Goal: Task Accomplishment & Management: Complete application form

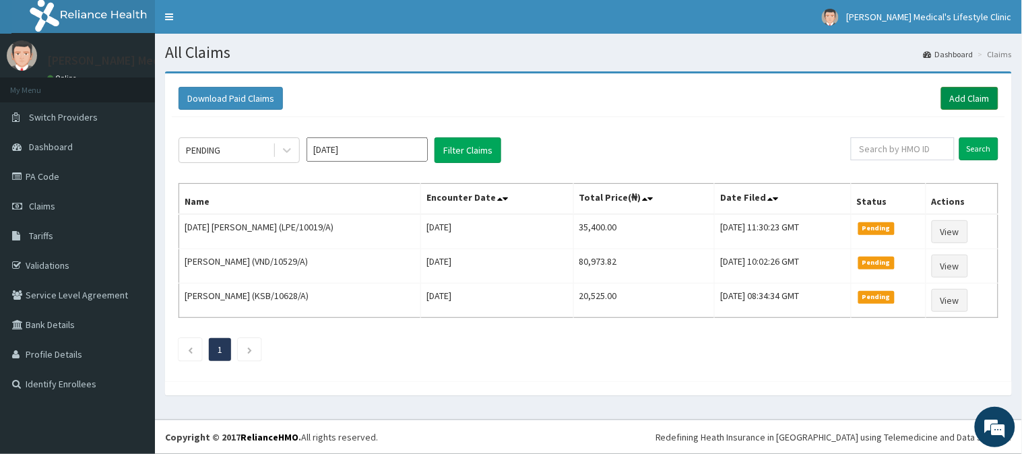
click at [954, 96] on link "Add Claim" at bounding box center [969, 98] width 57 height 23
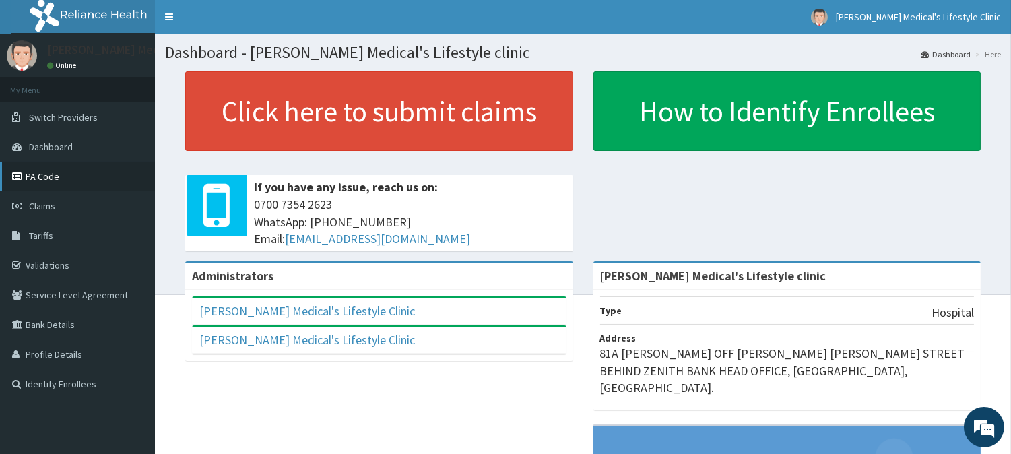
click at [49, 170] on link "PA Code" at bounding box center [77, 177] width 155 height 30
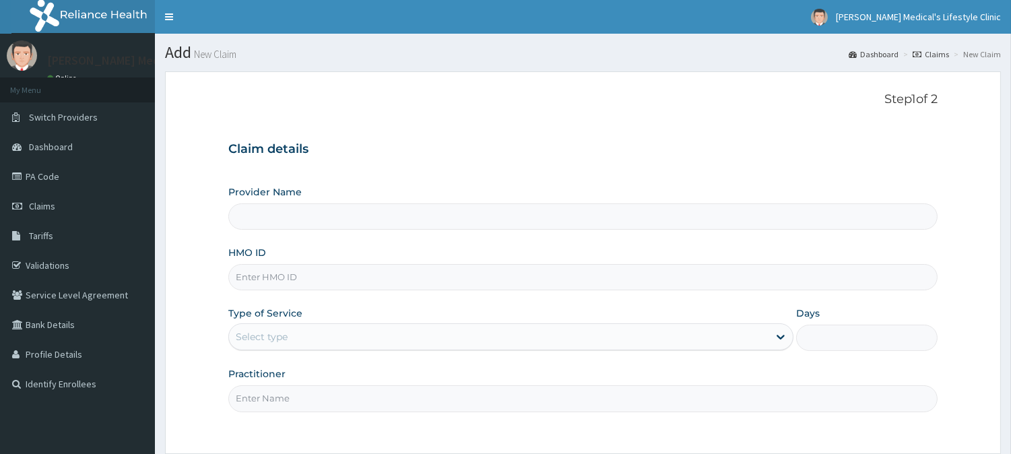
click at [297, 284] on input "HMO ID" at bounding box center [582, 277] width 709 height 26
type input "[PERSON_NAME] Medical's Lifestyle clinic"
paste input "ARD/10008/B"
type input "ARD/10008/B"
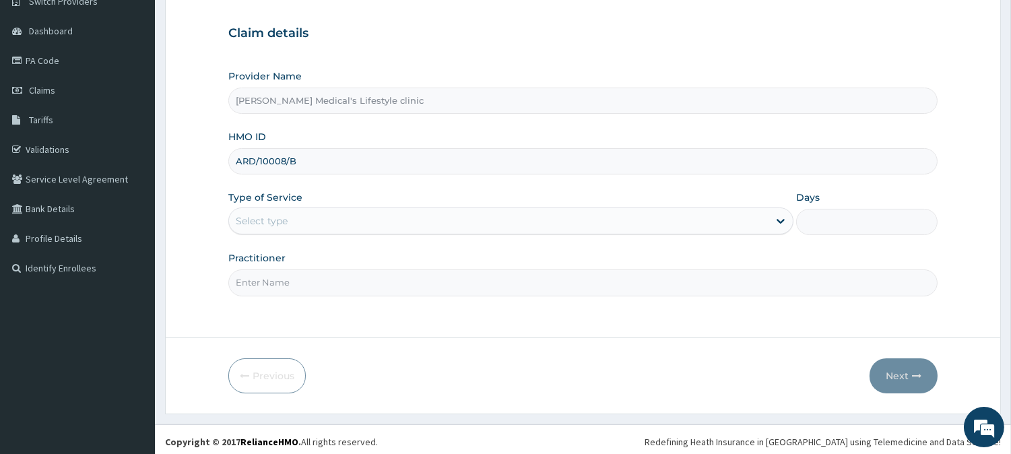
scroll to position [120, 0]
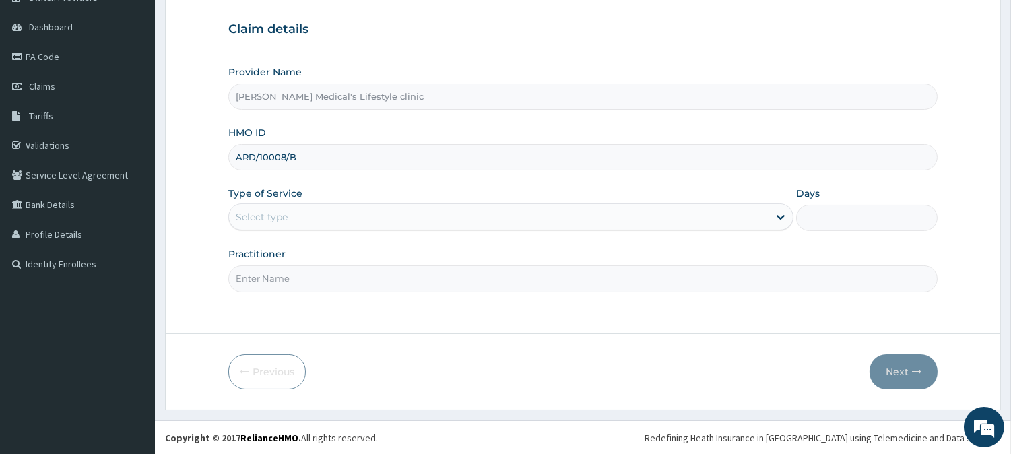
click at [305, 214] on div "Select type" at bounding box center [498, 217] width 539 height 22
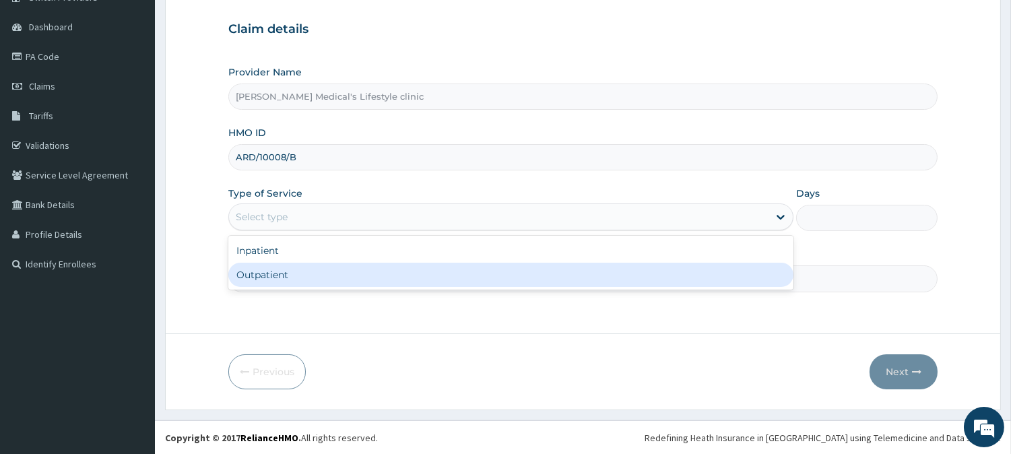
click at [288, 277] on div "Outpatient" at bounding box center [510, 275] width 565 height 24
type input "1"
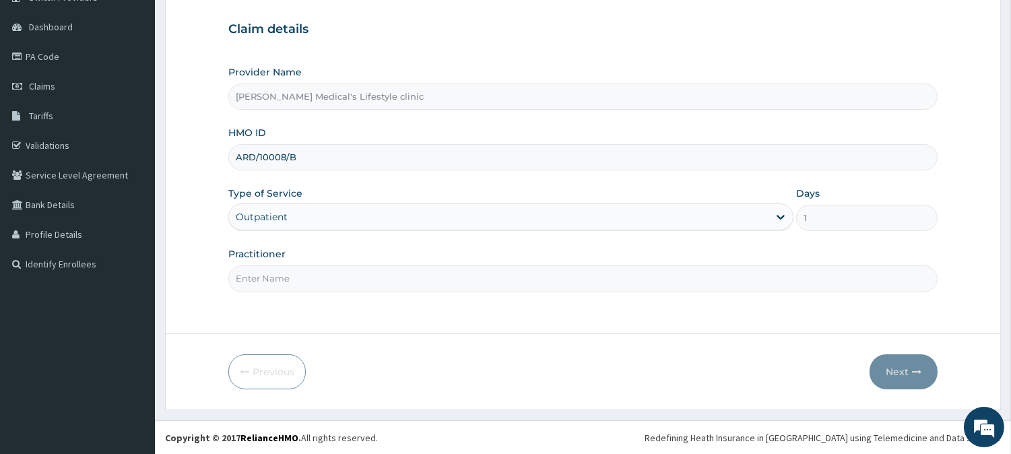
click at [288, 279] on input "Practitioner" at bounding box center [582, 278] width 709 height 26
type input "C"
type input "DR CHUKWU"
click at [907, 366] on button "Next" at bounding box center [903, 371] width 68 height 35
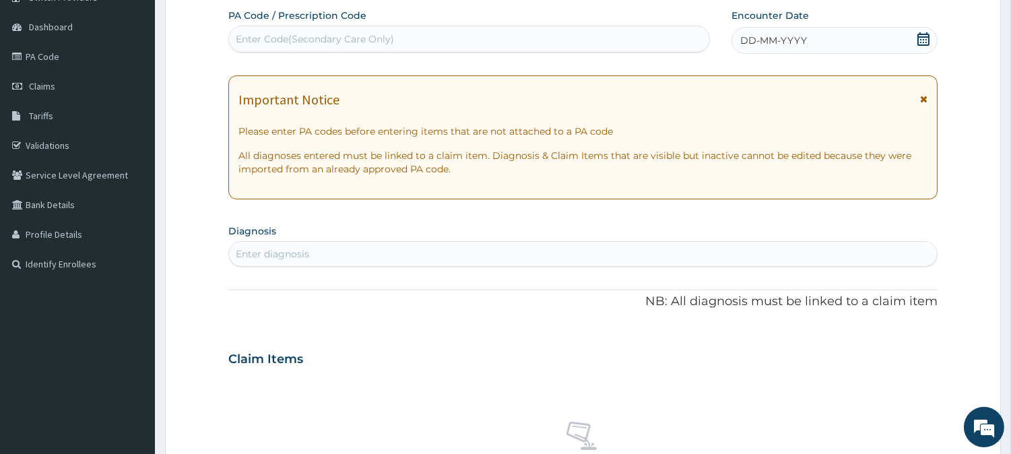
click at [371, 42] on div "Enter Code(Secondary Care Only)" at bounding box center [315, 38] width 158 height 13
paste input "PA/2F677A"
type input "PA/2F677A"
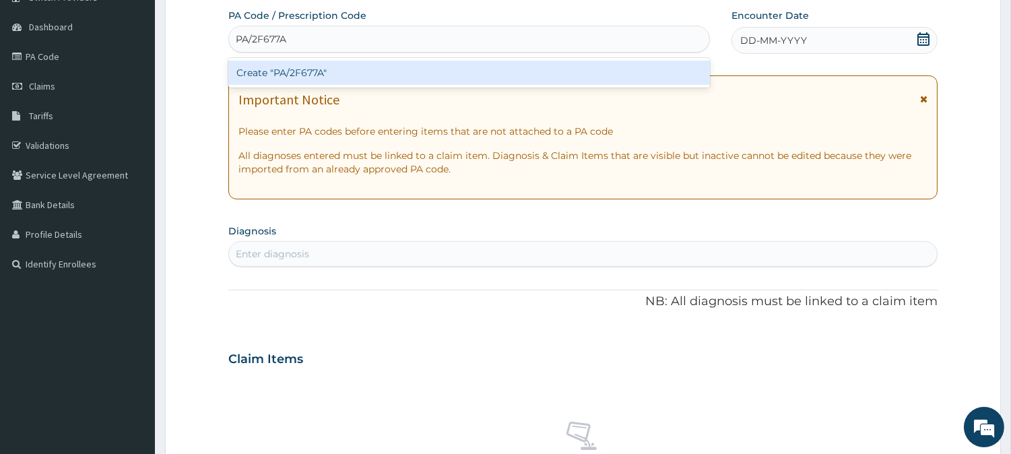
click at [341, 72] on div "Create "PA/2F677A"" at bounding box center [469, 73] width 482 height 24
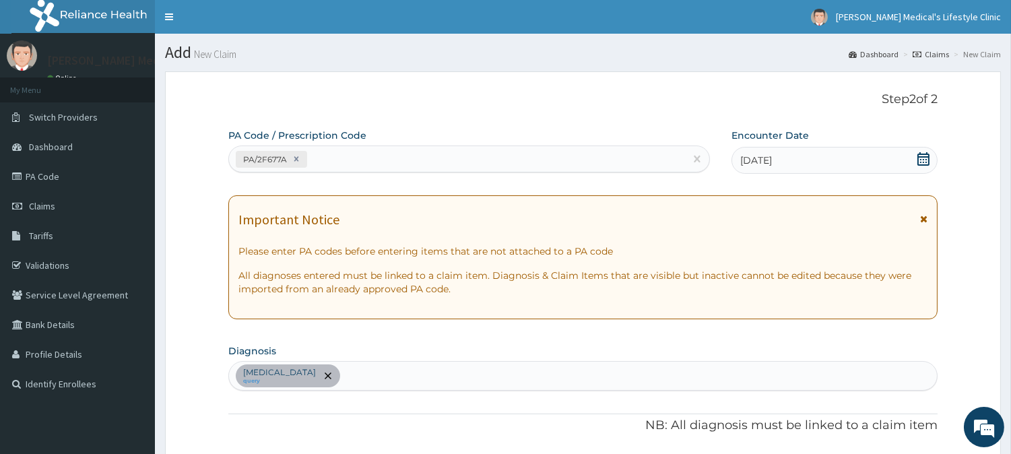
click at [325, 158] on div "PA/2F677A" at bounding box center [457, 159] width 456 height 22
paste input "PA/152FD1"
type input "PA/152FD1"
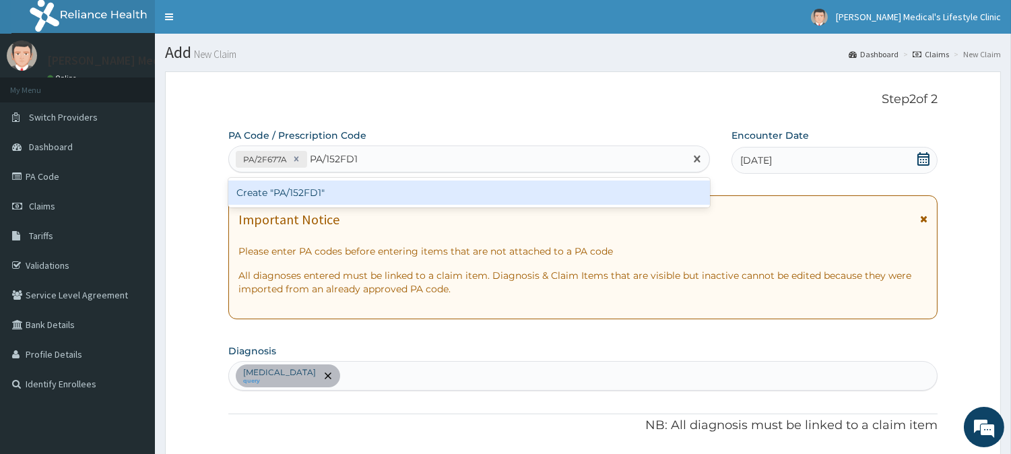
click at [314, 189] on div "Create "PA/152FD1"" at bounding box center [469, 192] width 482 height 24
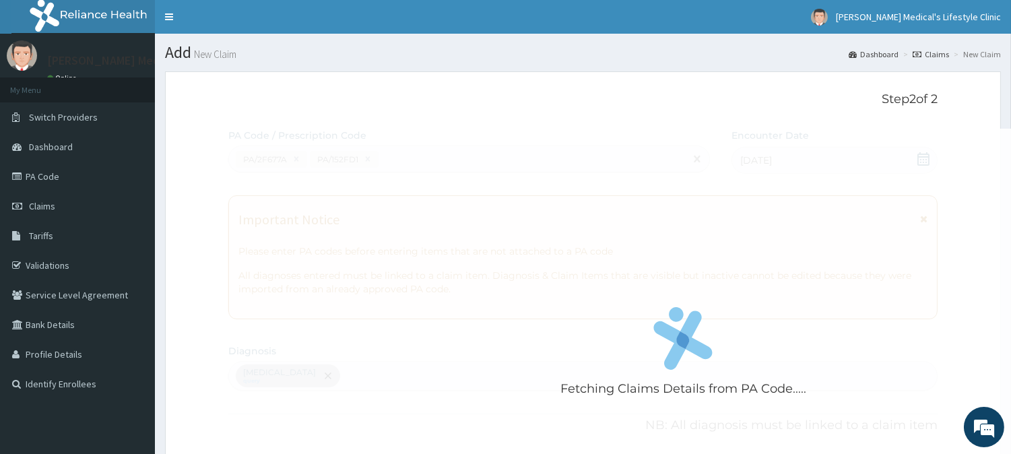
scroll to position [379, 0]
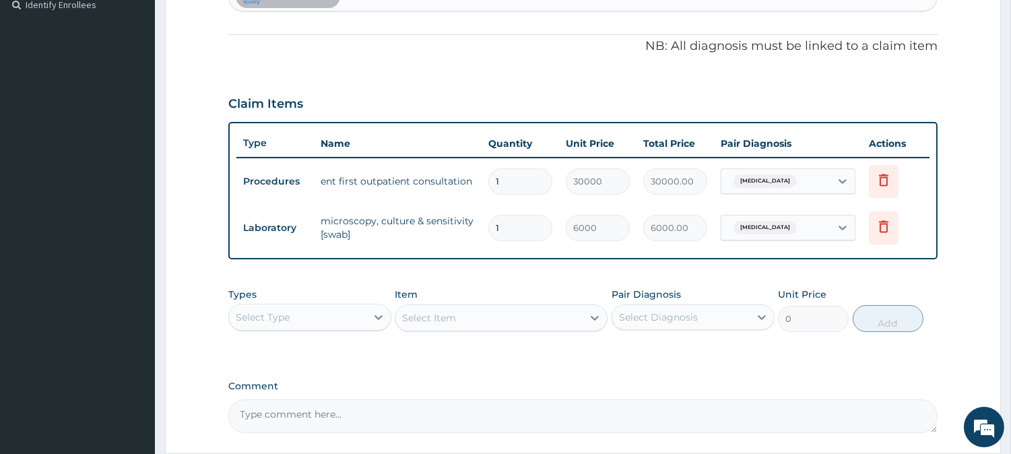
click at [311, 317] on div "Select Type" at bounding box center [297, 317] width 137 height 22
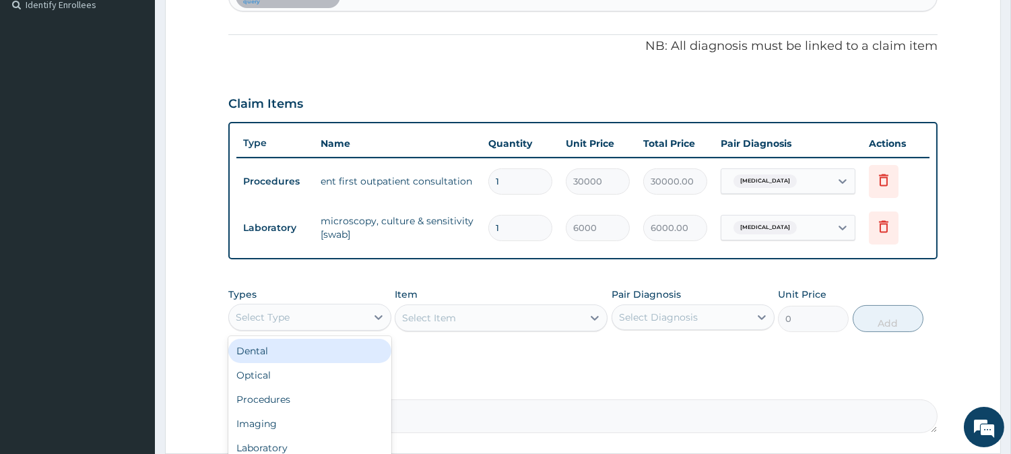
scroll to position [498, 0]
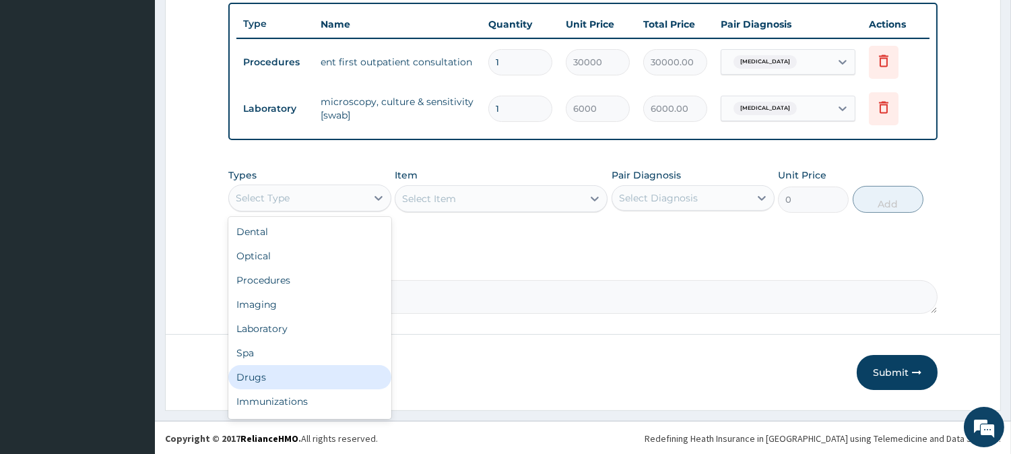
click at [351, 372] on div "Drugs" at bounding box center [309, 377] width 163 height 24
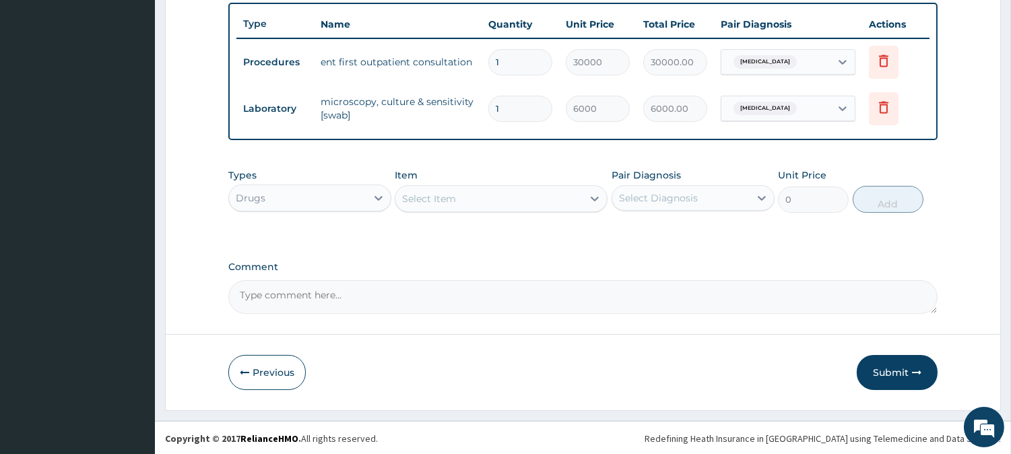
click at [449, 200] on div "Select Item" at bounding box center [429, 198] width 54 height 13
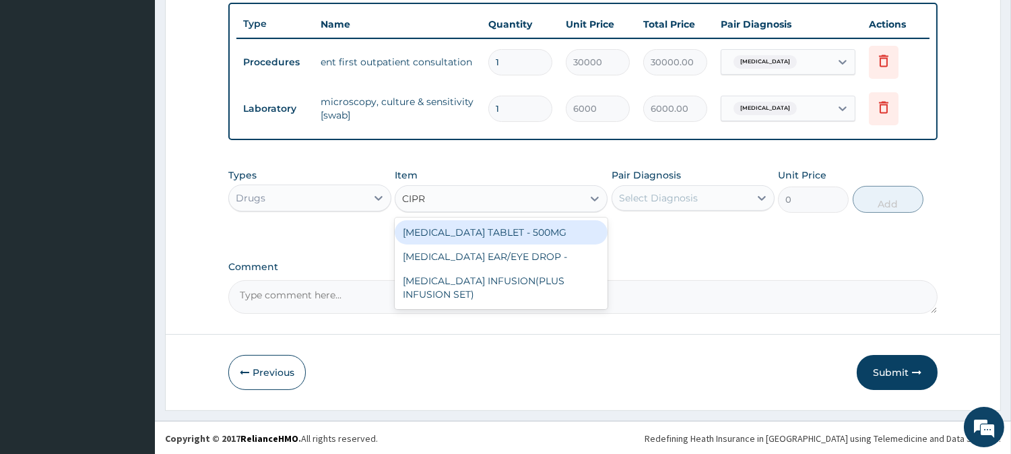
type input "CIPRO"
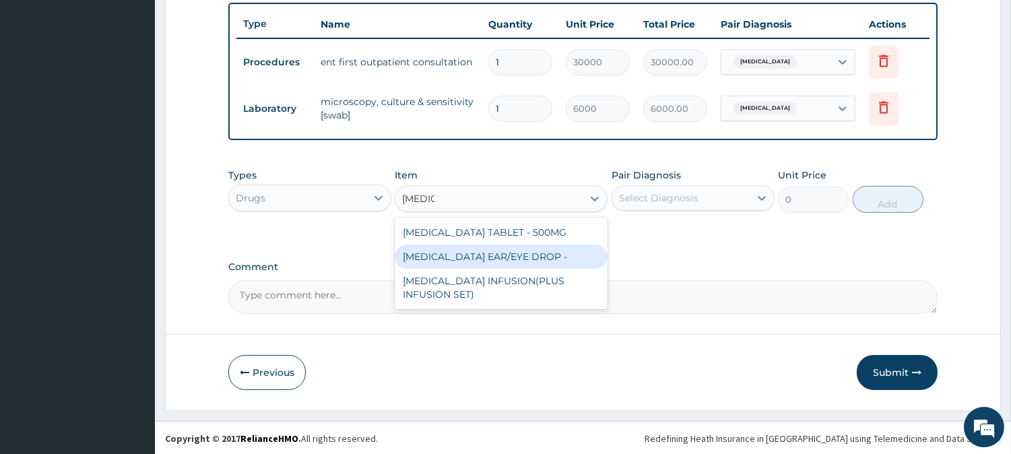
click at [488, 253] on div "CIPROFLOXACIN EAR/EYE DROP -" at bounding box center [501, 256] width 213 height 24
type input "1920"
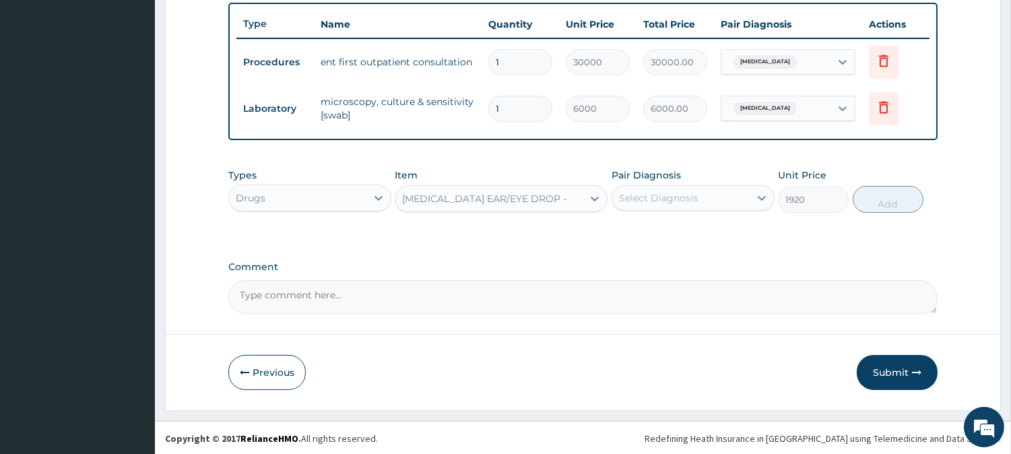
click at [661, 199] on div "Select Diagnosis" at bounding box center [658, 197] width 79 height 13
click at [643, 230] on label "Otitis" at bounding box center [676, 230] width 84 height 13
checkbox input "true"
click at [889, 204] on button "Add" at bounding box center [888, 199] width 71 height 27
type input "0"
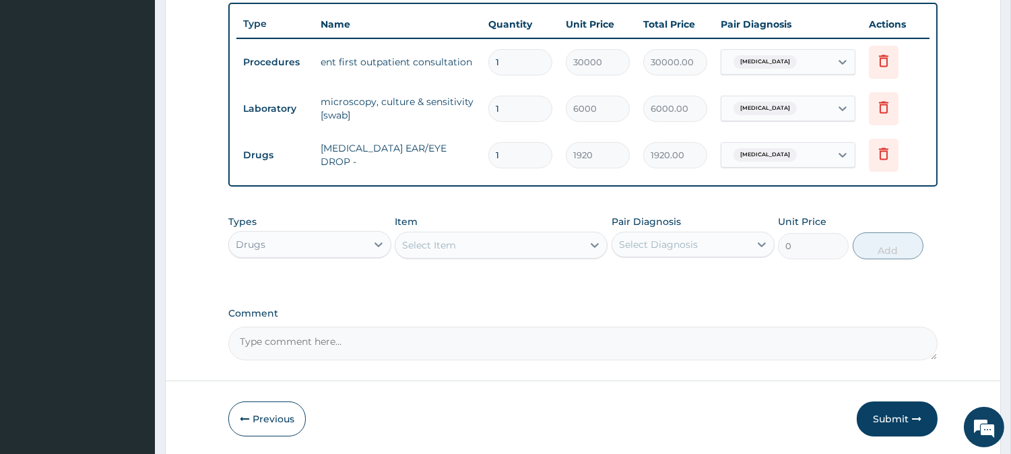
click at [506, 241] on div "Select Item" at bounding box center [488, 245] width 187 height 22
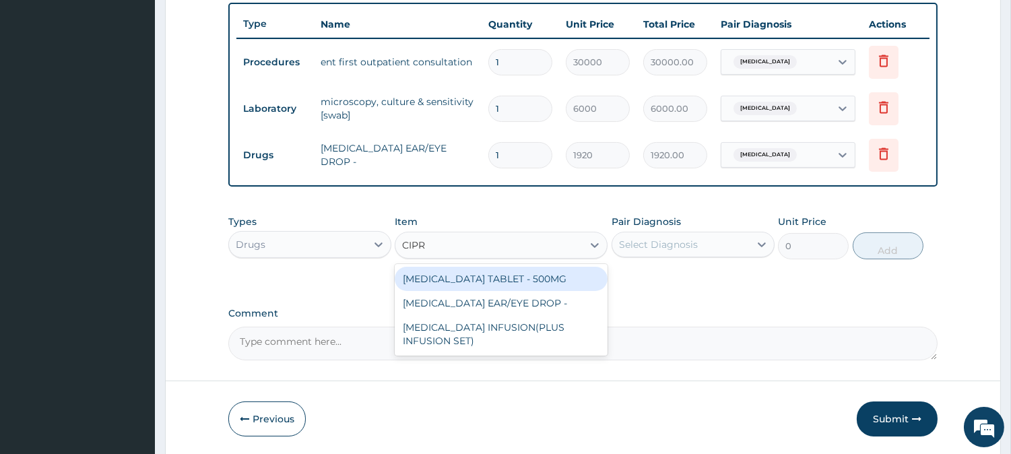
type input "CIPRO"
click at [532, 280] on div "CIPROFLOXACIN TABLET - 500MG" at bounding box center [501, 279] width 213 height 24
type input "224"
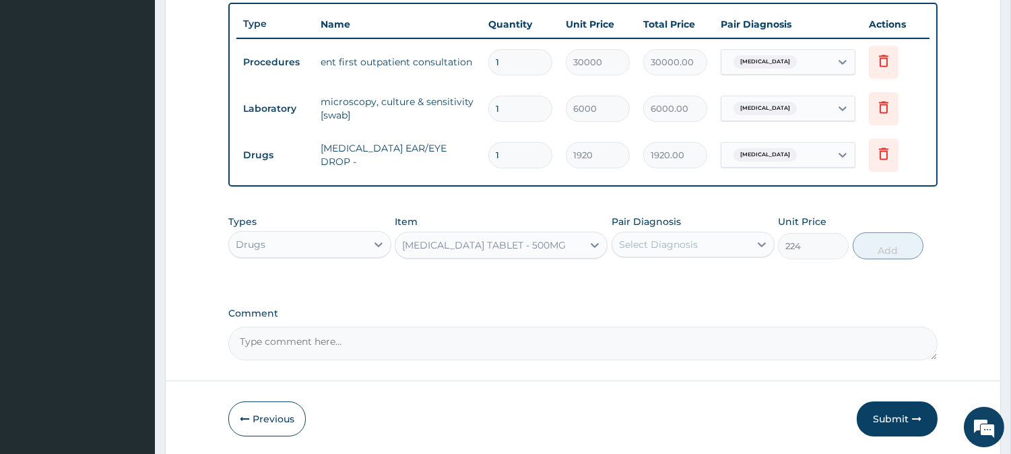
click at [690, 236] on div "Select Diagnosis" at bounding box center [680, 245] width 137 height 22
click at [655, 273] on label "Otitis" at bounding box center [676, 277] width 84 height 13
checkbox input "true"
click at [899, 250] on button "Add" at bounding box center [888, 245] width 71 height 27
type input "0"
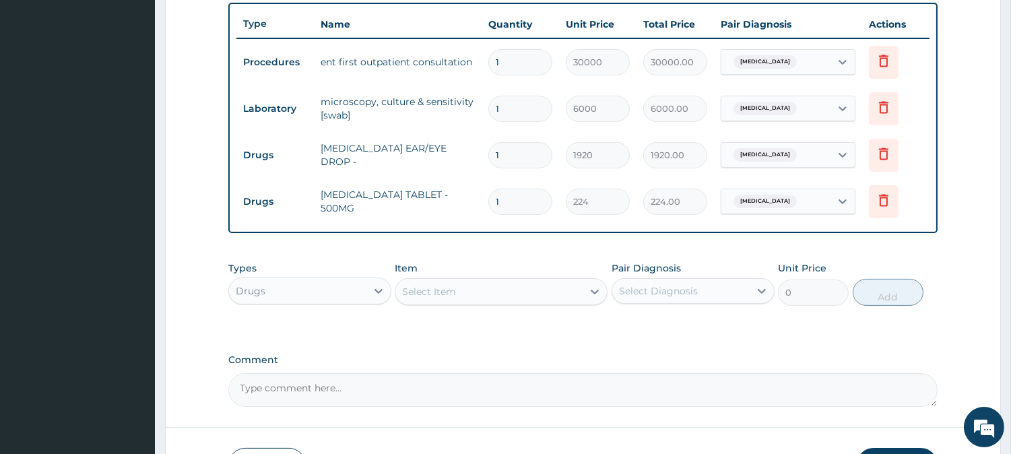
type input "10"
type input "2240.00"
type input "10"
click at [519, 288] on div "Select Item" at bounding box center [488, 292] width 187 height 22
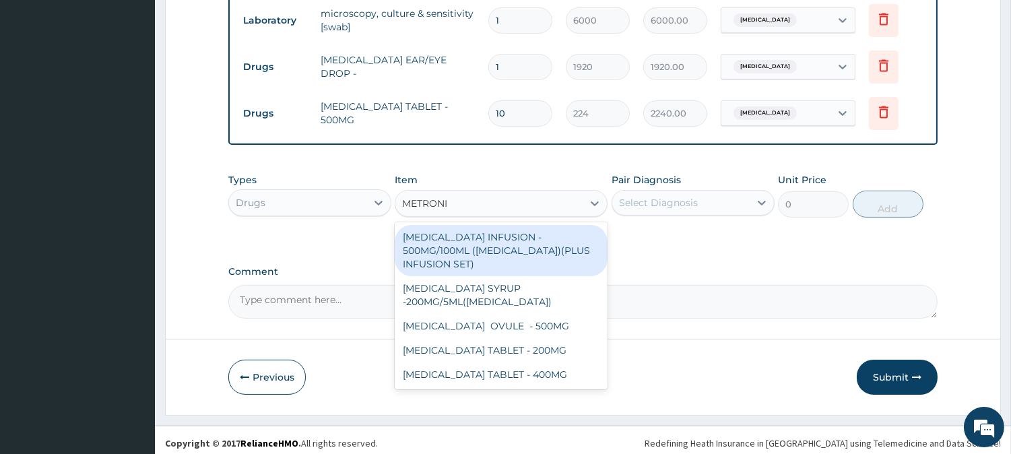
scroll to position [593, 0]
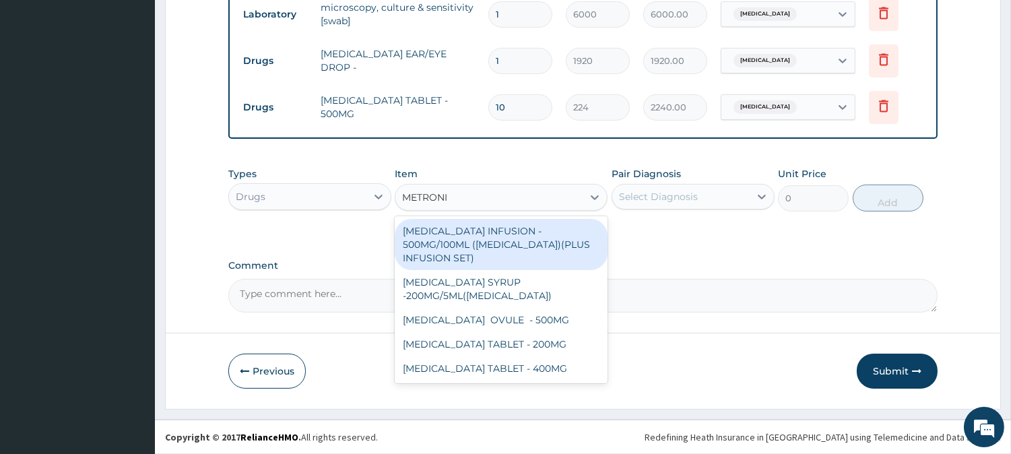
type input "METRONI"
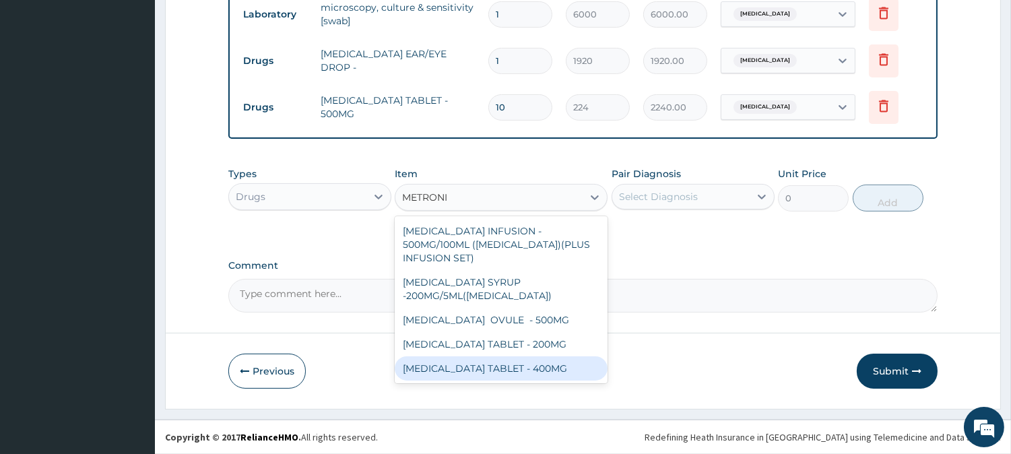
click at [523, 372] on div "METRONIDAZOLE TABLET - 400MG" at bounding box center [501, 368] width 213 height 24
type input "96"
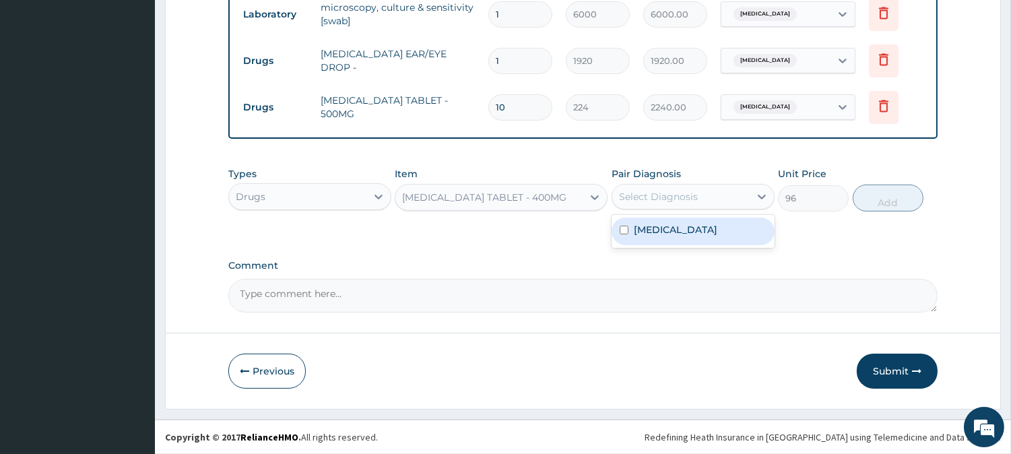
click at [661, 198] on div "Select Diagnosis" at bounding box center [658, 196] width 79 height 13
click at [643, 236] on label "Otitis" at bounding box center [676, 229] width 84 height 13
checkbox input "true"
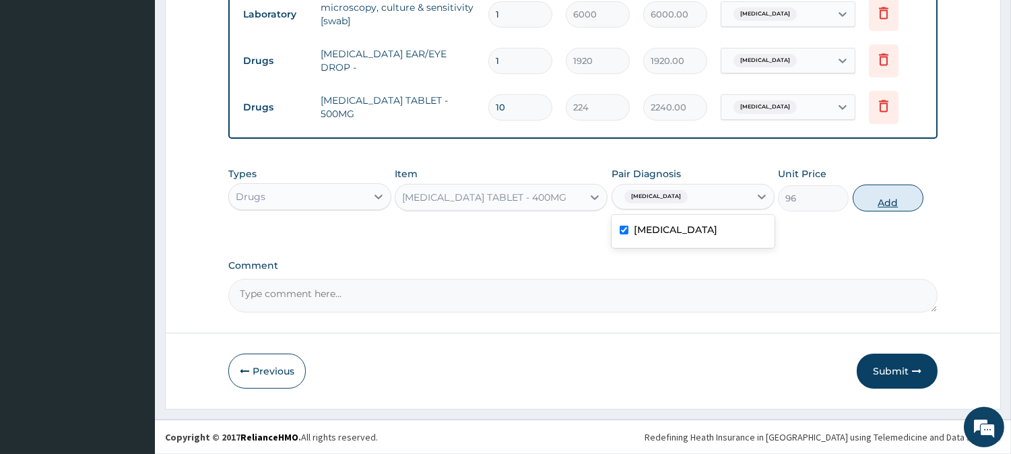
click at [876, 192] on button "Add" at bounding box center [888, 198] width 71 height 27
type input "0"
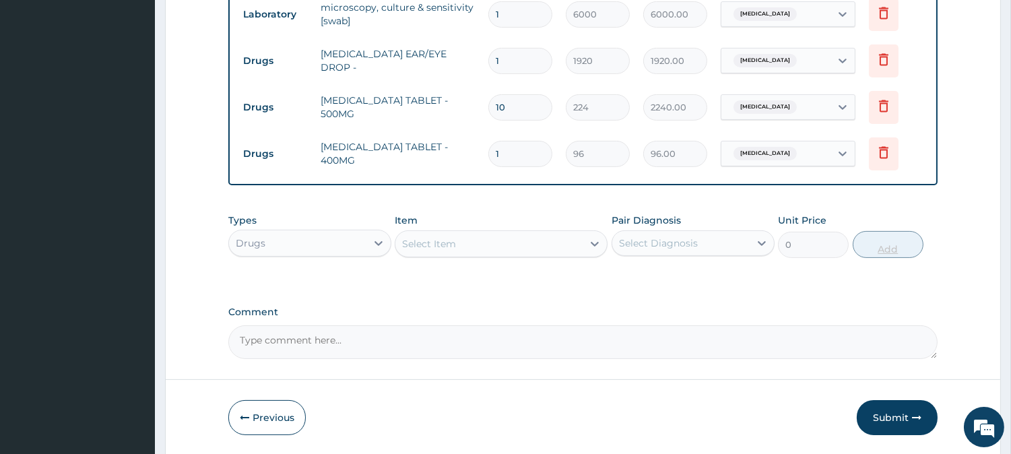
type input "15"
type input "1440.00"
type input "15"
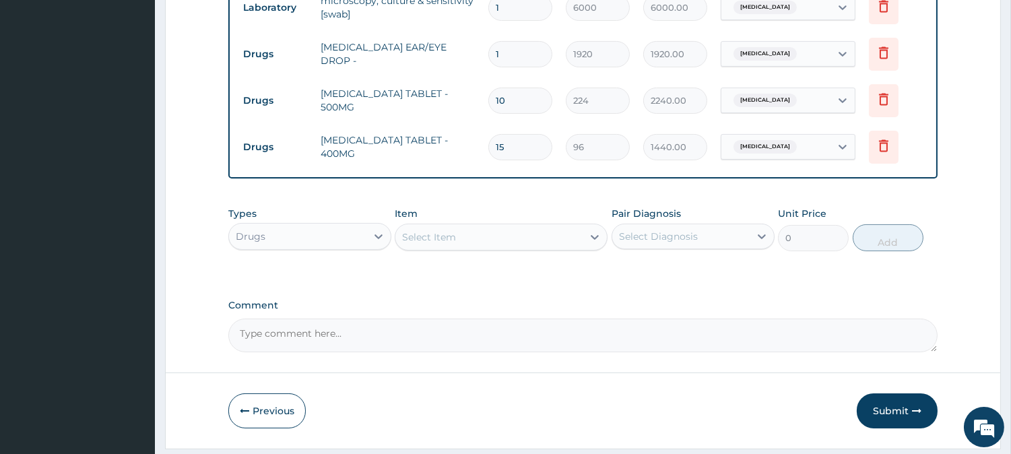
scroll to position [638, 0]
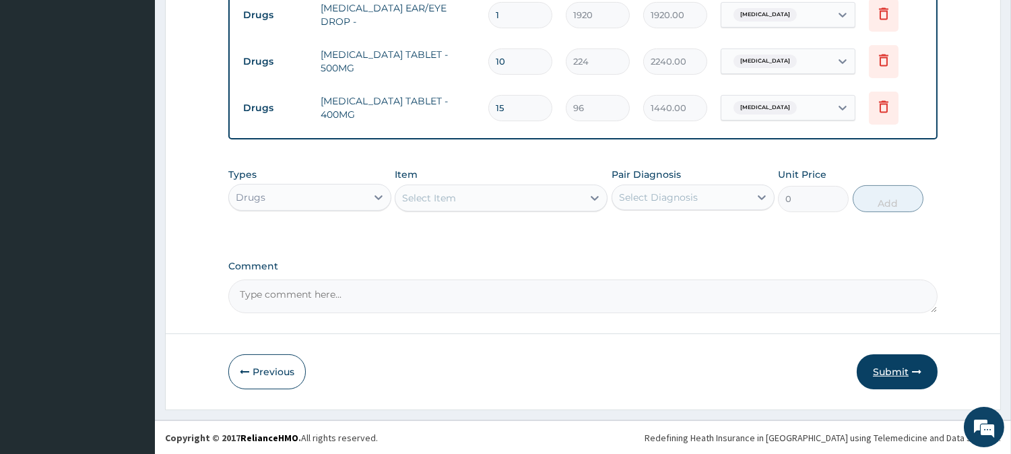
click at [878, 371] on button "Submit" at bounding box center [897, 371] width 81 height 35
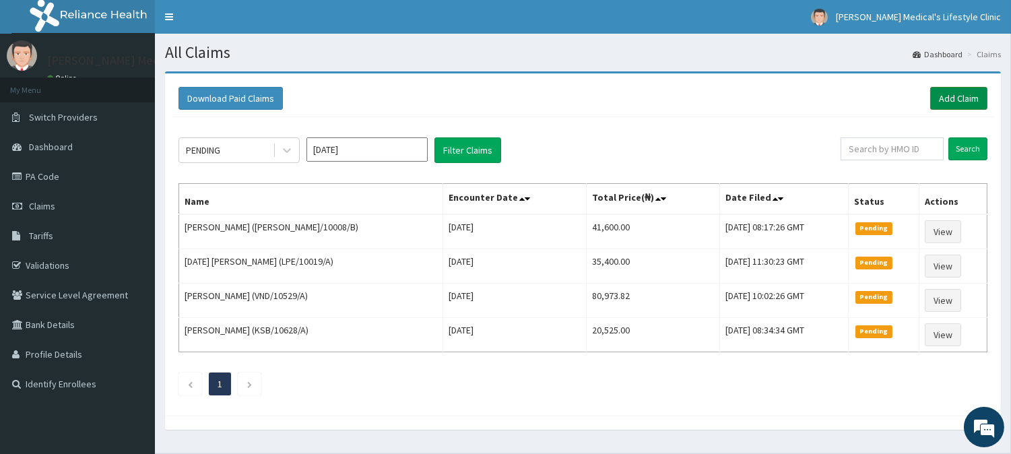
click at [934, 93] on link "Add Claim" at bounding box center [958, 98] width 57 height 23
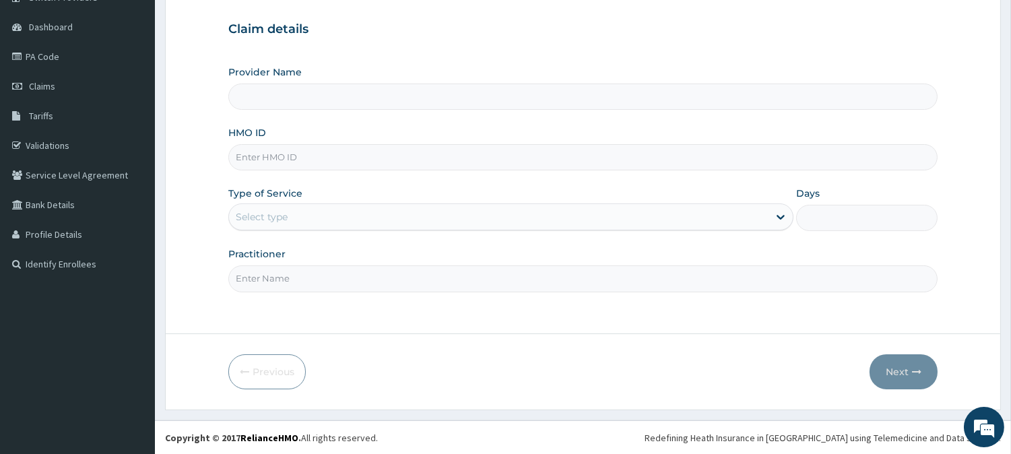
click at [379, 167] on input "HMO ID" at bounding box center [582, 157] width 709 height 26
type input "[PERSON_NAME] Medical's Lifestyle clinic"
paste input "TLM/10177/A"
type input "TLM/10177/A"
click at [330, 218] on div "Select type" at bounding box center [498, 217] width 539 height 22
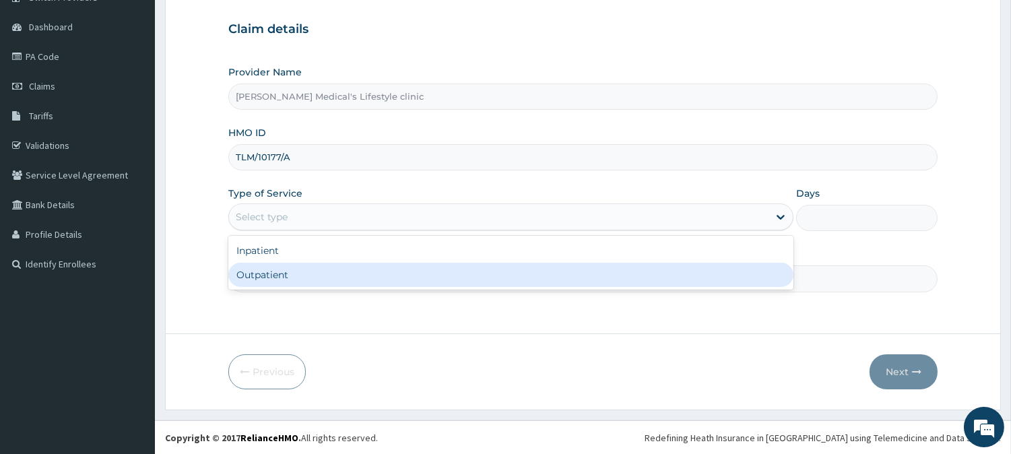
click at [286, 277] on div "Outpatient" at bounding box center [510, 275] width 565 height 24
type input "1"
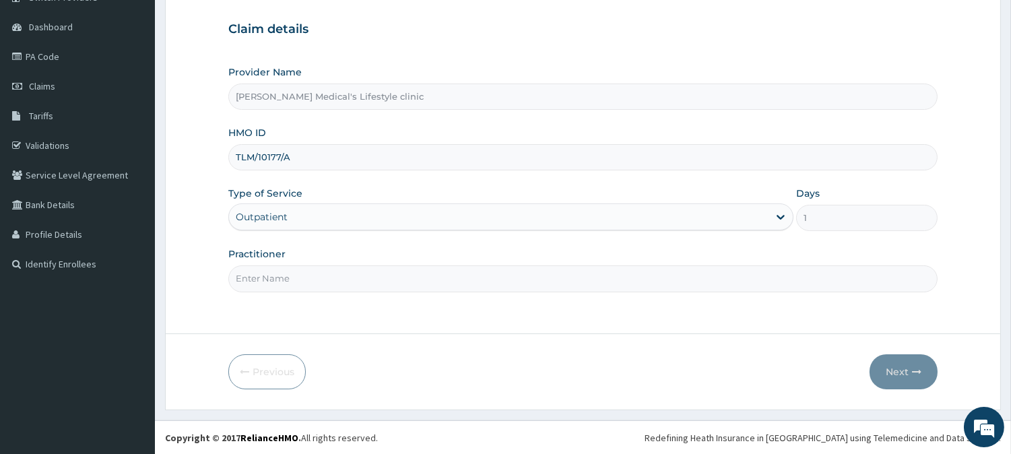
click at [286, 277] on input "Practitioner" at bounding box center [582, 278] width 709 height 26
type input "DR Jerry Itaman"
click at [894, 375] on button "Next" at bounding box center [903, 371] width 68 height 35
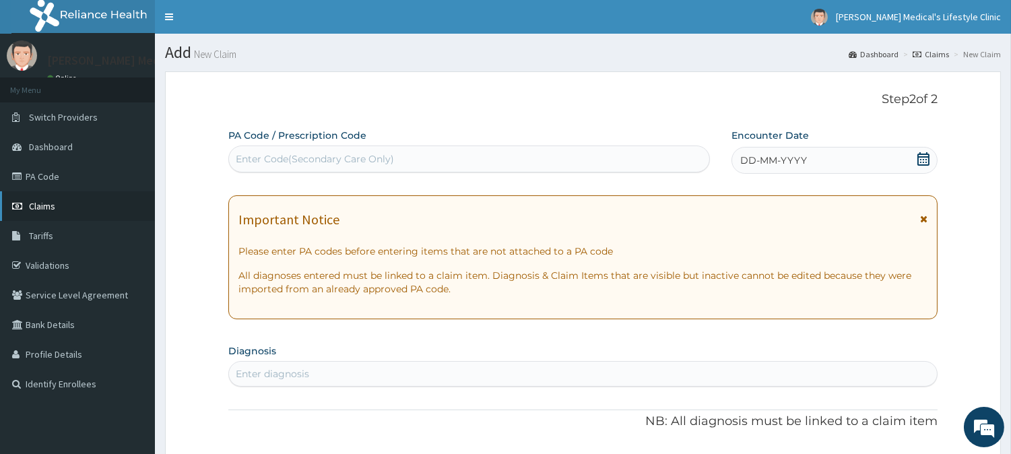
click at [48, 205] on span "Claims" at bounding box center [42, 206] width 26 height 12
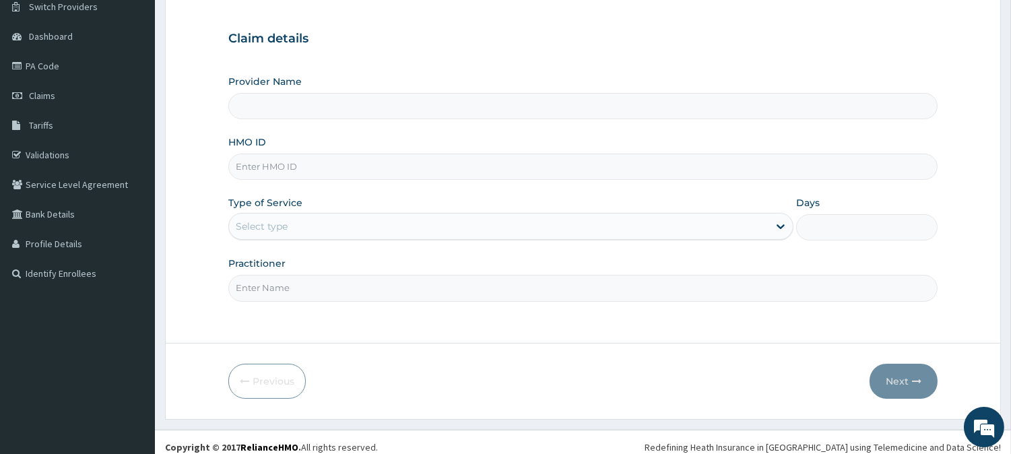
scroll to position [120, 0]
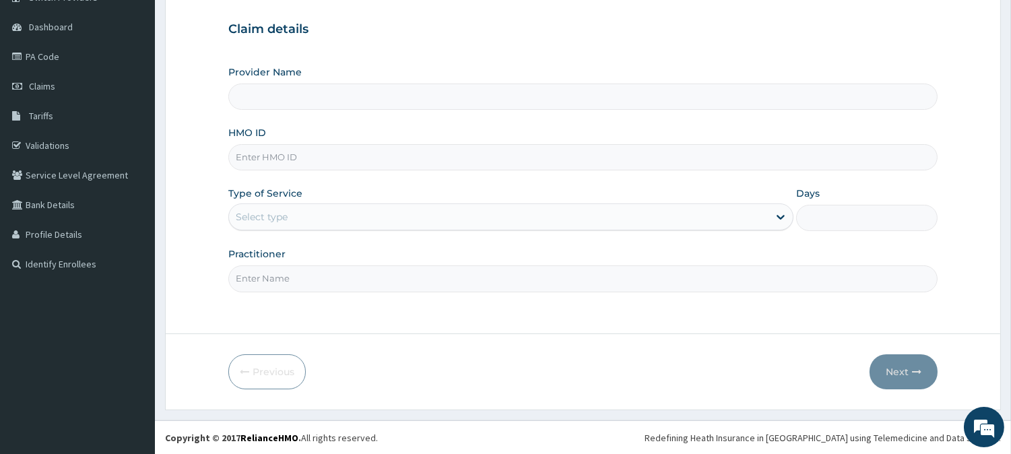
type input "Grover Medical's Lifestyle clinic"
click at [303, 159] on input "HMO ID" at bounding box center [582, 157] width 709 height 26
paste input "CAM/10095/A"
type input "CAM/10095/A"
click at [278, 222] on div "Select type" at bounding box center [262, 216] width 52 height 13
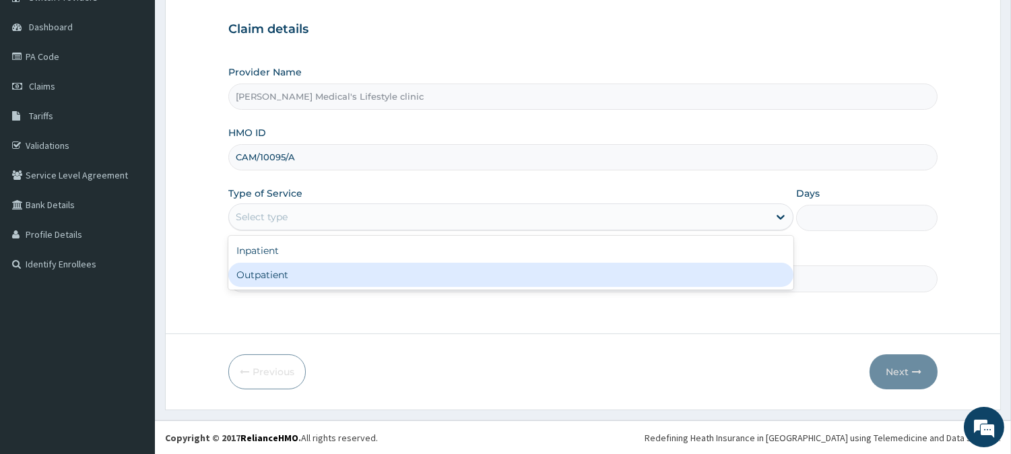
click at [281, 271] on div "Outpatient" at bounding box center [510, 275] width 565 height 24
type input "1"
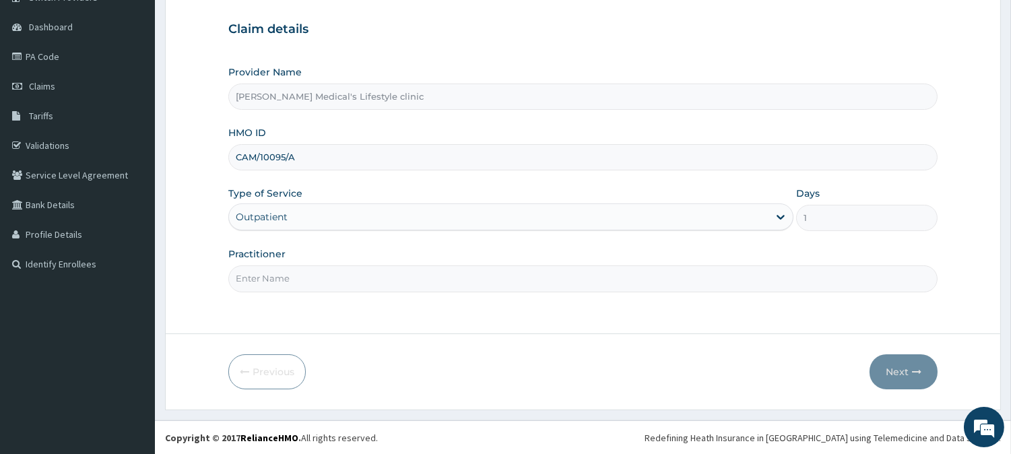
click at [294, 284] on input "Practitioner" at bounding box center [582, 278] width 709 height 26
type input "DR CHUKWU"
click at [892, 371] on button "Next" at bounding box center [903, 371] width 68 height 35
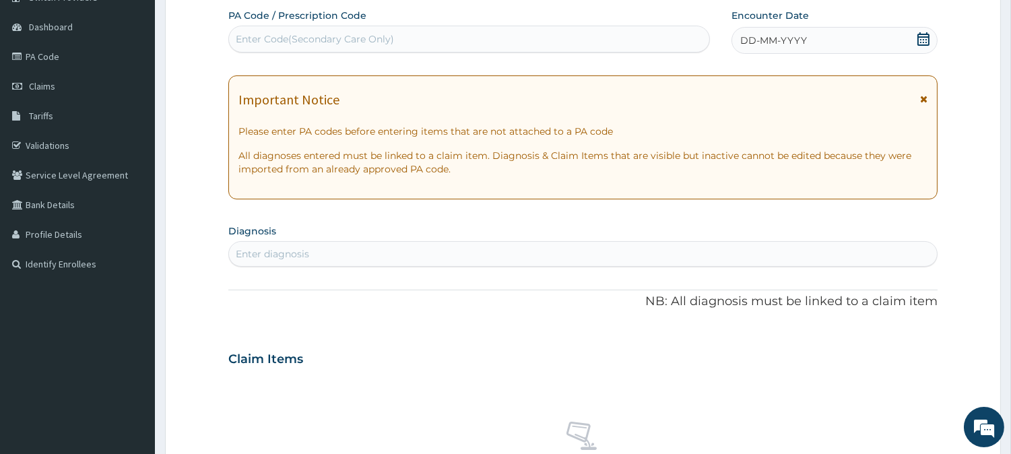
click at [395, 40] on div "Enter Code(Secondary Care Only)" at bounding box center [469, 39] width 480 height 22
paste input "PA/D5DB8E"
type input "PA/D5DB8E"
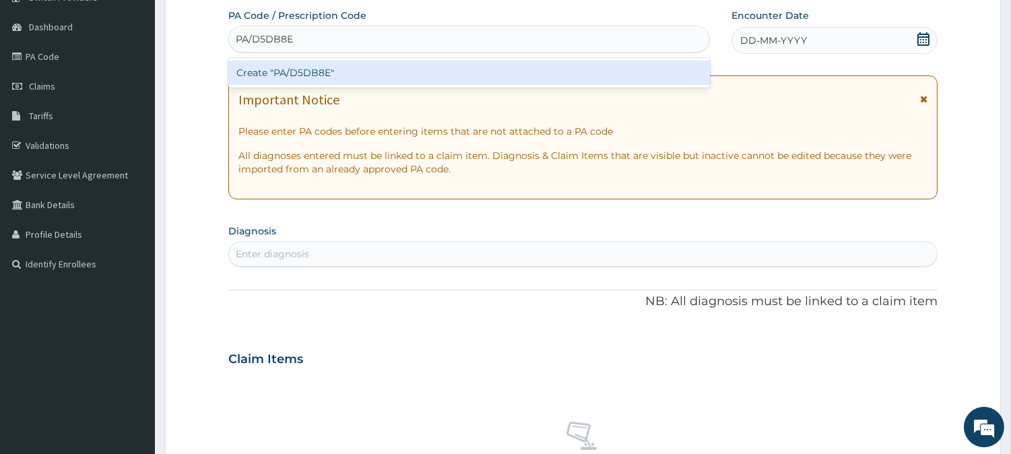
click at [401, 70] on div "Create "PA/D5DB8E"" at bounding box center [469, 73] width 482 height 24
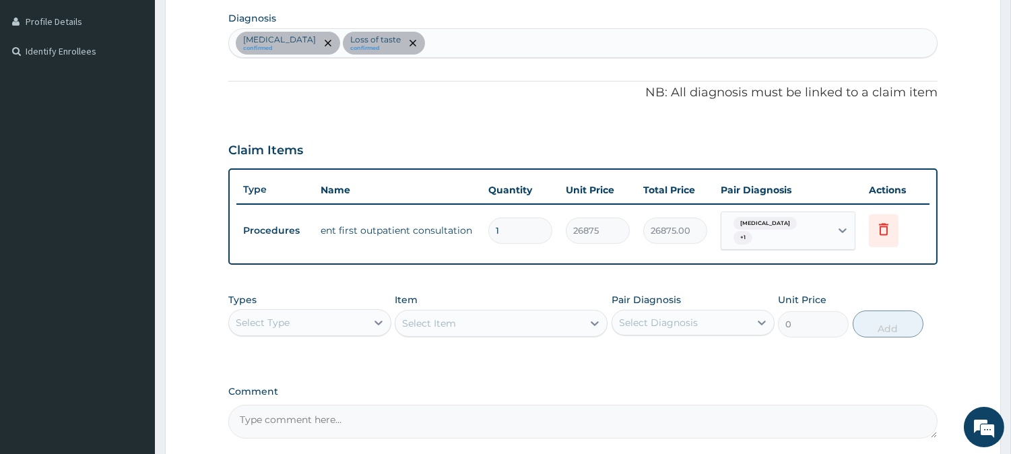
scroll to position [332, 0]
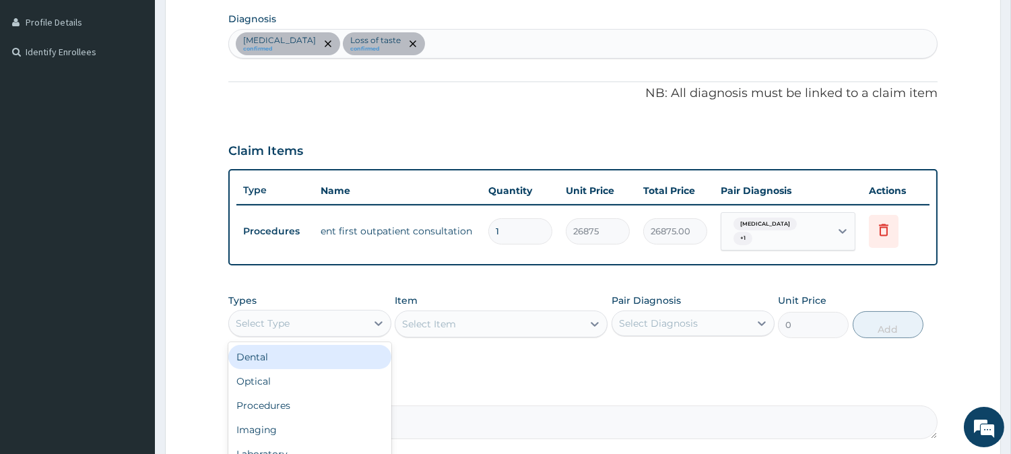
click at [325, 320] on div "Select Type" at bounding box center [297, 324] width 137 height 22
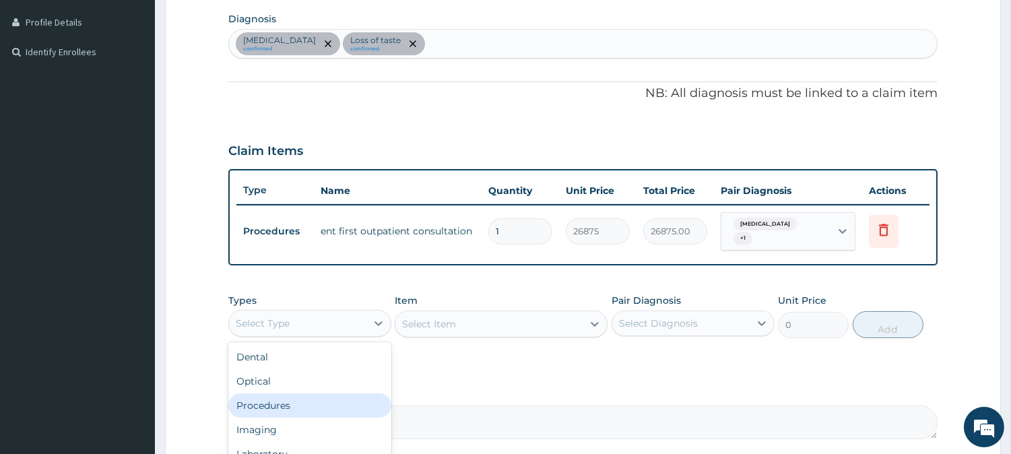
click at [300, 404] on div "Procedures" at bounding box center [309, 405] width 163 height 24
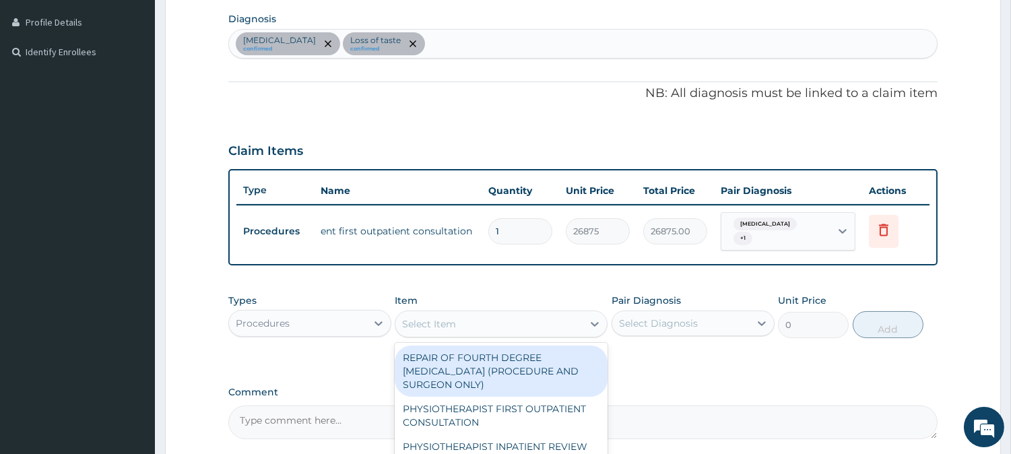
click at [492, 321] on div "Select Item" at bounding box center [488, 324] width 187 height 22
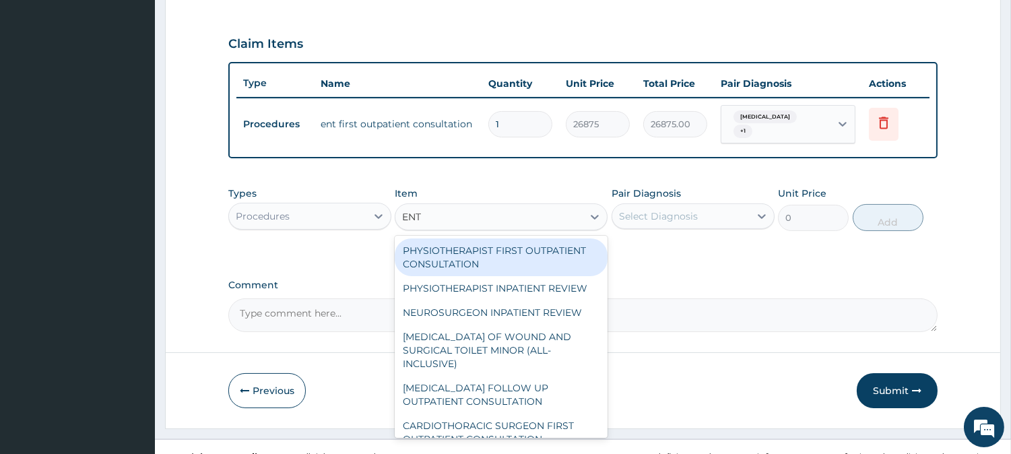
scroll to position [457, 0]
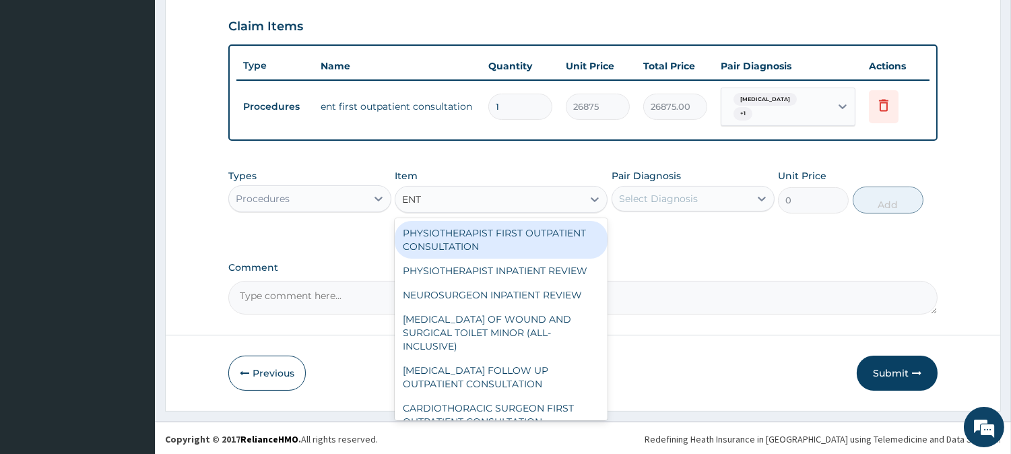
type input "ENT F"
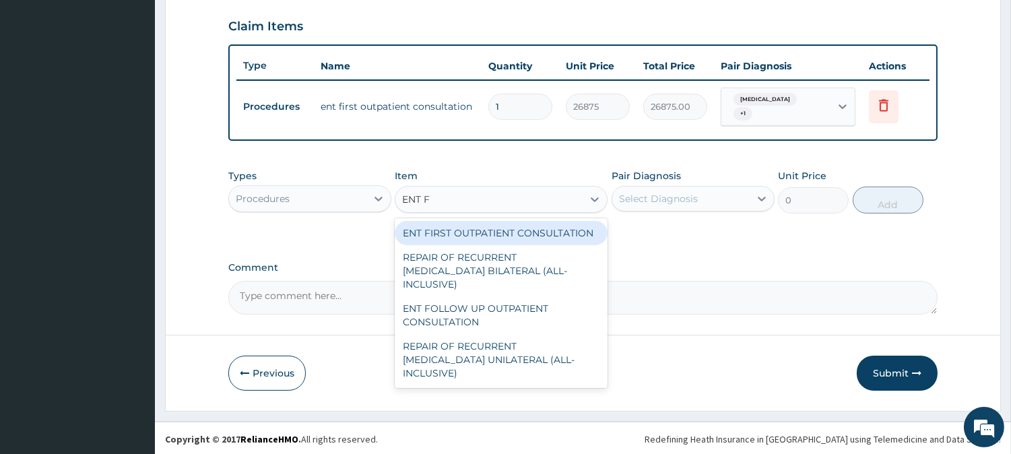
click at [494, 230] on div "ENT FIRST OUTPATIENT CONSULTATION" at bounding box center [501, 233] width 213 height 24
type input "30000"
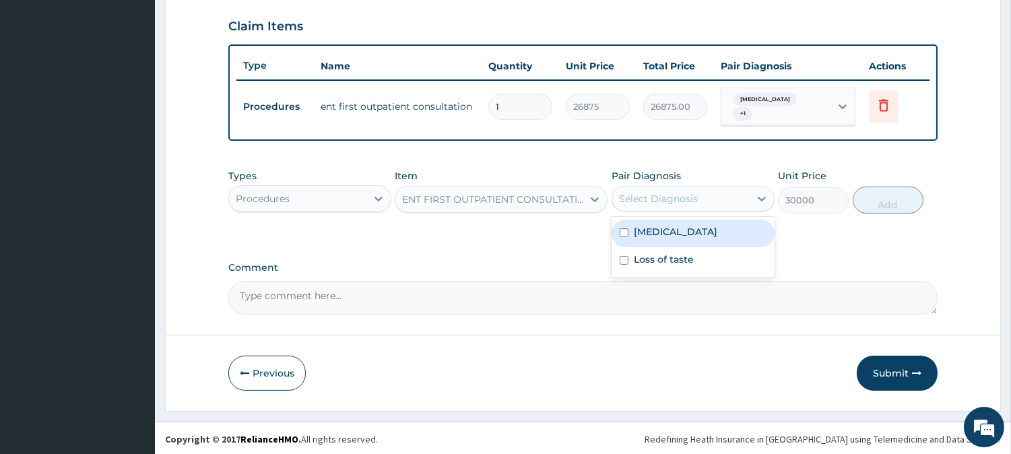
click at [668, 195] on div "Select Diagnosis" at bounding box center [658, 198] width 79 height 13
click at [657, 226] on label "Loss of sense of smell" at bounding box center [676, 231] width 84 height 13
checkbox input "true"
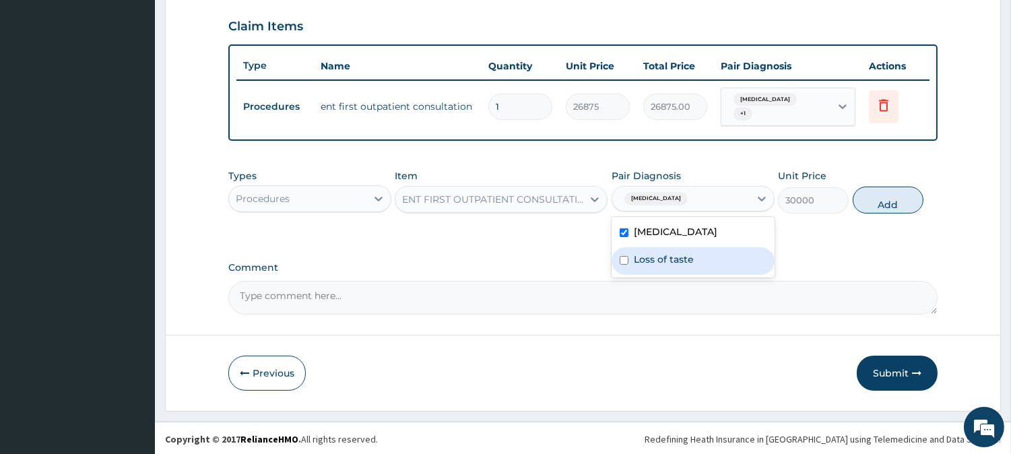
click at [649, 261] on label "Loss of taste" at bounding box center [664, 259] width 60 height 13
checkbox input "true"
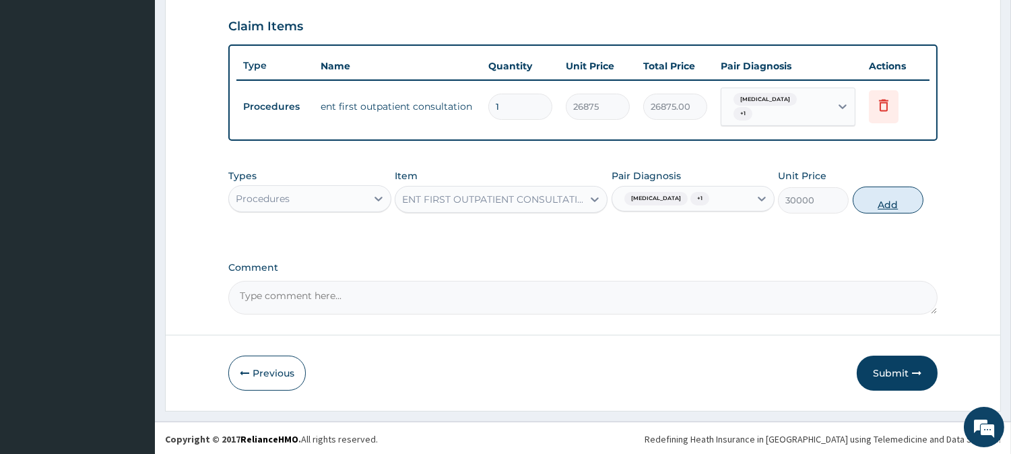
click at [880, 202] on button "Add" at bounding box center [888, 200] width 71 height 27
type input "0"
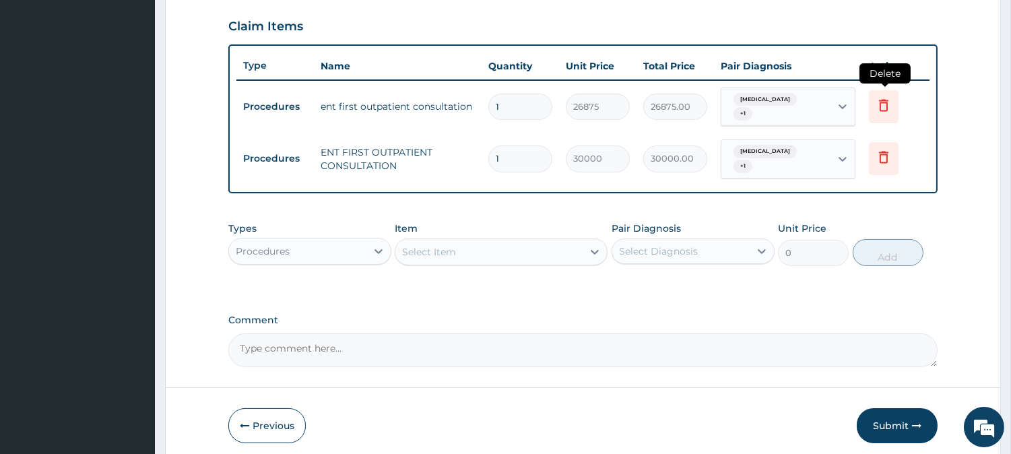
click at [878, 104] on icon at bounding box center [884, 105] width 16 height 16
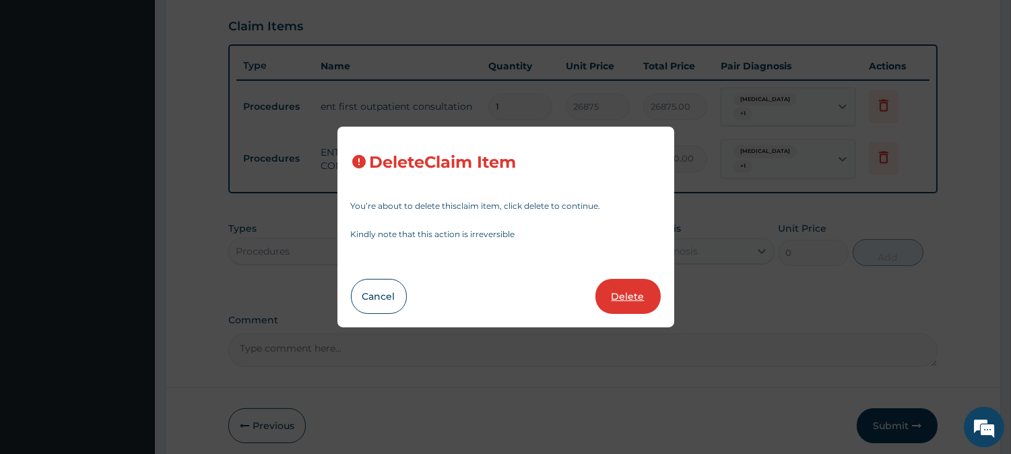
click at [634, 284] on button "Delete" at bounding box center [627, 296] width 65 height 35
type input "30000"
type input "30000.00"
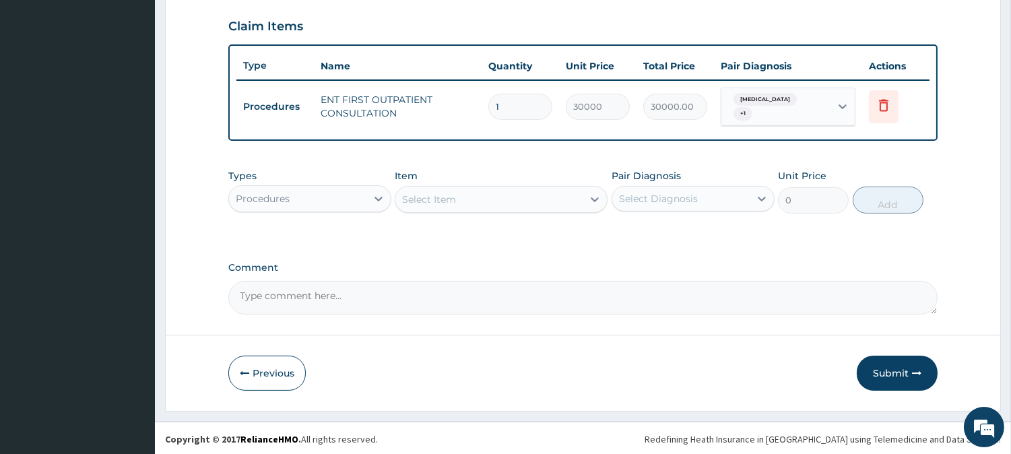
click at [502, 192] on div "Select Item" at bounding box center [488, 200] width 187 height 22
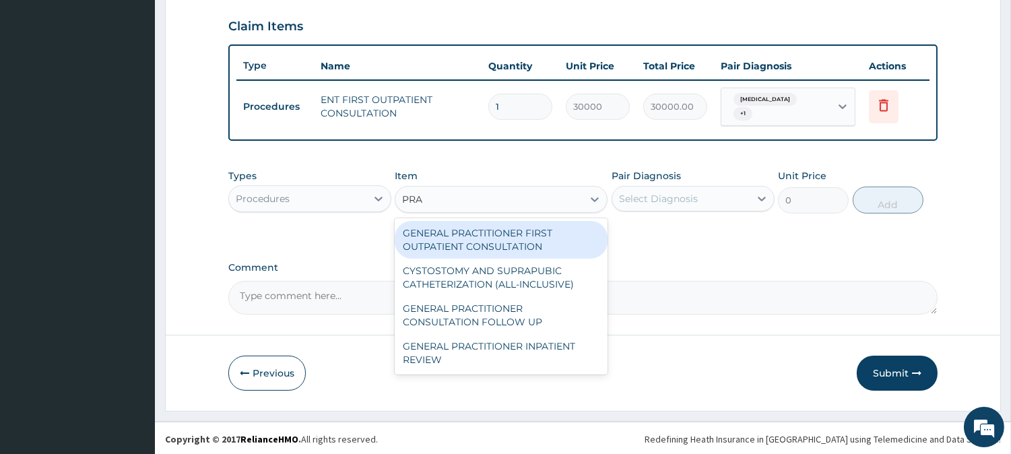
type input "PRAC"
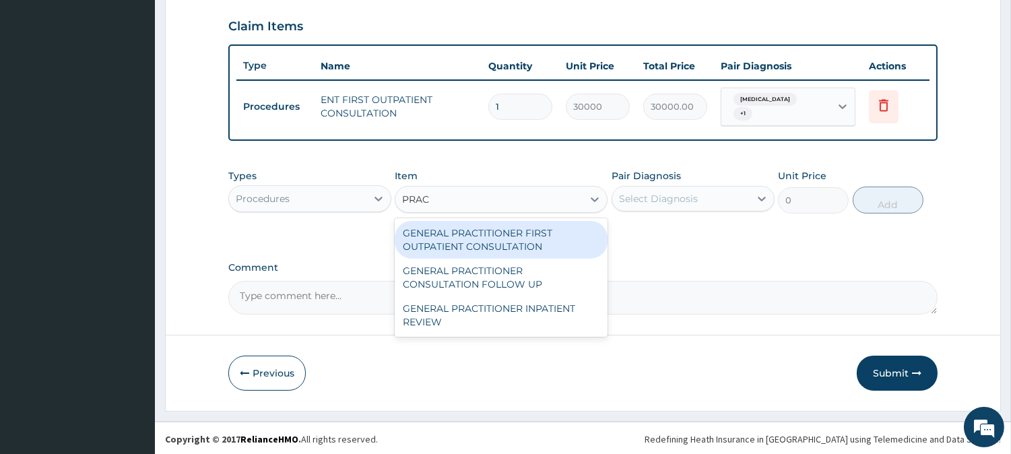
click at [516, 236] on div "GENERAL PRACTITIONER FIRST OUTPATIENT CONSULTATION" at bounding box center [501, 240] width 213 height 38
type input "4500"
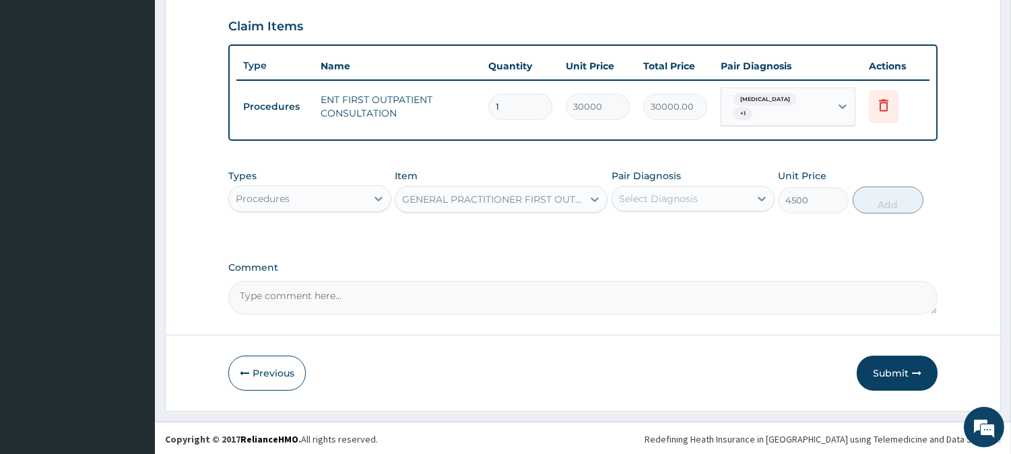
click at [688, 199] on div "Select Diagnosis" at bounding box center [658, 198] width 79 height 13
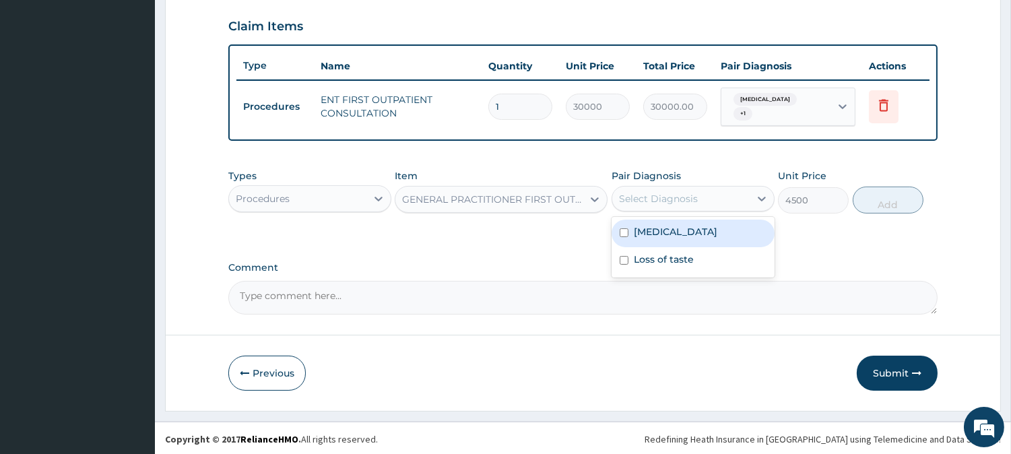
click at [643, 228] on label "Loss of sense of smell" at bounding box center [676, 231] width 84 height 13
checkbox input "true"
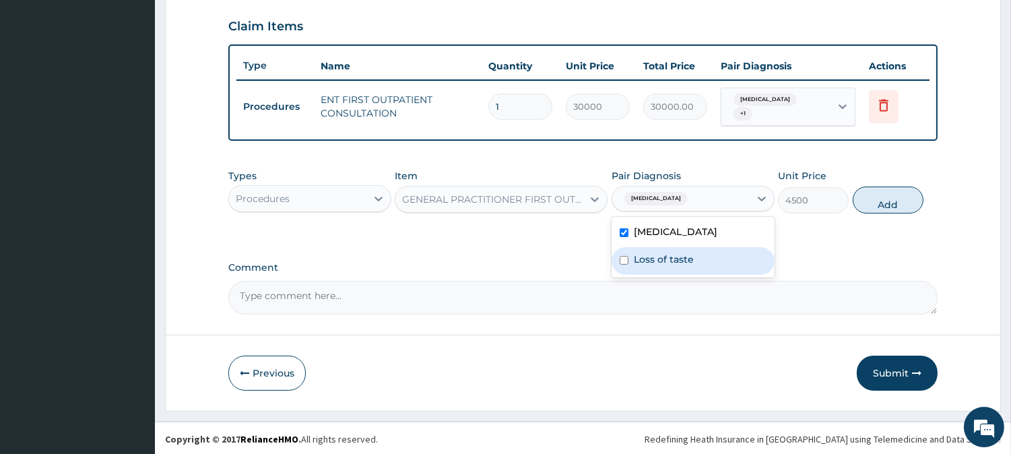
click at [634, 253] on label "Loss of taste" at bounding box center [664, 259] width 60 height 13
checkbox input "true"
click at [900, 199] on button "Add" at bounding box center [888, 200] width 71 height 27
type input "0"
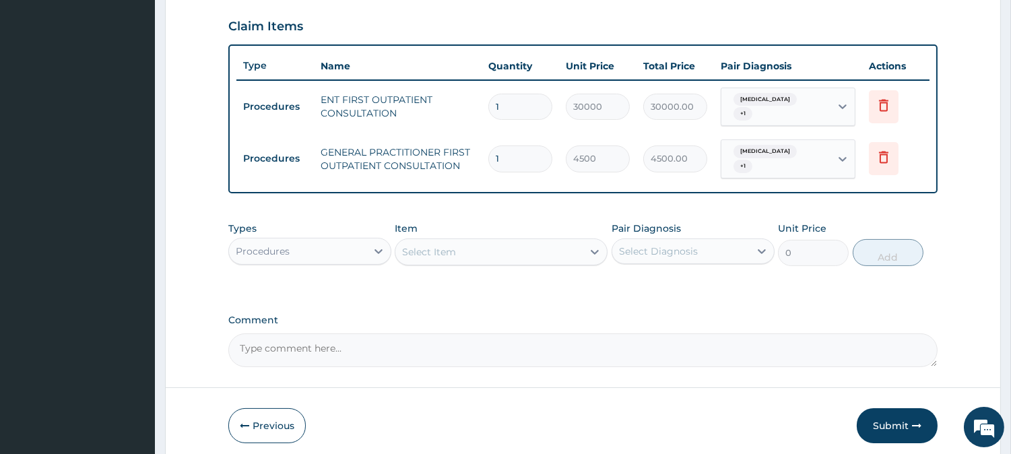
click at [455, 245] on div "Select Item" at bounding box center [429, 251] width 54 height 13
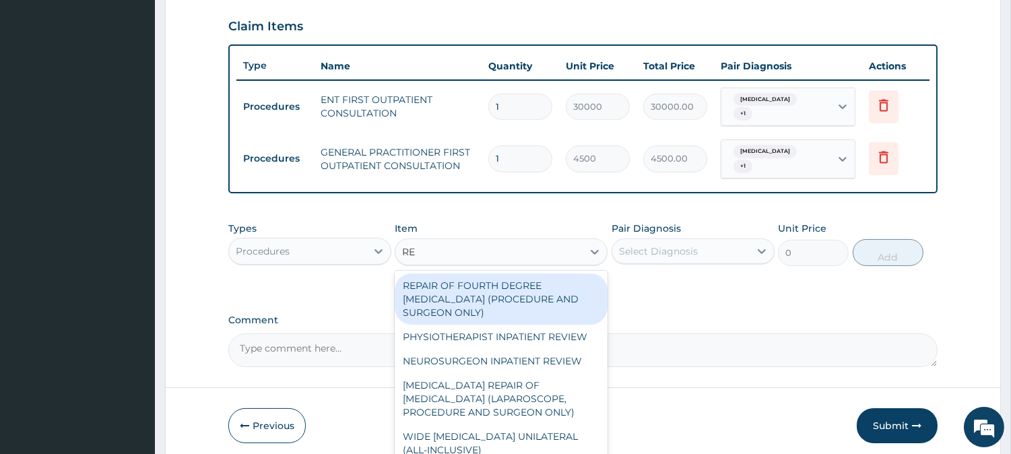
type input "REG"
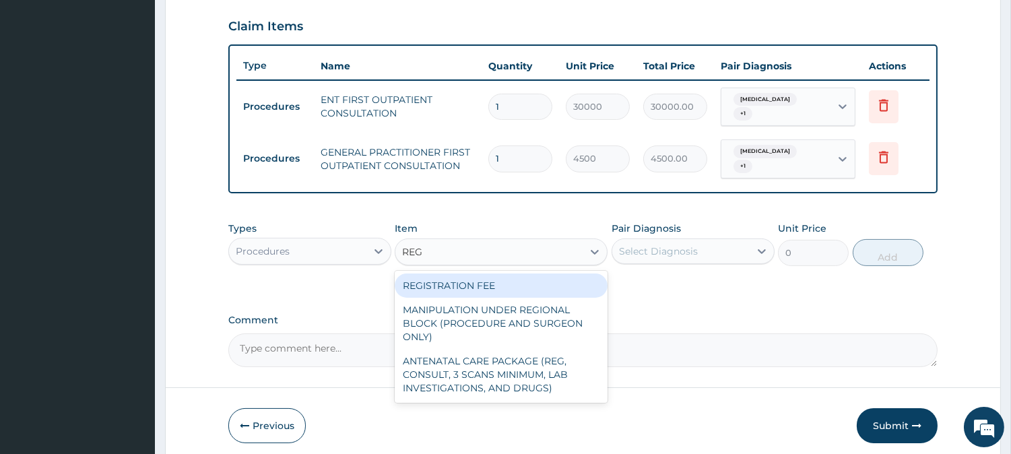
click at [509, 287] on div "REGISTRATION FEE" at bounding box center [501, 285] width 213 height 24
type input "3000"
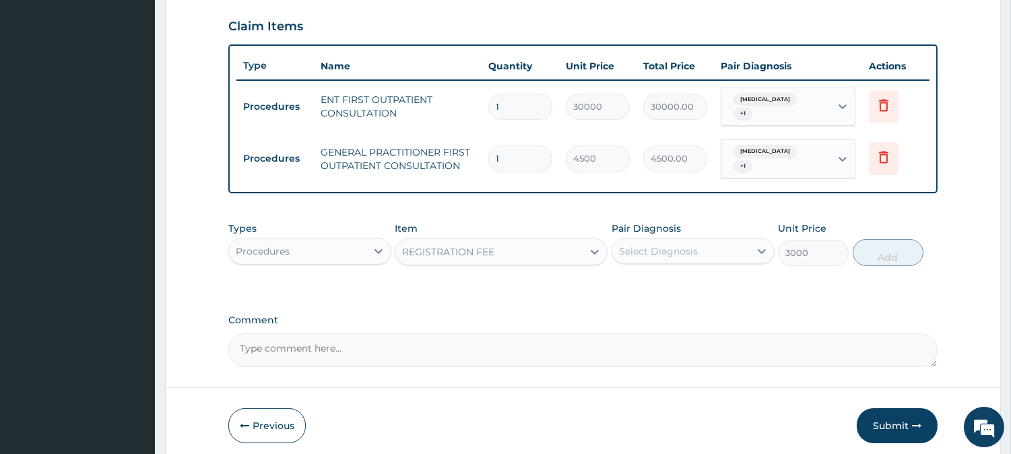
click at [685, 247] on div "Select Diagnosis" at bounding box center [658, 250] width 79 height 13
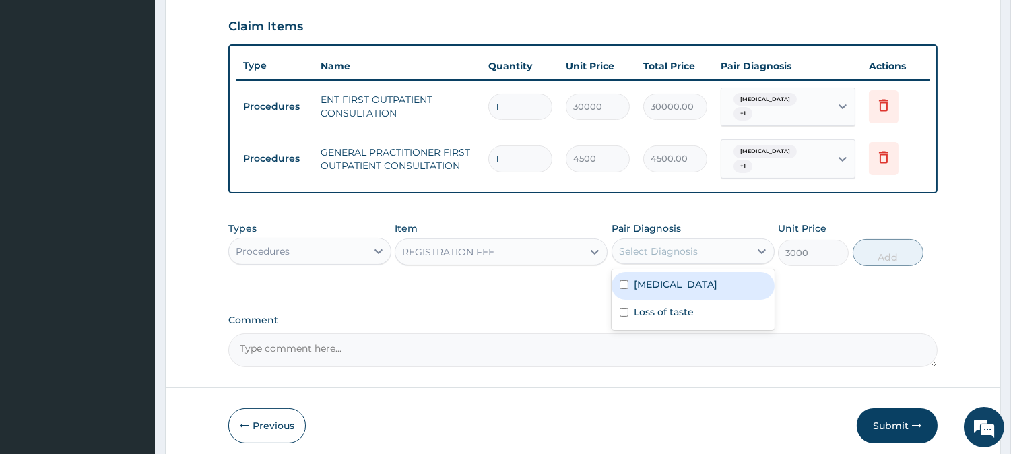
click at [671, 277] on label "Loss of sense of smell" at bounding box center [676, 283] width 84 height 13
checkbox input "true"
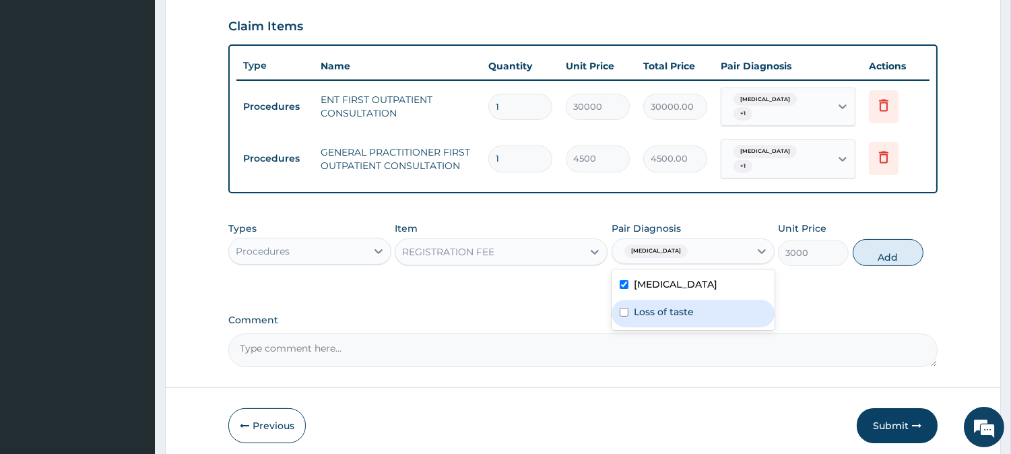
click at [661, 302] on div "Loss of taste" at bounding box center [693, 314] width 163 height 28
checkbox input "true"
click at [900, 249] on button "Add" at bounding box center [888, 252] width 71 height 27
type input "0"
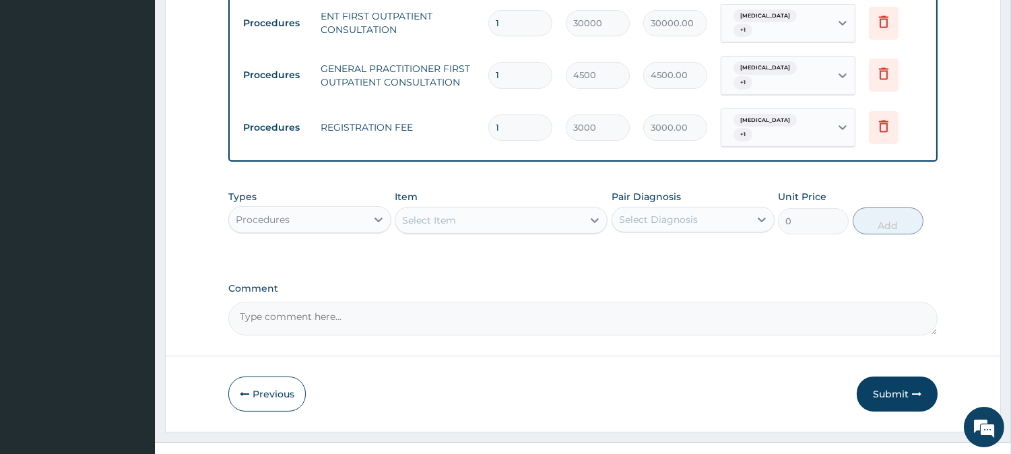
scroll to position [562, 0]
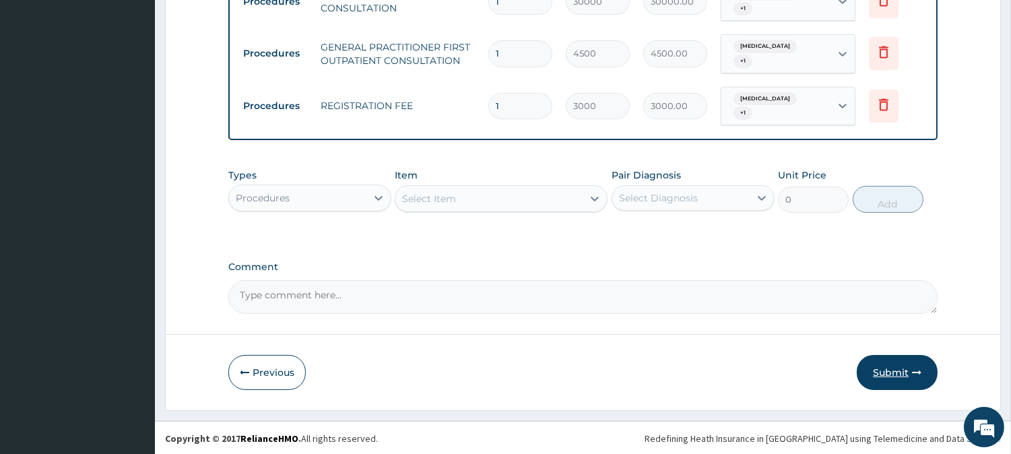
click at [884, 370] on button "Submit" at bounding box center [897, 372] width 81 height 35
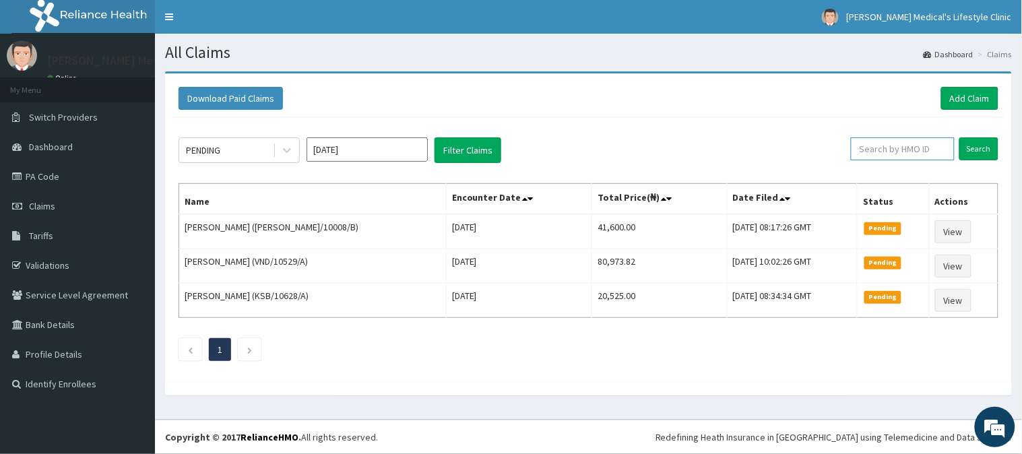
click at [886, 145] on input "text" at bounding box center [903, 148] width 104 height 23
paste input "QAO/10313/A"
type input "QAO/10313/A"
click at [983, 149] on input "Search" at bounding box center [978, 148] width 39 height 23
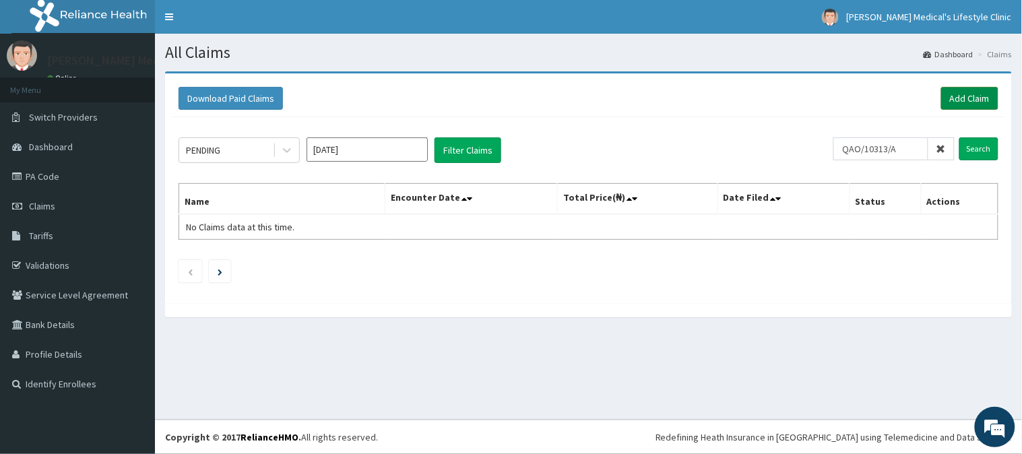
click at [960, 96] on link "Add Claim" at bounding box center [969, 98] width 57 height 23
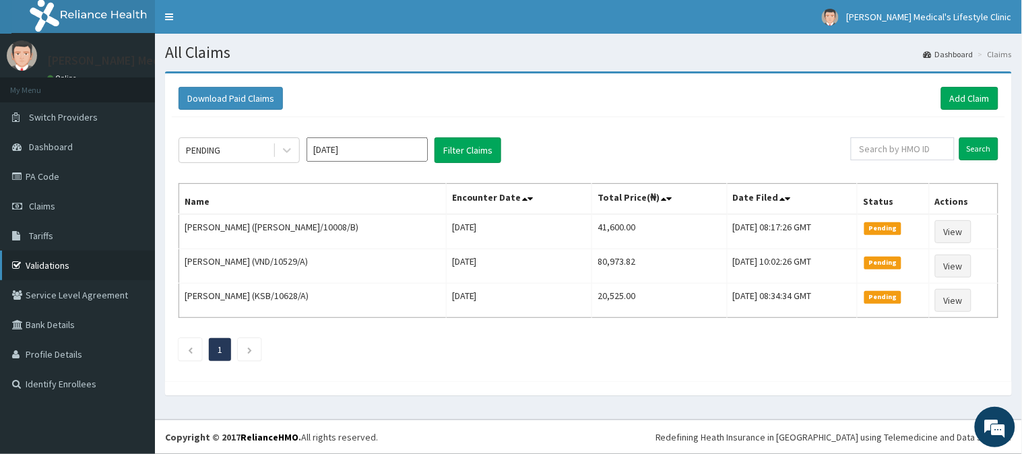
click at [59, 269] on link "Validations" at bounding box center [77, 266] width 155 height 30
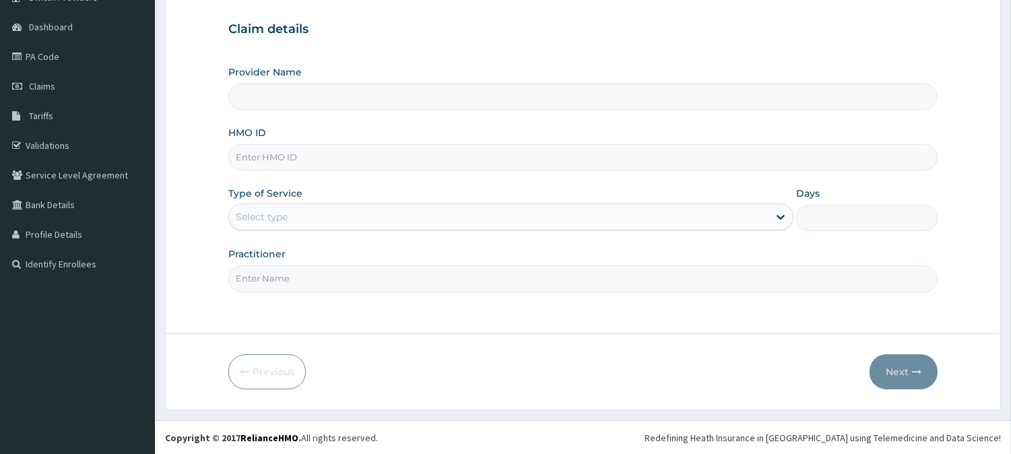
type input "[PERSON_NAME] Medical's Lifestyle clinic"
type input "KSB/10628/A"
click at [312, 209] on div "Select type" at bounding box center [498, 217] width 539 height 22
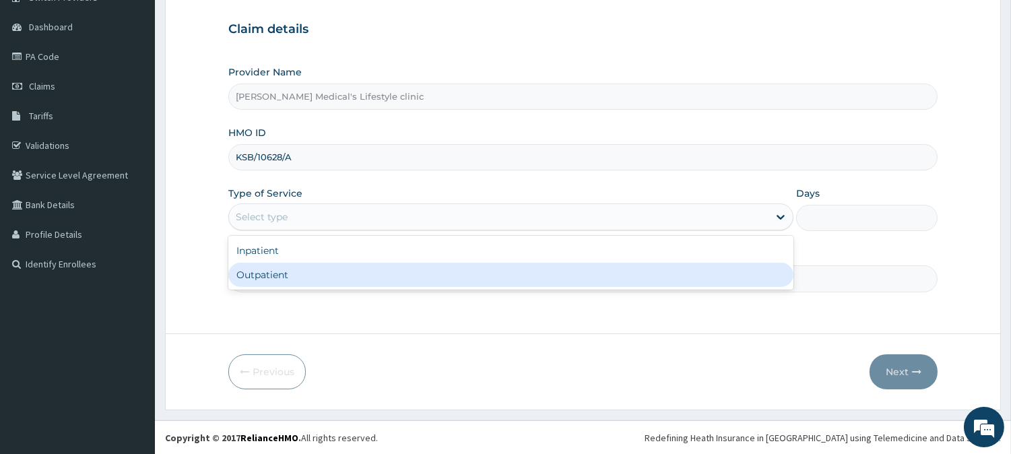
click at [294, 278] on div "Outpatient" at bounding box center [510, 275] width 565 height 24
type input "1"
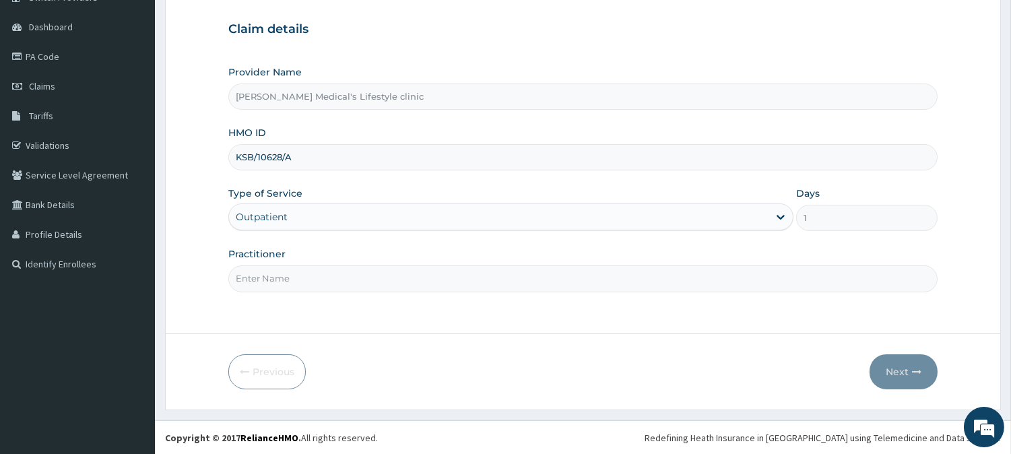
click at [294, 278] on input "Practitioner" at bounding box center [582, 278] width 709 height 26
type input "DR kolawole"
click at [881, 366] on button "Next" at bounding box center [903, 371] width 68 height 35
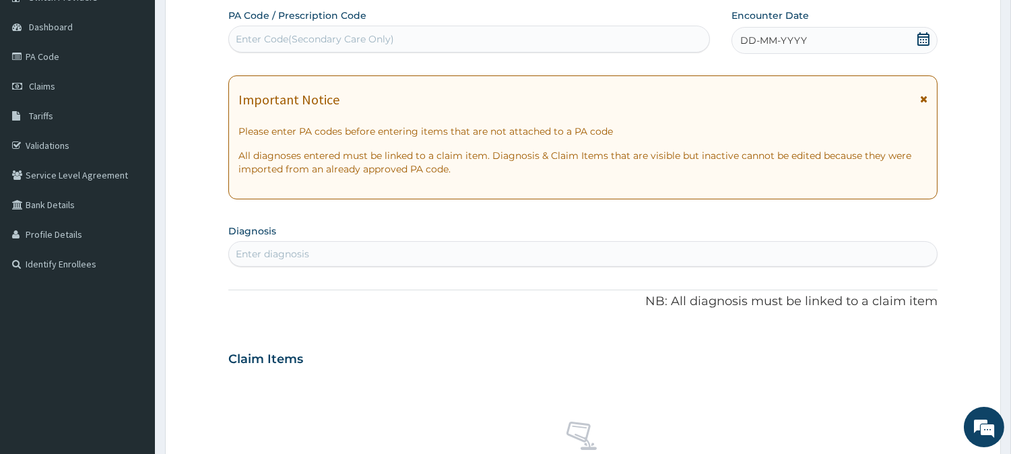
click at [306, 257] on div "Enter diagnosis" at bounding box center [272, 253] width 73 height 13
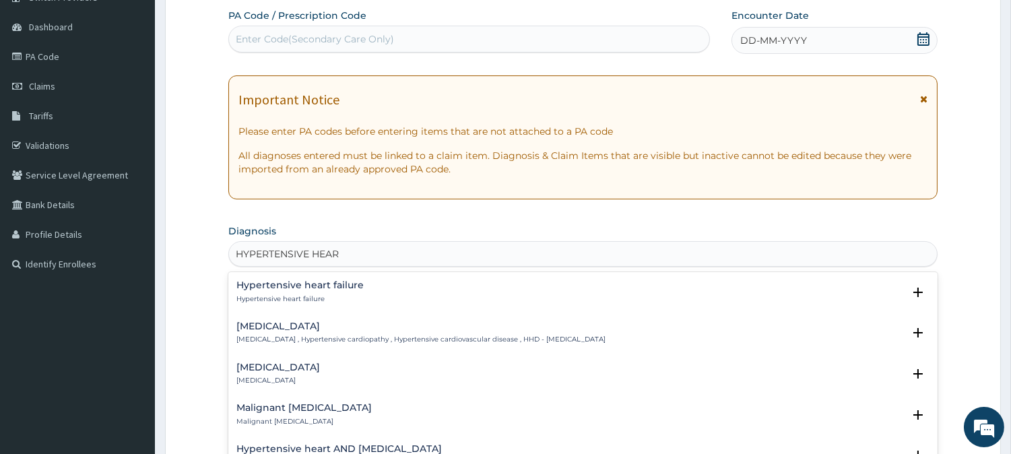
type input "HYPERTENSIVE HEART"
click at [339, 322] on h4 "Hypertensive heart disease" at bounding box center [420, 326] width 369 height 10
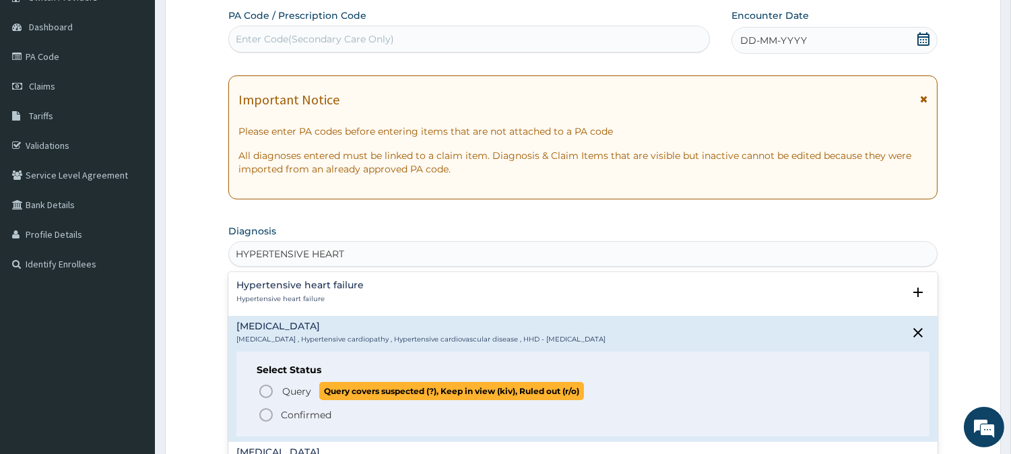
click at [279, 385] on span "Query Query covers suspected (?), Keep in view (kiv), Ruled out (r/o)" at bounding box center [583, 391] width 651 height 18
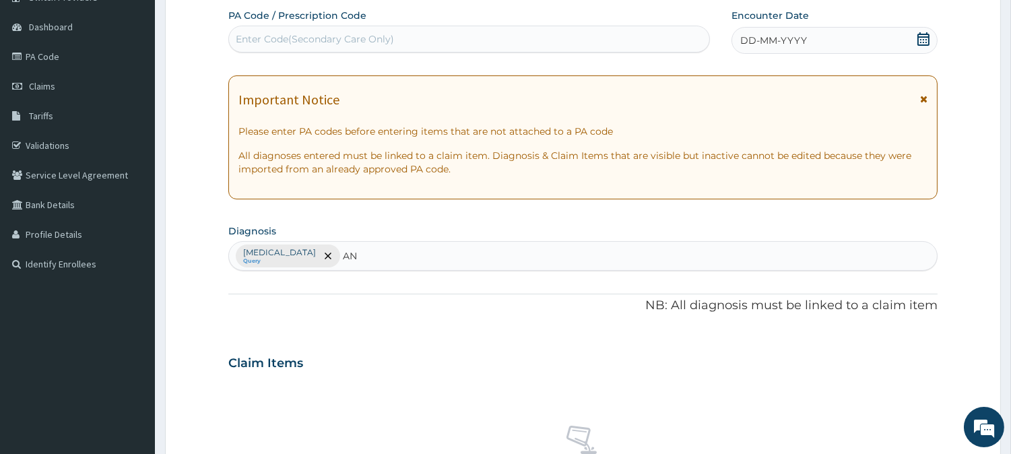
type input "ANE"
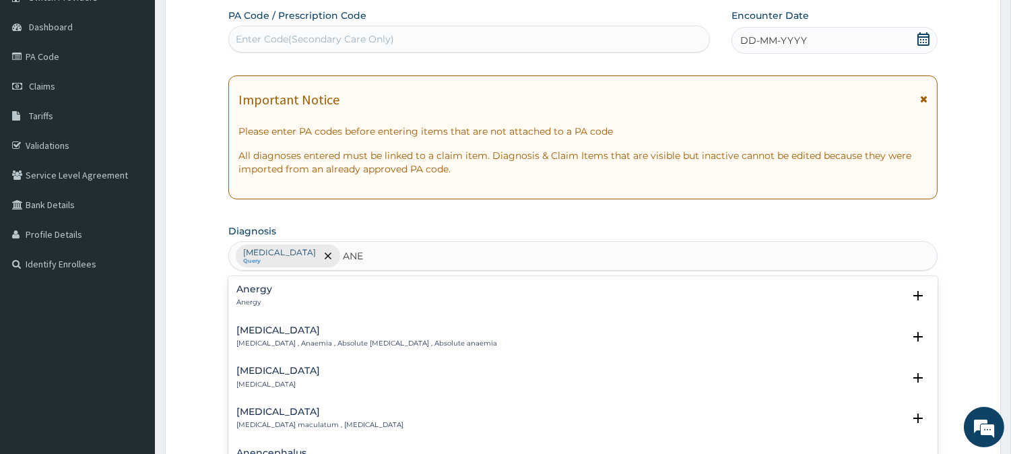
click at [261, 329] on h4 "Anemia" at bounding box center [366, 330] width 261 height 10
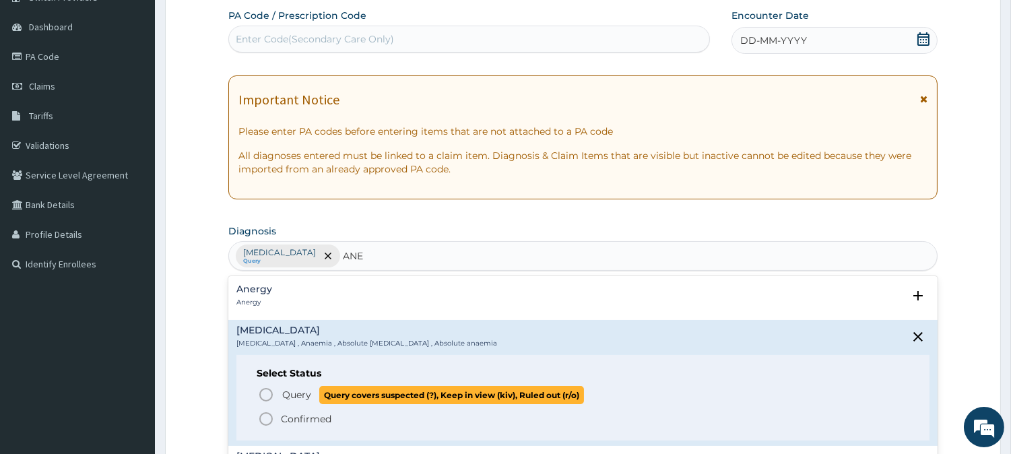
click at [273, 394] on icon "status option query" at bounding box center [266, 395] width 16 height 16
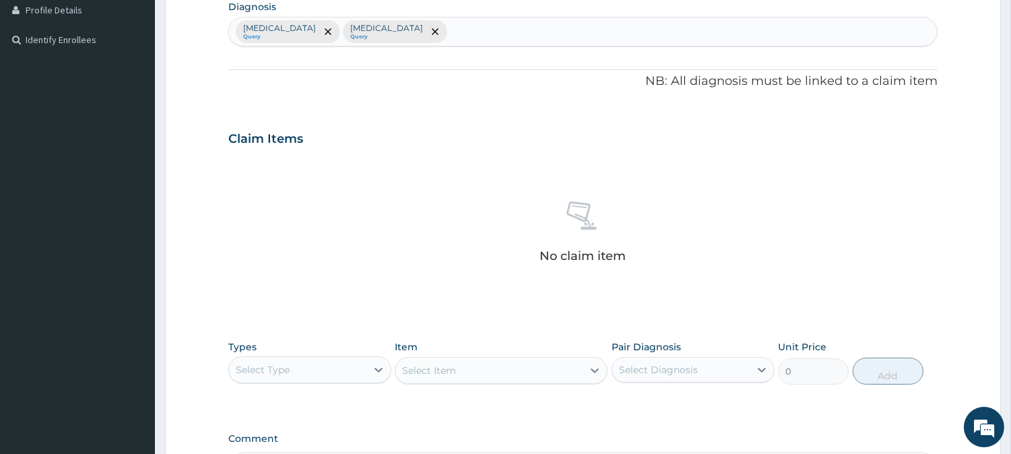
scroll to position [369, 0]
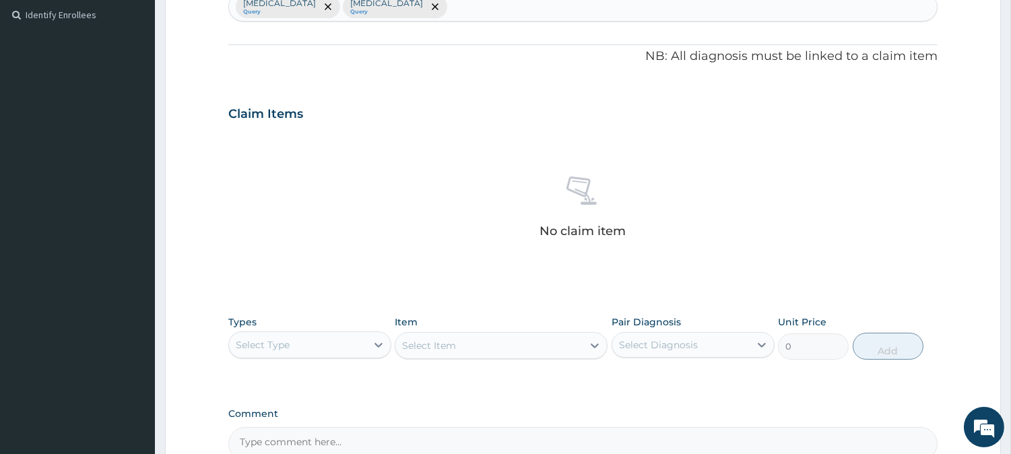
click at [317, 345] on div "Select Type" at bounding box center [297, 345] width 137 height 22
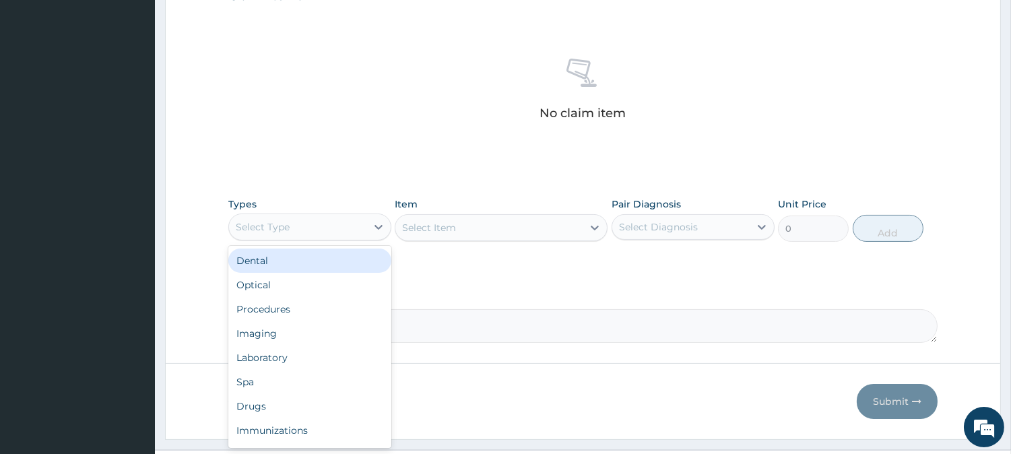
scroll to position [494, 0]
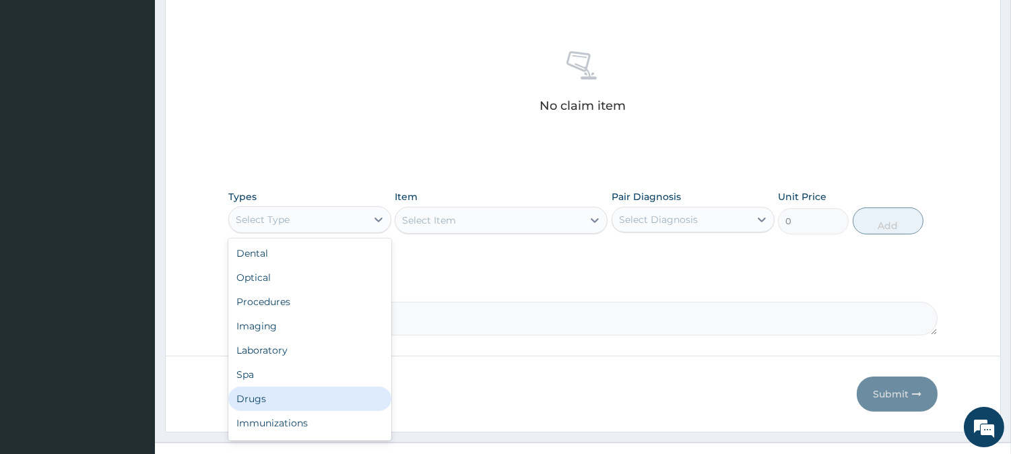
click at [357, 397] on div "Drugs" at bounding box center [309, 399] width 163 height 24
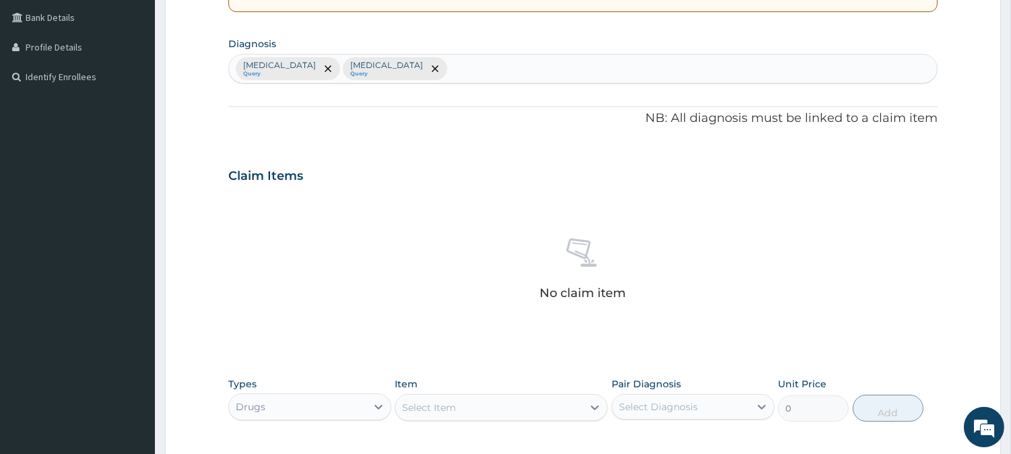
scroll to position [245, 0]
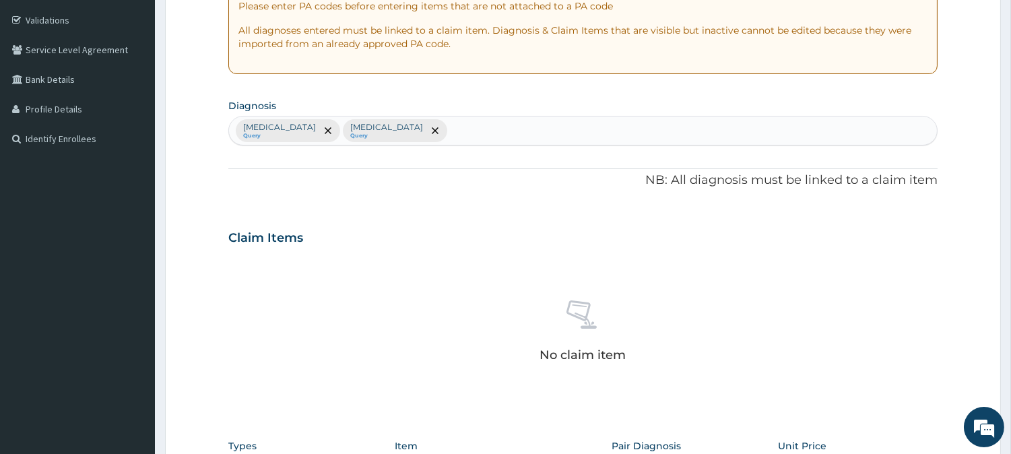
click at [486, 138] on div "Hypertensive heart disease Query Anemia Query" at bounding box center [583, 131] width 708 height 28
type input "PUD"
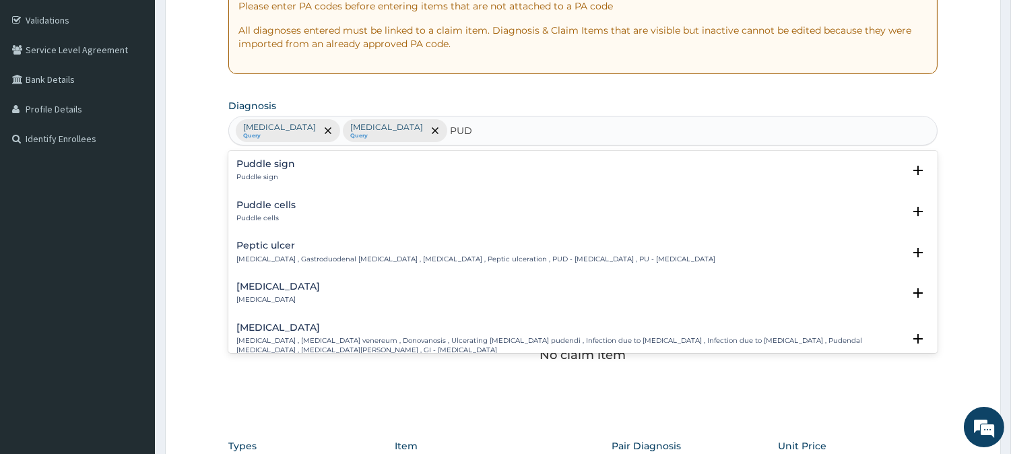
click at [267, 251] on h4 "Peptic ulcer" at bounding box center [475, 245] width 479 height 10
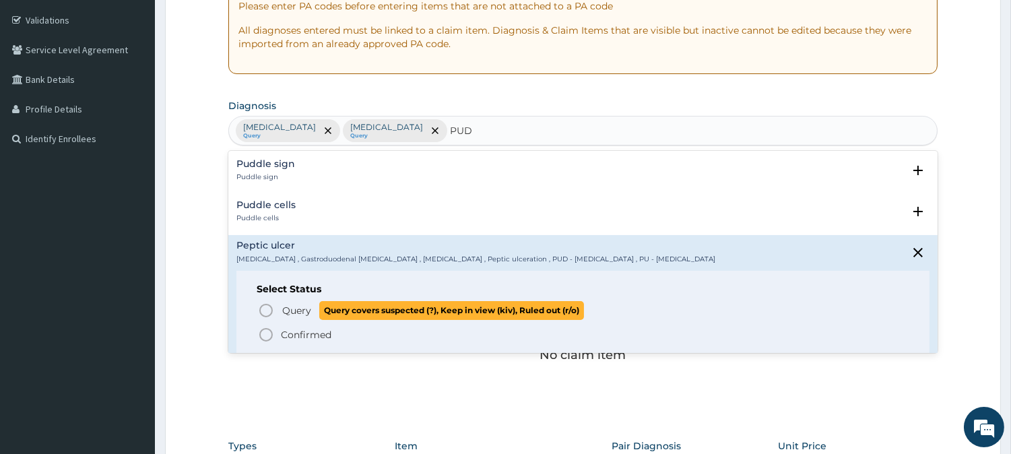
click at [269, 307] on icon "status option query" at bounding box center [266, 310] width 16 height 16
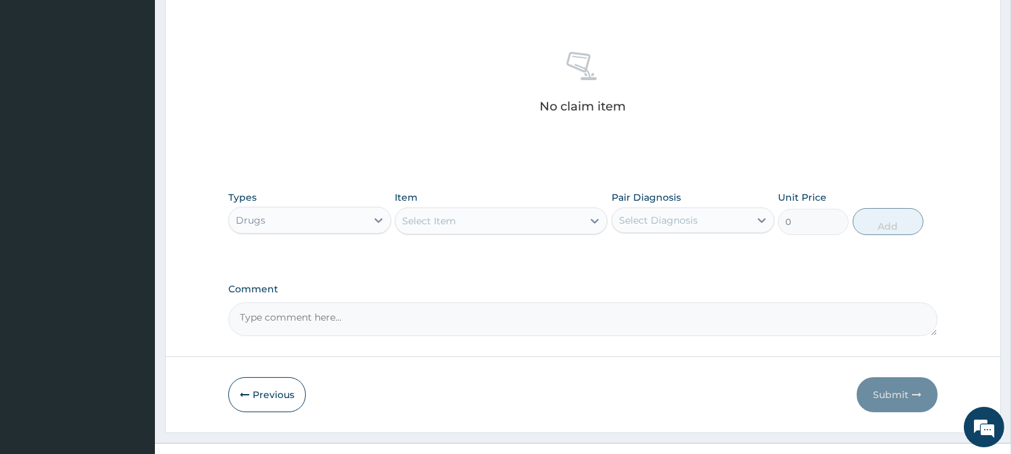
scroll to position [494, 0]
click at [521, 218] on div "Select Item" at bounding box center [488, 220] width 187 height 22
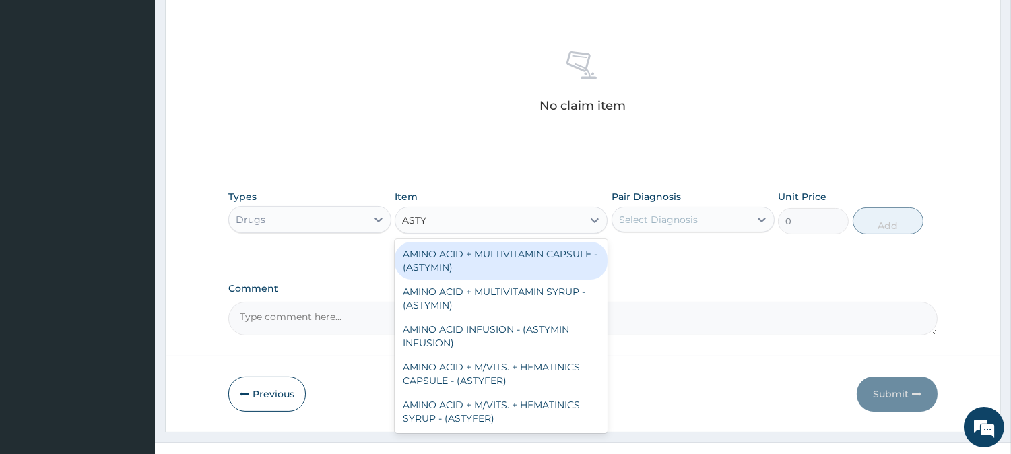
type input "ASTY"
type input "ASTYF"
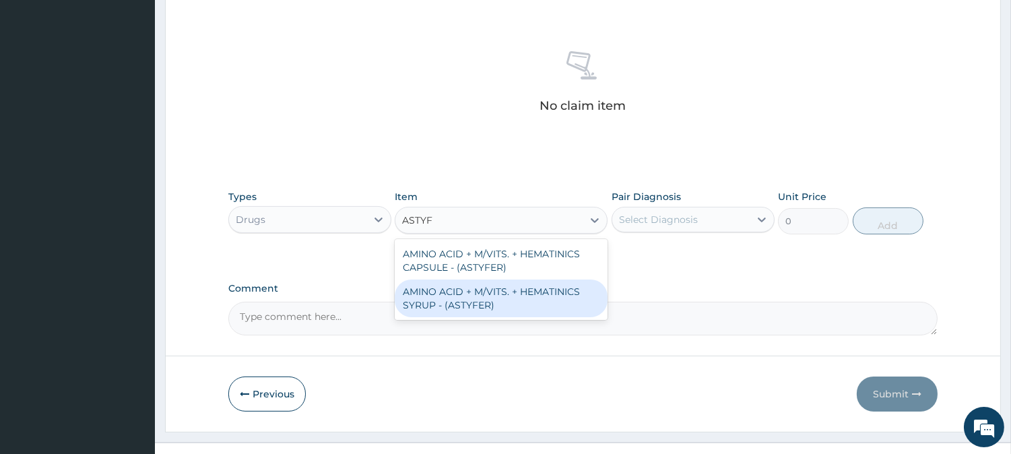
click at [490, 295] on div "AMINO ACID + M/VITS. + HEMATINICS SYRUP - (ASTYFER)" at bounding box center [501, 299] width 213 height 38
type input "5120"
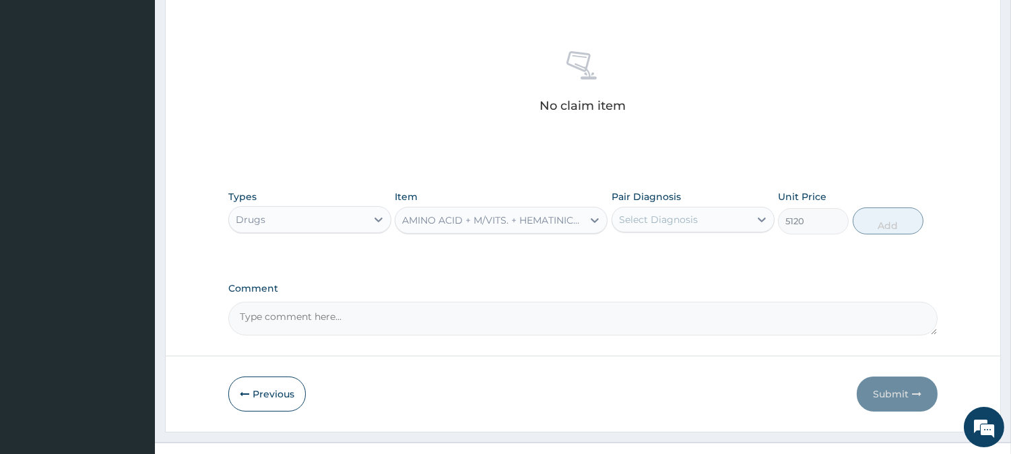
click at [656, 216] on div "Select Diagnosis" at bounding box center [658, 219] width 79 height 13
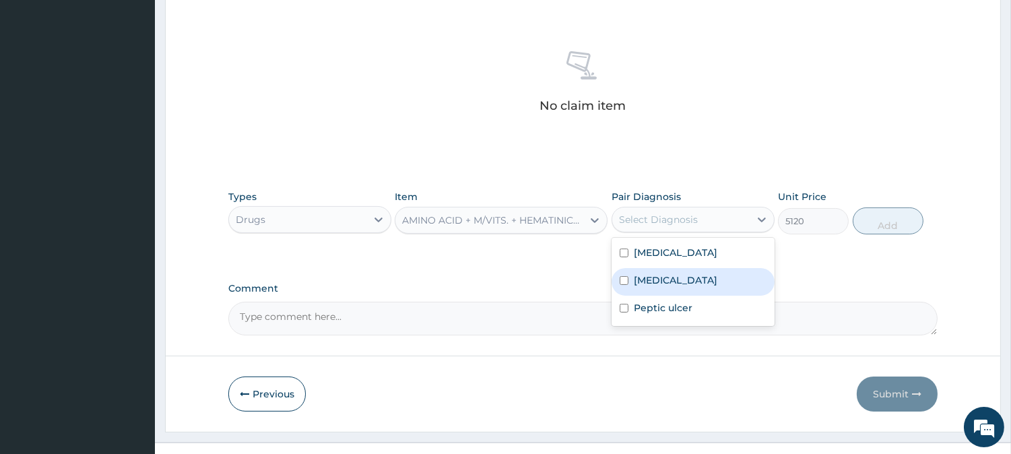
click at [634, 278] on label "Anemia" at bounding box center [676, 279] width 84 height 13
checkbox input "true"
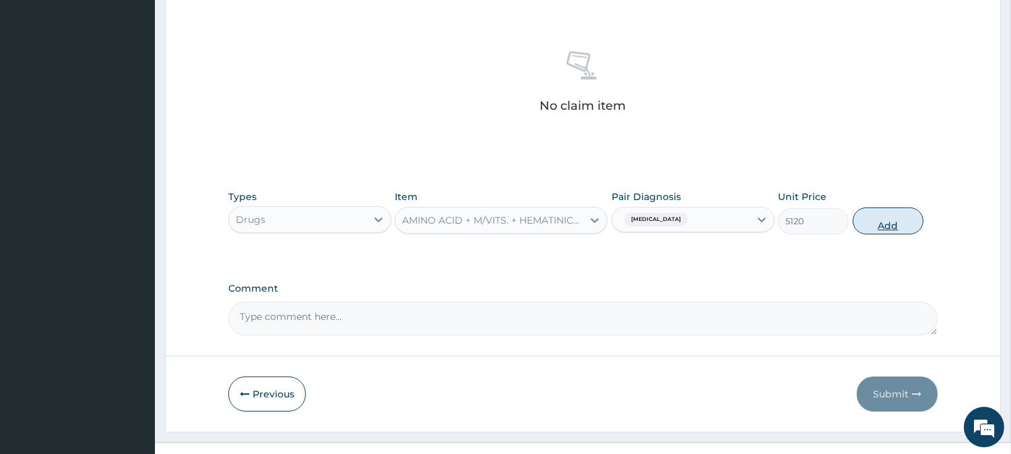
click at [888, 222] on button "Add" at bounding box center [888, 220] width 71 height 27
type input "0"
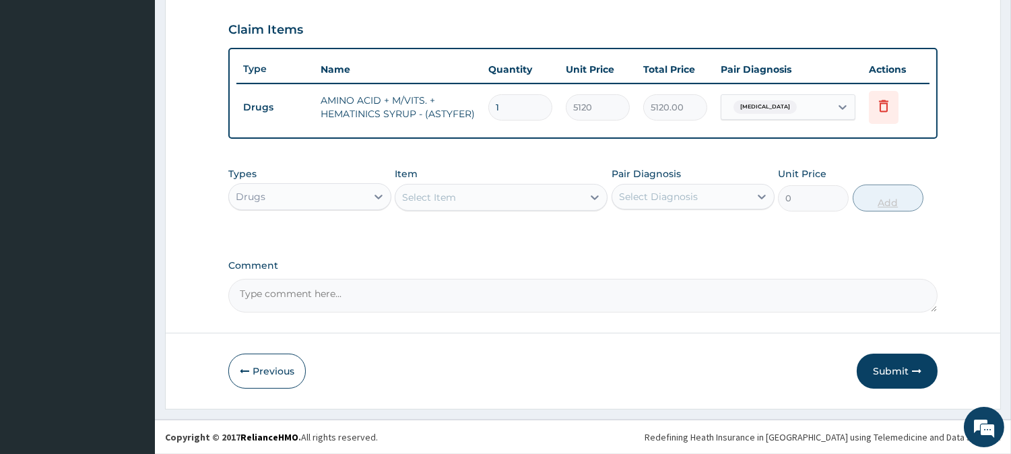
scroll to position [452, 0]
click at [504, 203] on div "Select Item" at bounding box center [488, 199] width 187 height 22
type input "AMOXIC"
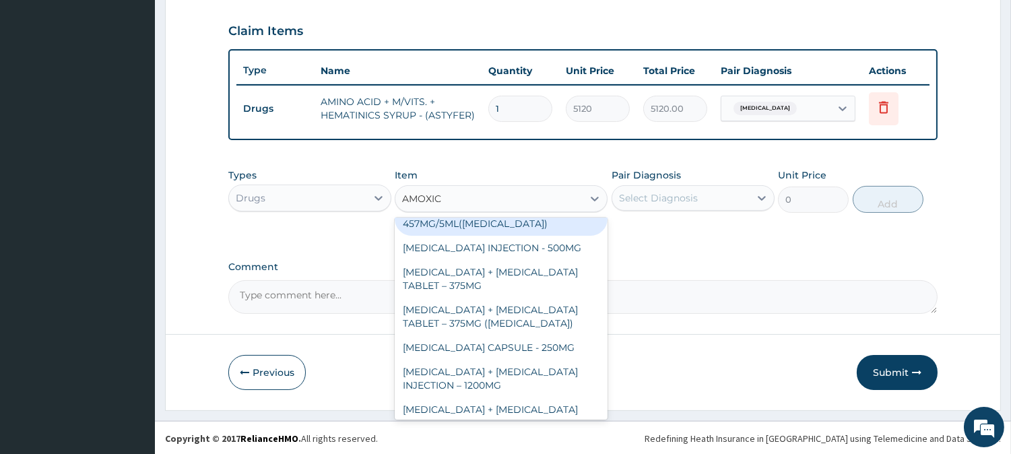
scroll to position [271, 0]
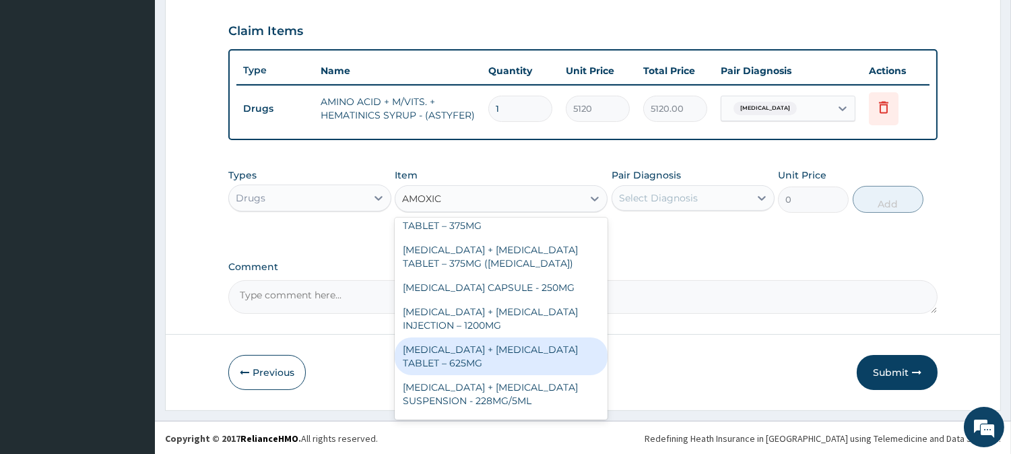
click at [519, 347] on div "AMOXICILLIN + CLAVULANIC ACID TABLET – 625MG" at bounding box center [501, 356] width 213 height 38
type input "480"
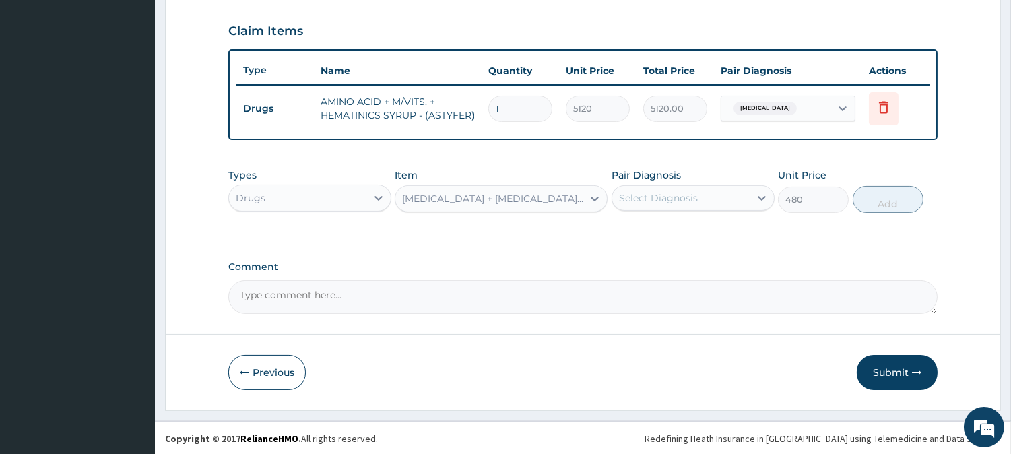
click at [657, 189] on div "Select Diagnosis" at bounding box center [680, 198] width 137 height 22
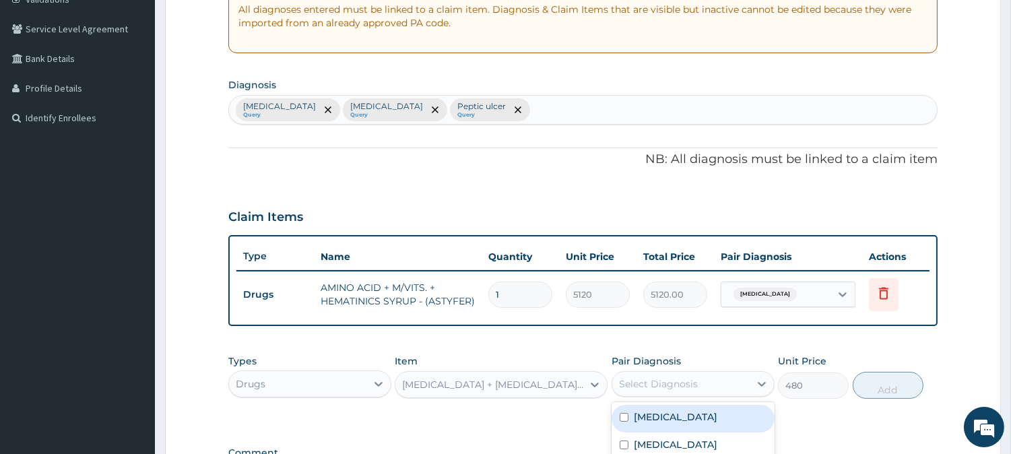
scroll to position [203, 0]
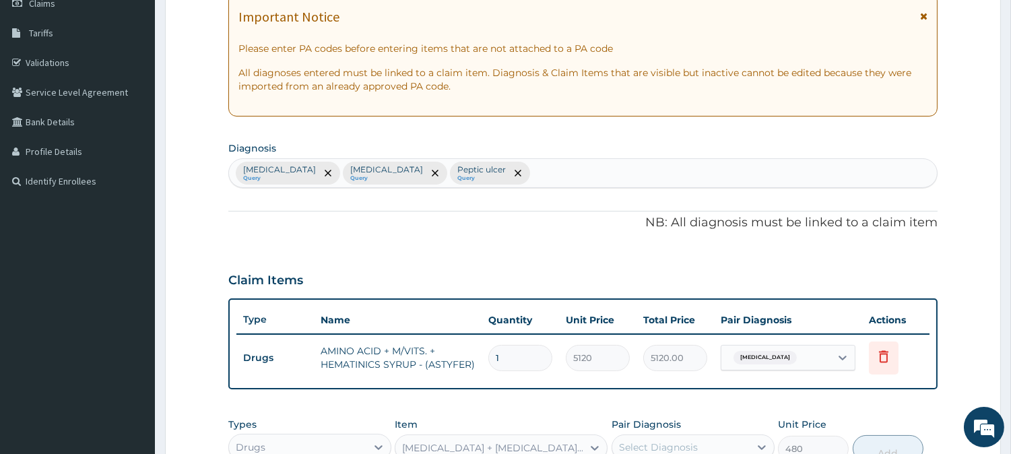
click at [544, 174] on div "Hypertensive heart disease Query Anemia Query Peptic ulcer Query" at bounding box center [583, 173] width 708 height 28
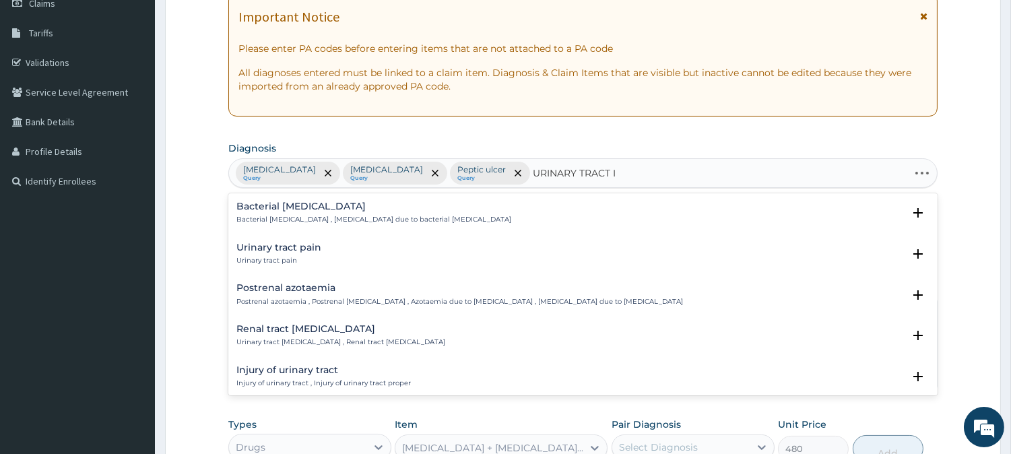
type input "URINARY TRACT IN"
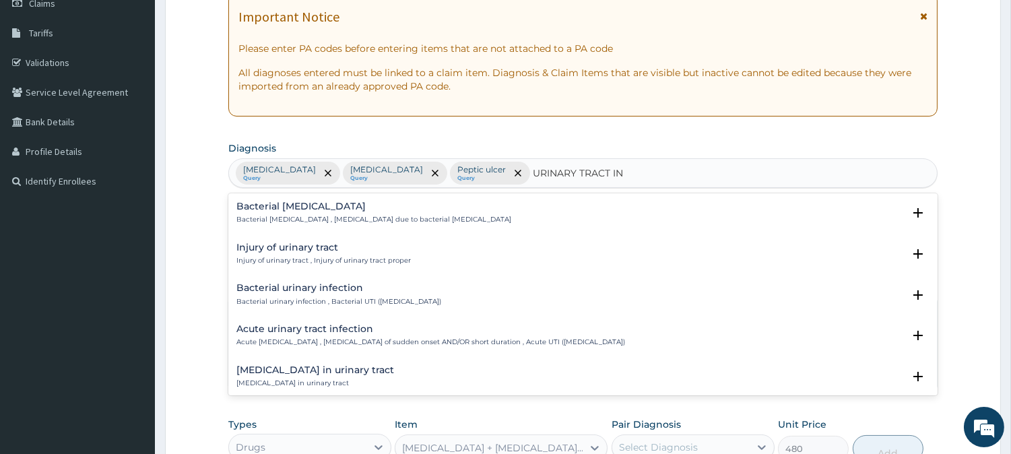
click at [322, 290] on h4 "Bacterial urinary infection" at bounding box center [338, 288] width 205 height 10
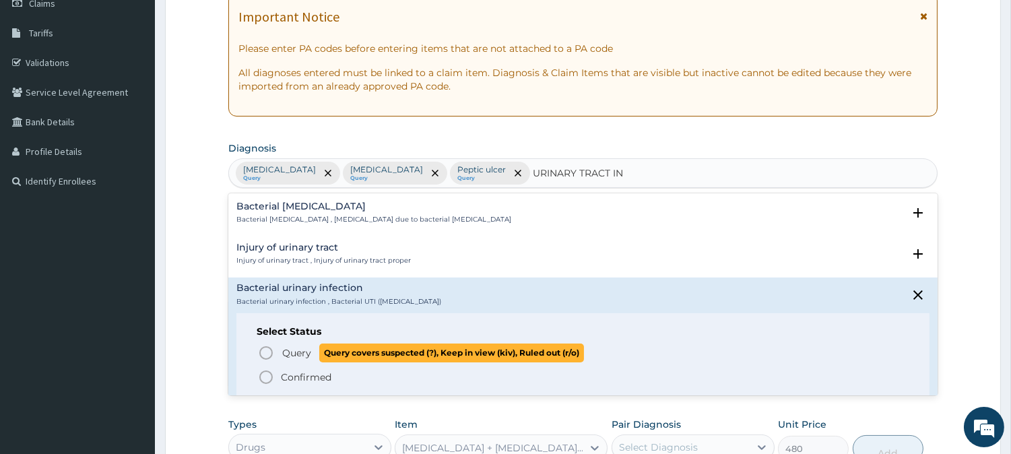
click at [264, 355] on icon "status option query" at bounding box center [266, 353] width 16 height 16
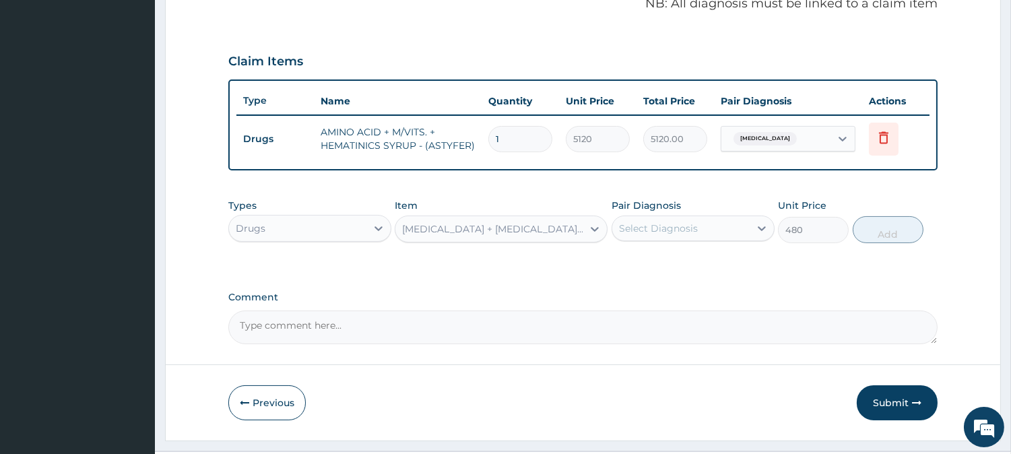
scroll to position [452, 0]
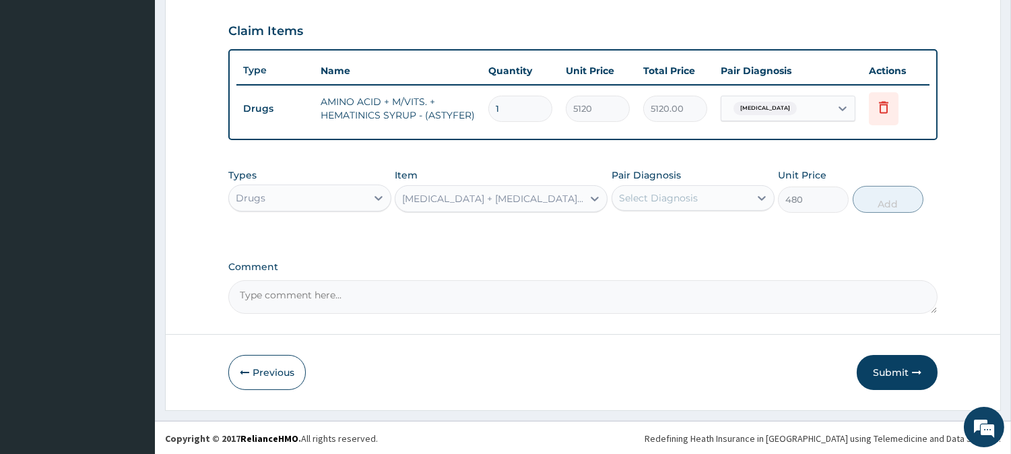
click at [671, 199] on div "Select Diagnosis" at bounding box center [658, 197] width 79 height 13
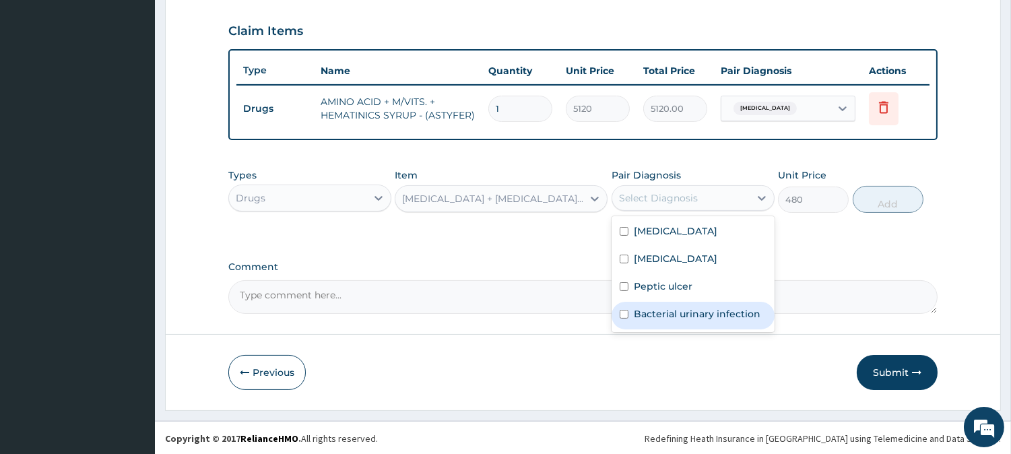
click at [644, 310] on label "Bacterial urinary infection" at bounding box center [697, 313] width 127 height 13
checkbox input "true"
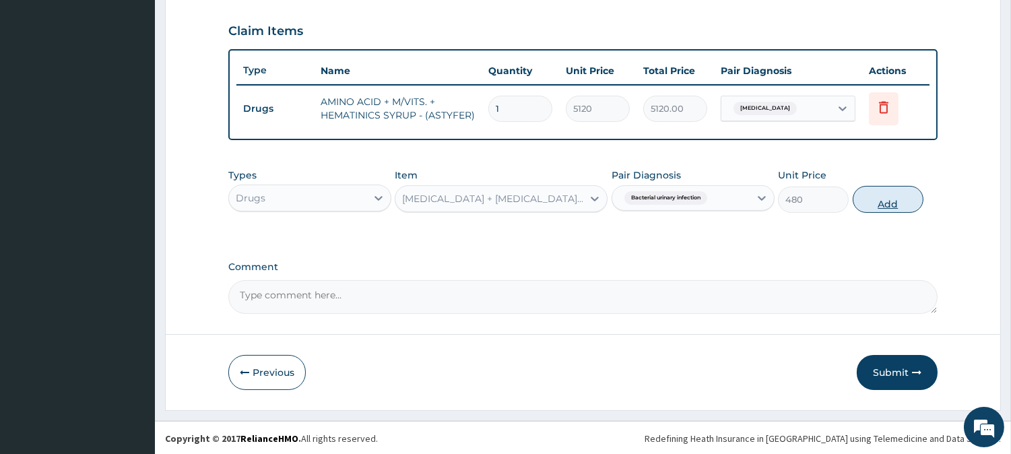
click at [876, 199] on button "Add" at bounding box center [888, 199] width 71 height 27
type input "0"
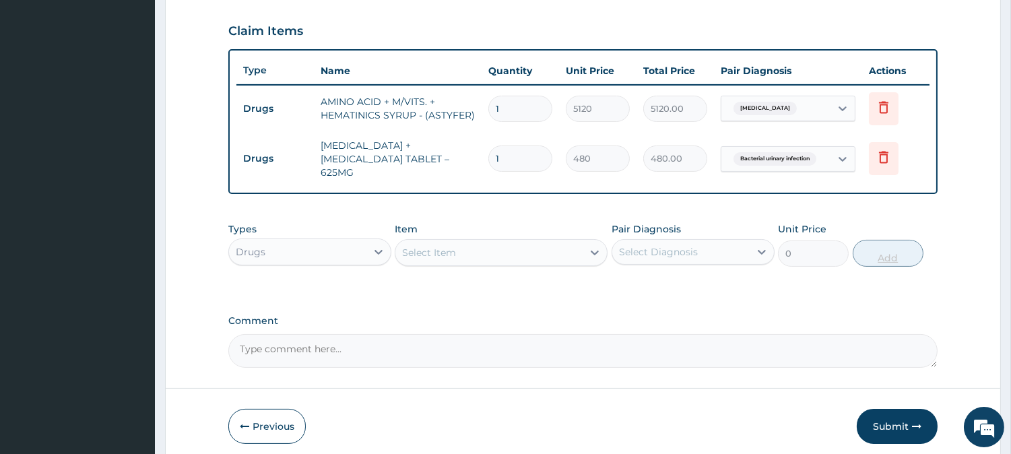
type input "14"
type input "6720.00"
type input "14"
click at [506, 242] on div "Select Item" at bounding box center [488, 253] width 187 height 22
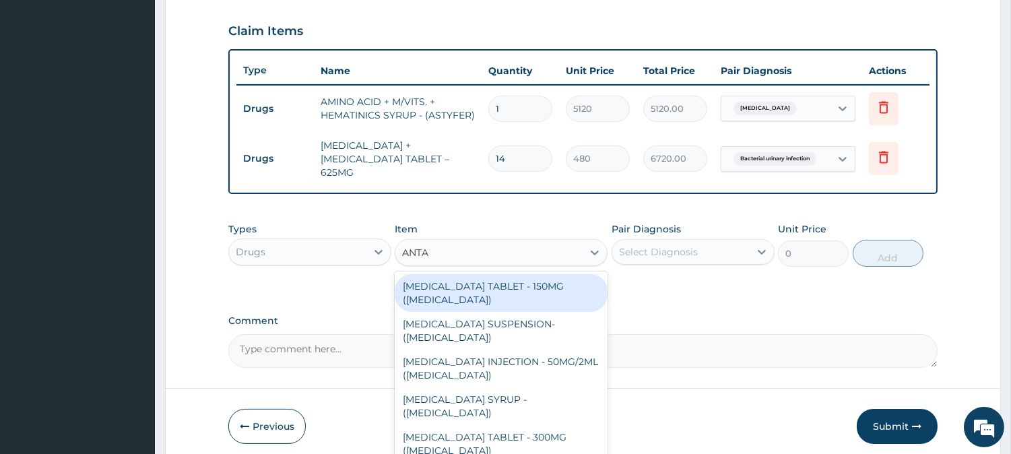
type input "ANTAC"
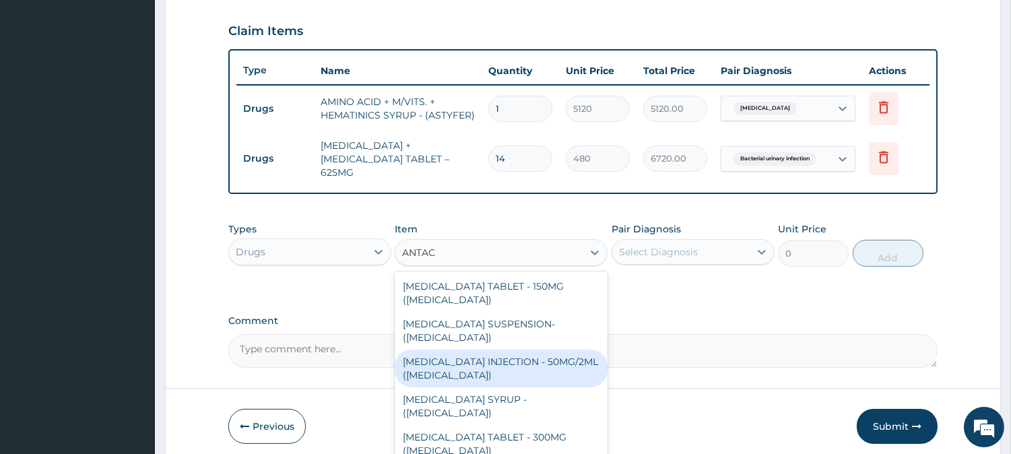
scroll to position [88, 0]
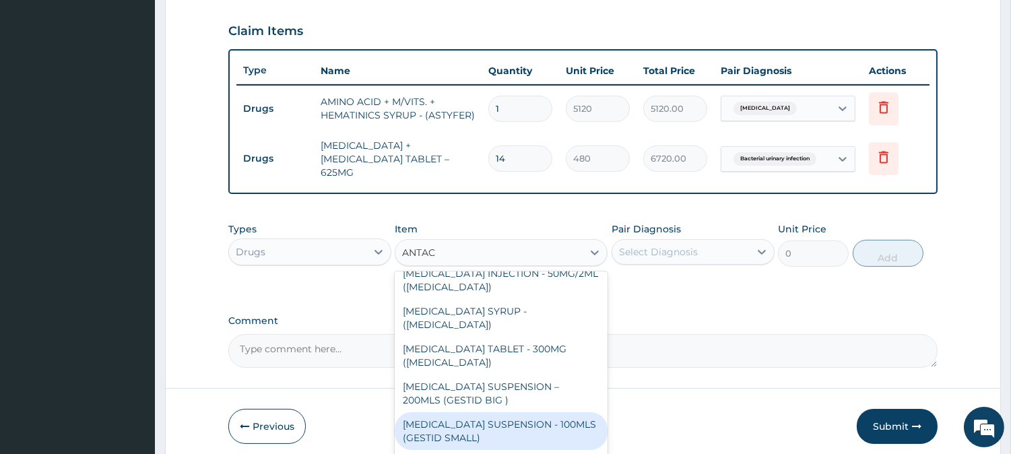
click at [495, 412] on div "ANTACID SUSPENSION - 100MLS (GESTID SMALL)" at bounding box center [501, 431] width 213 height 38
type input "1280"
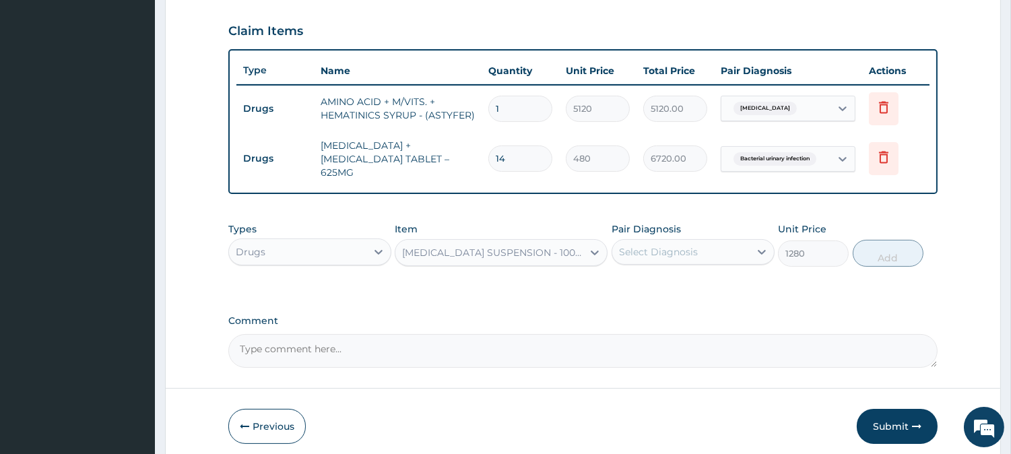
click at [707, 241] on div "Select Diagnosis" at bounding box center [680, 252] width 137 height 22
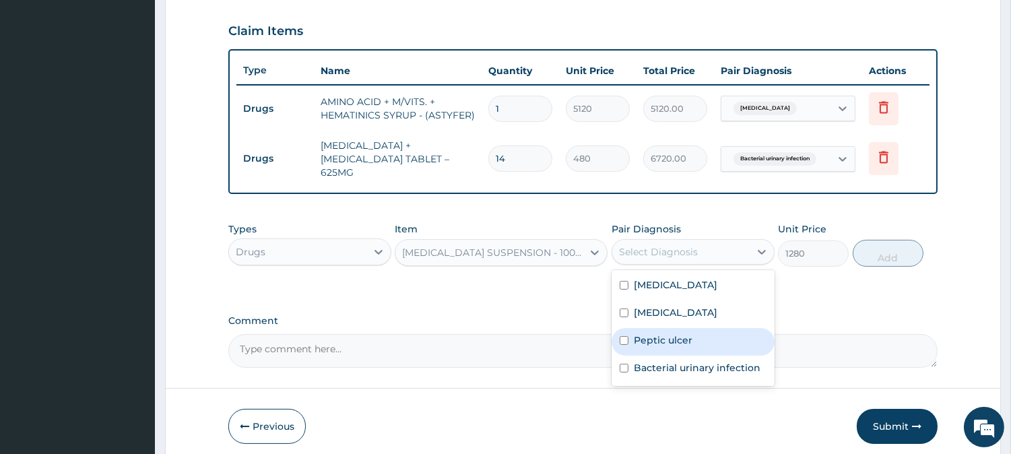
click at [659, 333] on label "Peptic ulcer" at bounding box center [663, 339] width 59 height 13
checkbox input "true"
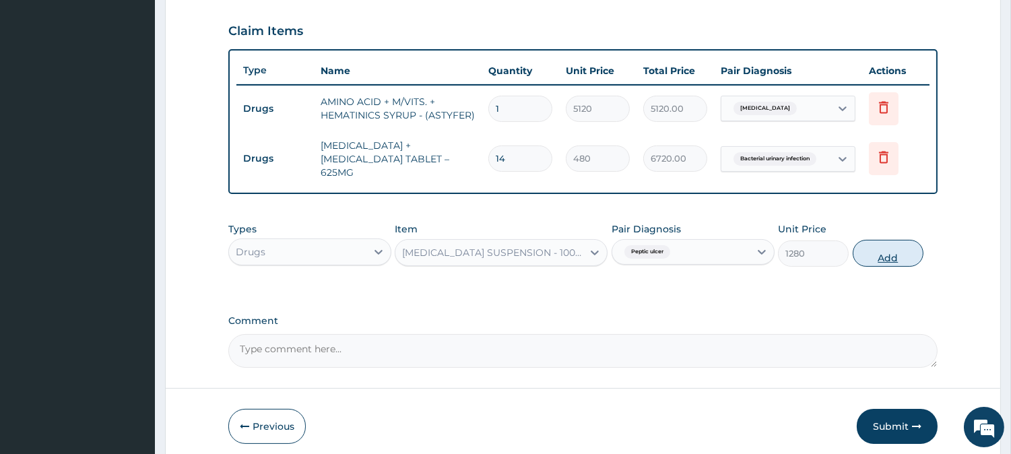
click at [874, 241] on button "Add" at bounding box center [888, 253] width 71 height 27
type input "0"
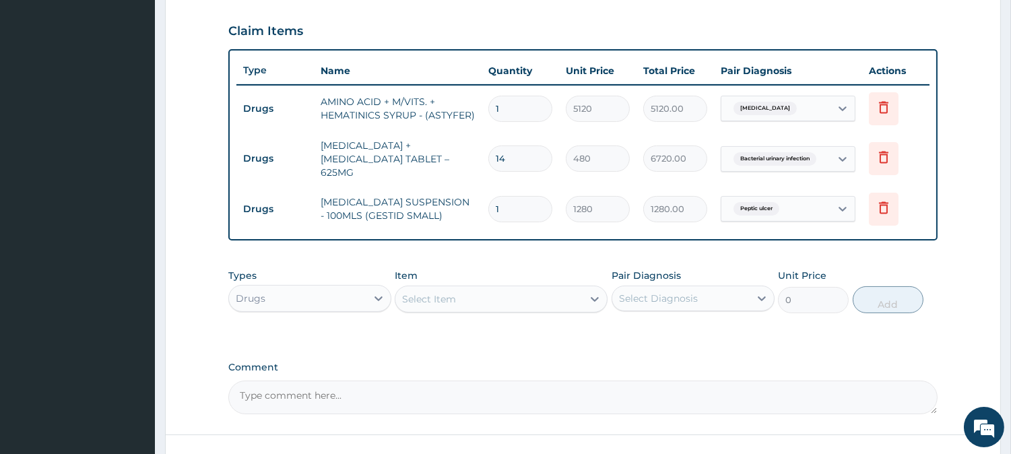
click at [519, 294] on div "Select Item" at bounding box center [488, 299] width 187 height 22
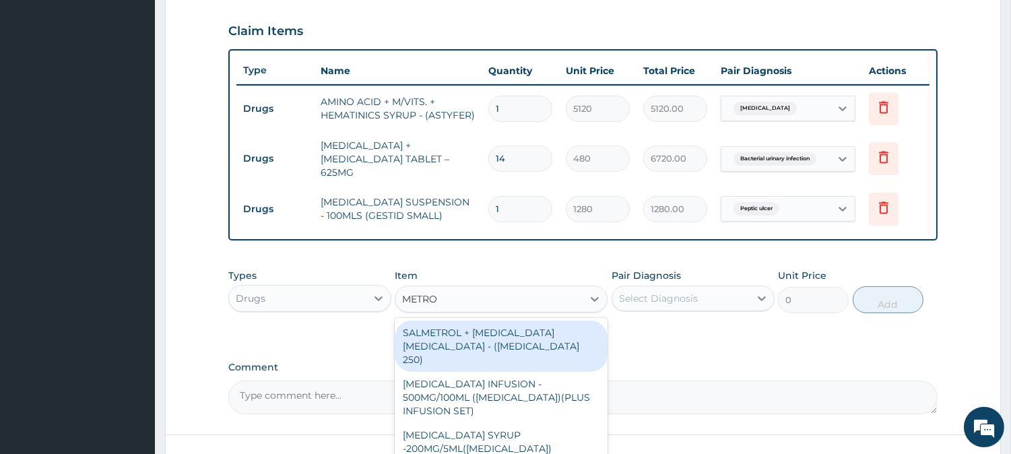
type input "METRON"
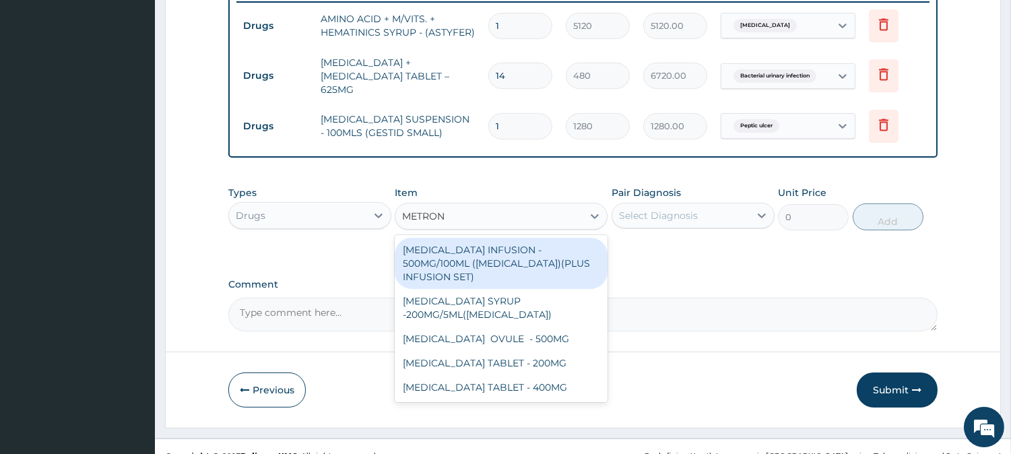
scroll to position [546, 0]
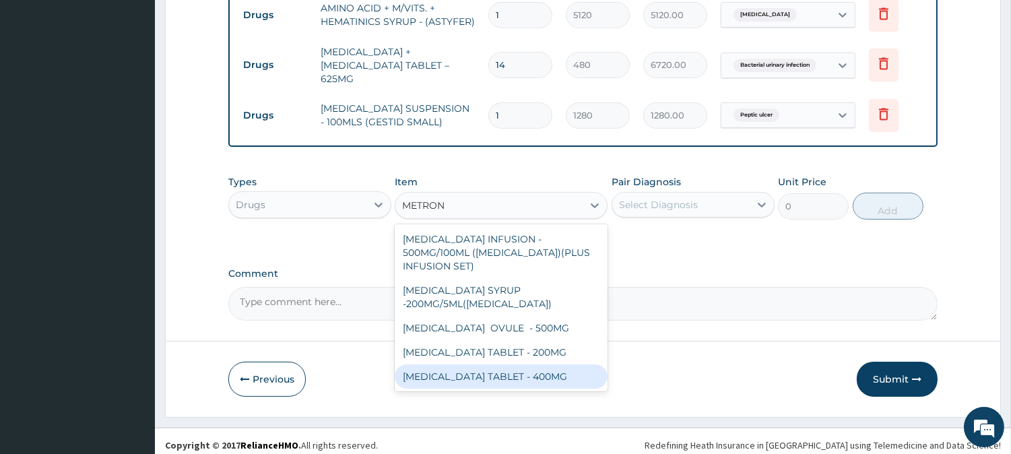
click at [564, 368] on div "METRONIDAZOLE TABLET - 400MG" at bounding box center [501, 376] width 213 height 24
type input "96"
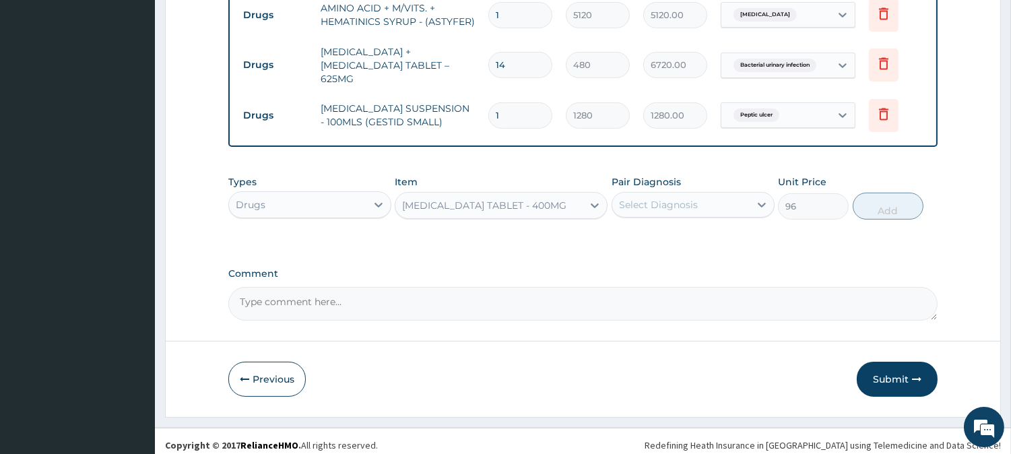
click at [645, 200] on div "Select Diagnosis" at bounding box center [658, 204] width 79 height 13
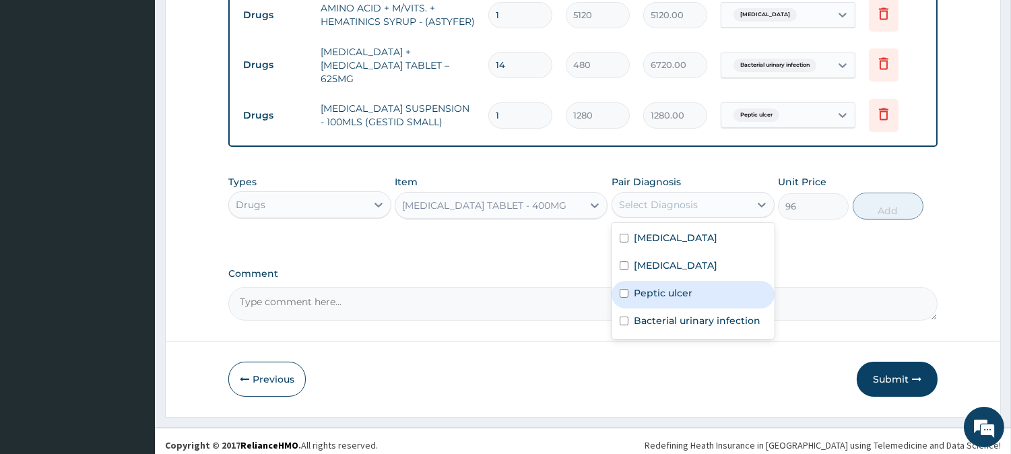
click at [644, 286] on label "Peptic ulcer" at bounding box center [663, 292] width 59 height 13
checkbox input "true"
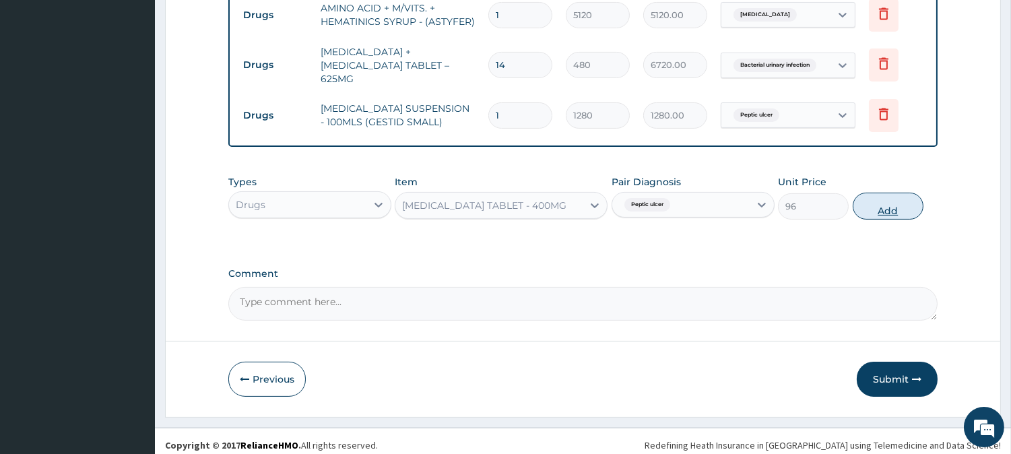
click at [876, 199] on button "Add" at bounding box center [888, 206] width 71 height 27
type input "0"
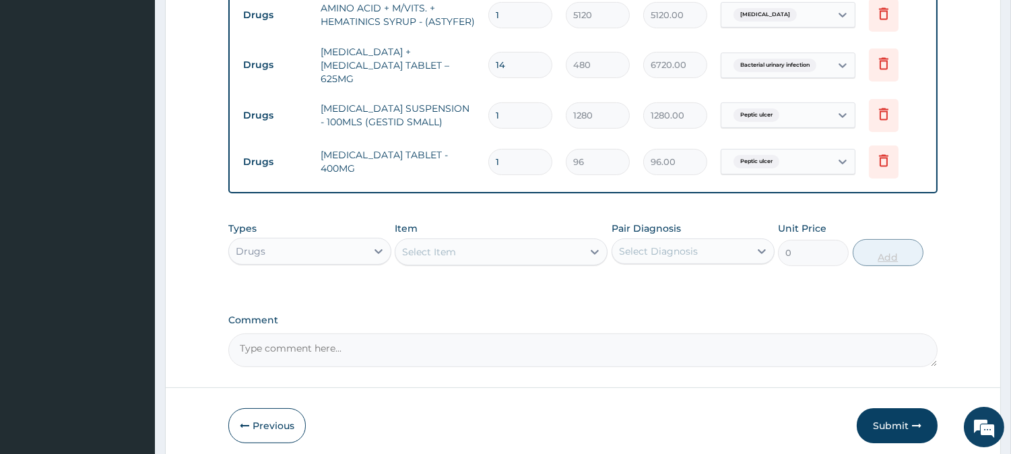
type input "15"
type input "1440.00"
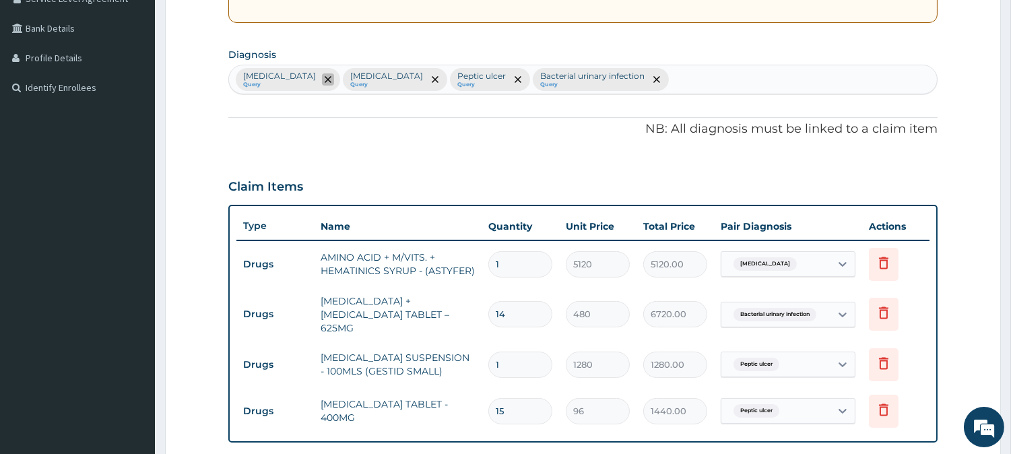
click at [334, 79] on span "remove selection option" at bounding box center [328, 79] width 12 height 12
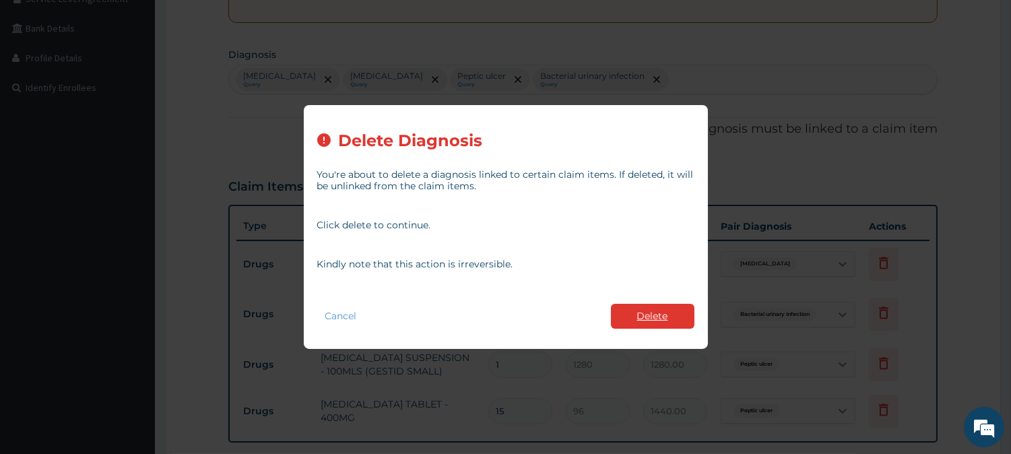
type input "15"
click at [669, 315] on button "Delete" at bounding box center [653, 316] width 84 height 25
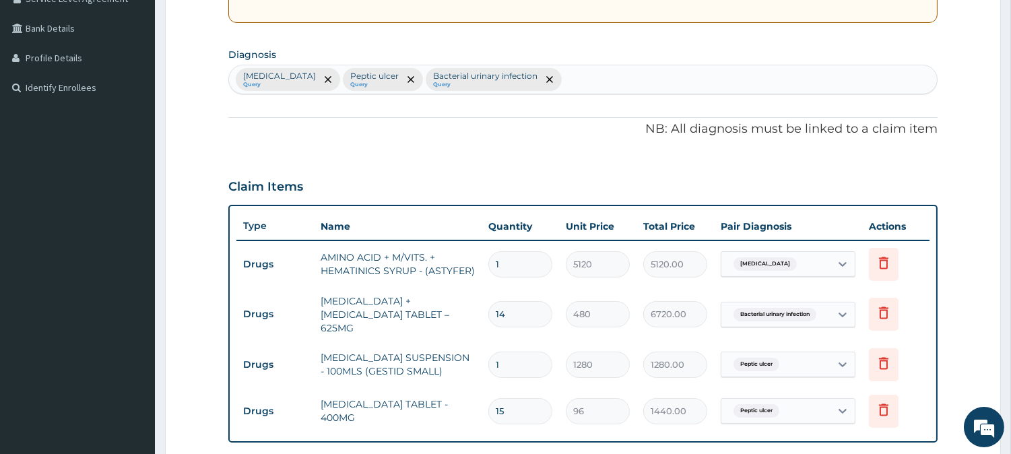
scroll to position [0, 0]
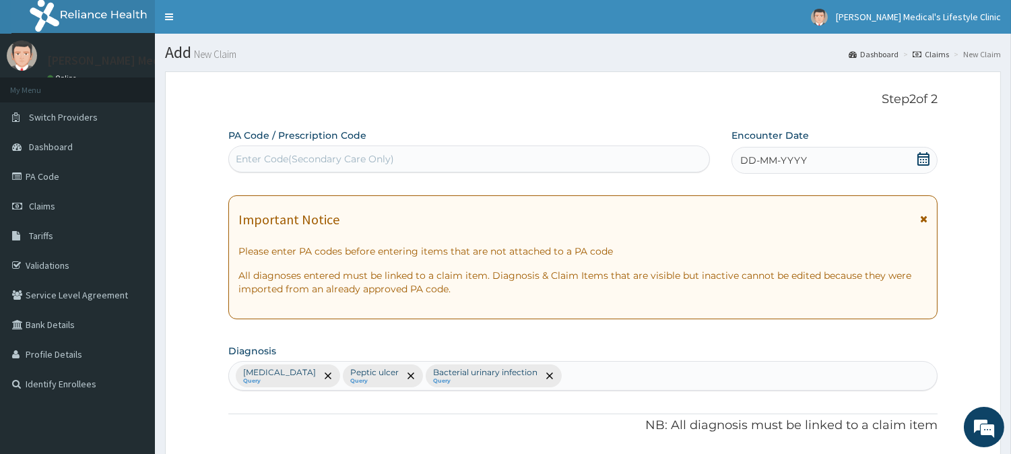
click at [797, 162] on span "DD-MM-YYYY" at bounding box center [773, 160] width 67 height 13
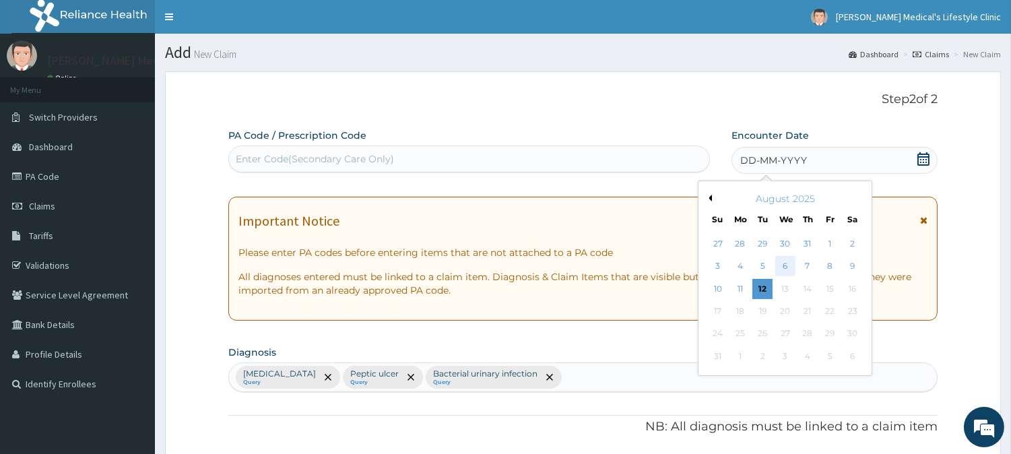
click at [783, 265] on div "6" at bounding box center [785, 267] width 20 height 20
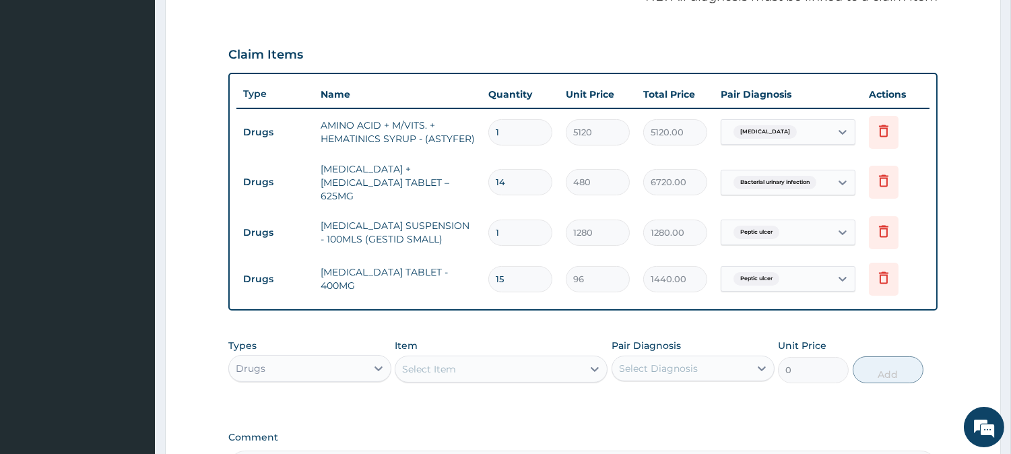
scroll to position [593, 0]
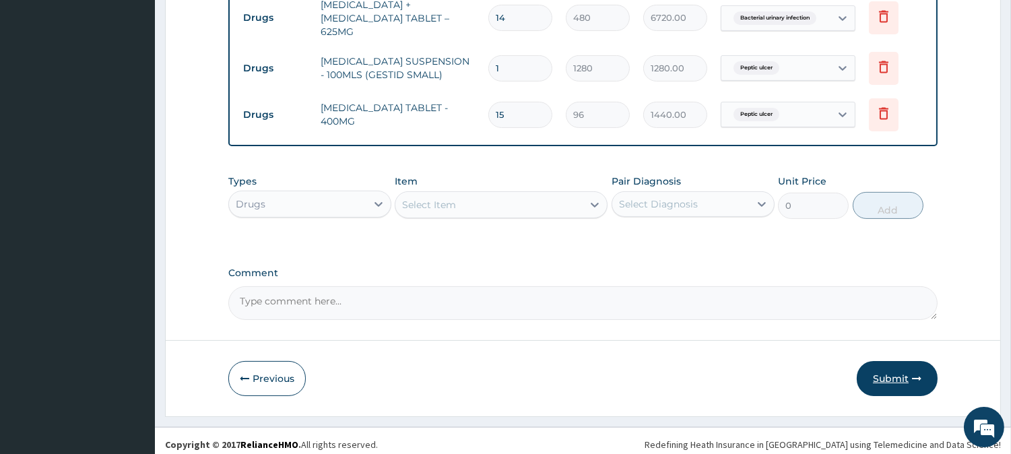
click at [893, 372] on button "Submit" at bounding box center [897, 378] width 81 height 35
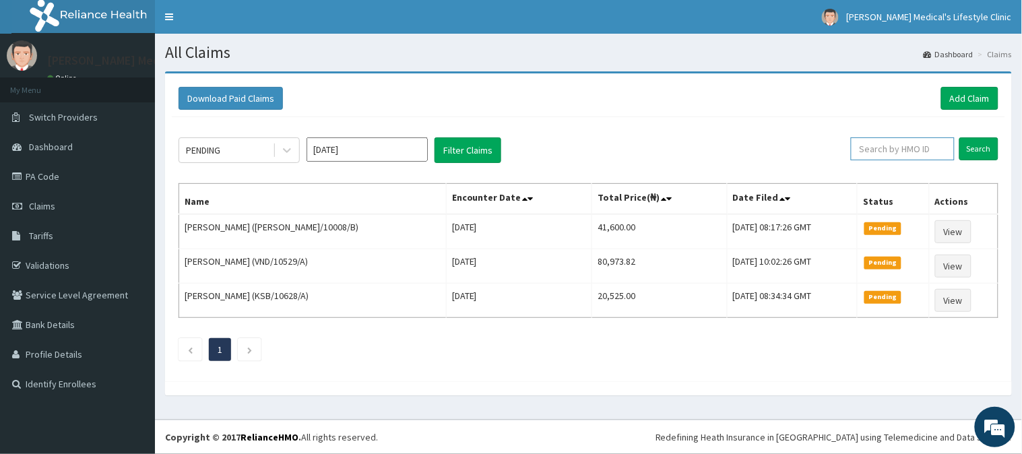
click at [871, 145] on input "text" at bounding box center [903, 148] width 104 height 23
paste input "KSB/10628/A"
type input "KSB/10628/A"
click at [974, 145] on input "Search" at bounding box center [978, 148] width 39 height 23
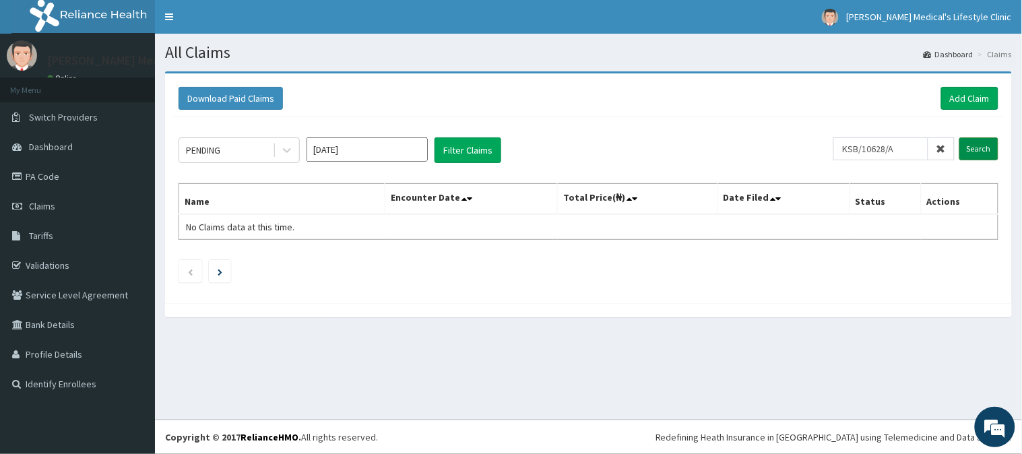
click at [979, 148] on input "Search" at bounding box center [978, 148] width 39 height 23
click at [978, 153] on input "Search" at bounding box center [978, 148] width 39 height 23
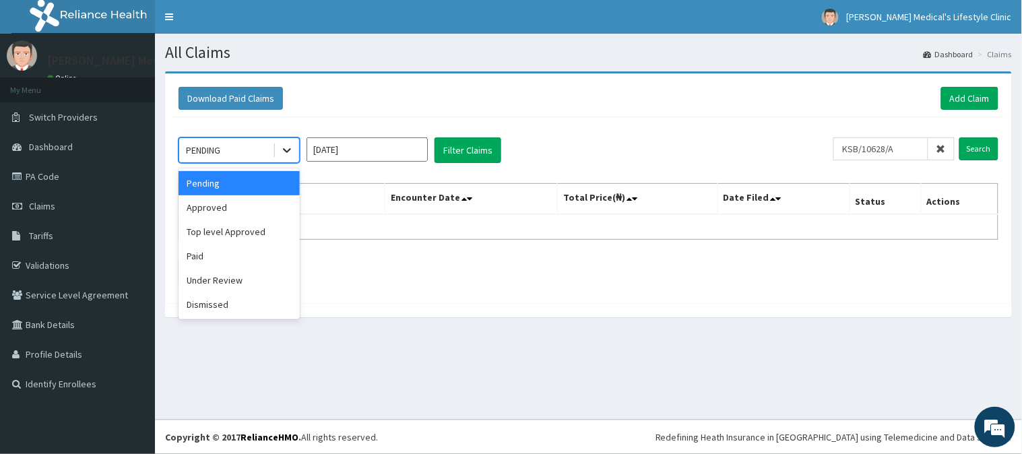
click at [284, 154] on icon at bounding box center [286, 149] width 13 height 13
click at [259, 209] on div "Approved" at bounding box center [238, 207] width 121 height 24
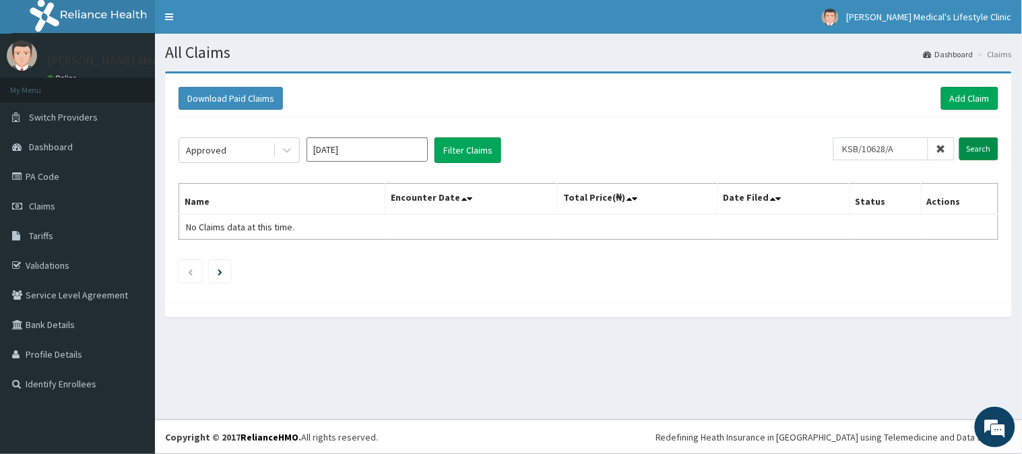
click at [968, 146] on input "Search" at bounding box center [978, 148] width 39 height 23
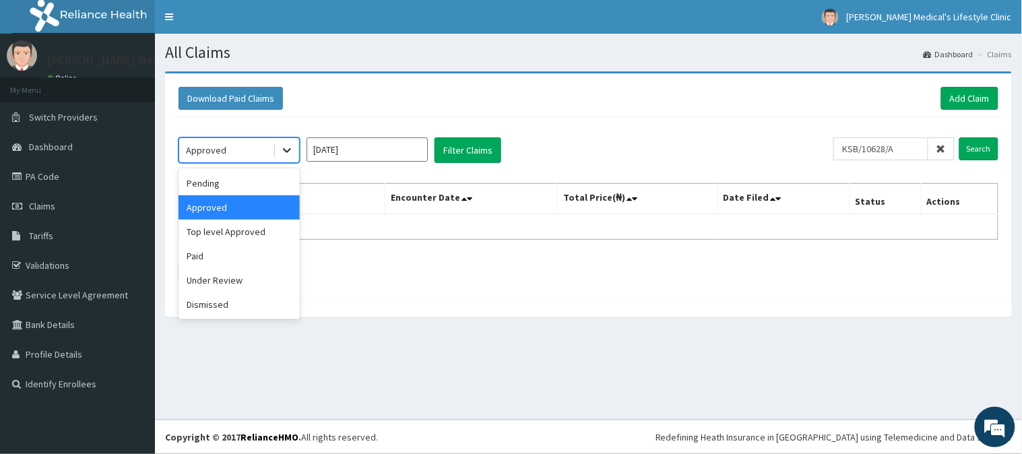
click at [290, 150] on icon at bounding box center [286, 149] width 13 height 13
click at [221, 254] on div "Paid" at bounding box center [238, 256] width 121 height 24
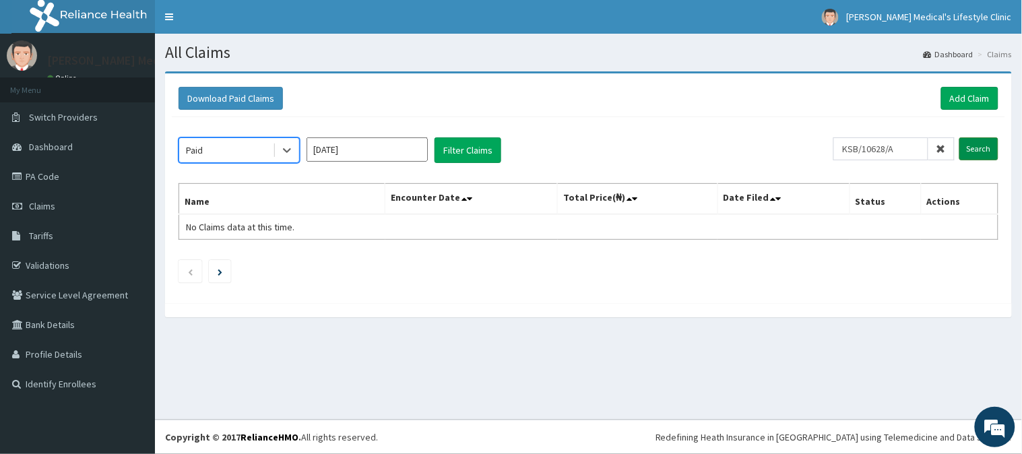
click at [975, 151] on input "Search" at bounding box center [978, 148] width 39 height 23
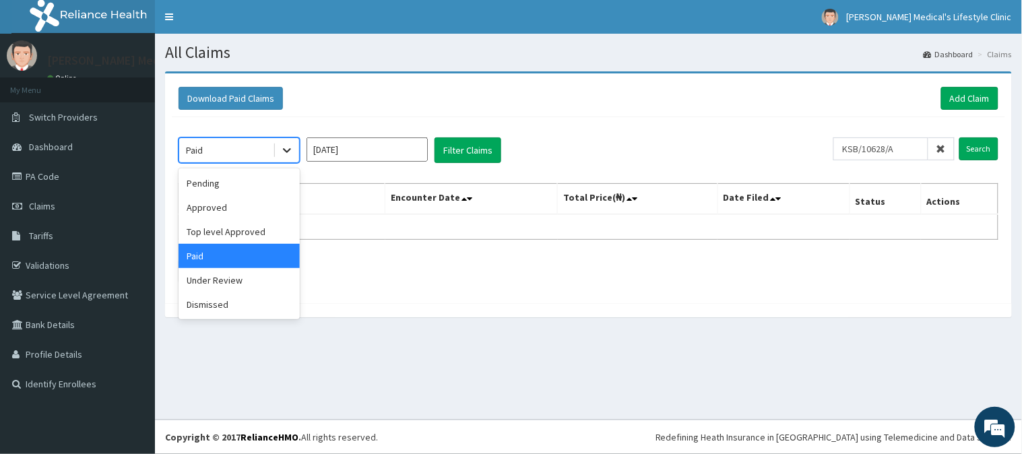
click at [283, 153] on icon at bounding box center [286, 149] width 13 height 13
click at [251, 282] on div "Under Review" at bounding box center [238, 280] width 121 height 24
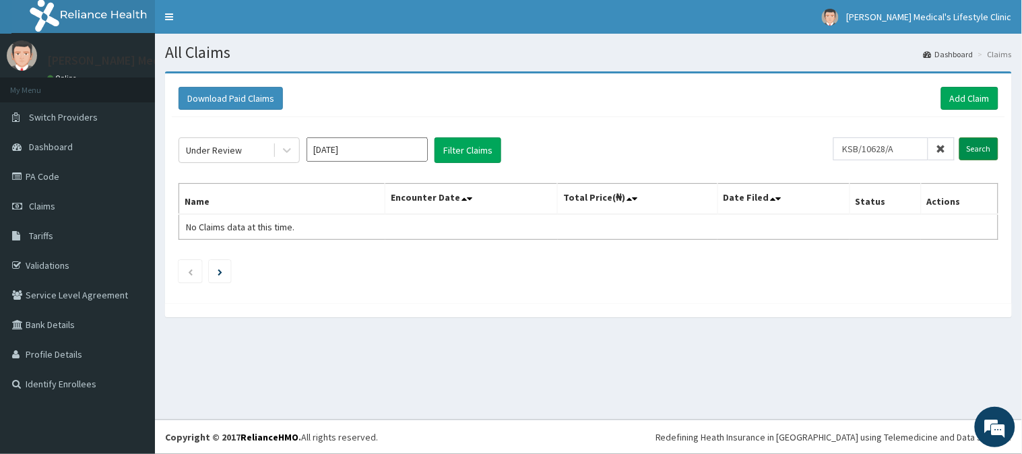
click at [977, 148] on input "Search" at bounding box center [978, 148] width 39 height 23
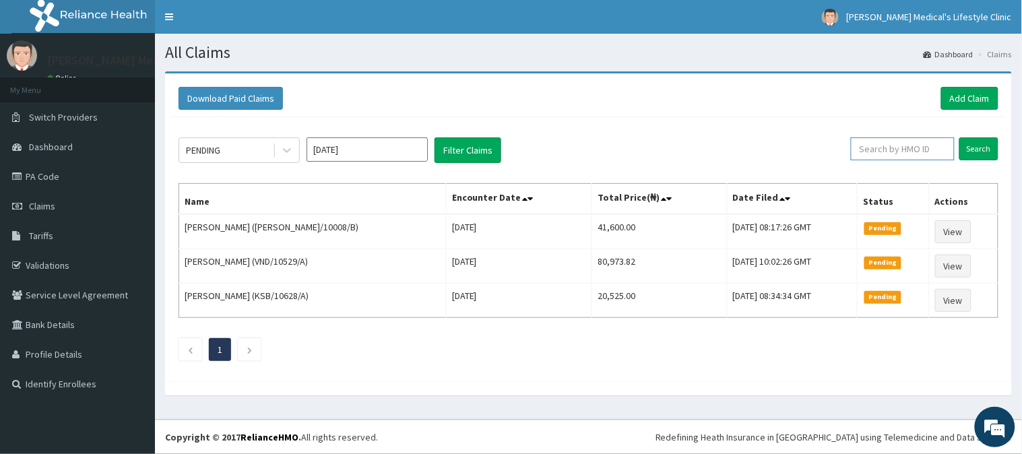
click at [874, 148] on input "text" at bounding box center [903, 148] width 104 height 23
paste input "KSB/10628/A"
type input "KSB/10628/A"
click at [975, 145] on input "Search" at bounding box center [978, 148] width 39 height 23
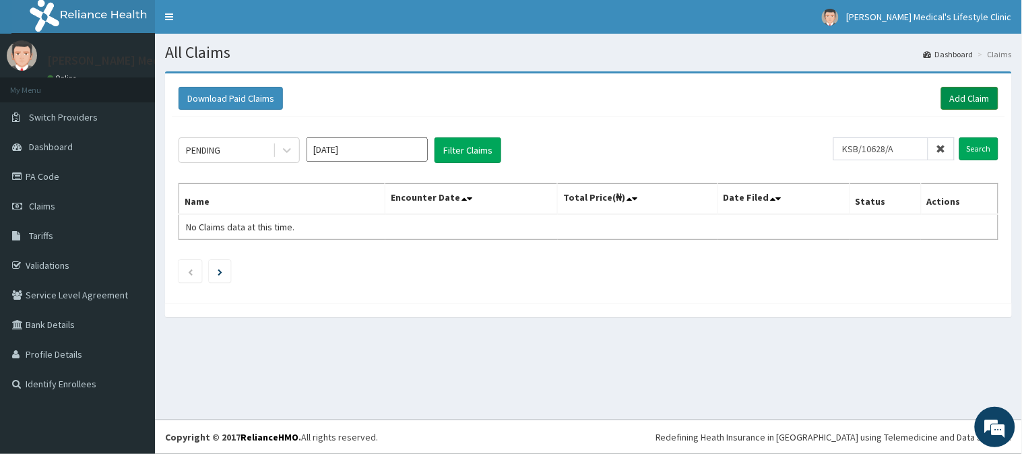
click at [970, 96] on link "Add Claim" at bounding box center [969, 98] width 57 height 23
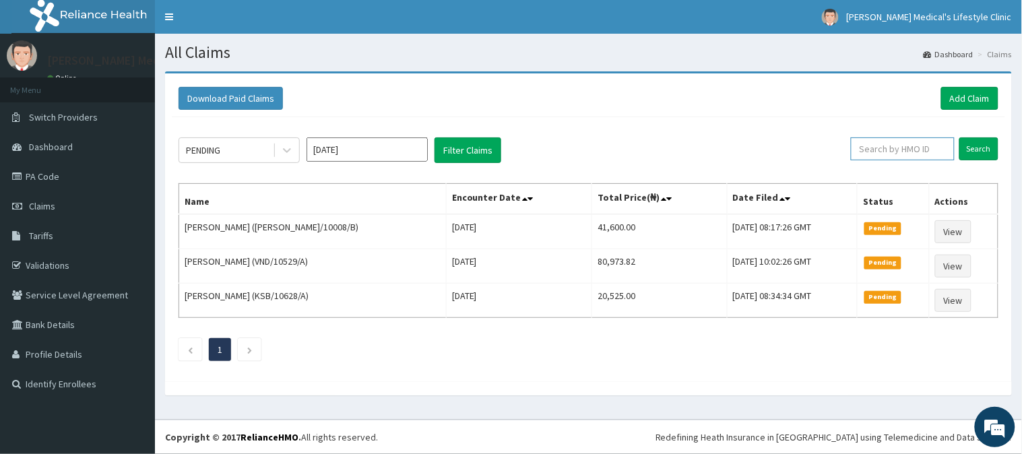
click at [889, 150] on input "text" at bounding box center [903, 148] width 104 height 23
paste input "KSB/10628/A"
type input "KSB/10628/A"
click at [977, 150] on input "Search" at bounding box center [978, 148] width 39 height 23
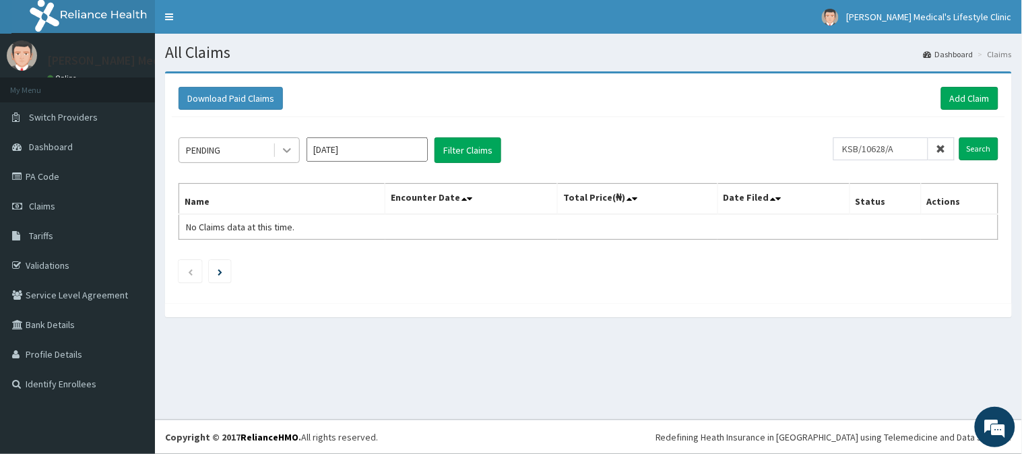
click at [288, 152] on icon at bounding box center [286, 149] width 13 height 13
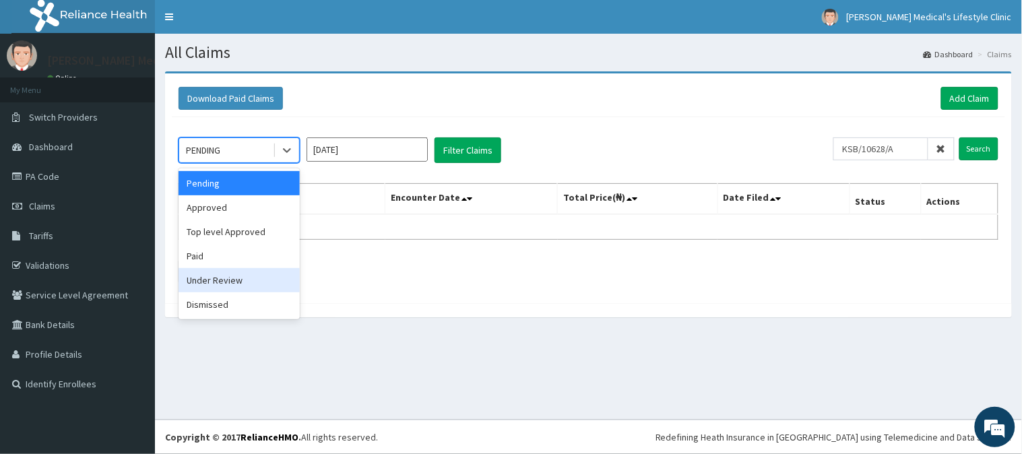
click at [251, 286] on div "Under Review" at bounding box center [238, 280] width 121 height 24
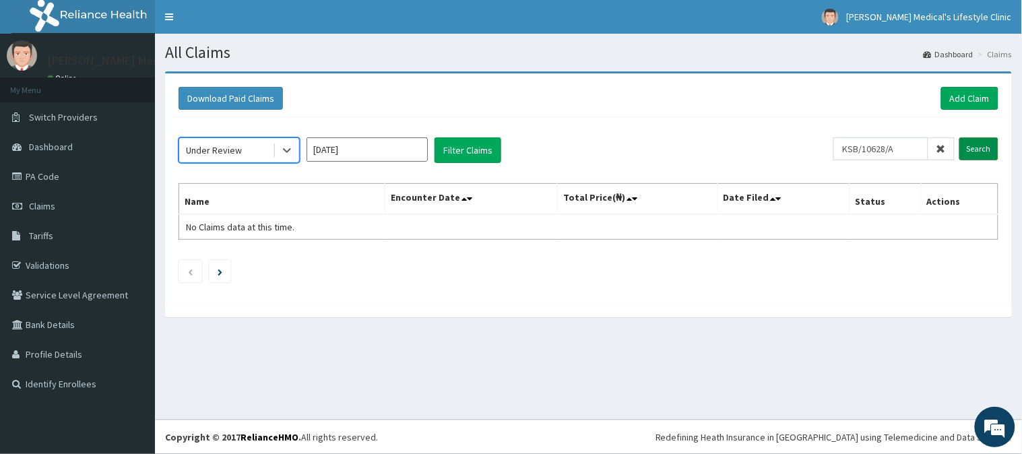
click at [977, 151] on input "Search" at bounding box center [978, 148] width 39 height 23
click at [286, 152] on icon at bounding box center [286, 149] width 13 height 13
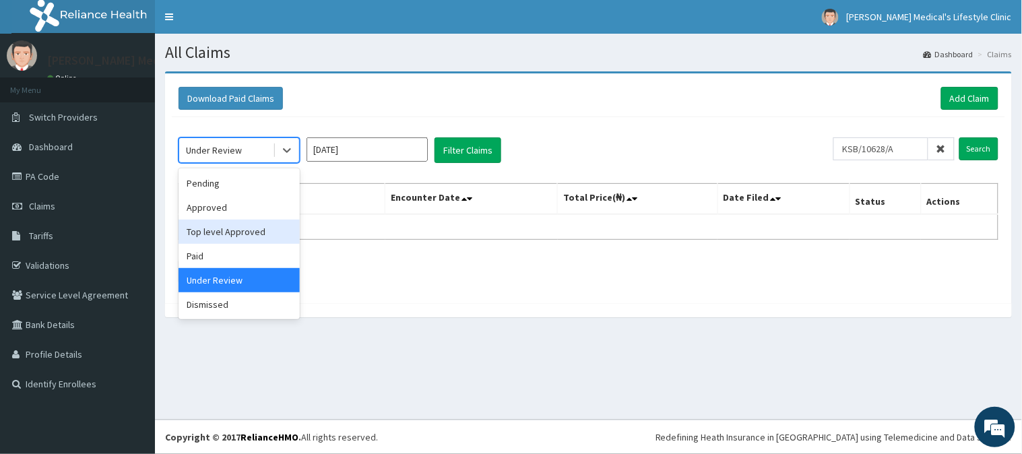
click at [265, 227] on div "Top level Approved" at bounding box center [238, 232] width 121 height 24
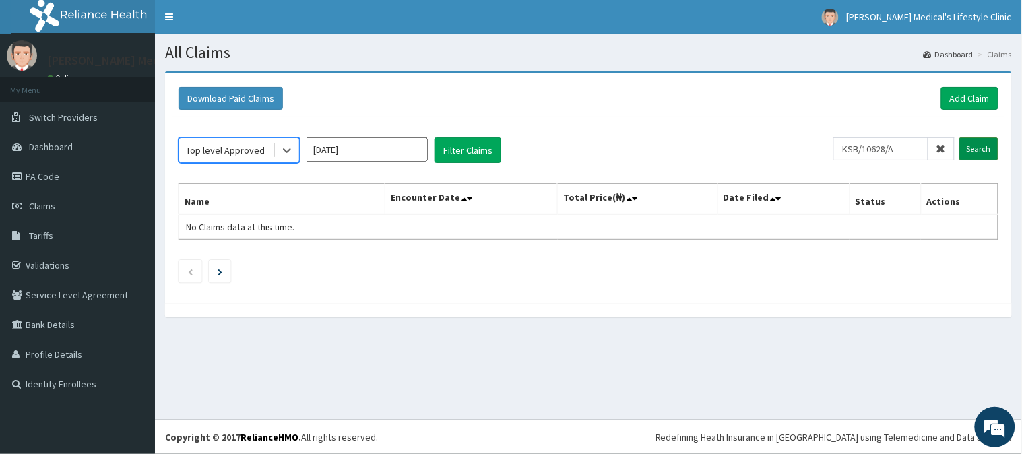
click at [975, 152] on input "Search" at bounding box center [978, 148] width 39 height 23
click at [286, 152] on icon at bounding box center [287, 151] width 8 height 5
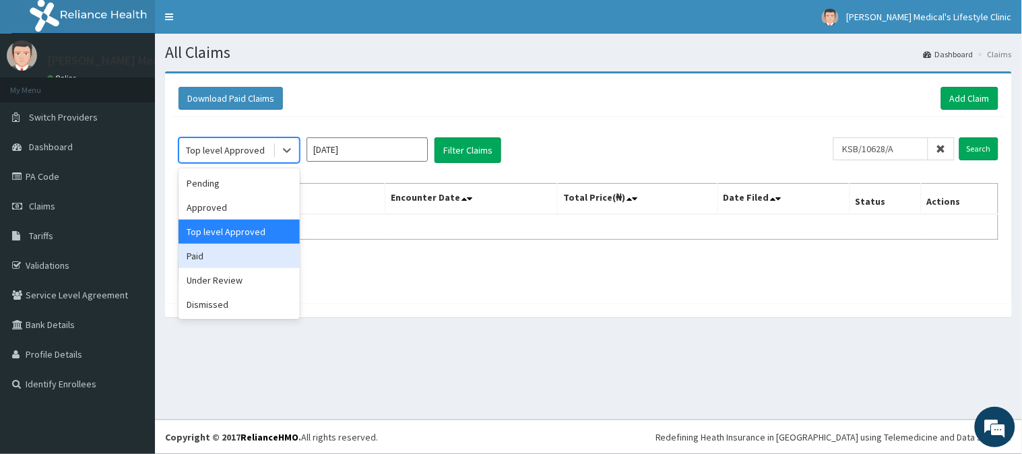
click at [226, 259] on div "Paid" at bounding box center [238, 256] width 121 height 24
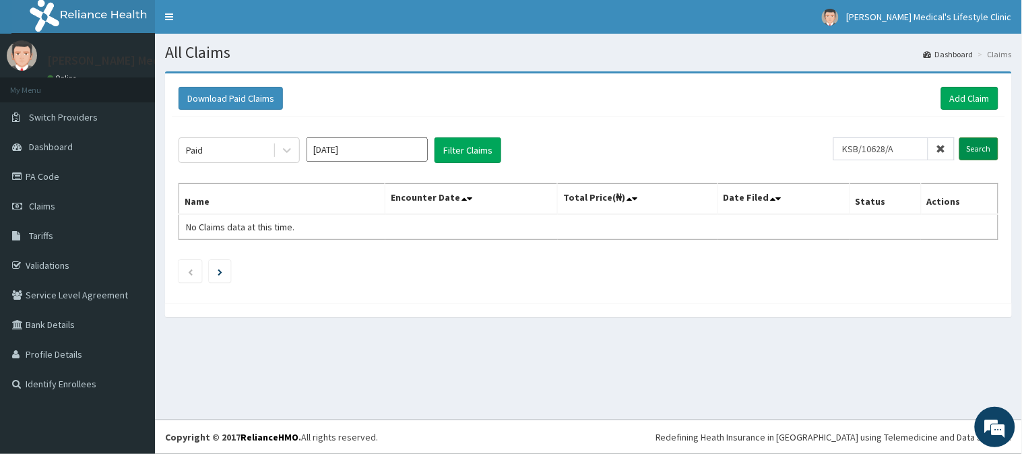
click at [979, 150] on input "Search" at bounding box center [978, 148] width 39 height 23
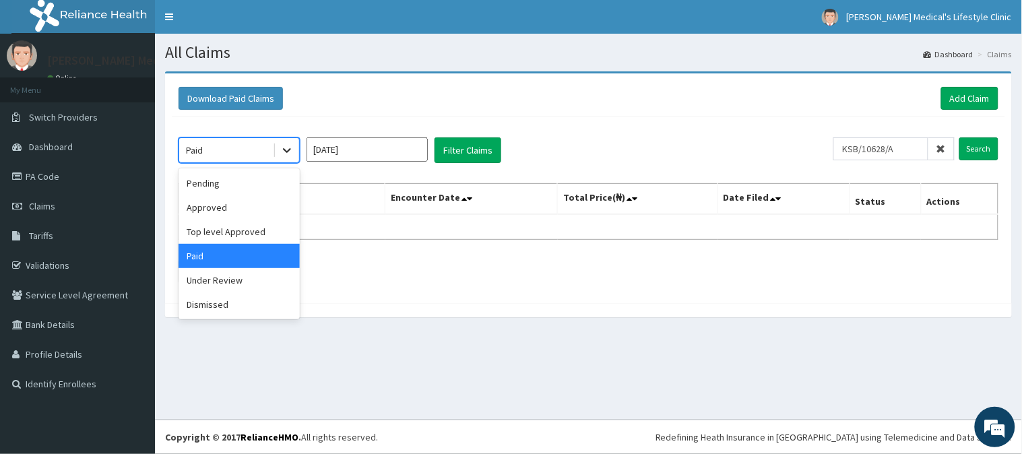
click at [288, 155] on icon at bounding box center [286, 149] width 13 height 13
click at [236, 200] on div "Approved" at bounding box center [238, 207] width 121 height 24
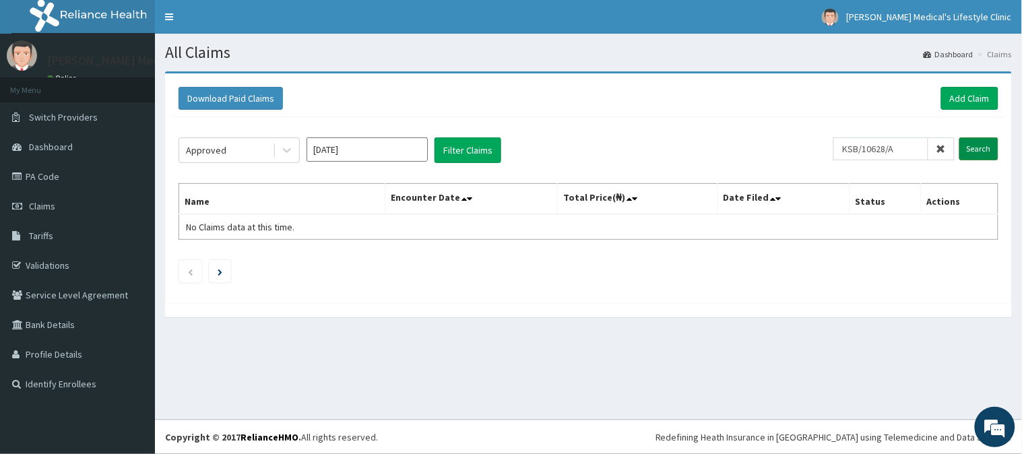
click at [973, 145] on input "Search" at bounding box center [978, 148] width 39 height 23
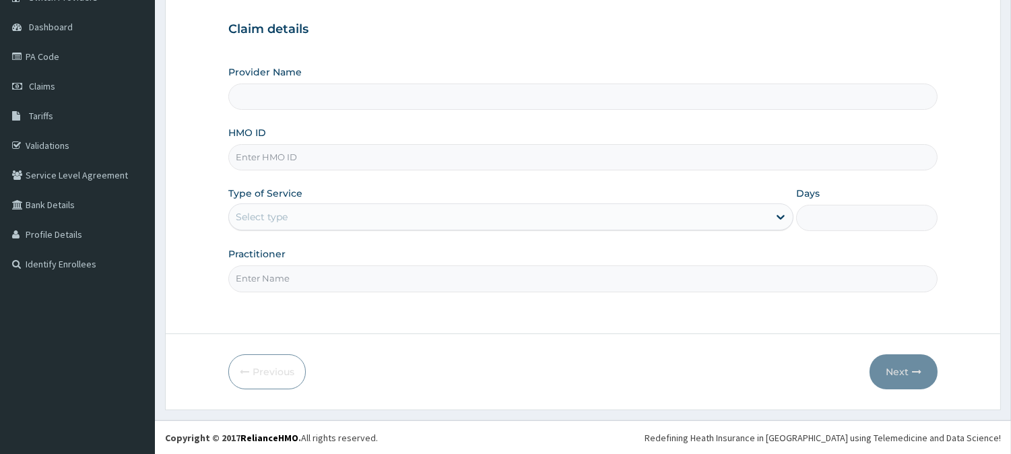
scroll to position [120, 0]
type input "[PERSON_NAME] Medical's Lifestyle clinic"
click at [323, 159] on input "HMO ID" at bounding box center [582, 157] width 709 height 26
paste input "TEN/10032/A"
type input "TEN/10032/A"
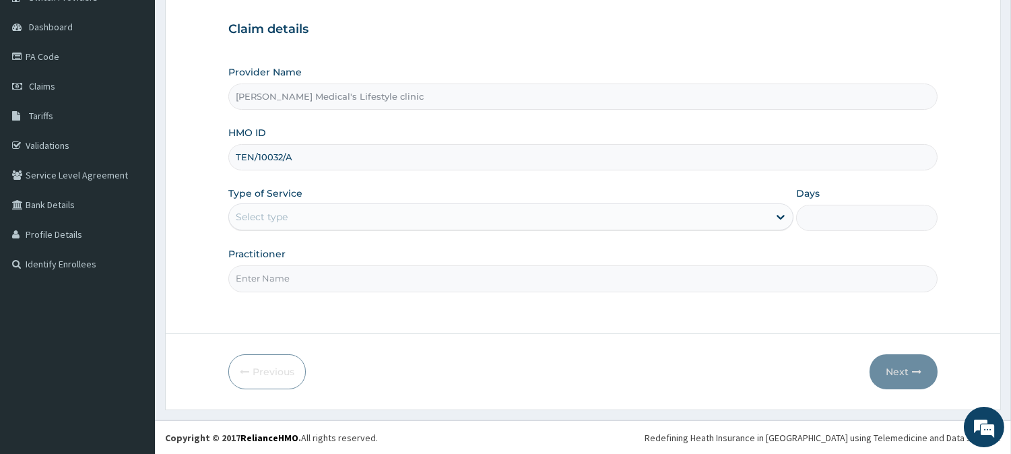
click at [280, 220] on div "Select type" at bounding box center [262, 216] width 52 height 13
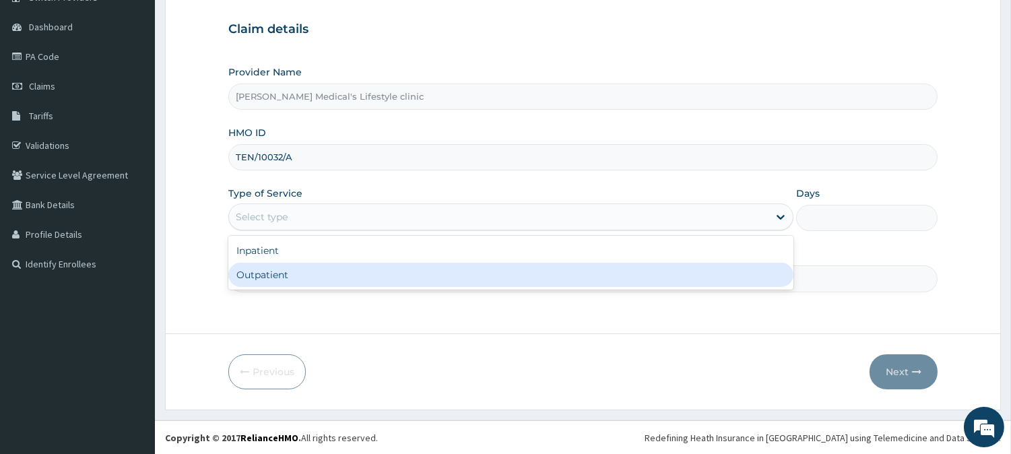
click at [288, 273] on div "Outpatient" at bounding box center [510, 275] width 565 height 24
type input "1"
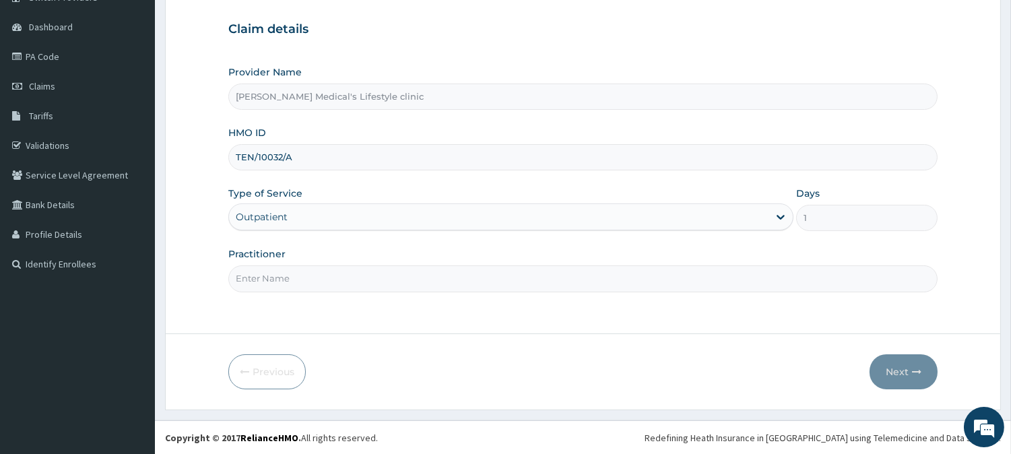
click at [288, 278] on input "Practitioner" at bounding box center [582, 278] width 709 height 26
type input "DR kolawole"
click at [894, 366] on button "Next" at bounding box center [903, 371] width 68 height 35
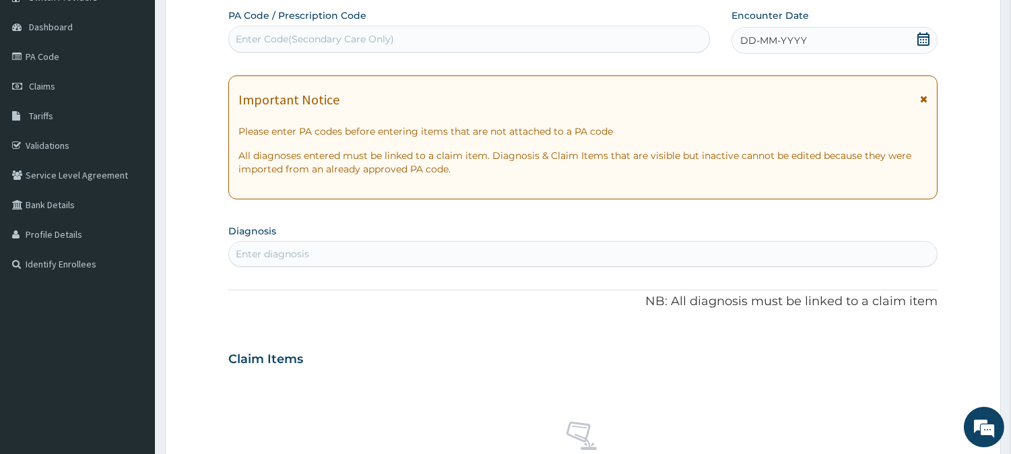
scroll to position [0, 0]
click at [377, 248] on div "Enter diagnosis" at bounding box center [583, 254] width 708 height 22
type input "OTI"
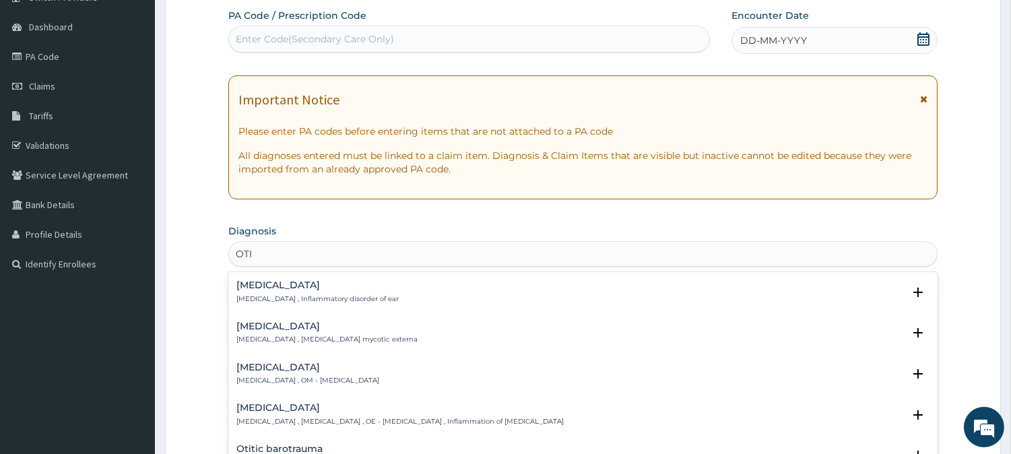
click at [245, 291] on div "Otitis Otitis , Inflammatory disorder of ear" at bounding box center [317, 292] width 162 height 24
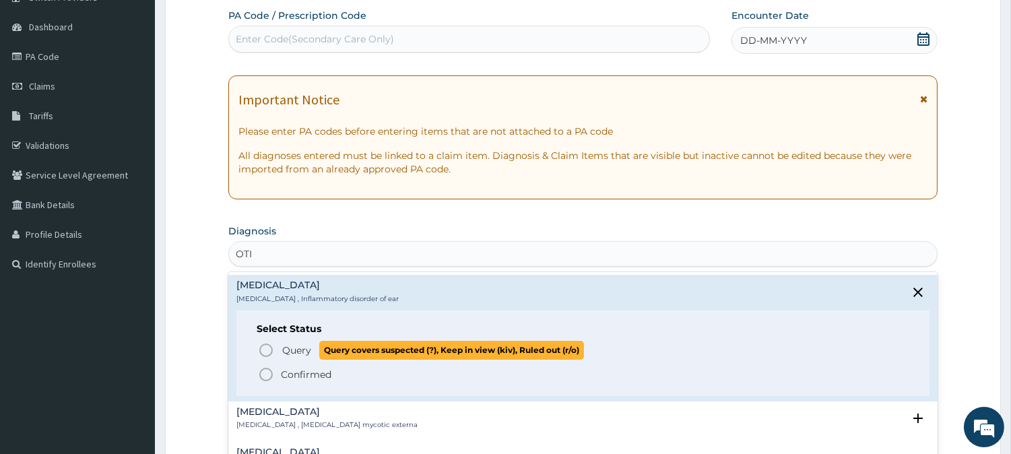
click at [272, 353] on icon "status option query" at bounding box center [266, 350] width 16 height 16
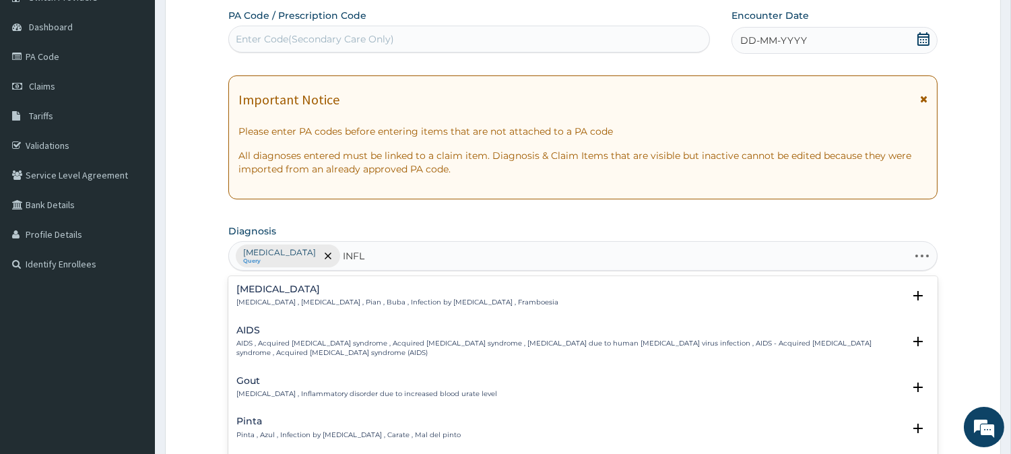
type input "INFLU"
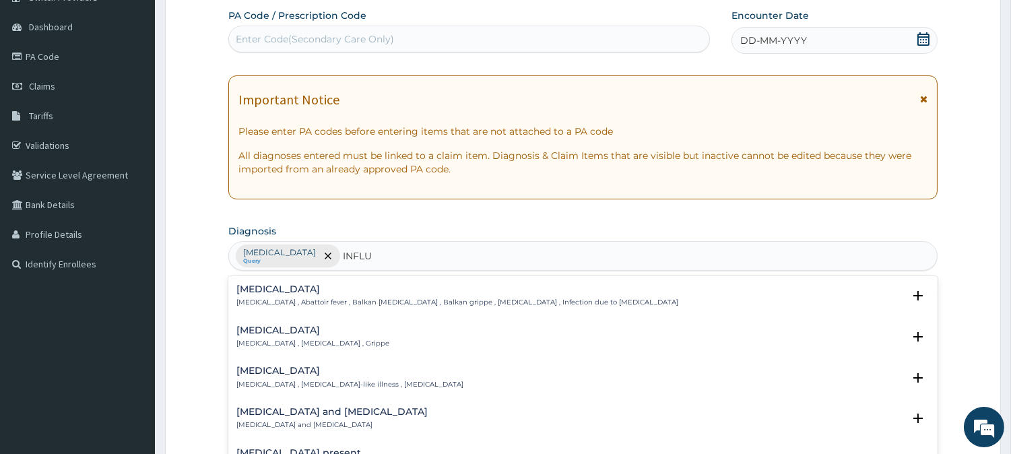
click at [273, 331] on h4 "Influenza" at bounding box center [312, 330] width 153 height 10
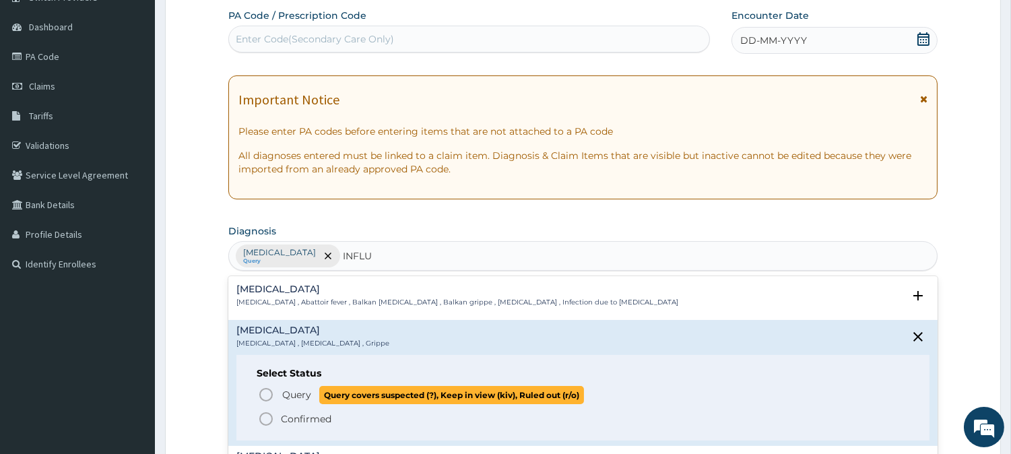
click at [281, 392] on p "Query Query covers suspected (?), Keep in view (kiv), Ruled out (r/o)" at bounding box center [432, 395] width 303 height 18
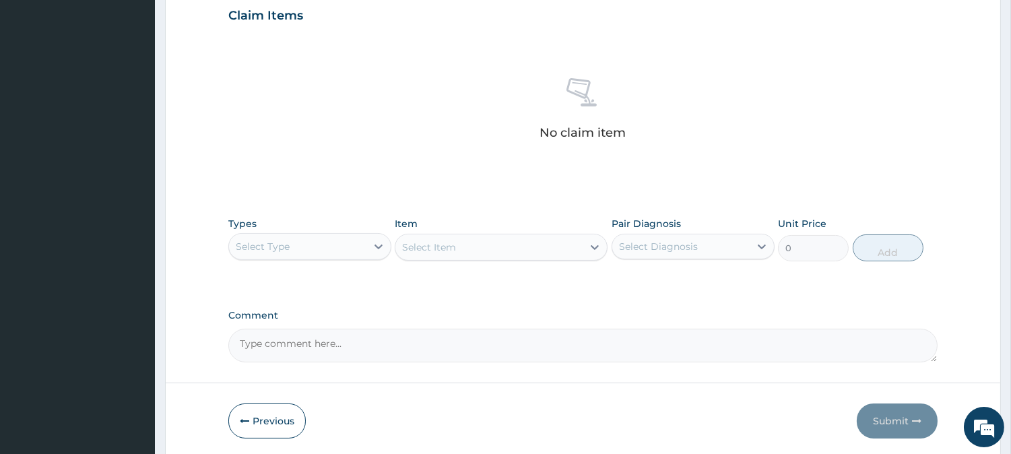
scroll to position [494, 0]
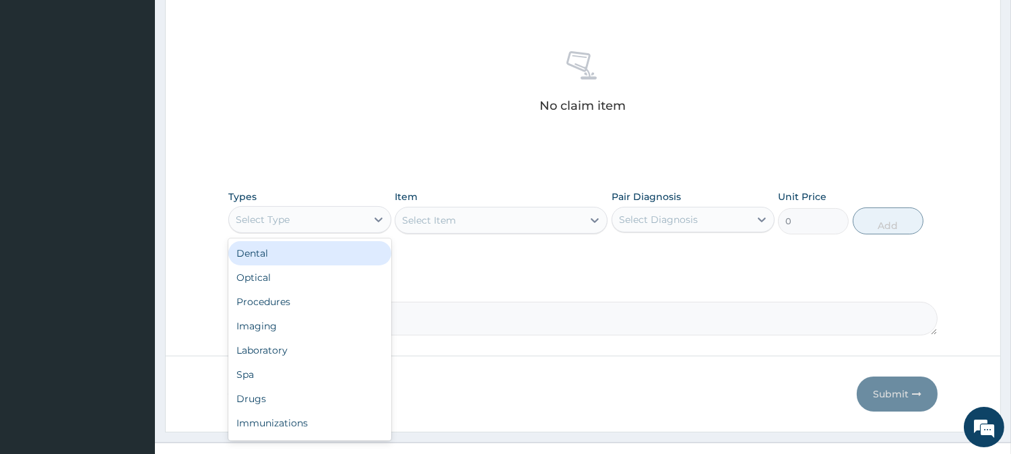
click at [355, 220] on div "Select Type" at bounding box center [297, 220] width 137 height 22
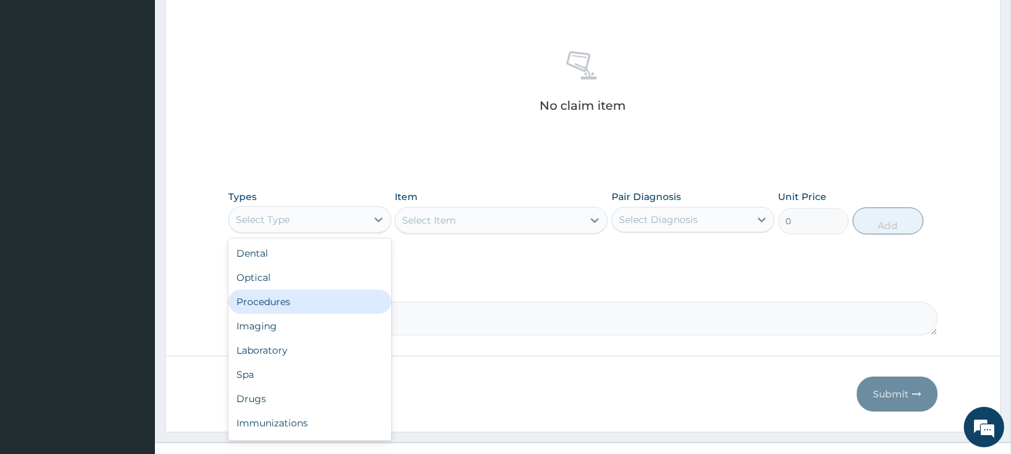
click at [308, 303] on div "Procedures" at bounding box center [309, 302] width 163 height 24
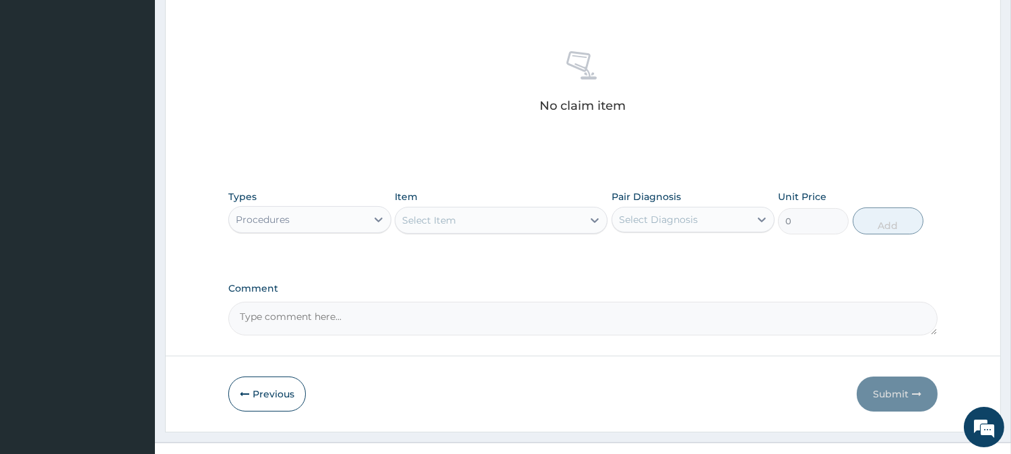
click at [556, 220] on div "Select Item" at bounding box center [488, 220] width 187 height 22
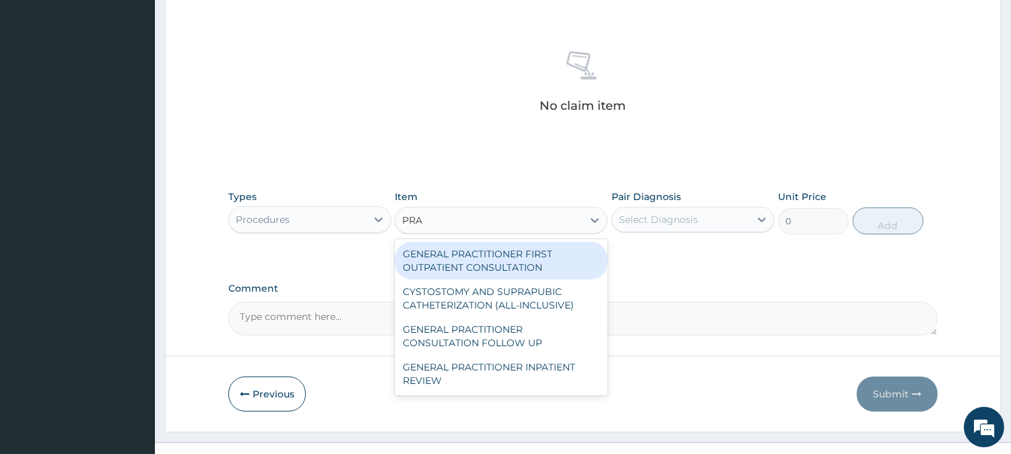
type input "PRAC"
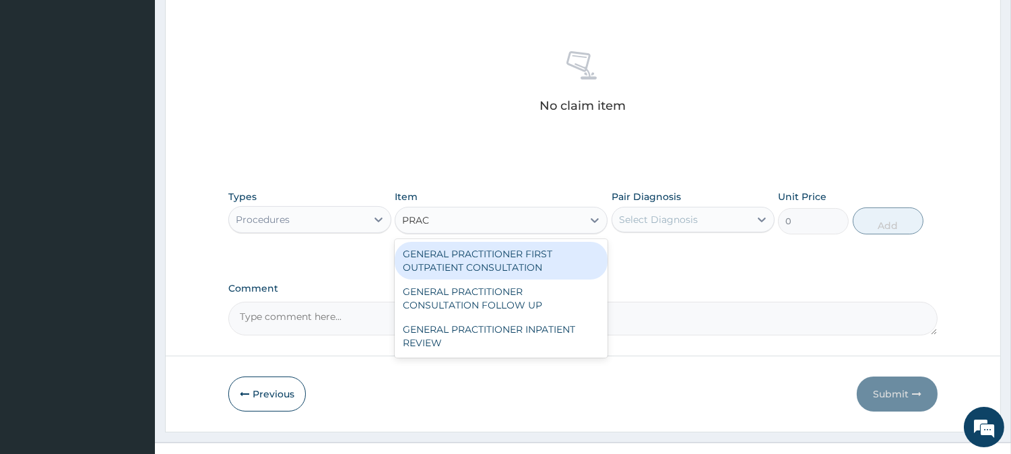
click at [507, 259] on div "GENERAL PRACTITIONER FIRST OUTPATIENT CONSULTATION" at bounding box center [501, 261] width 213 height 38
type input "4500"
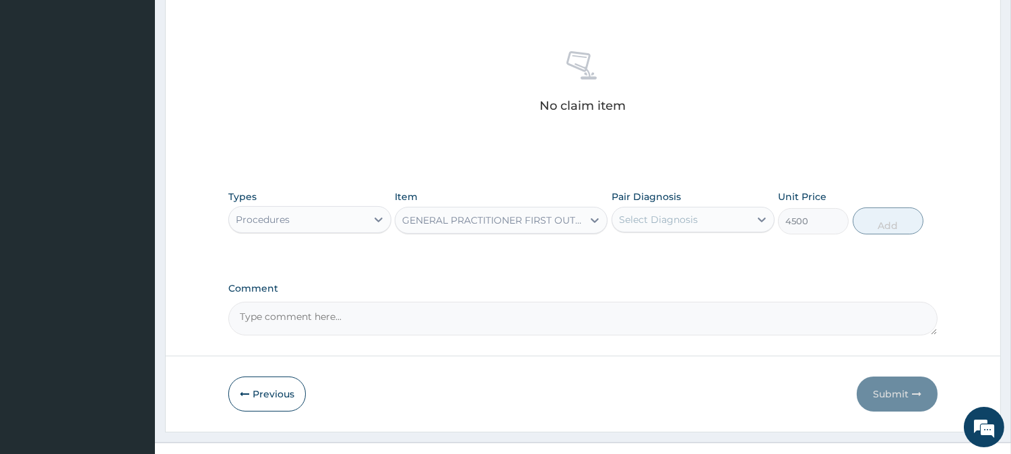
click at [671, 222] on div "Select Diagnosis" at bounding box center [658, 219] width 79 height 13
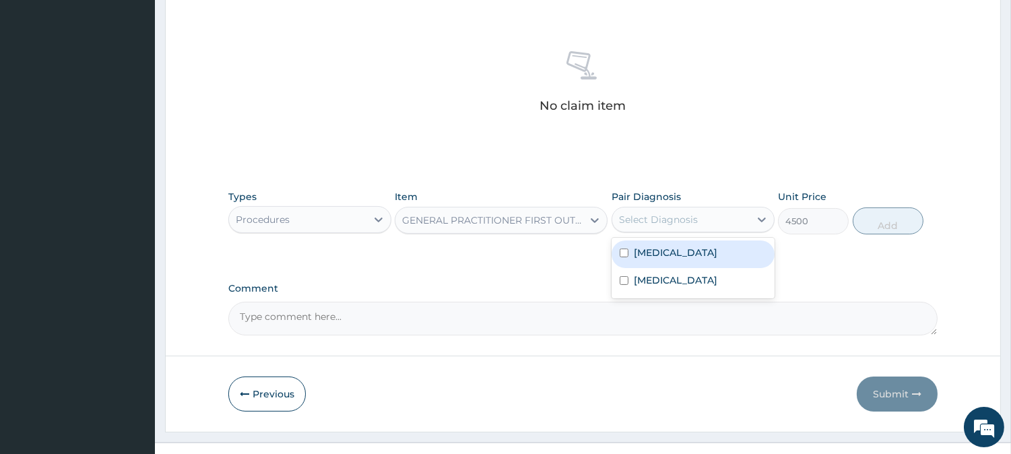
click at [655, 247] on label "Otitis" at bounding box center [676, 252] width 84 height 13
checkbox input "true"
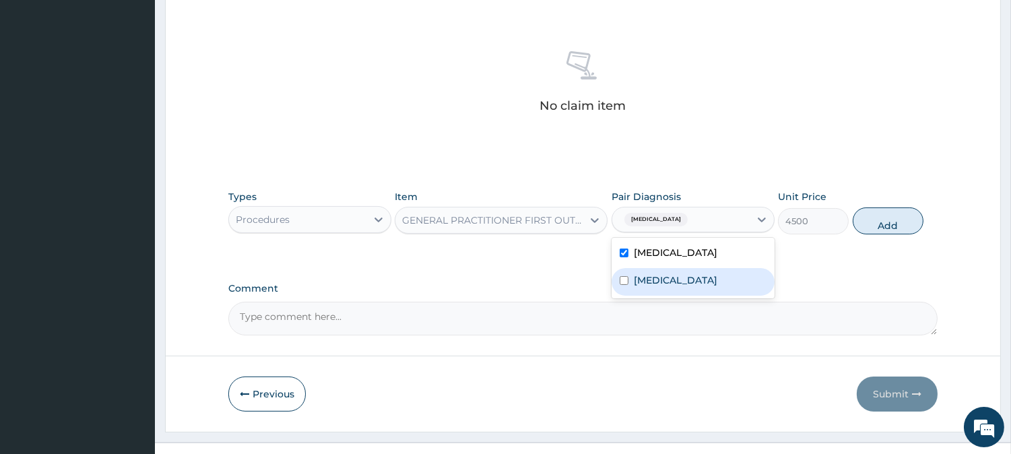
click at [652, 271] on div "Influenza" at bounding box center [693, 282] width 163 height 28
checkbox input "true"
click at [890, 223] on button "Add" at bounding box center [888, 220] width 71 height 27
type input "0"
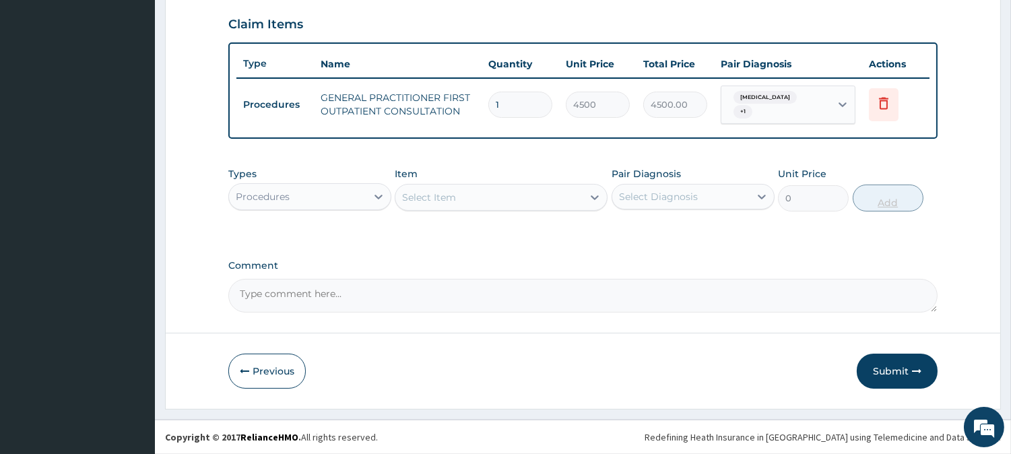
scroll to position [452, 0]
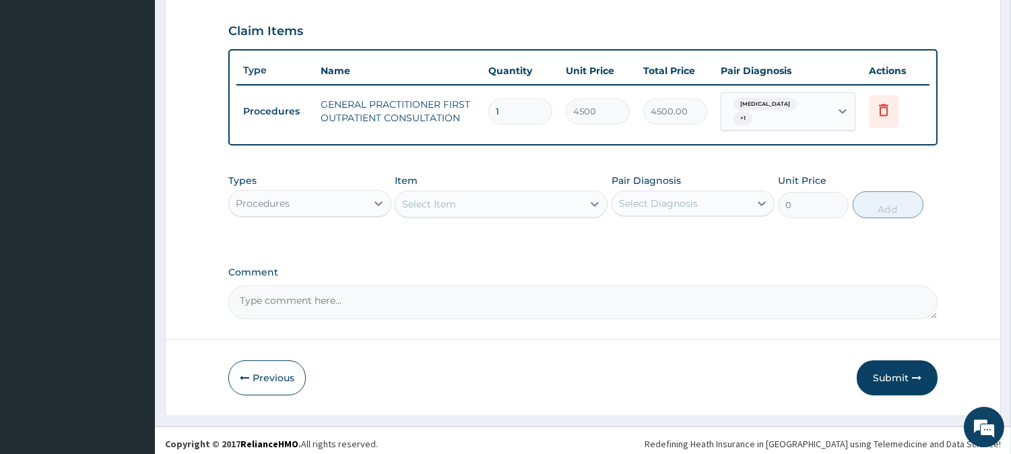
click at [321, 193] on div "Procedures" at bounding box center [297, 204] width 137 height 22
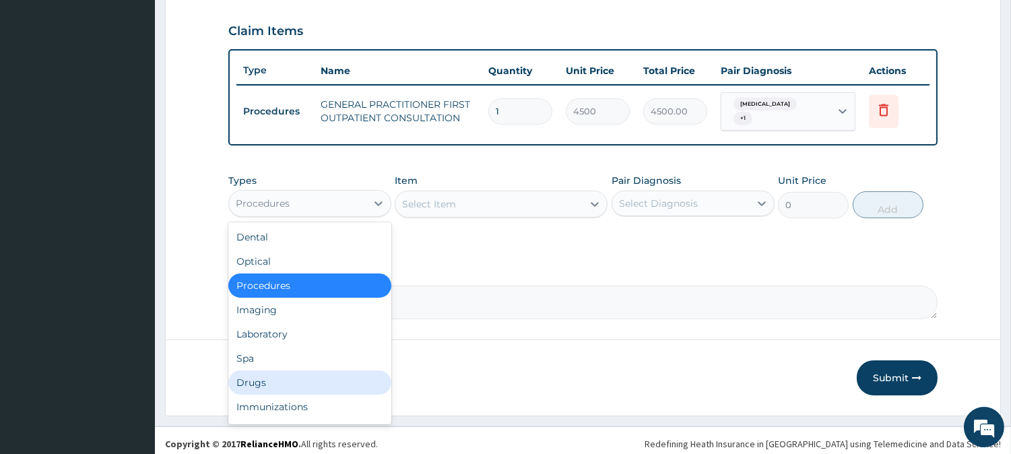
click at [364, 376] on div "Drugs" at bounding box center [309, 382] width 163 height 24
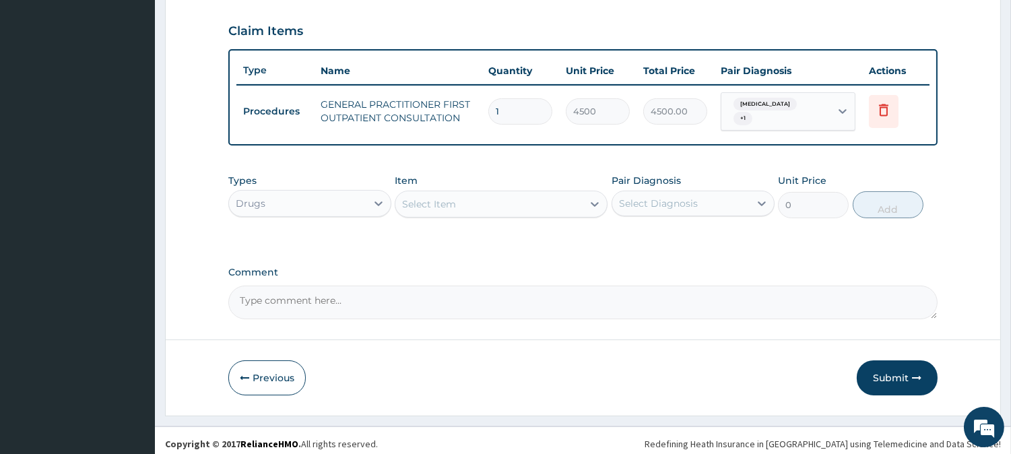
scroll to position [327, 0]
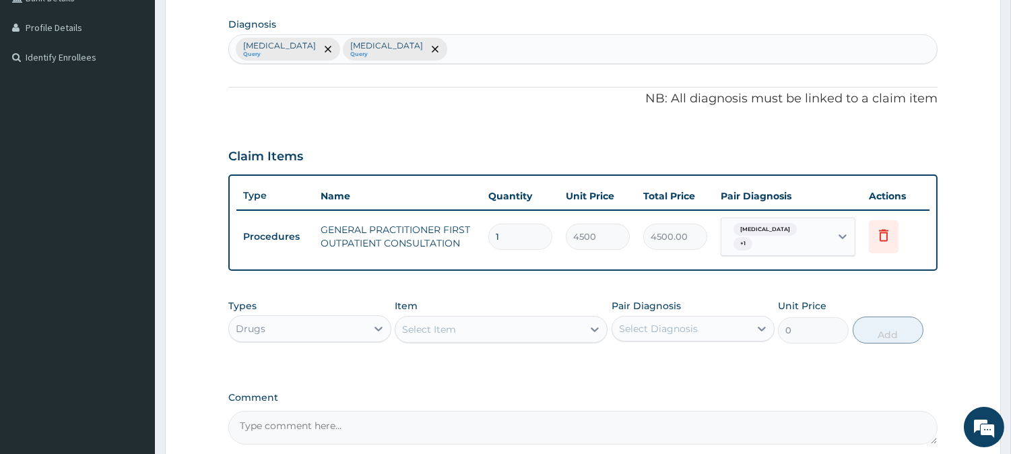
click at [541, 319] on div "Select Item" at bounding box center [488, 330] width 187 height 22
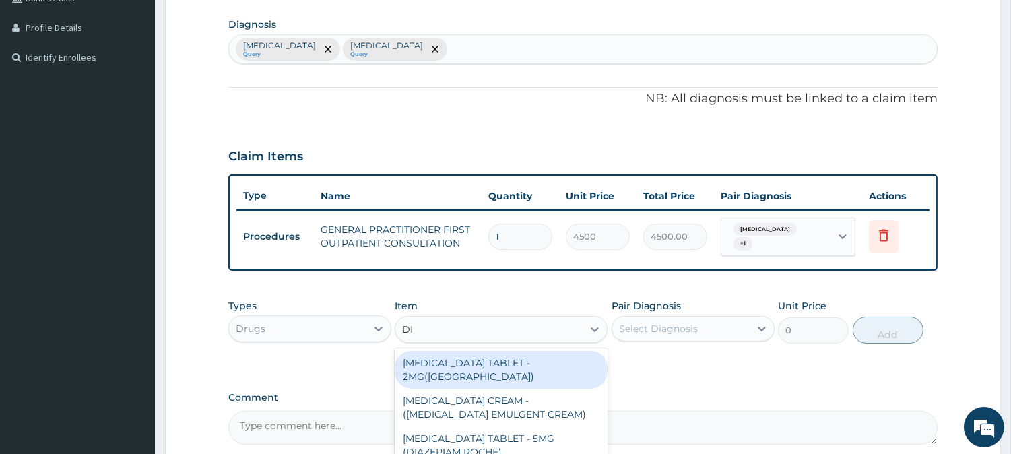
type input "DIC"
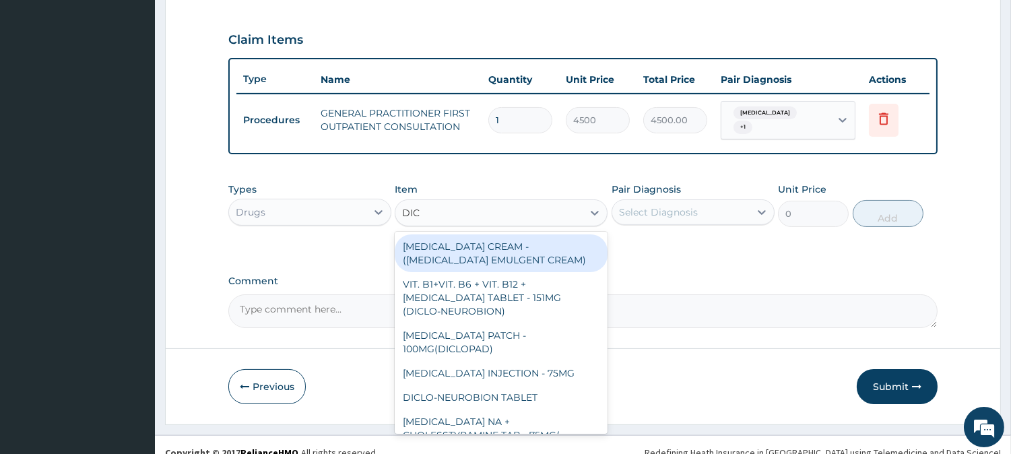
scroll to position [452, 0]
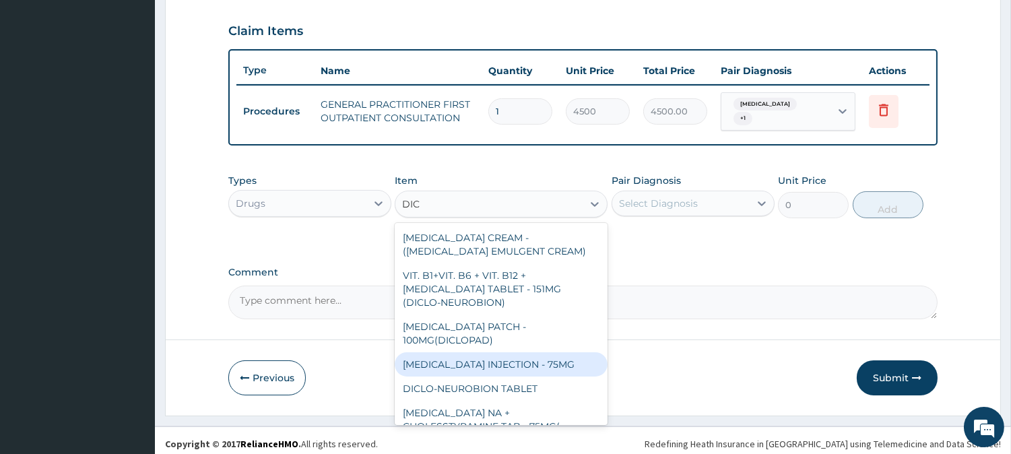
click at [569, 357] on div "DICLOFENAC INJECTION - 75MG" at bounding box center [501, 364] width 213 height 24
type input "480"
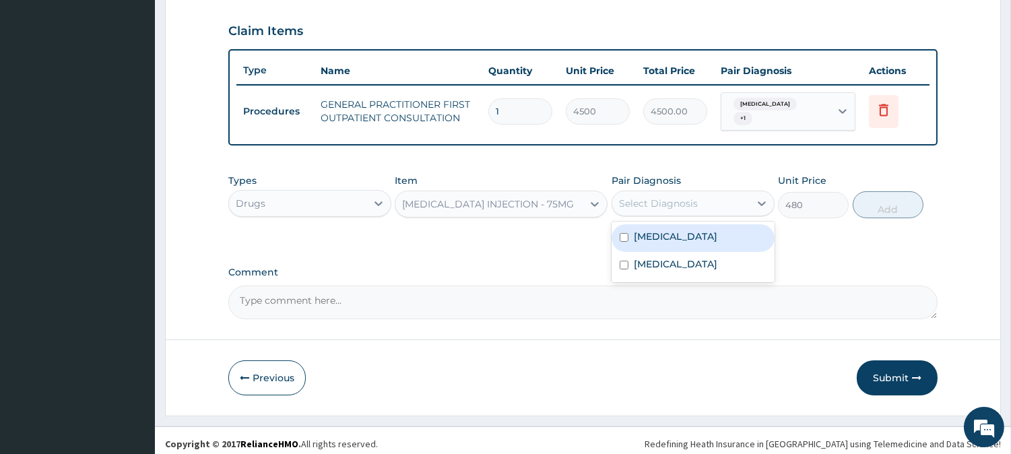
click at [665, 198] on div "Select Diagnosis" at bounding box center [658, 203] width 79 height 13
click at [651, 230] on label "Otitis" at bounding box center [676, 236] width 84 height 13
checkbox input "true"
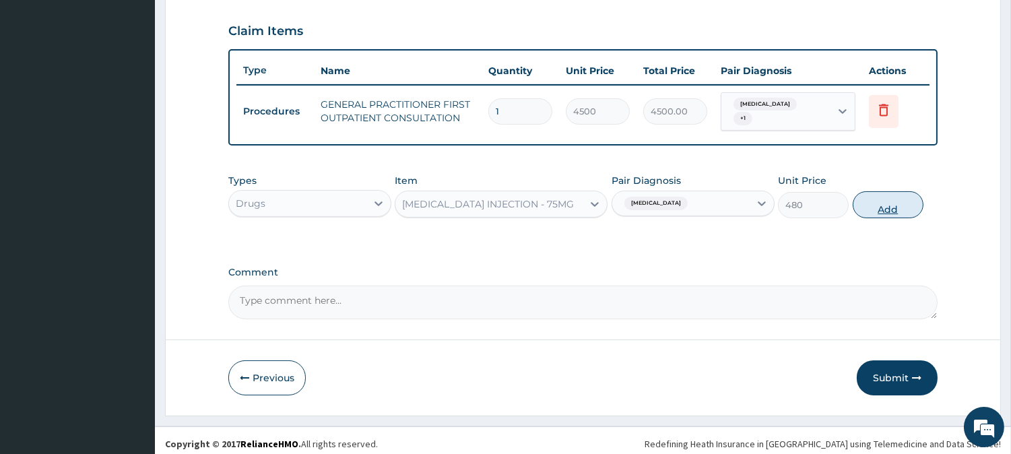
click at [883, 203] on button "Add" at bounding box center [888, 204] width 71 height 27
type input "0"
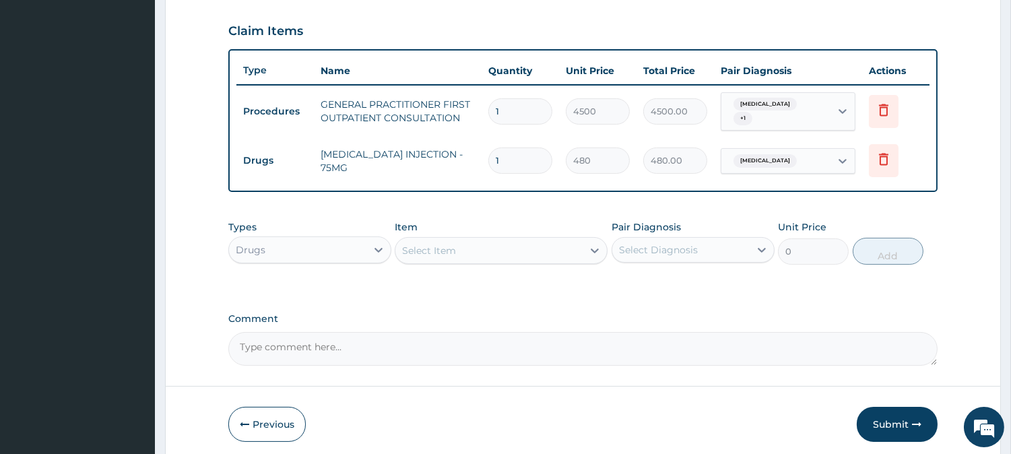
click at [544, 244] on div "Select Item" at bounding box center [488, 251] width 187 height 22
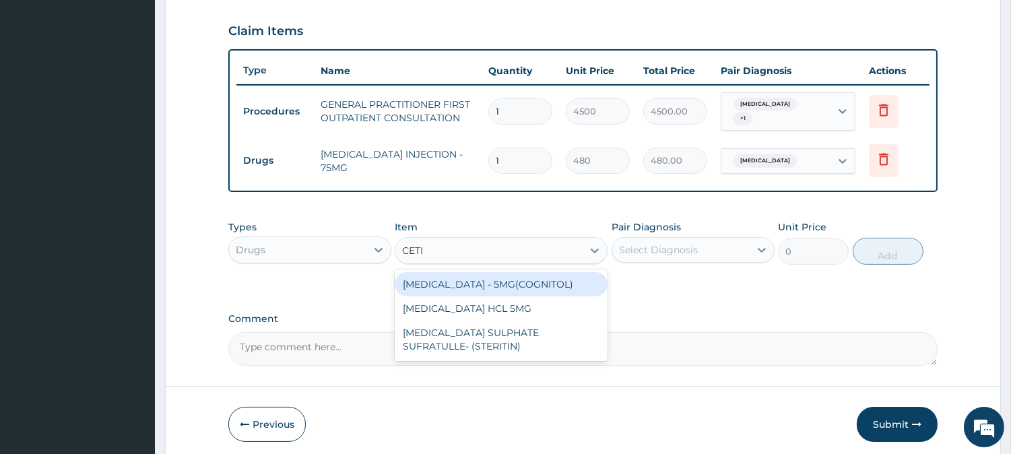
type input "CETI"
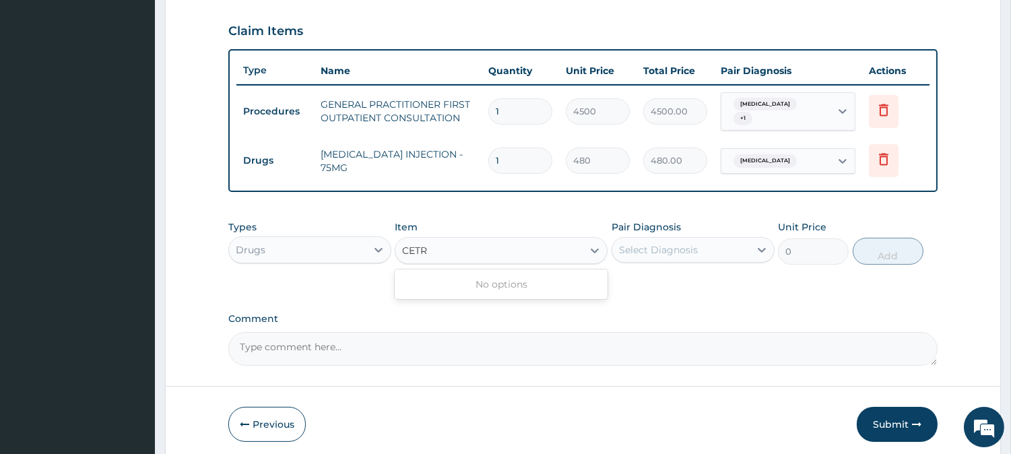
type input "CET"
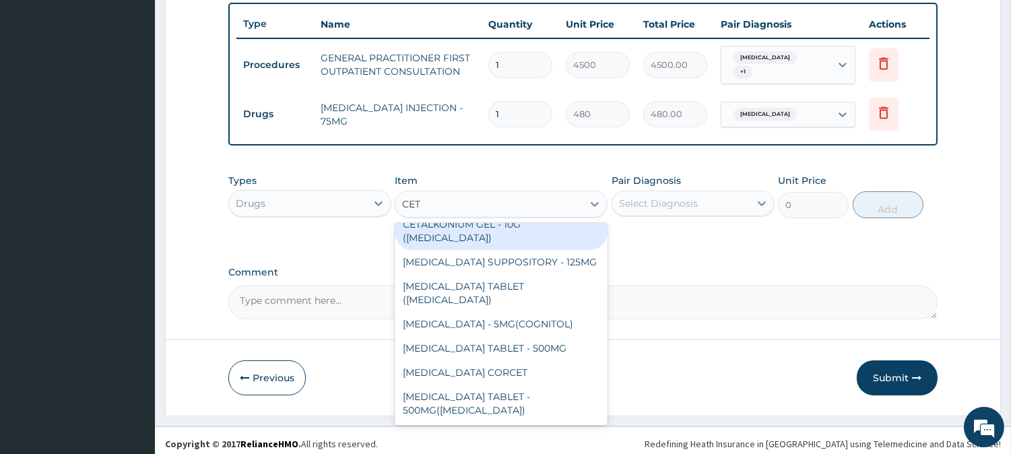
scroll to position [59, 0]
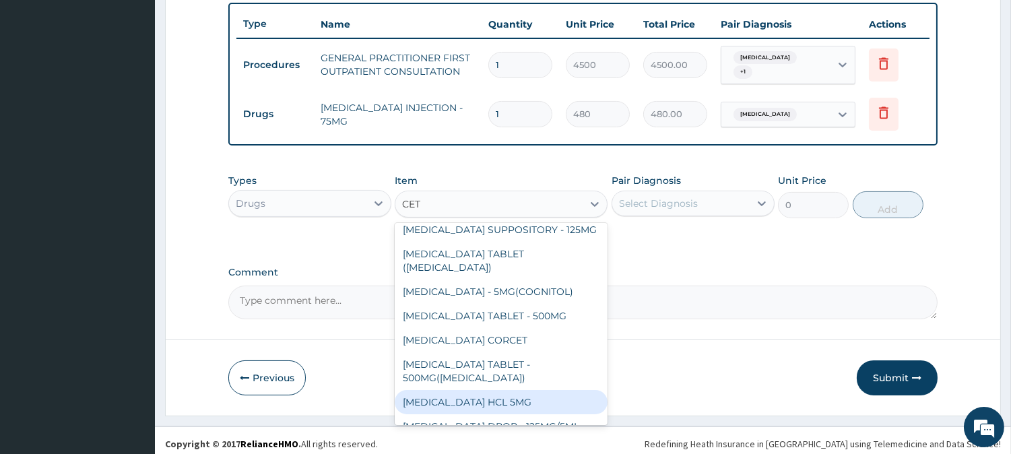
click at [506, 390] on div "[MEDICAL_DATA] HCL 5MG" at bounding box center [501, 402] width 213 height 24
type input "92.80000000000001"
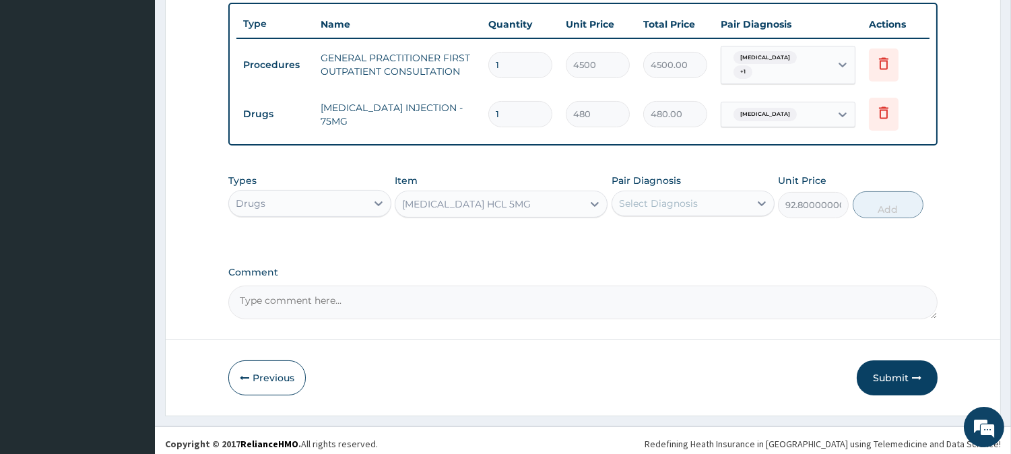
click at [647, 193] on div "Select Diagnosis" at bounding box center [680, 204] width 137 height 22
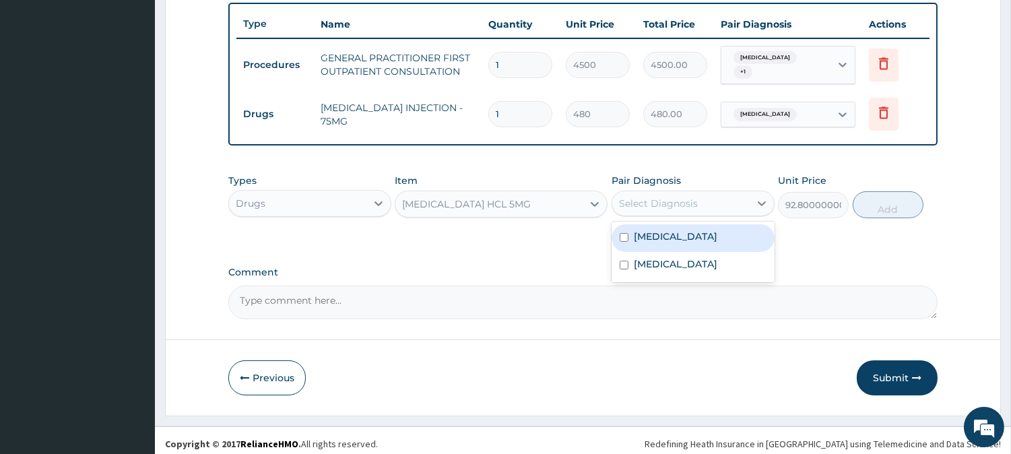
click at [640, 232] on label "Otitis" at bounding box center [676, 236] width 84 height 13
checkbox input "true"
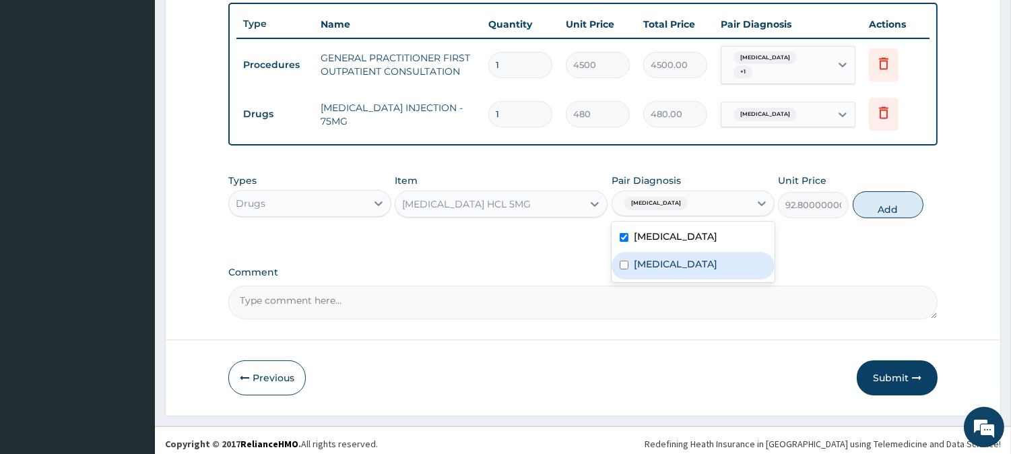
click at [635, 257] on label "Influenza" at bounding box center [676, 263] width 84 height 13
checkbox input "true"
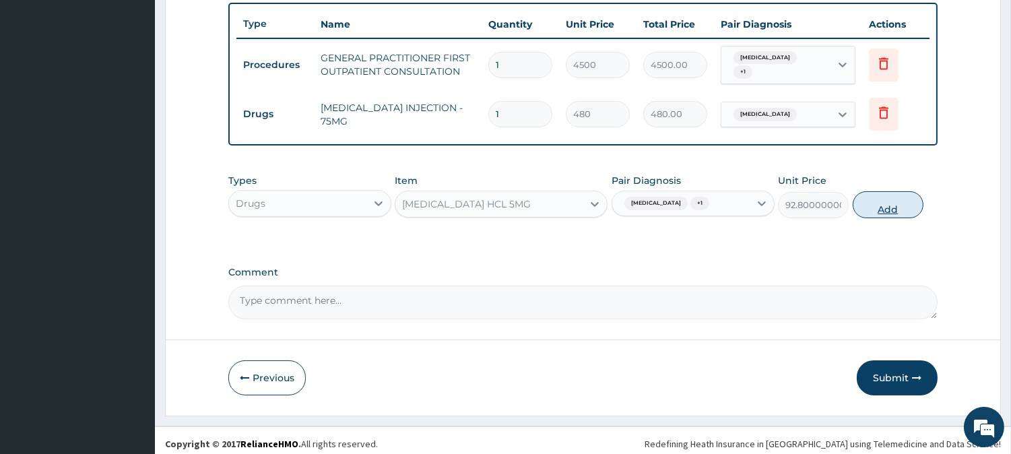
click at [874, 202] on button "Add" at bounding box center [888, 204] width 71 height 27
type input "0"
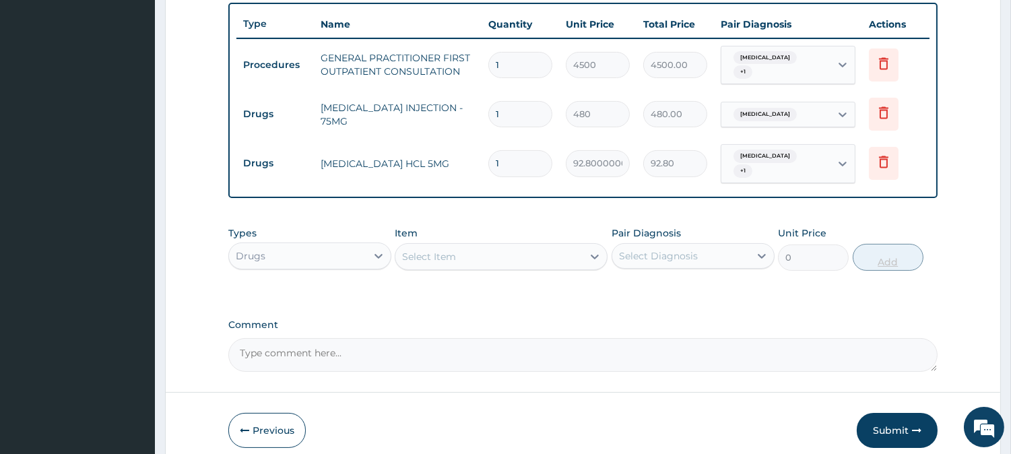
type input "10"
type input "928.00"
type input "10"
click at [529, 246] on div "Select Item" at bounding box center [488, 257] width 187 height 22
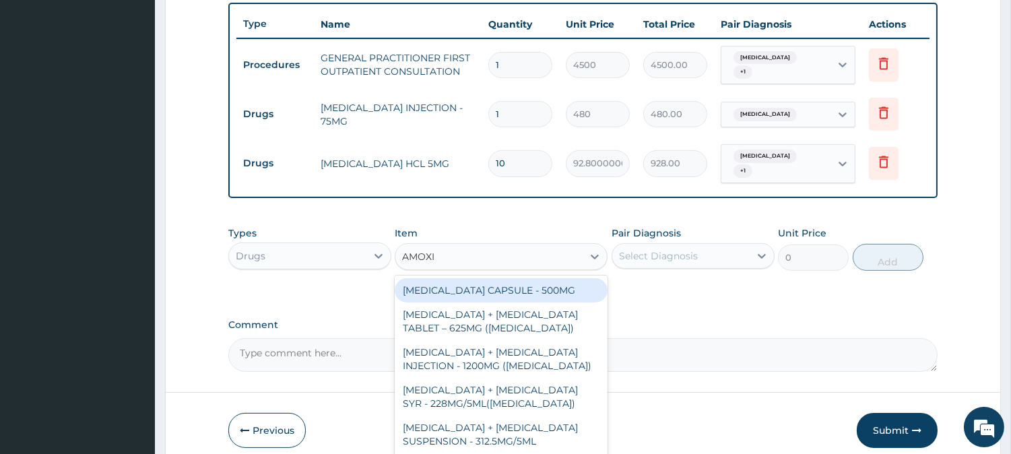
type input "AMOXIC"
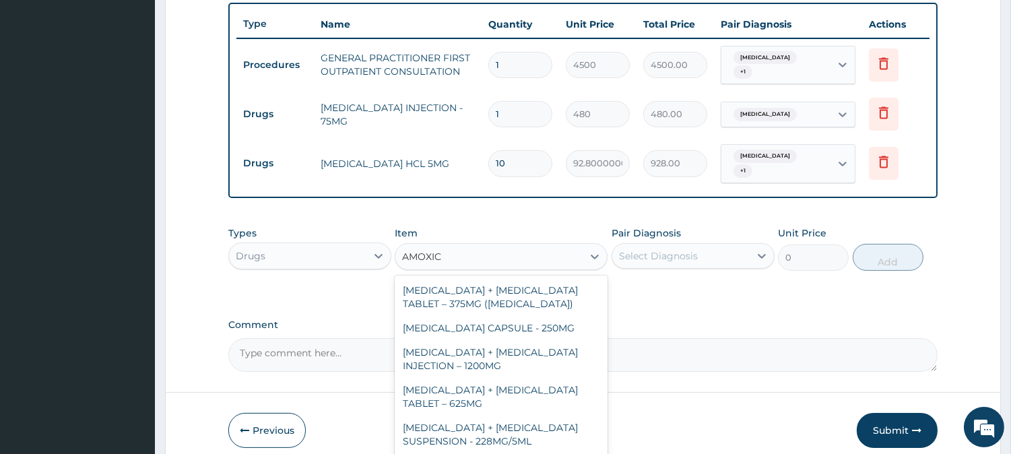
scroll to position [304, 0]
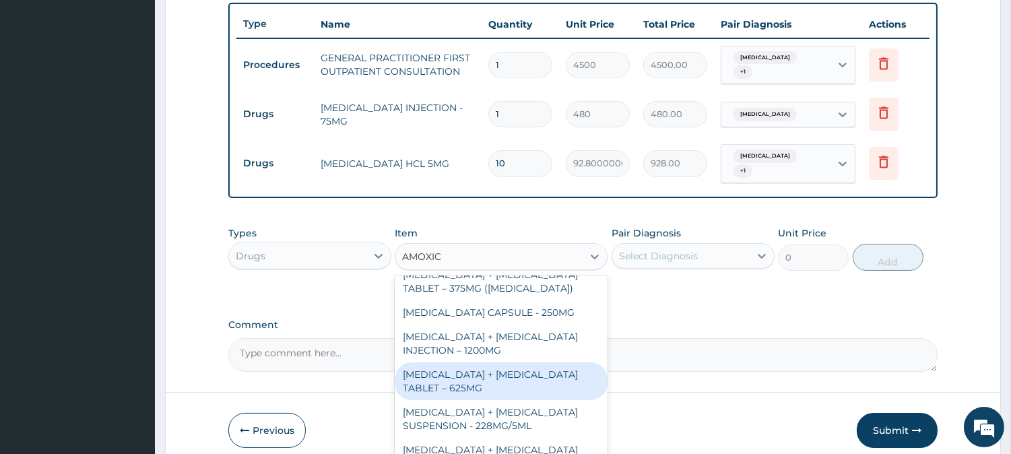
click at [487, 366] on div "[MEDICAL_DATA] + [MEDICAL_DATA] TABLET – 625MG" at bounding box center [501, 381] width 213 height 38
type input "480"
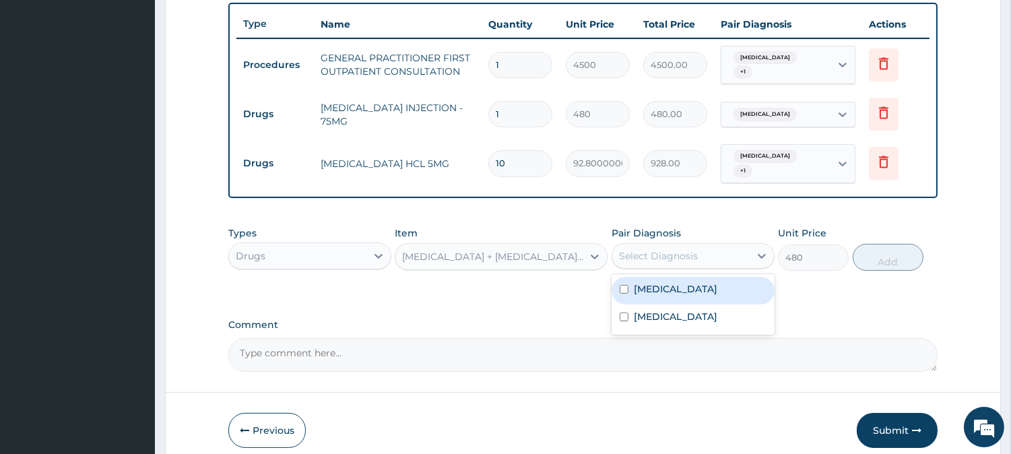
click at [631, 249] on div "Select Diagnosis" at bounding box center [658, 255] width 79 height 13
click at [620, 285] on input "checkbox" at bounding box center [624, 289] width 9 height 9
checkbox input "true"
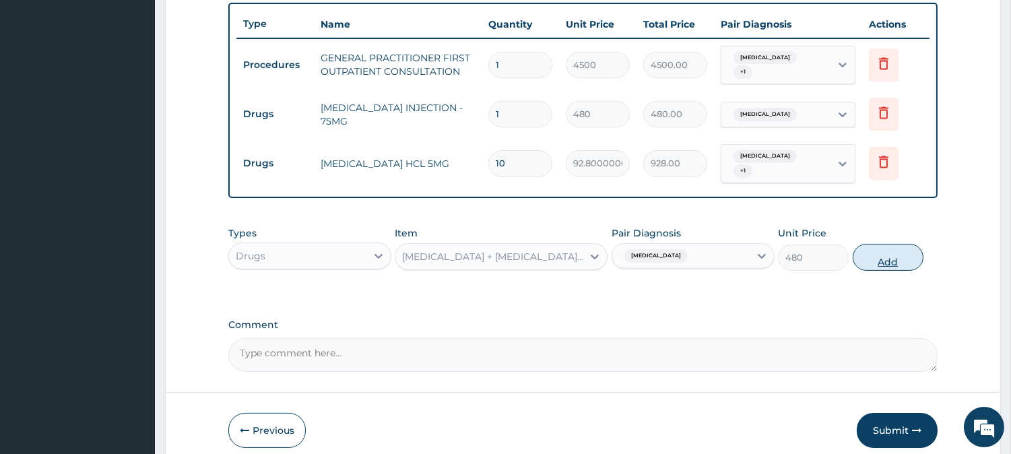
click at [892, 246] on button "Add" at bounding box center [888, 257] width 71 height 27
type input "0"
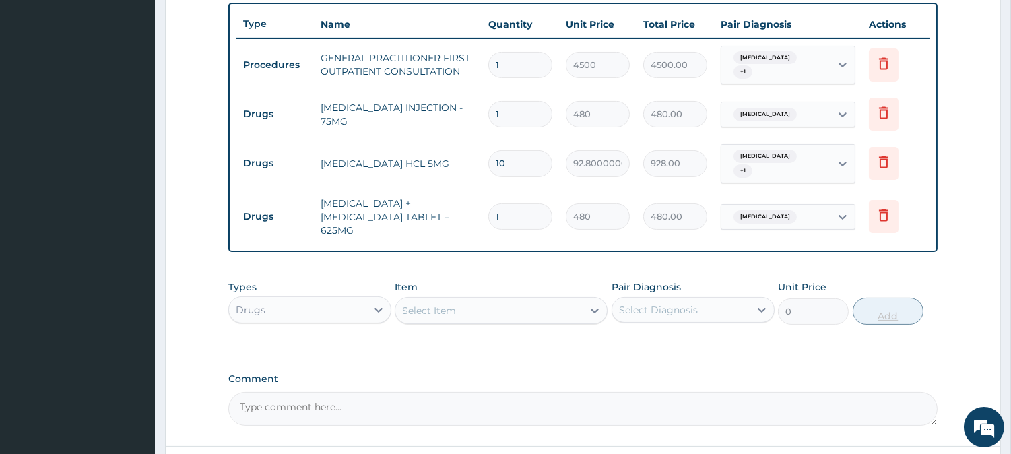
type input "14"
type input "6720.00"
type input "14"
click at [487, 300] on div "Select Item" at bounding box center [488, 311] width 187 height 22
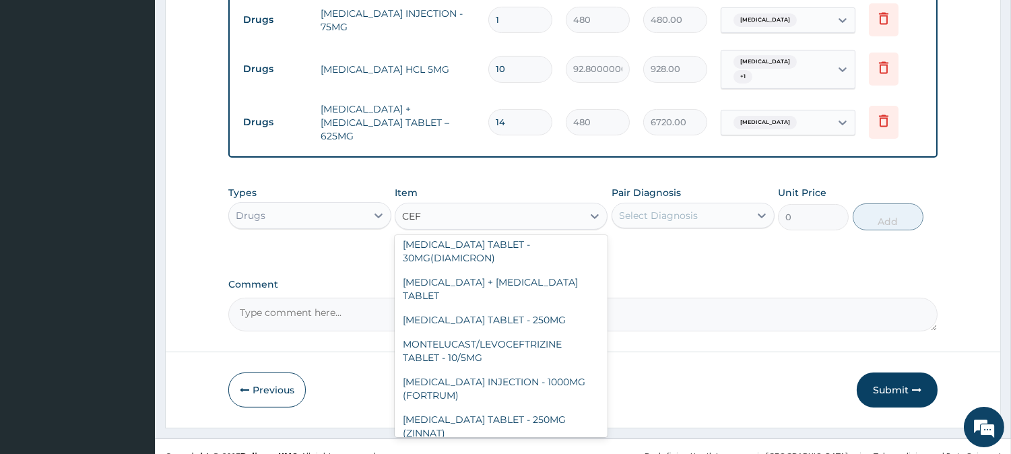
scroll to position [242, 0]
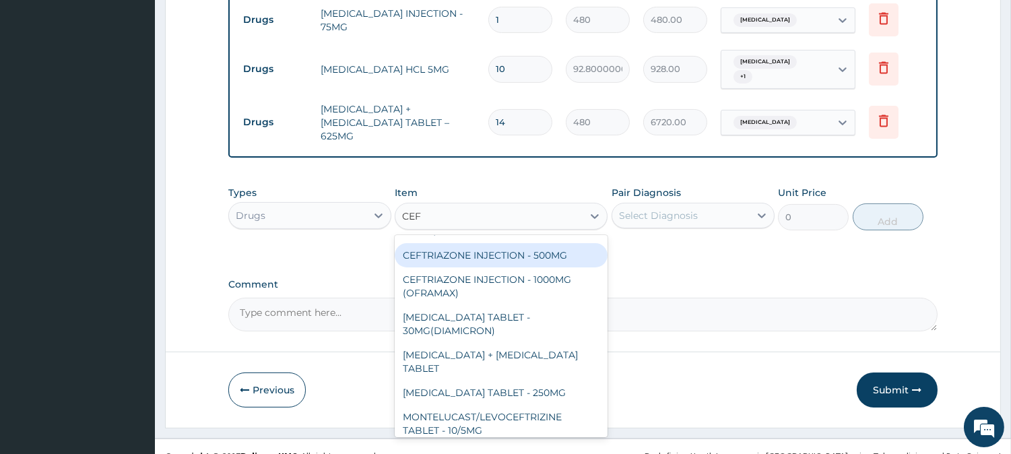
type input "CEF"
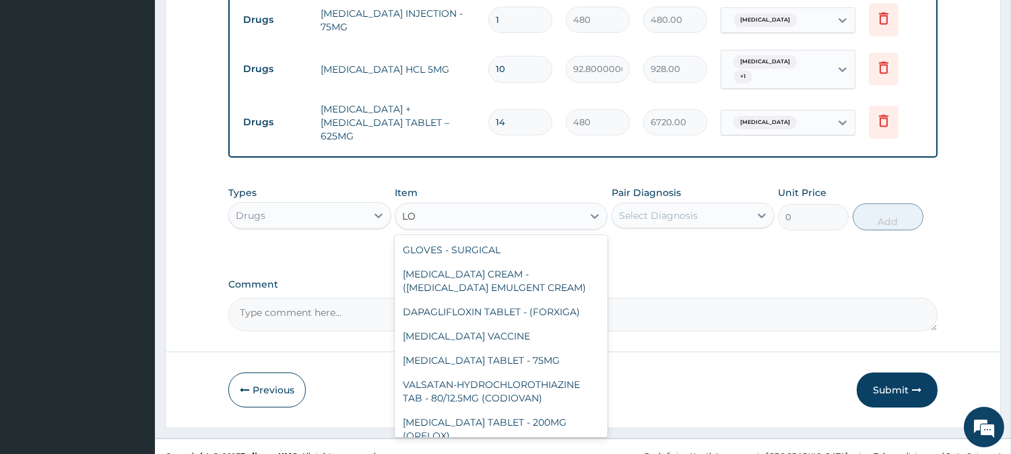
type input "L"
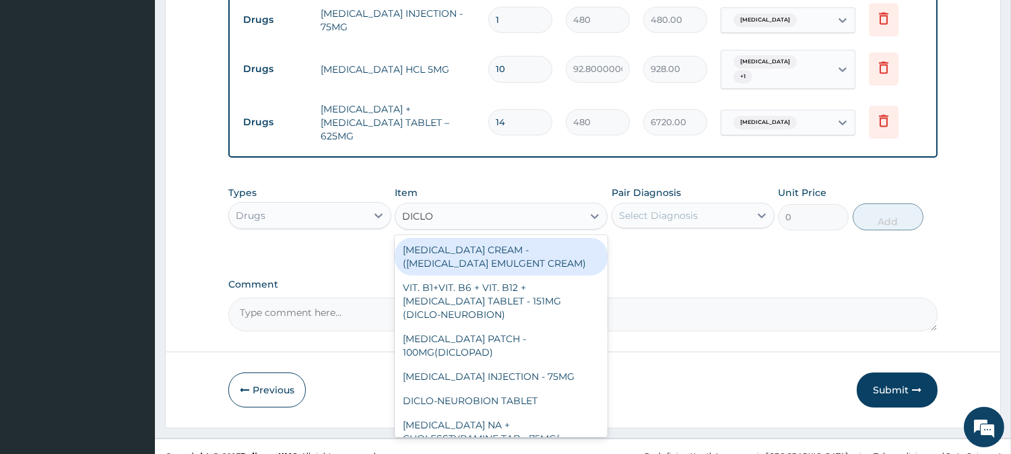
type input "DICLO"
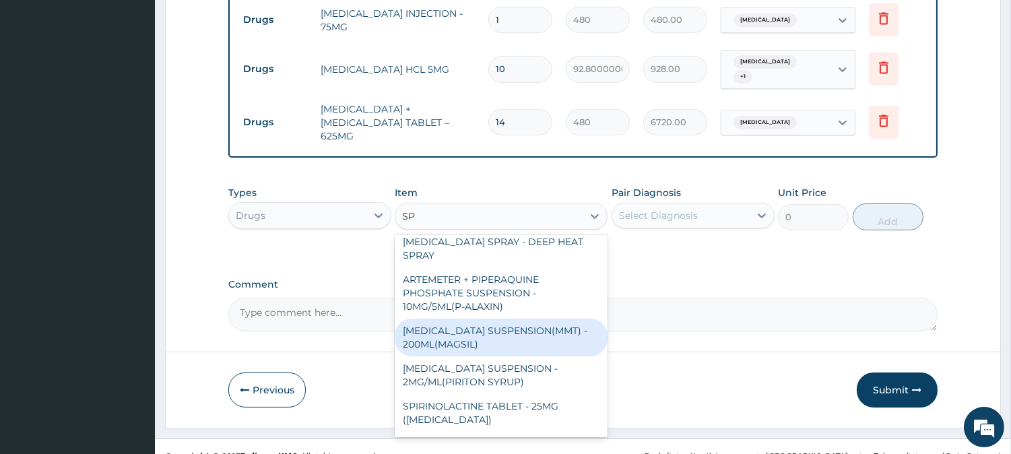
scroll to position [1442, 0]
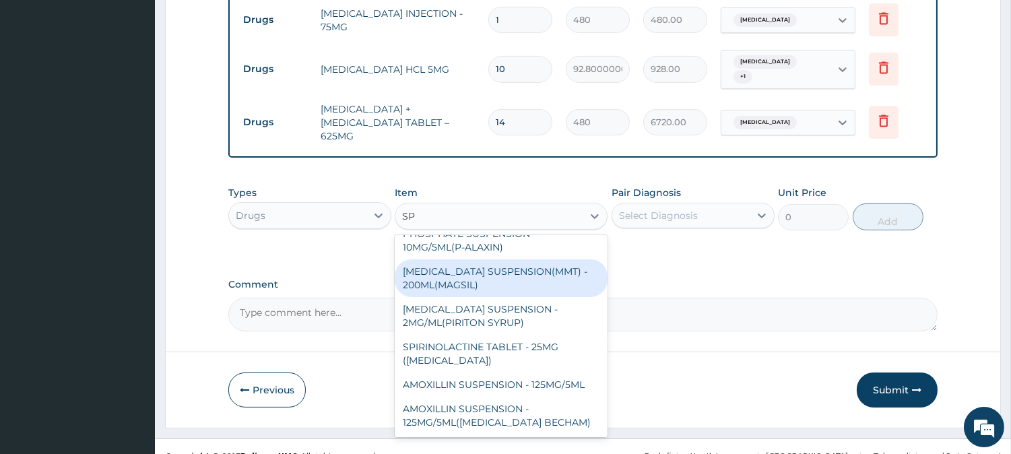
type input "S"
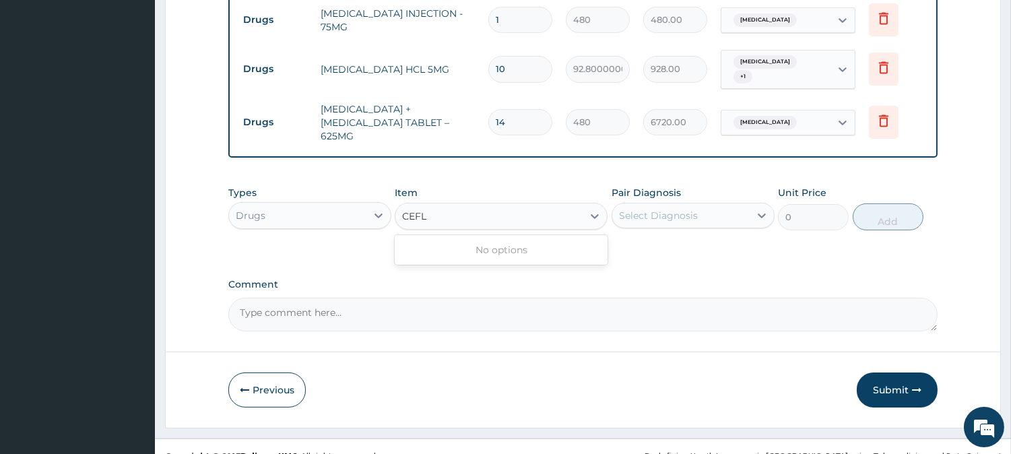
scroll to position [0, 0]
type input "CEFL"
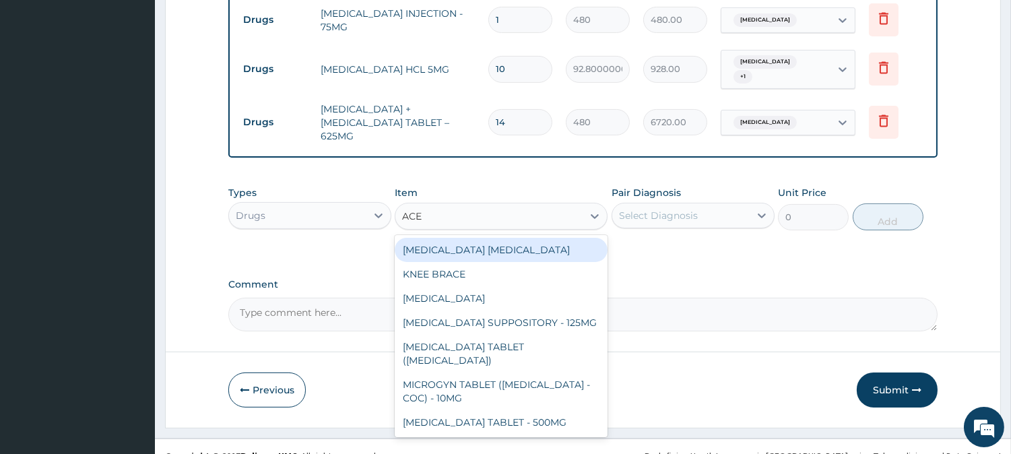
type input "ACEC"
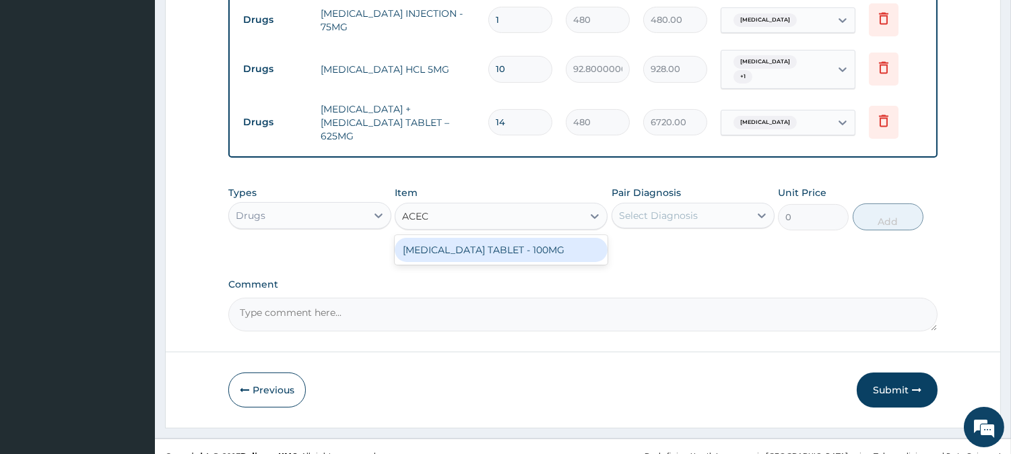
click at [488, 238] on div "[MEDICAL_DATA] TABLET - 100MG" at bounding box center [501, 250] width 213 height 24
type input "128"
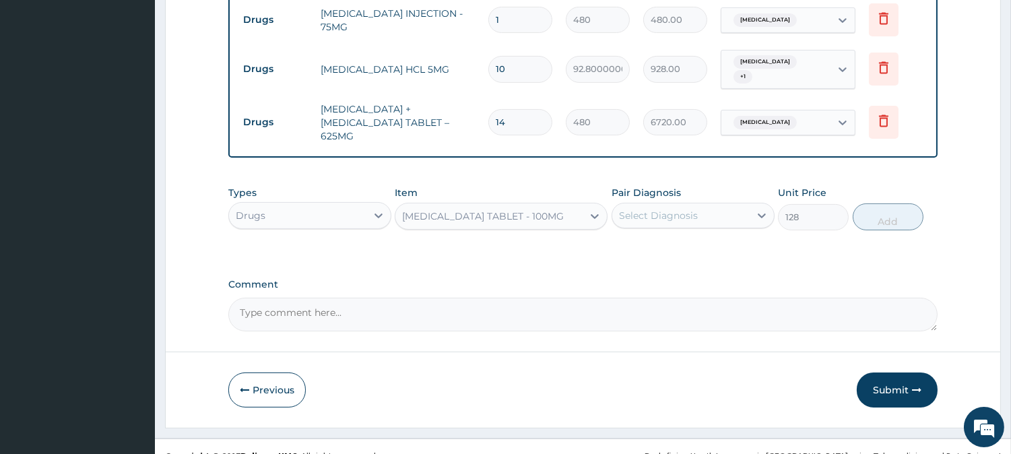
click at [660, 209] on div "Select Diagnosis" at bounding box center [658, 215] width 79 height 13
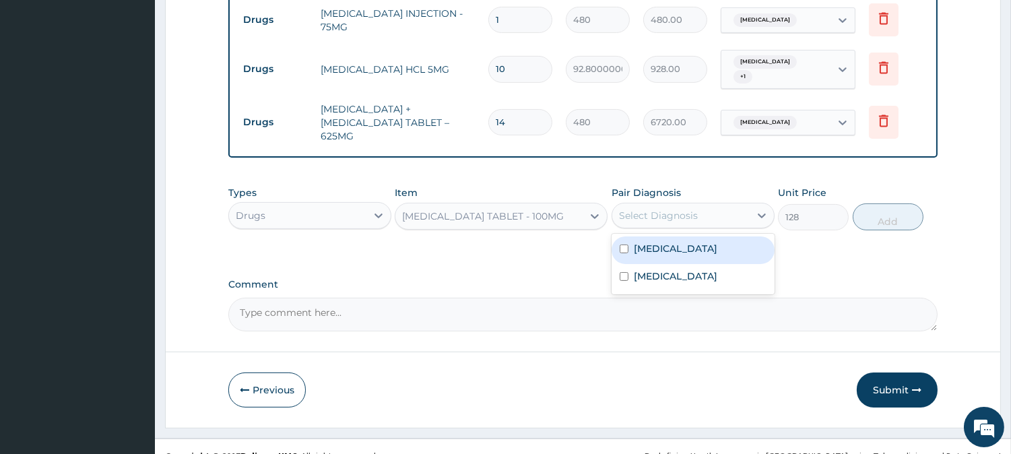
click at [625, 244] on input "checkbox" at bounding box center [624, 248] width 9 height 9
checkbox input "true"
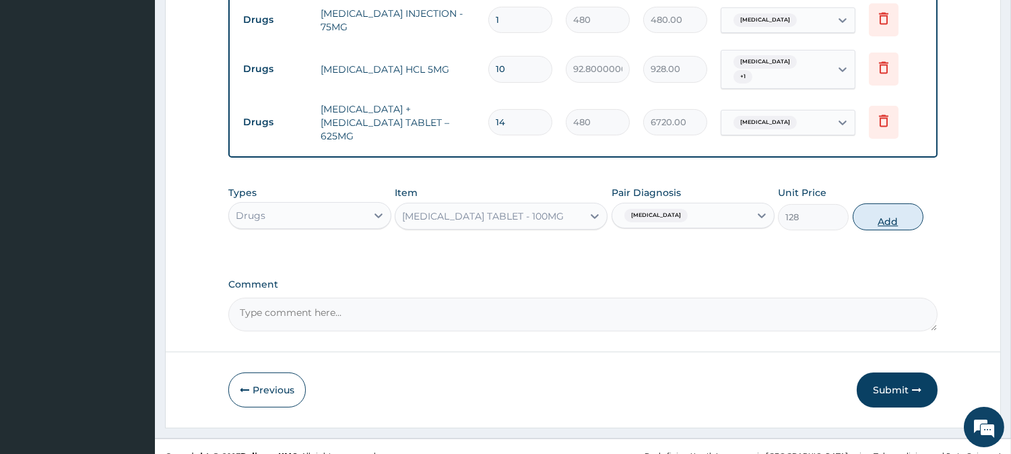
click at [876, 203] on button "Add" at bounding box center [888, 216] width 71 height 27
type input "0"
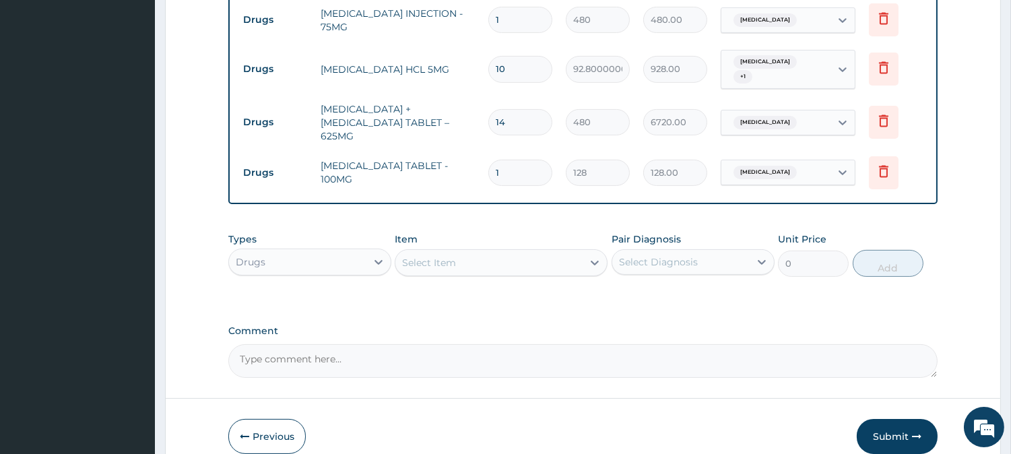
type input "10"
type input "1280.00"
type input "10"
click at [470, 252] on div "Select Item" at bounding box center [488, 263] width 187 height 22
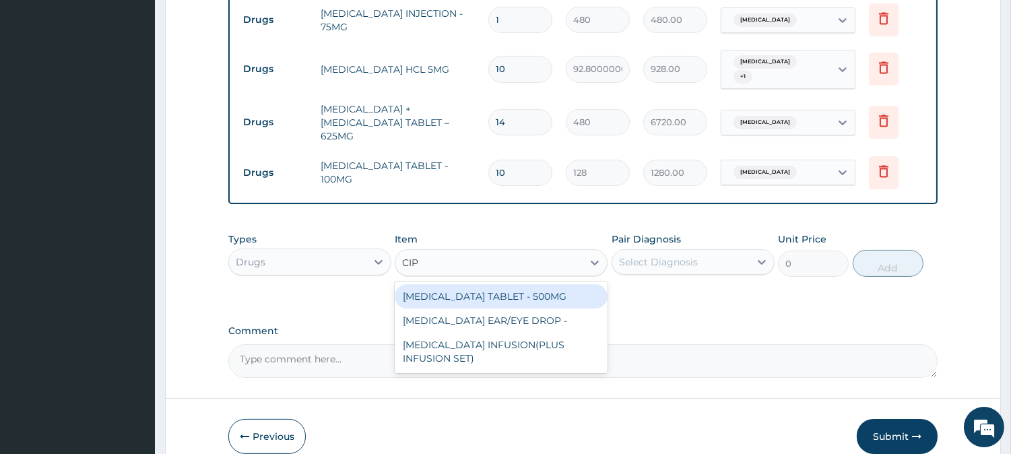
type input "CIPR"
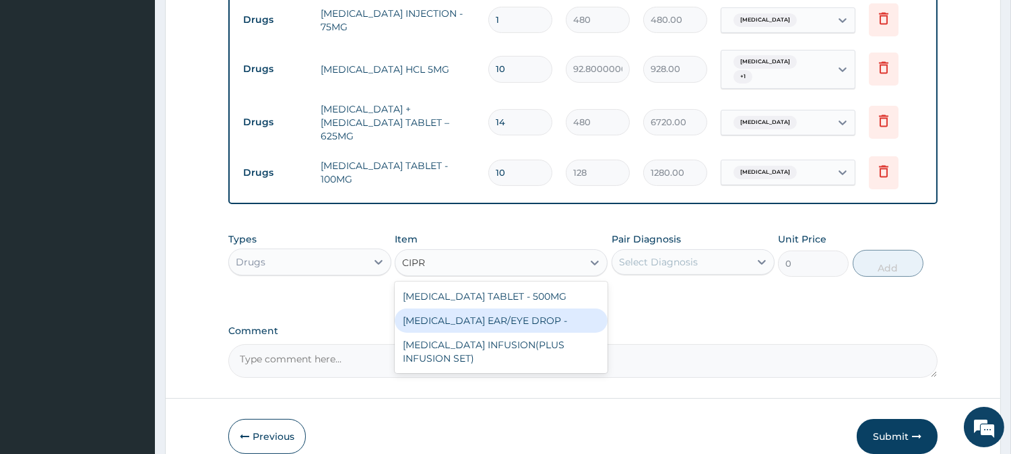
click at [521, 308] on div "[MEDICAL_DATA] EAR/EYE DROP -" at bounding box center [501, 320] width 213 height 24
type input "1920"
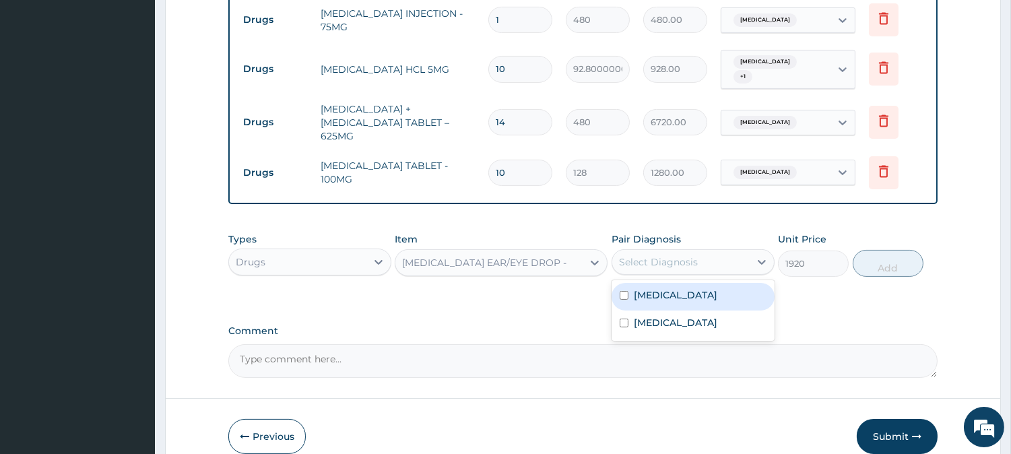
click at [687, 255] on div "Select Diagnosis" at bounding box center [658, 261] width 79 height 13
click at [625, 291] on input "checkbox" at bounding box center [624, 295] width 9 height 9
checkbox input "true"
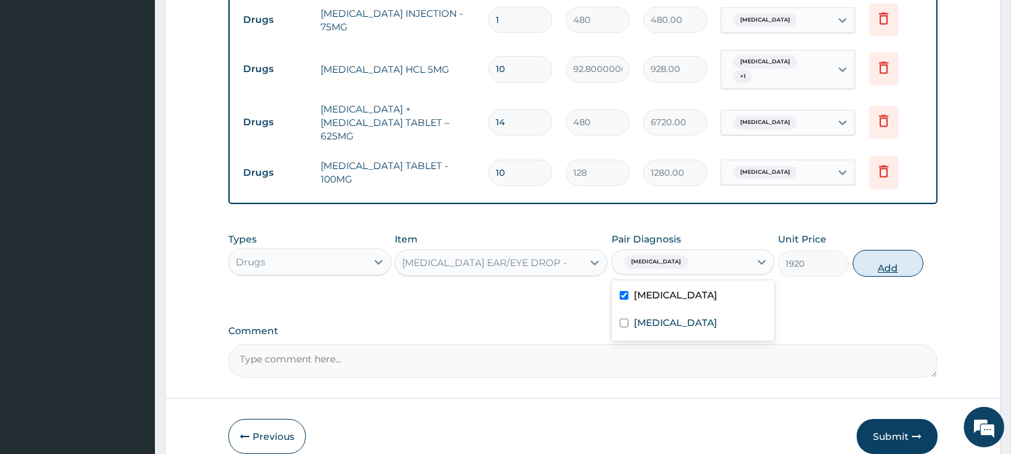
click at [896, 250] on button "Add" at bounding box center [888, 263] width 71 height 27
type input "0"
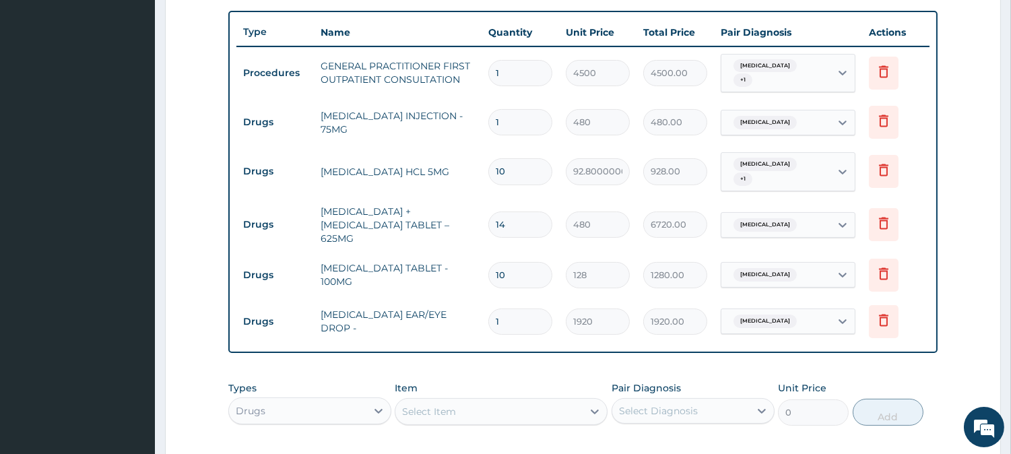
scroll to position [436, 0]
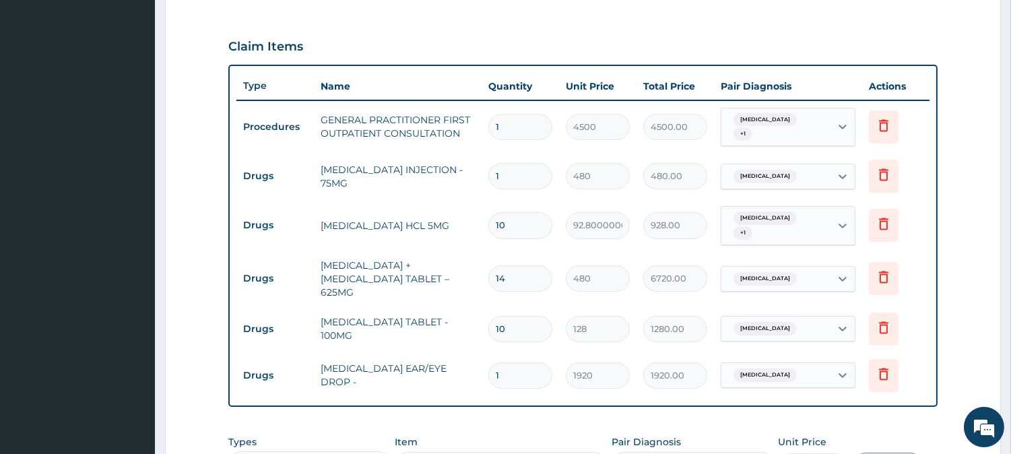
click at [132, 40] on aside "Grover Medical's Lifestyle Clinic Online My Menu Switch Providers Dashboard PA …" at bounding box center [77, 143] width 155 height 1158
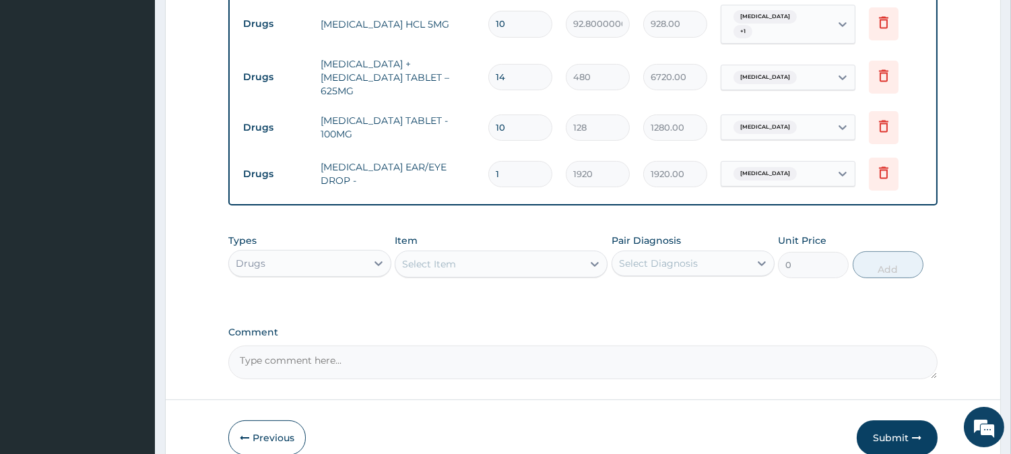
scroll to position [686, 0]
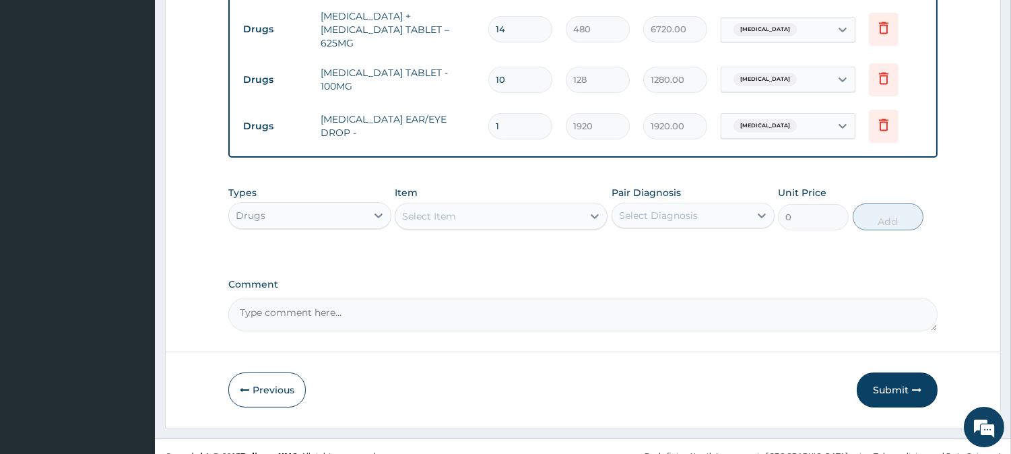
click at [459, 205] on div "Select Item" at bounding box center [488, 216] width 187 height 22
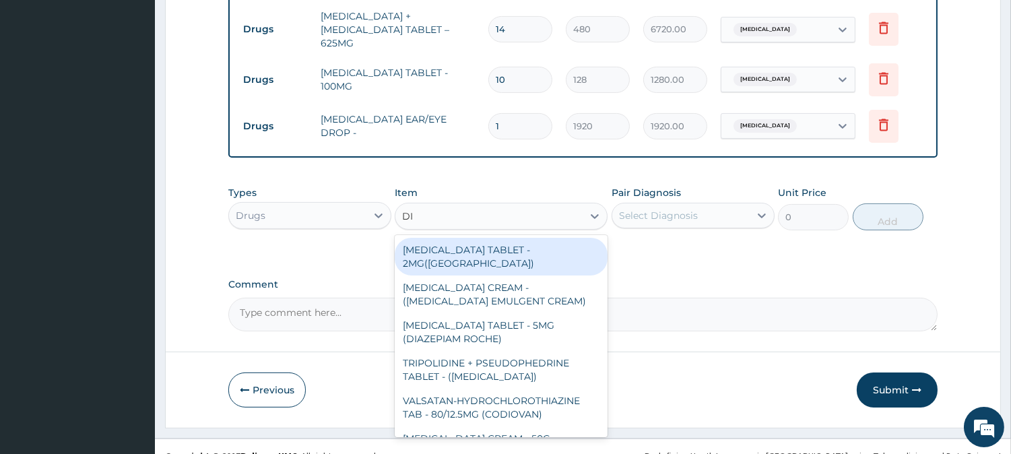
type input "DIC"
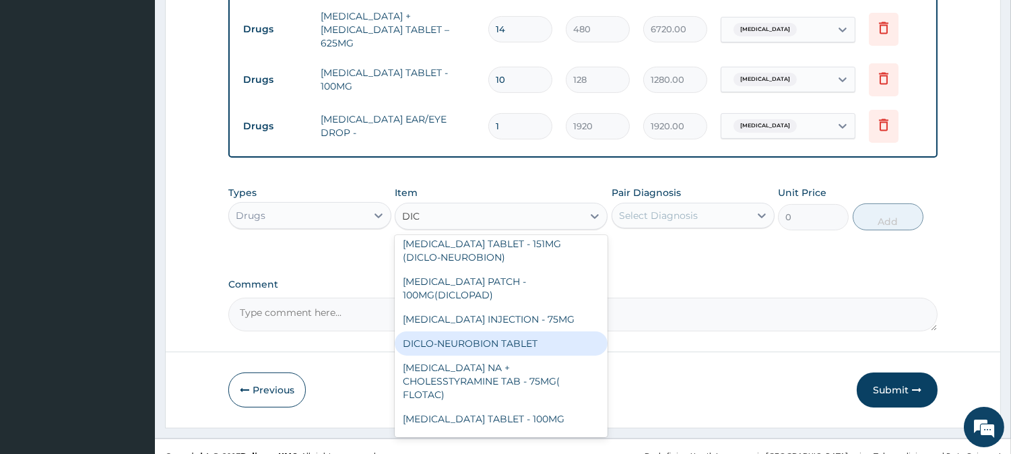
scroll to position [75, 0]
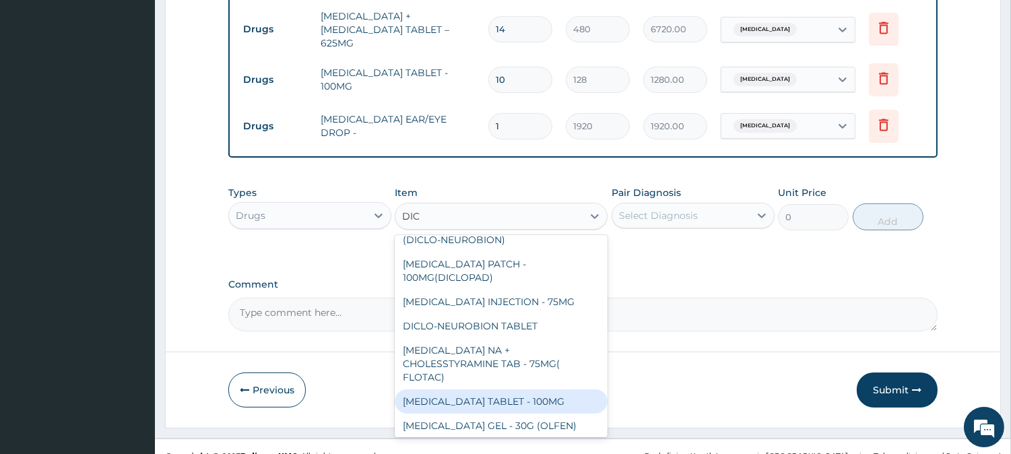
click at [529, 389] on div "[MEDICAL_DATA] TABLET - 100MG" at bounding box center [501, 401] width 213 height 24
type input "128"
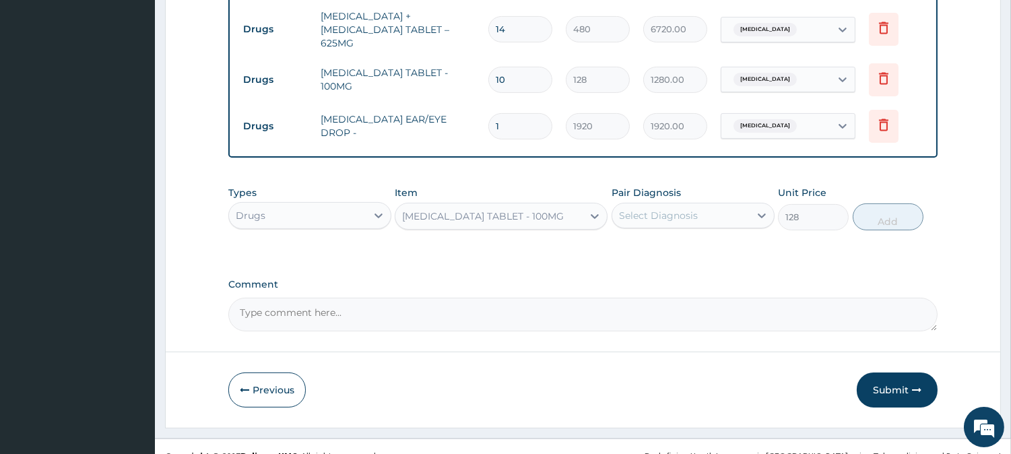
click at [459, 209] on div "[MEDICAL_DATA] TABLET - 100MG" at bounding box center [483, 215] width 162 height 13
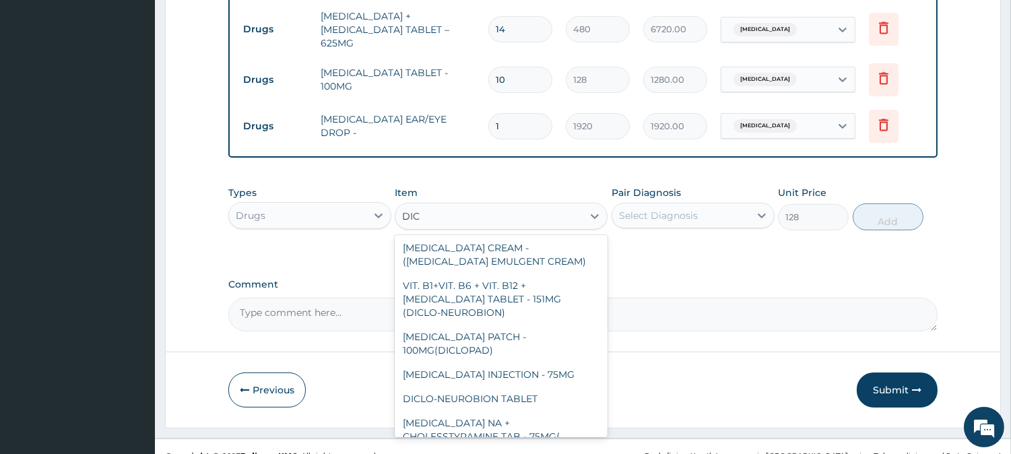
scroll to position [0, 0]
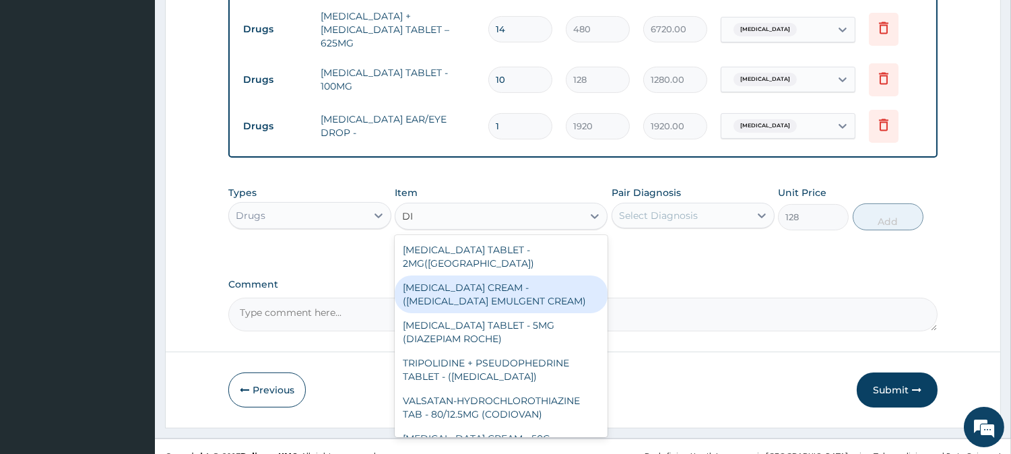
type input "D"
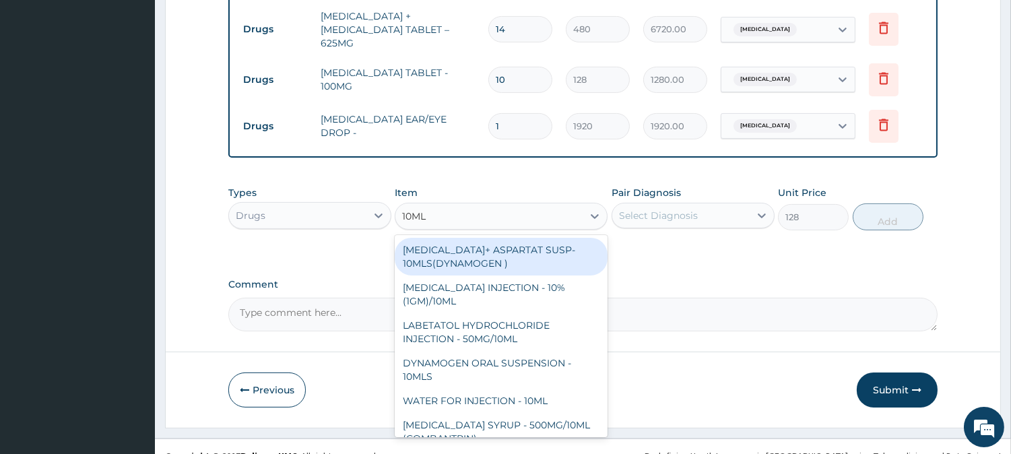
type input "10ML"
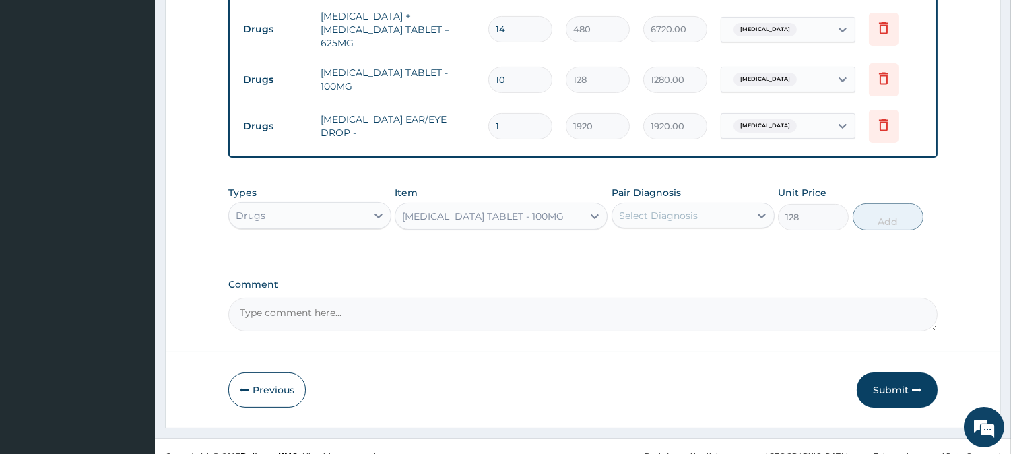
click at [477, 209] on div "[MEDICAL_DATA] TABLET - 100MG" at bounding box center [483, 215] width 162 height 13
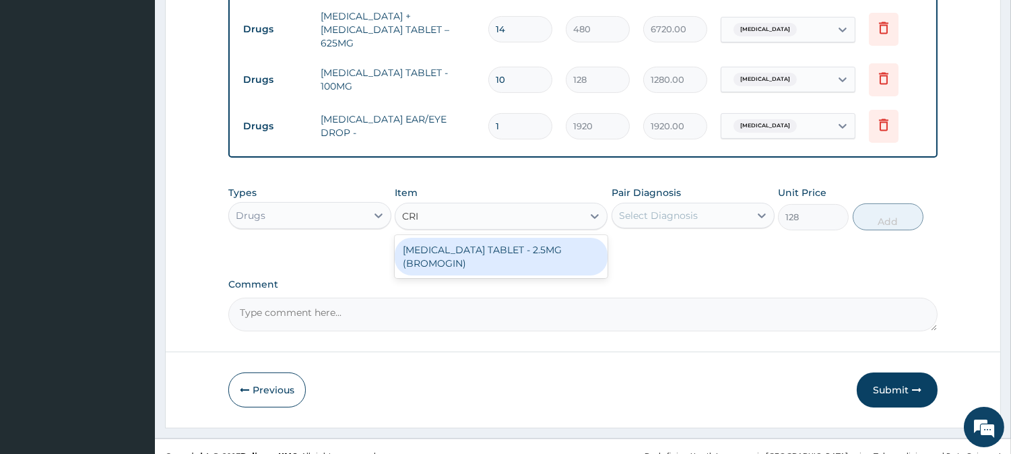
type input "CRI"
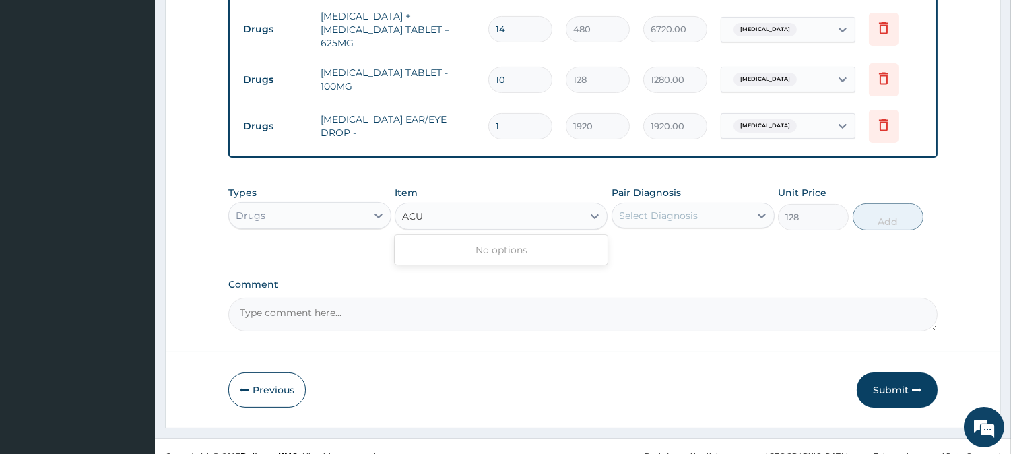
type input "ACU"
type input "AKIL"
type input "MY R"
type input "MOVE"
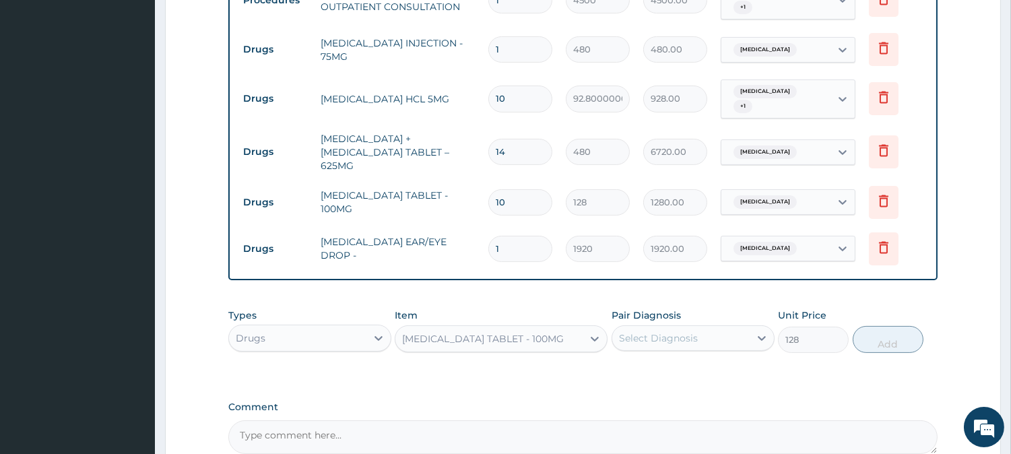
scroll to position [561, 0]
drag, startPoint x: 514, startPoint y: 88, endPoint x: 497, endPoint y: 88, distance: 16.8
click at [497, 88] on input "10" at bounding box center [520, 101] width 64 height 26
type input "5"
type input "464.00"
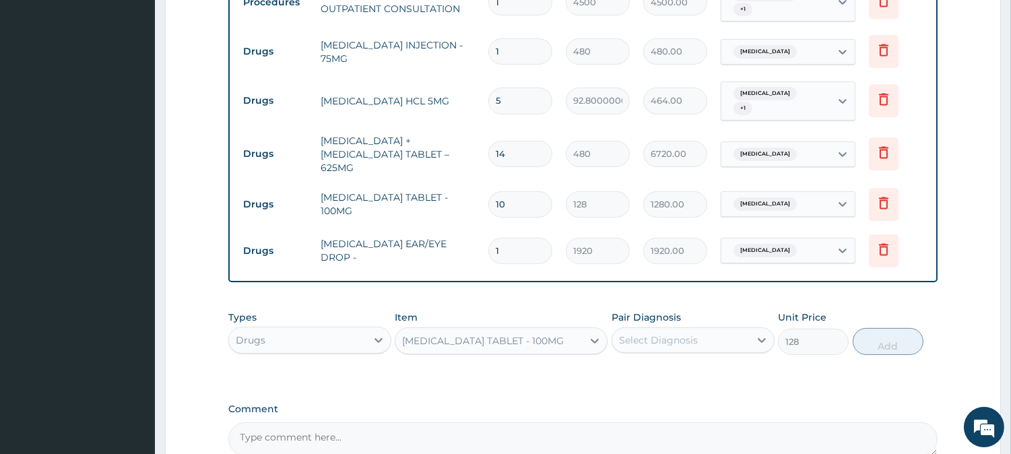
type input "5"
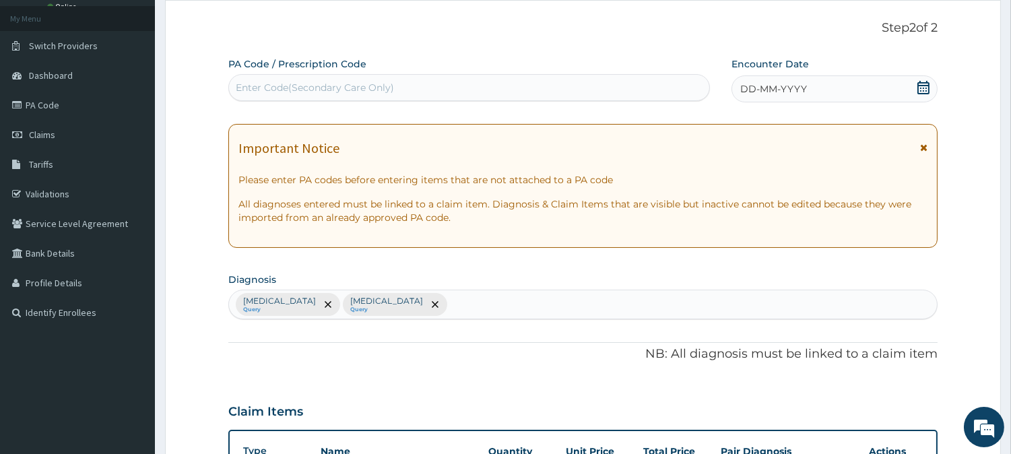
scroll to position [63, 0]
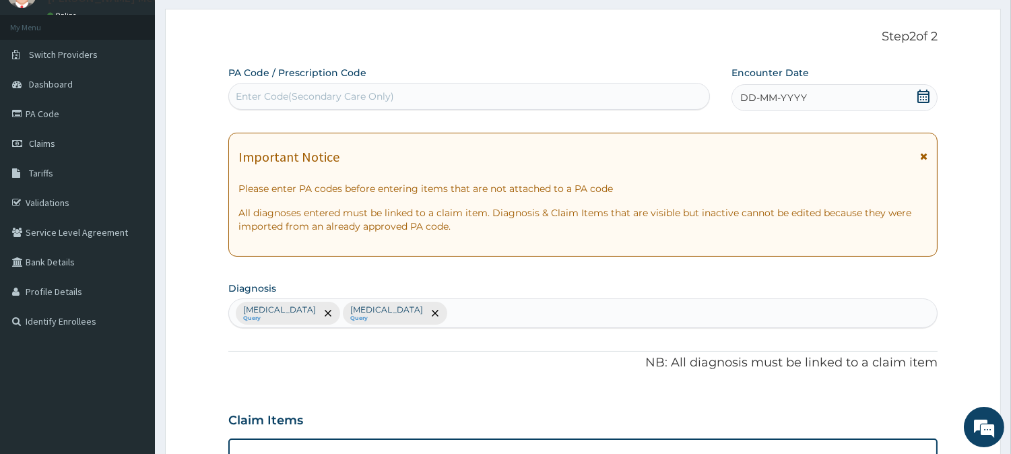
click at [757, 92] on span "DD-MM-YYYY" at bounding box center [773, 97] width 67 height 13
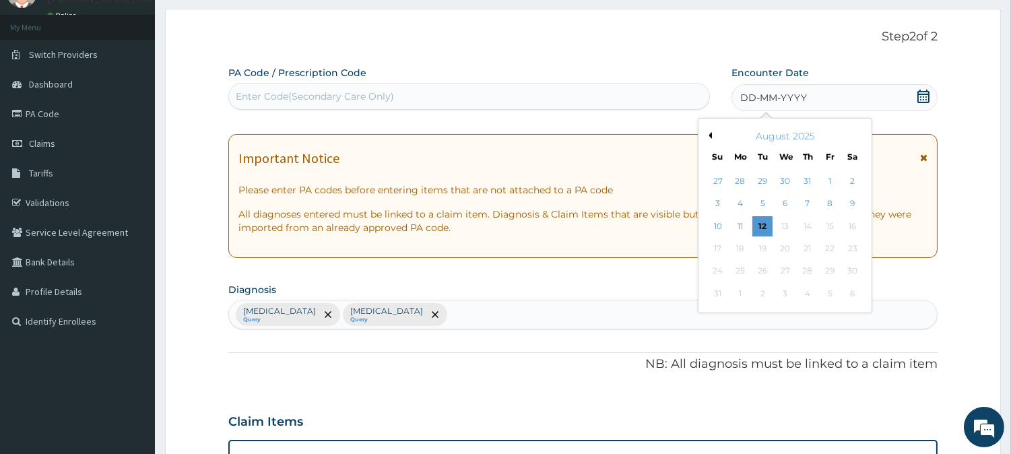
click at [802, 207] on div "7" at bounding box center [807, 204] width 20 height 20
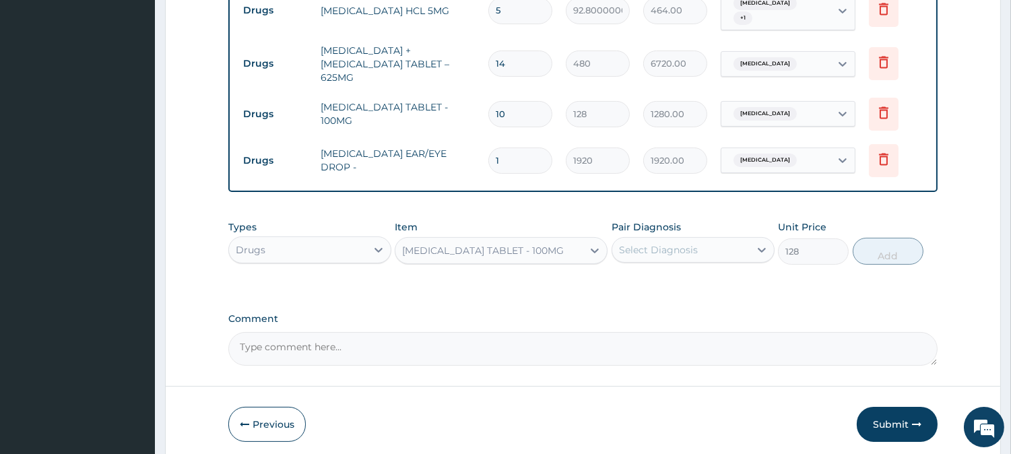
scroll to position [686, 0]
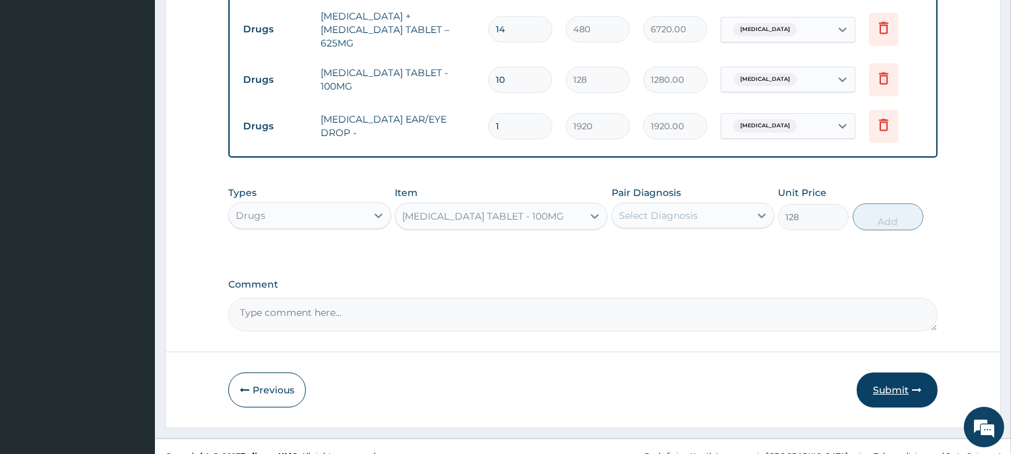
click at [880, 372] on button "Submit" at bounding box center [897, 389] width 81 height 35
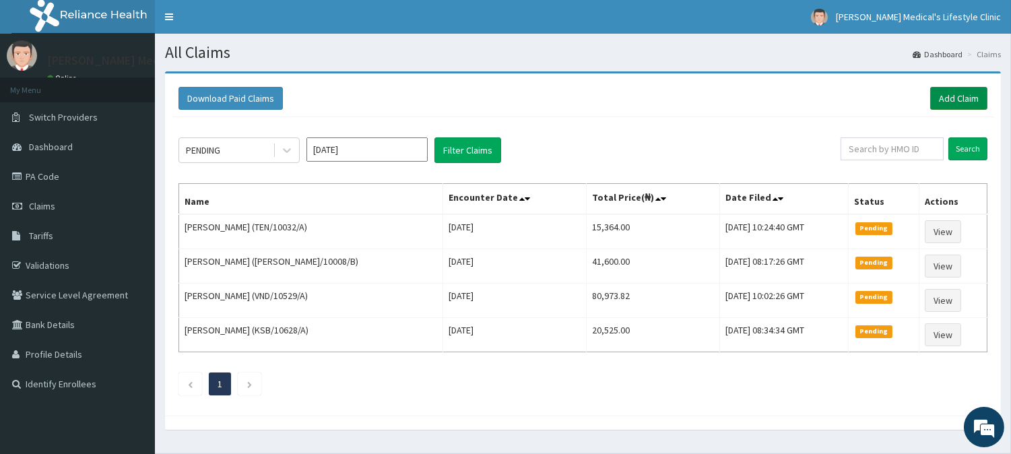
click at [952, 102] on link "Add Claim" at bounding box center [958, 98] width 57 height 23
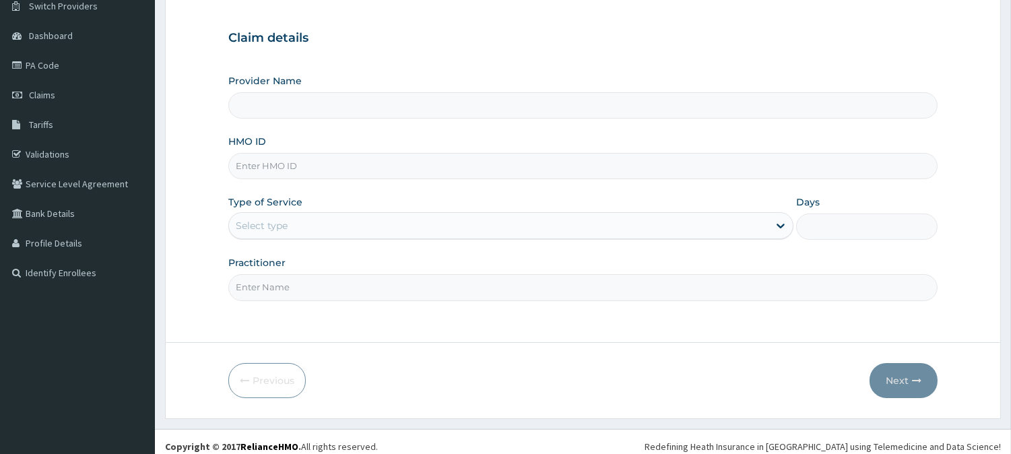
scroll to position [120, 0]
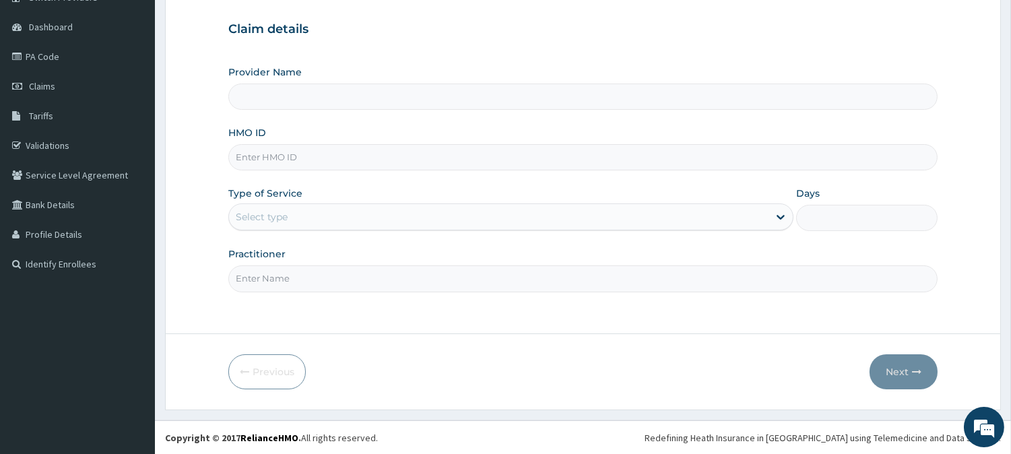
type input "[PERSON_NAME] Medical's Lifestyle clinic"
click at [288, 157] on input "HMO ID" at bounding box center [582, 157] width 709 height 26
paste input "FWS/10005/A"
type input "FWS/10005/A"
click at [284, 214] on div "Select type" at bounding box center [262, 216] width 52 height 13
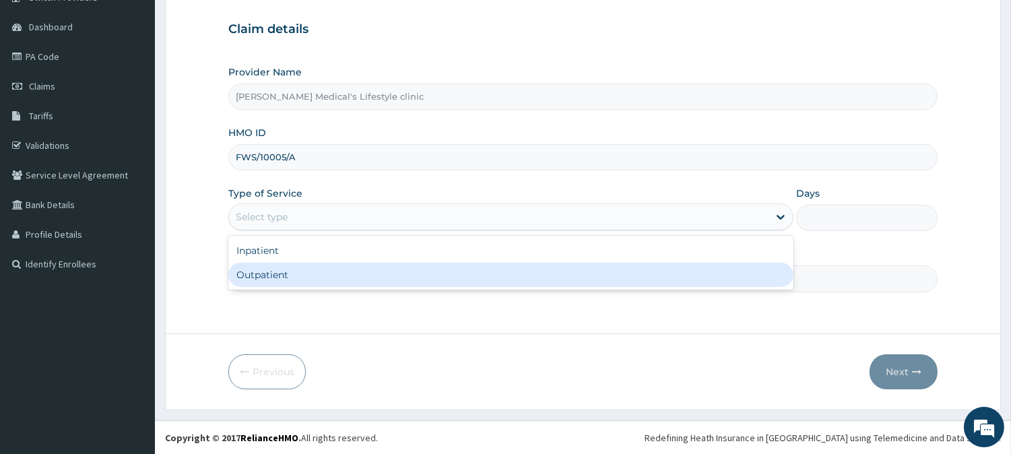
click at [284, 271] on div "Outpatient" at bounding box center [510, 275] width 565 height 24
type input "1"
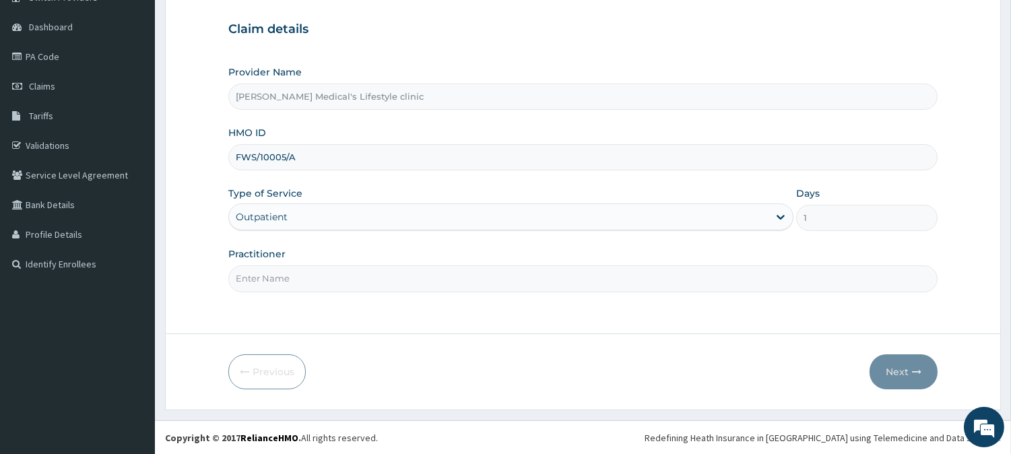
click at [290, 277] on input "Practitioner" at bounding box center [582, 278] width 709 height 26
type input "[PERSON_NAME]"
click at [904, 366] on button "Next" at bounding box center [903, 371] width 68 height 35
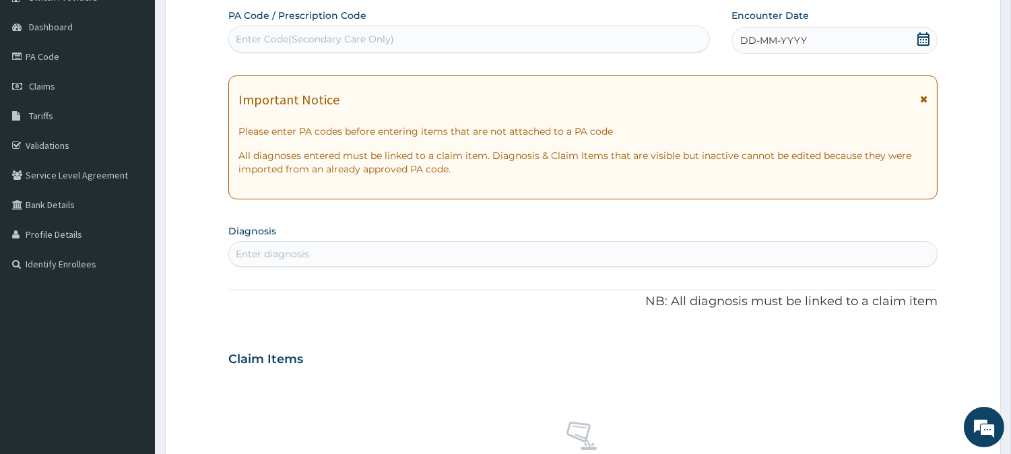
scroll to position [0, 0]
click at [295, 251] on div "Enter diagnosis" at bounding box center [272, 253] width 73 height 13
type input "PUD"
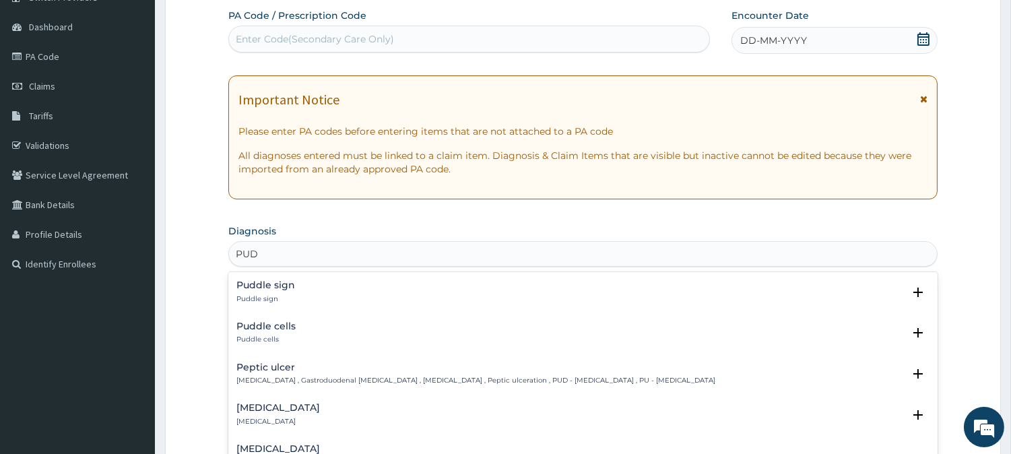
click at [269, 377] on p "Peptic ulcer , Gastroduodenal ulcer , Peptic ulcer disease , Peptic ulceration …" at bounding box center [475, 380] width 479 height 9
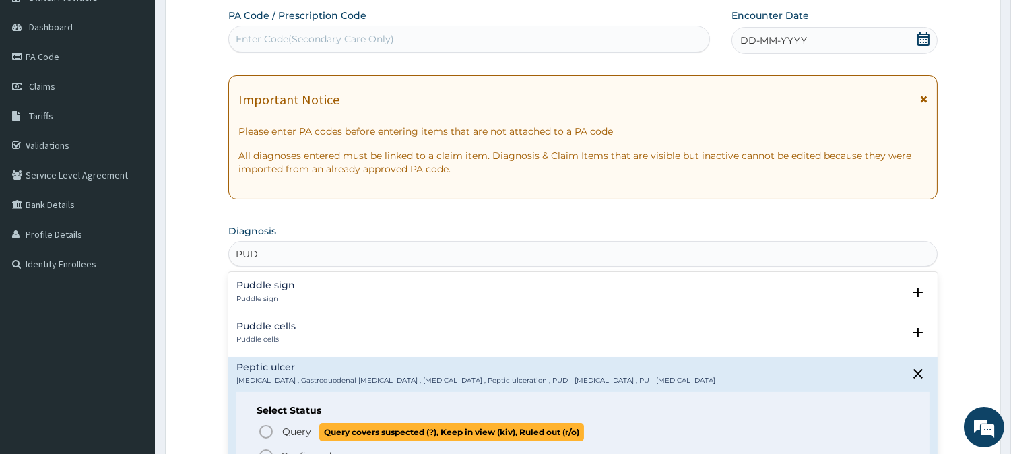
click at [267, 432] on icon "status option query" at bounding box center [266, 432] width 16 height 16
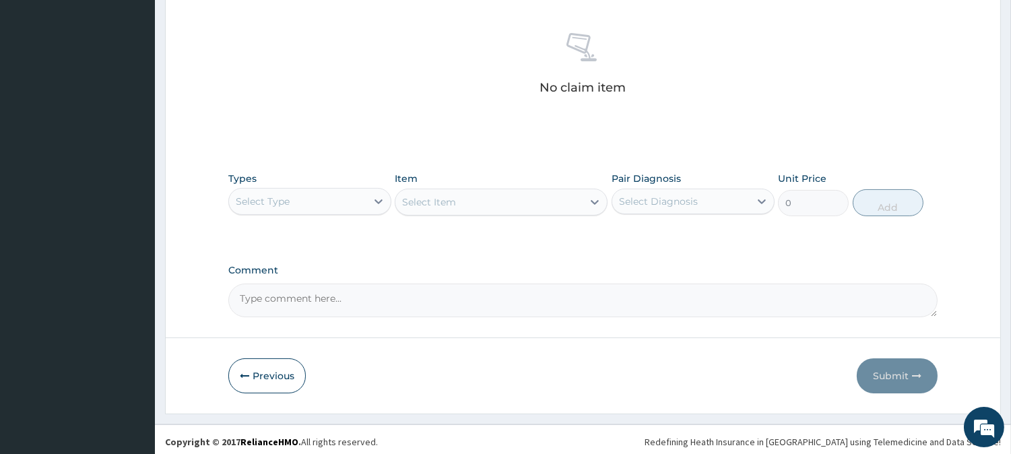
scroll to position [517, 0]
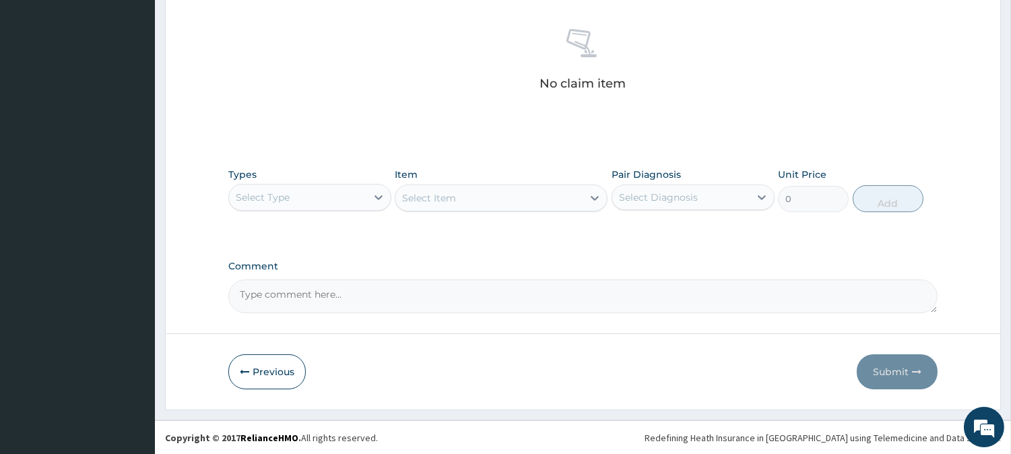
click at [295, 195] on div "Select Type" at bounding box center [297, 198] width 137 height 22
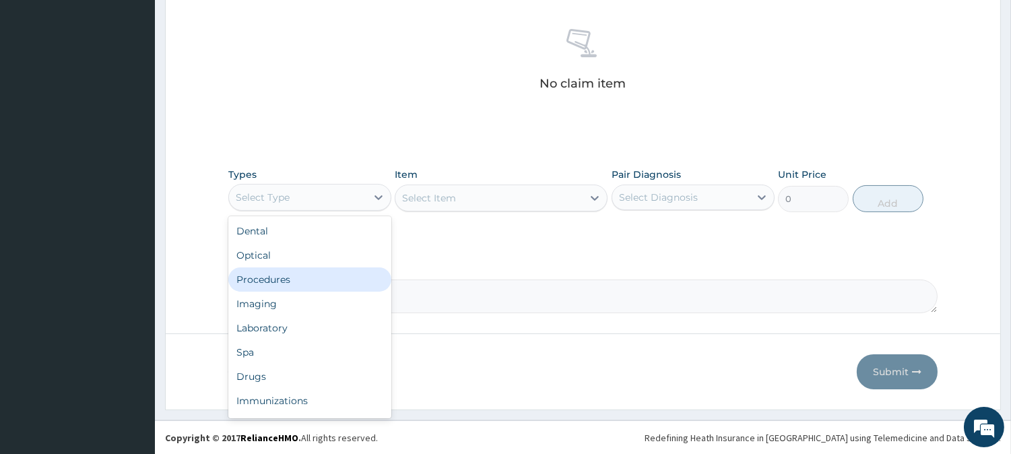
click at [274, 280] on div "Procedures" at bounding box center [309, 279] width 163 height 24
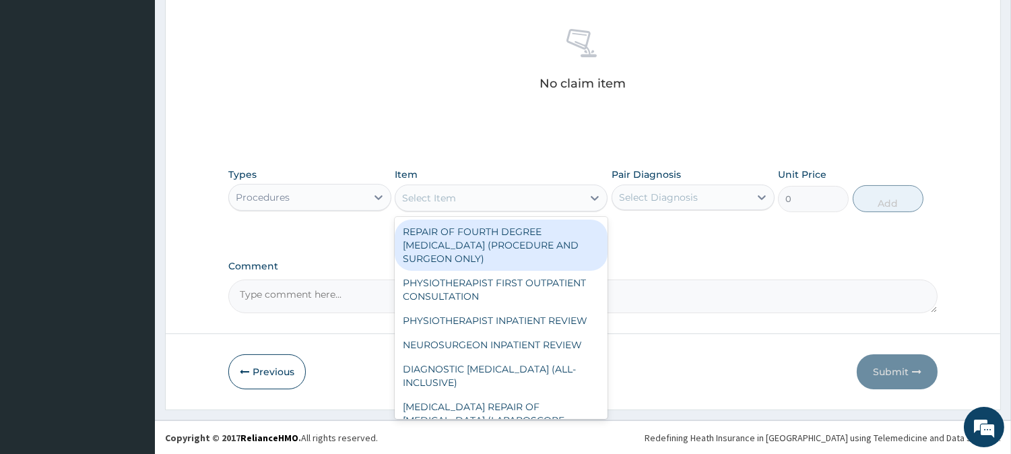
click at [505, 199] on div "Select Item" at bounding box center [488, 198] width 187 height 22
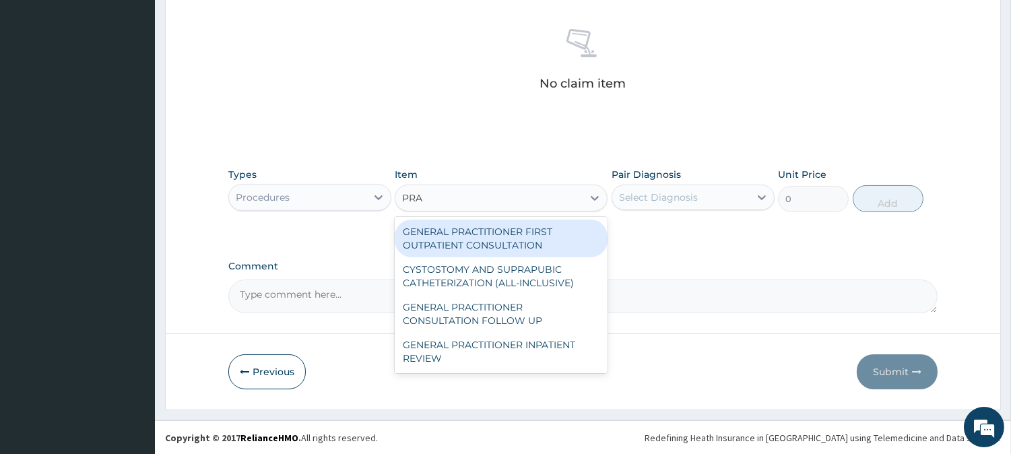
type input "PRAC"
click at [525, 234] on div "GENERAL PRACTITIONER FIRST OUTPATIENT CONSULTATION" at bounding box center [501, 239] width 213 height 38
type input "4500"
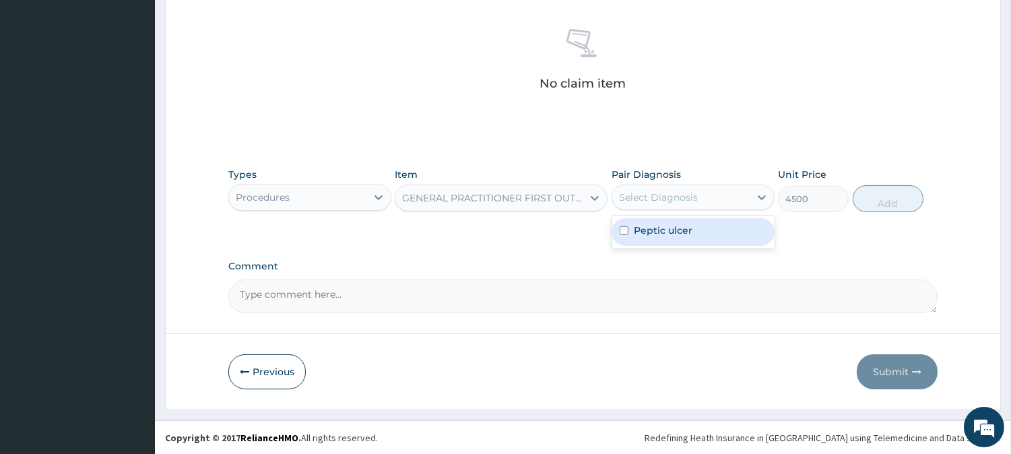
click at [636, 197] on div "Select Diagnosis" at bounding box center [658, 197] width 79 height 13
click at [642, 228] on label "Peptic ulcer" at bounding box center [663, 230] width 59 height 13
checkbox input "true"
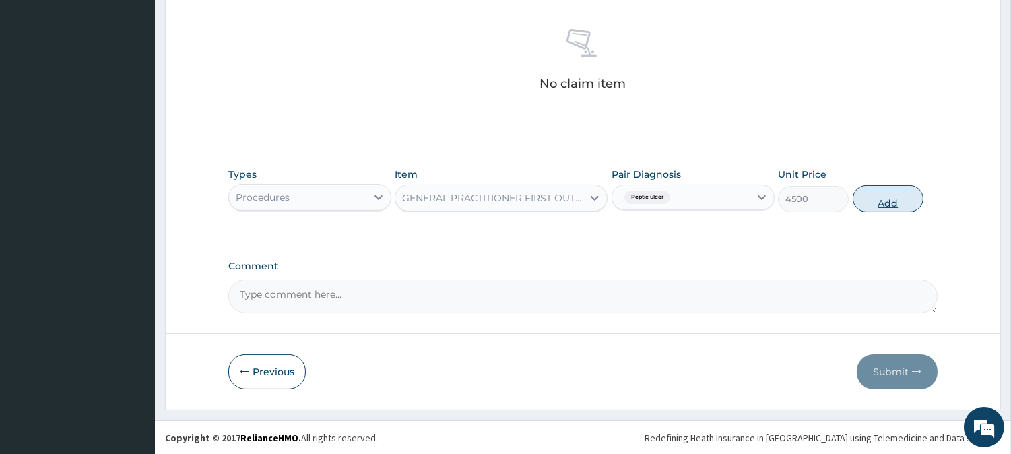
click at [883, 197] on button "Add" at bounding box center [888, 198] width 71 height 27
type input "0"
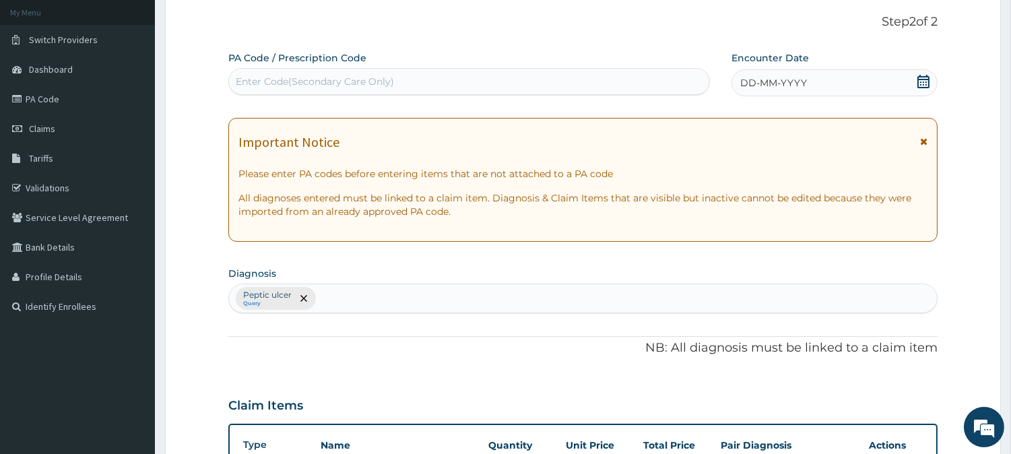
scroll to position [452, 0]
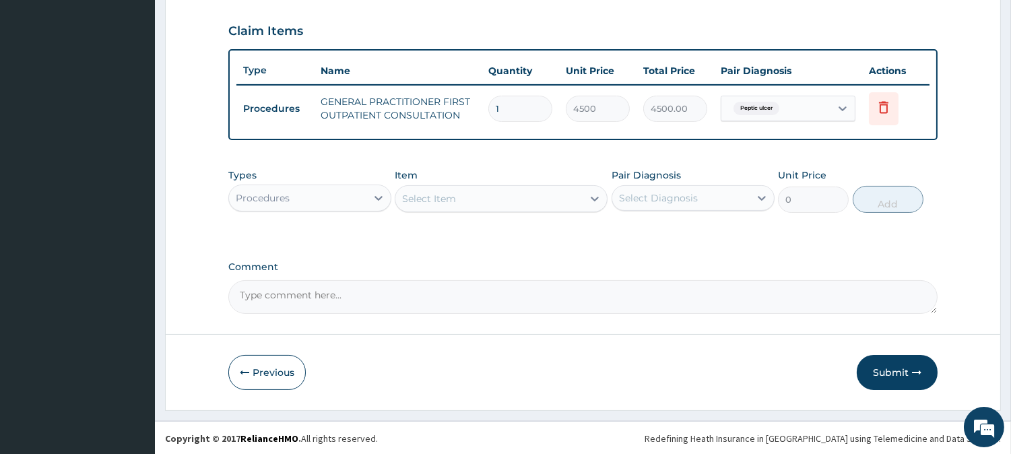
click at [278, 176] on div "Types Procedures" at bounding box center [309, 190] width 163 height 44
click at [301, 189] on div "Procedures" at bounding box center [297, 198] width 137 height 22
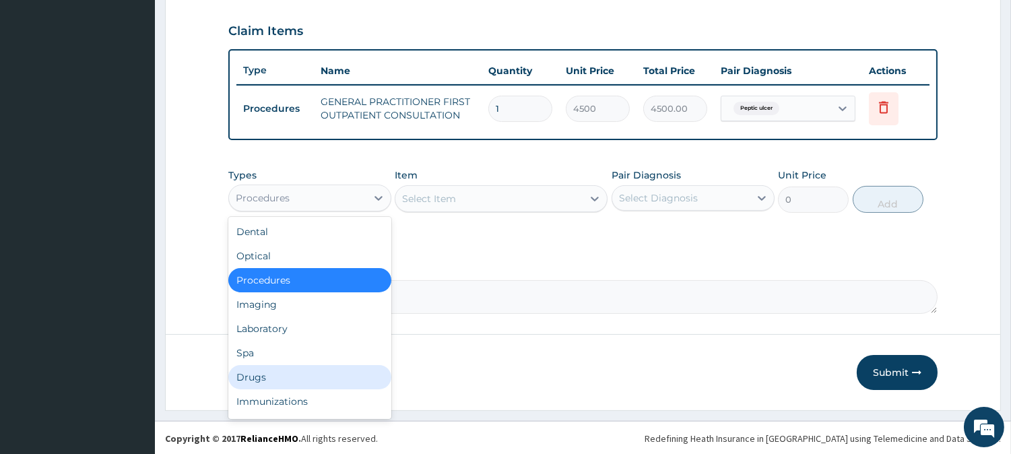
click at [352, 377] on div "Drugs" at bounding box center [309, 377] width 163 height 24
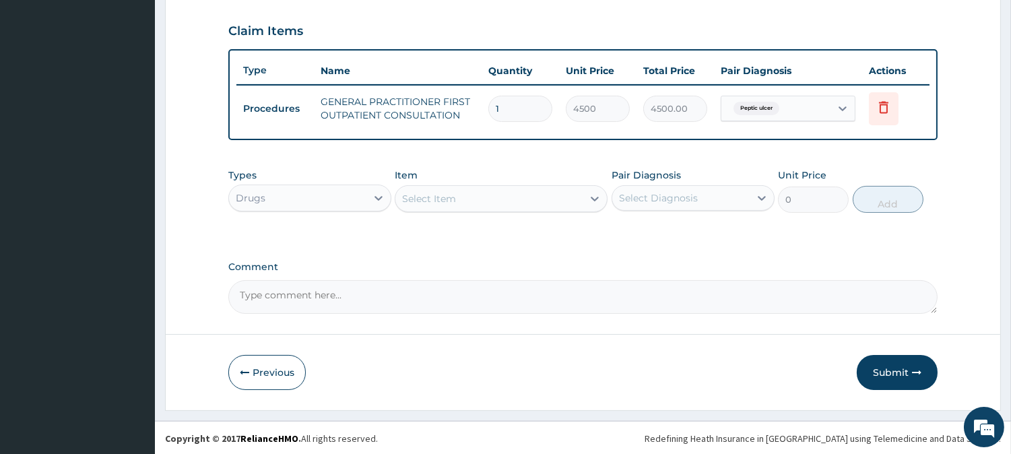
click at [547, 198] on div "Select Item" at bounding box center [488, 199] width 187 height 22
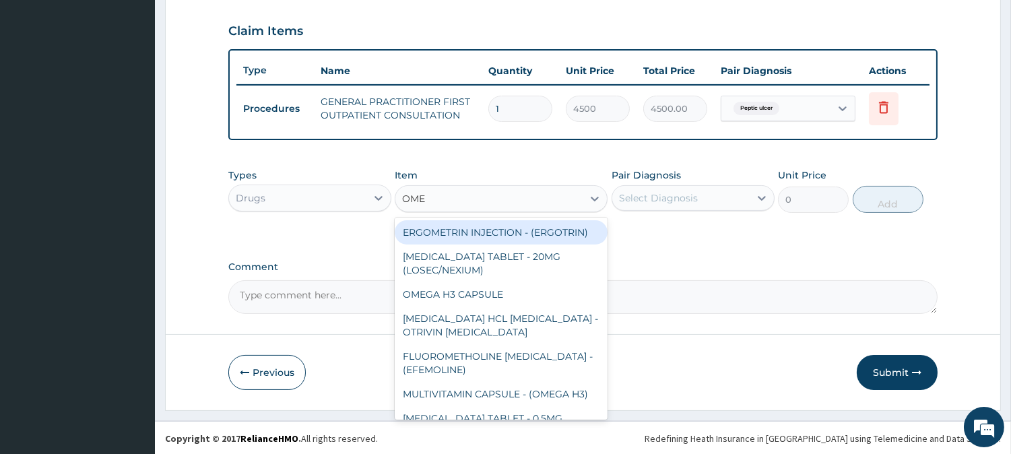
type input "OMEP"
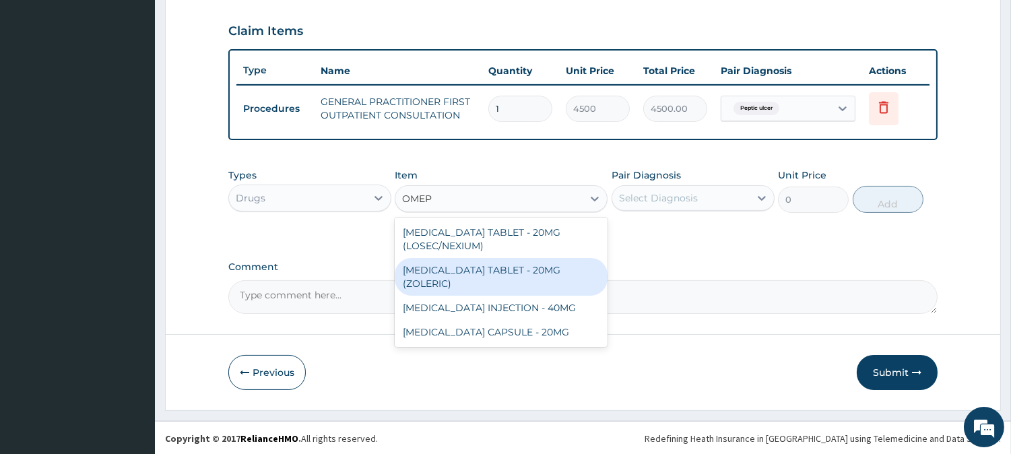
click at [548, 261] on div "ESOMEPRAZOLE TABLET - 20MG (ZOLERIC)" at bounding box center [501, 277] width 213 height 38
type input "124.80000000000001"
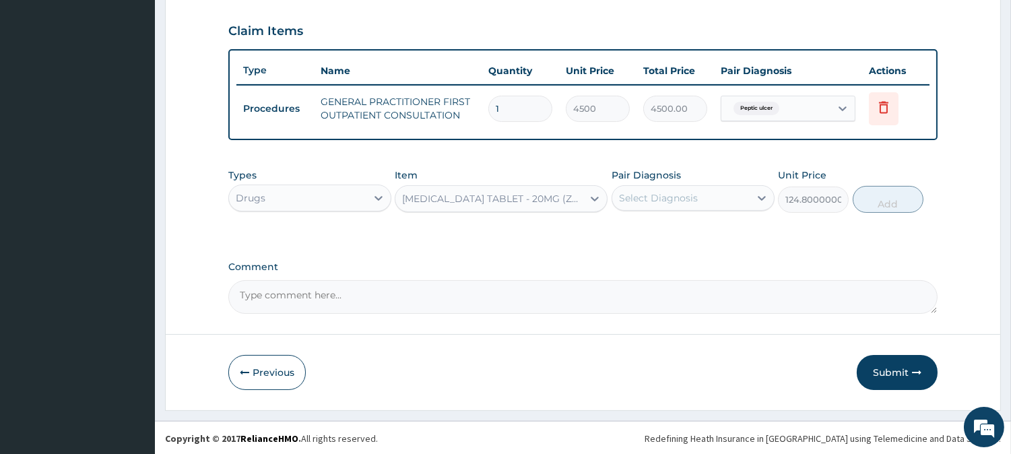
click at [677, 191] on div "Select Diagnosis" at bounding box center [658, 197] width 79 height 13
click at [669, 227] on label "Peptic ulcer" at bounding box center [663, 230] width 59 height 13
checkbox input "true"
click at [884, 199] on button "Add" at bounding box center [888, 199] width 71 height 27
type input "0"
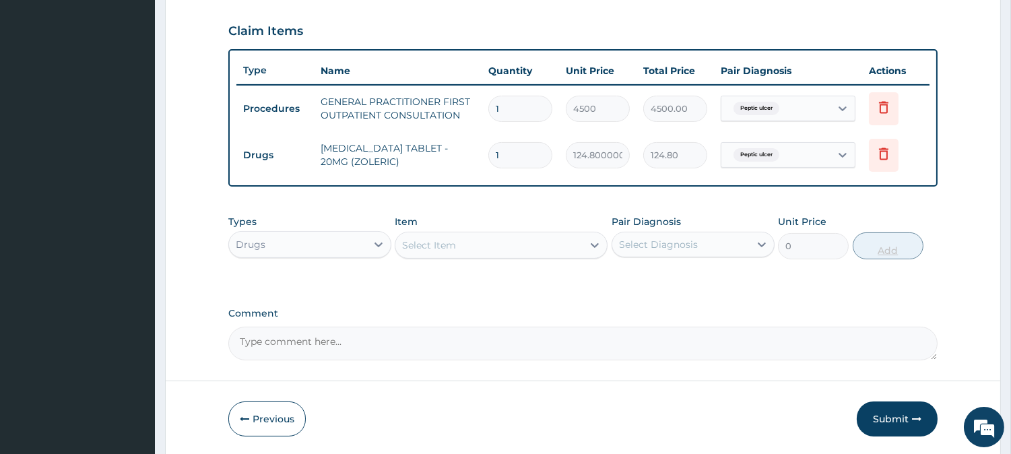
type input "14"
type input "1747.20"
type input "14"
click at [519, 249] on div "Select Item" at bounding box center [488, 245] width 187 height 22
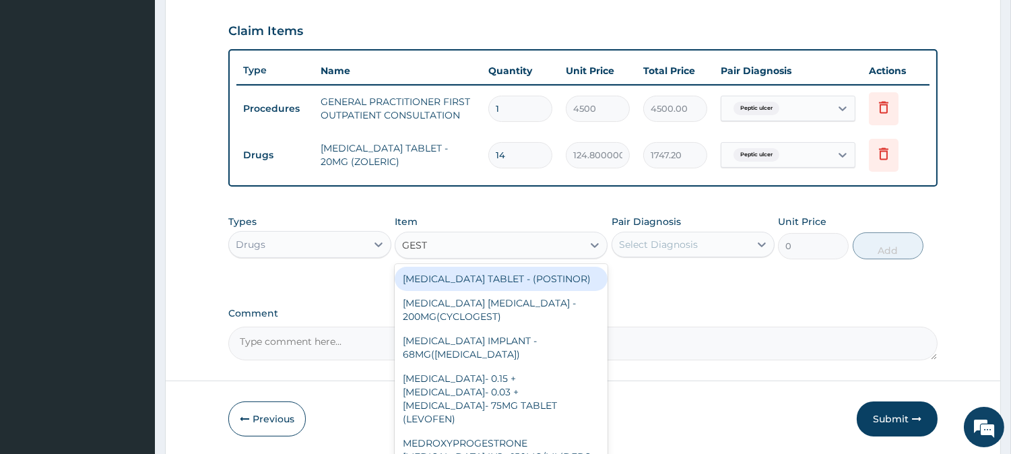
type input "GESTI"
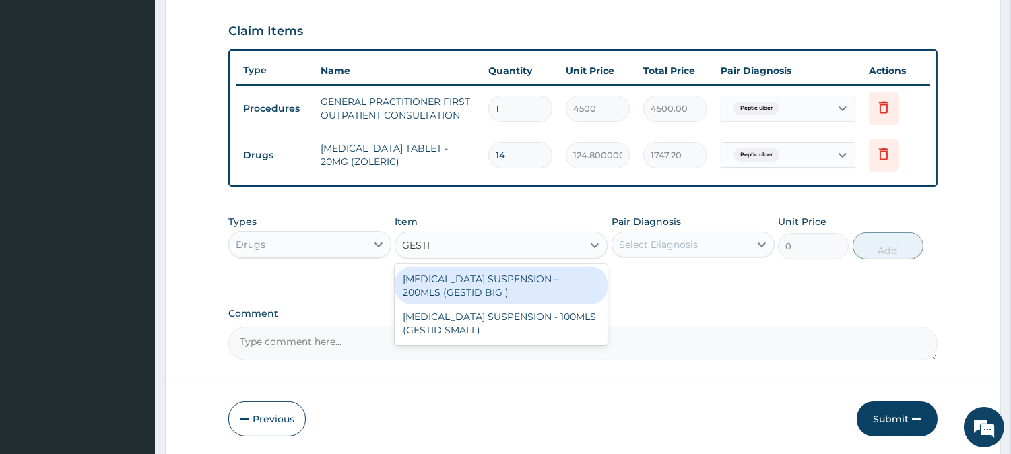
click at [534, 278] on div "ANTACID SUSPENSION – 200MLS (GESTID BIG )" at bounding box center [501, 286] width 213 height 38
type input "1920"
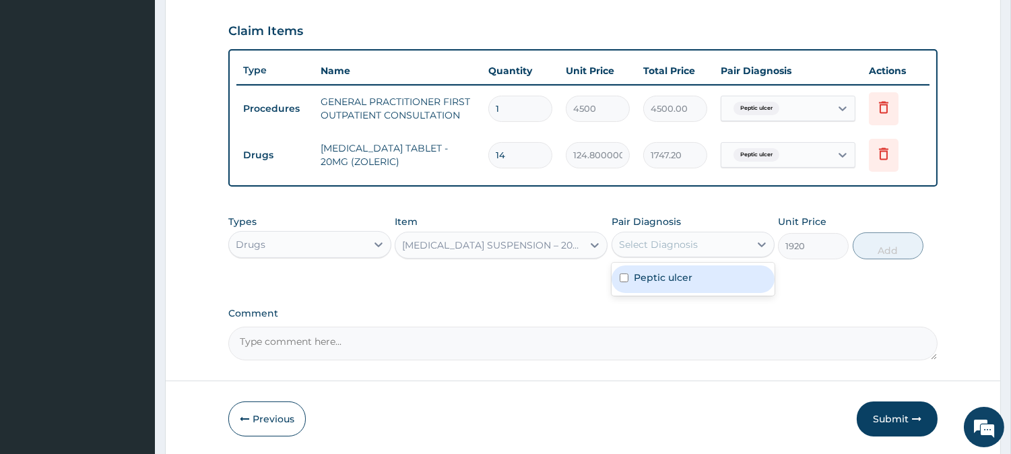
click at [660, 242] on div "Select Diagnosis" at bounding box center [658, 244] width 79 height 13
click at [655, 282] on label "Peptic ulcer" at bounding box center [663, 277] width 59 height 13
checkbox input "true"
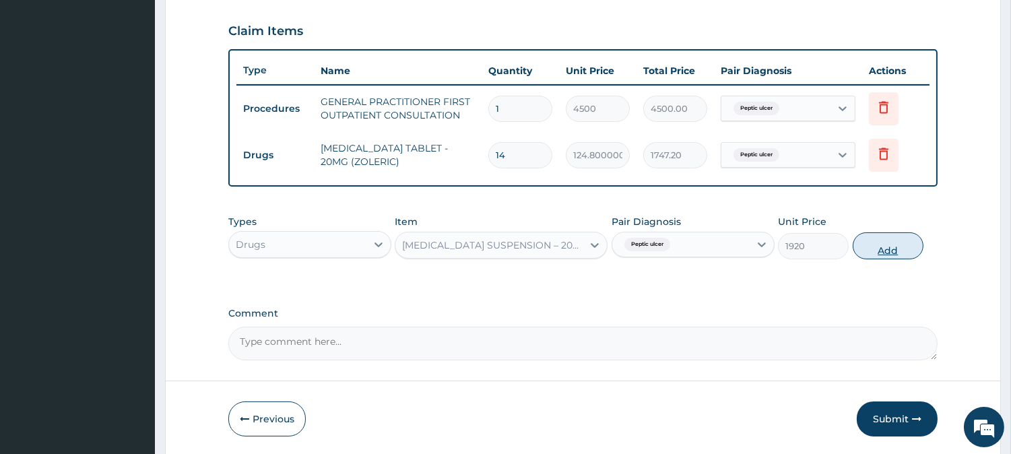
click at [880, 245] on button "Add" at bounding box center [888, 245] width 71 height 27
type input "0"
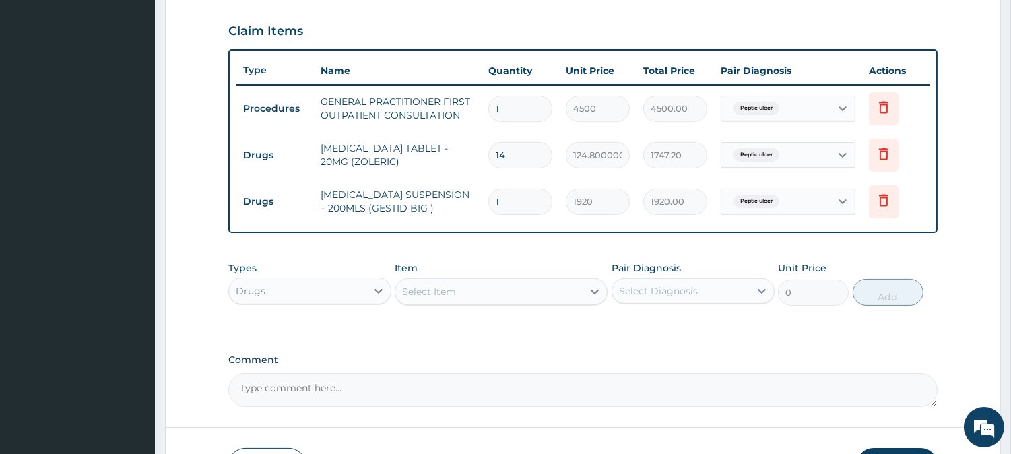
click at [516, 286] on div "Select Item" at bounding box center [488, 292] width 187 height 22
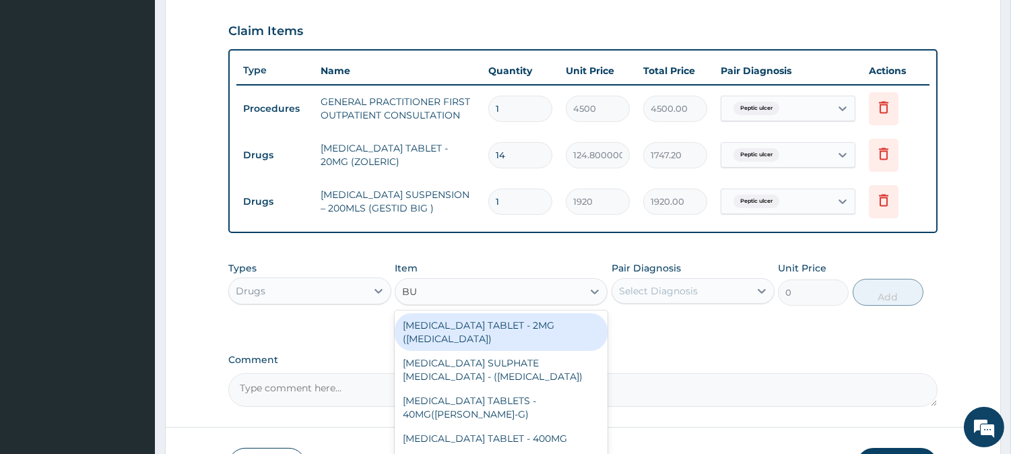
type input "BUS"
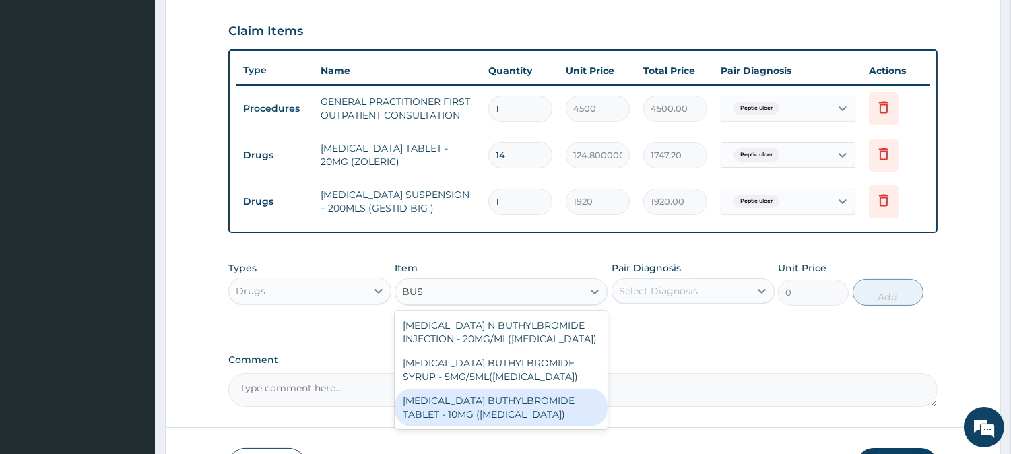
click at [514, 399] on div "HYOSCINE BUTHYLBROMIDE TABLET - 10MG (BUSCOPAN)" at bounding box center [501, 408] width 213 height 38
type input "64"
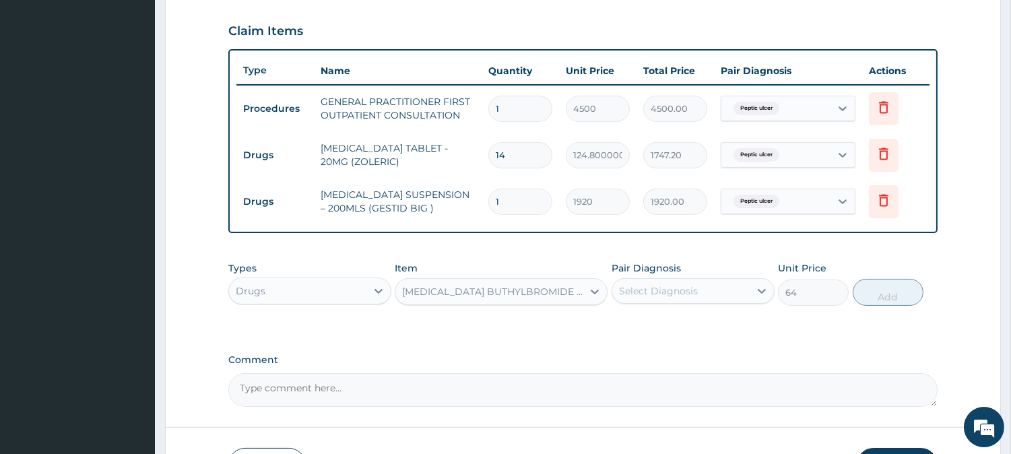
click at [650, 294] on div "Select Diagnosis" at bounding box center [658, 290] width 79 height 13
click at [656, 333] on div "Peptic ulcer" at bounding box center [693, 326] width 163 height 28
checkbox input "true"
click at [883, 300] on button "Add" at bounding box center [888, 292] width 71 height 27
type input "0"
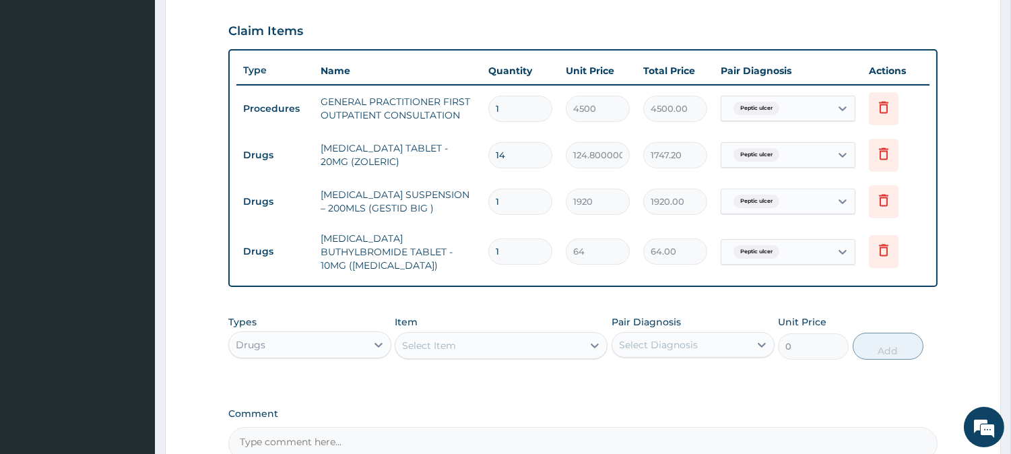
type input "0.00"
type input "6"
type input "384.00"
type input "6"
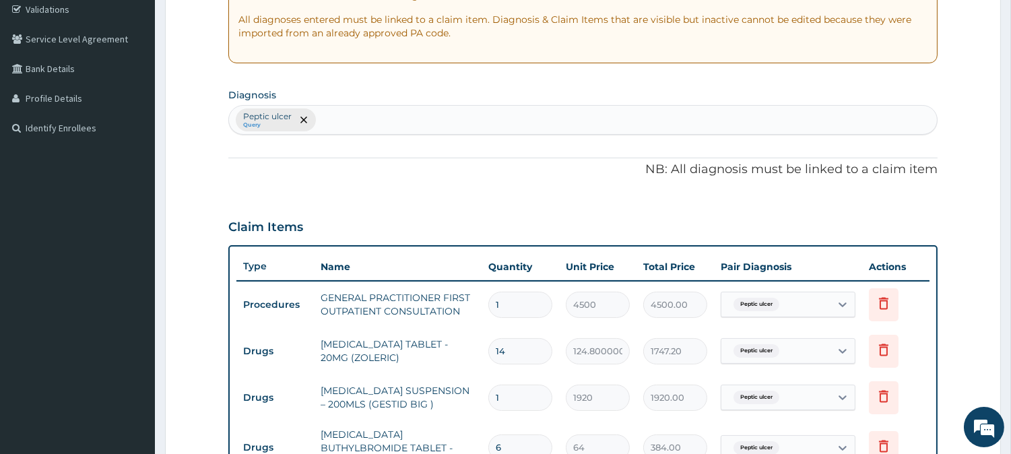
scroll to position [203, 0]
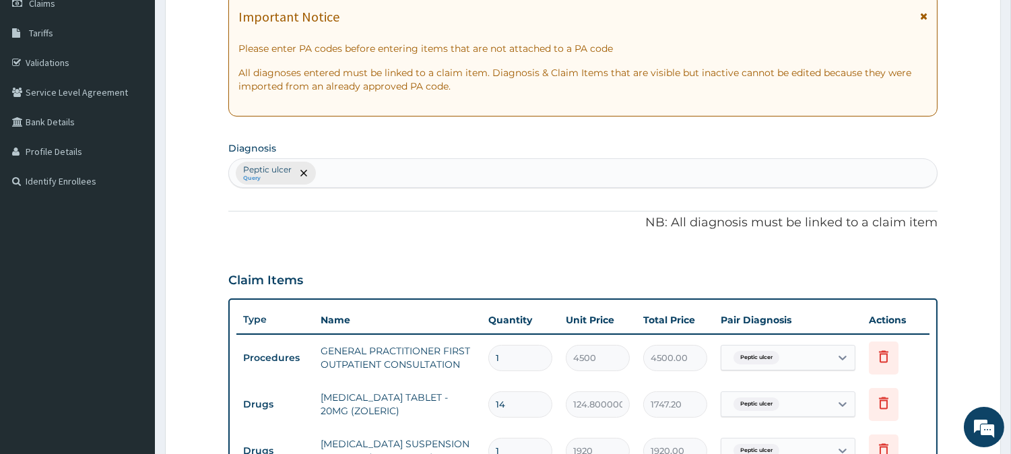
click at [425, 172] on div "Peptic ulcer Query" at bounding box center [583, 173] width 708 height 28
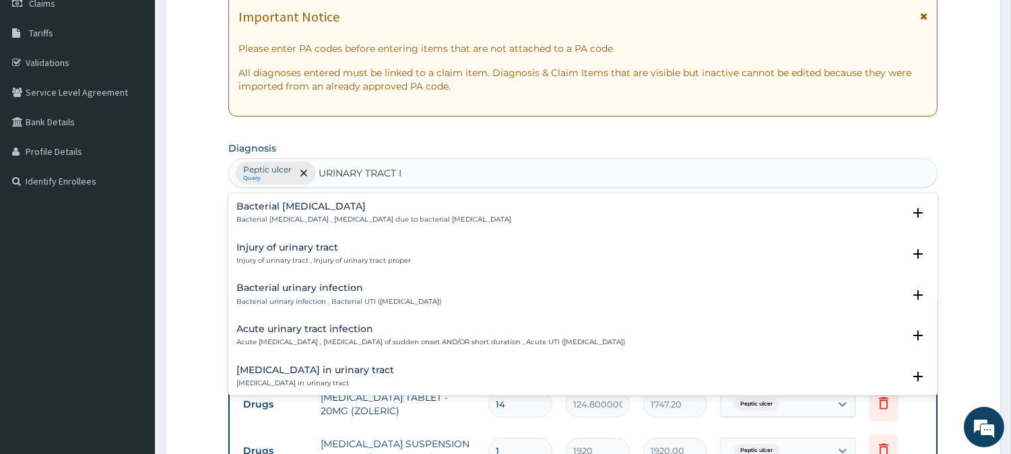
type input "URINARY TRACT IN"
click at [337, 290] on h4 "Bacterial urinary infection" at bounding box center [338, 288] width 205 height 10
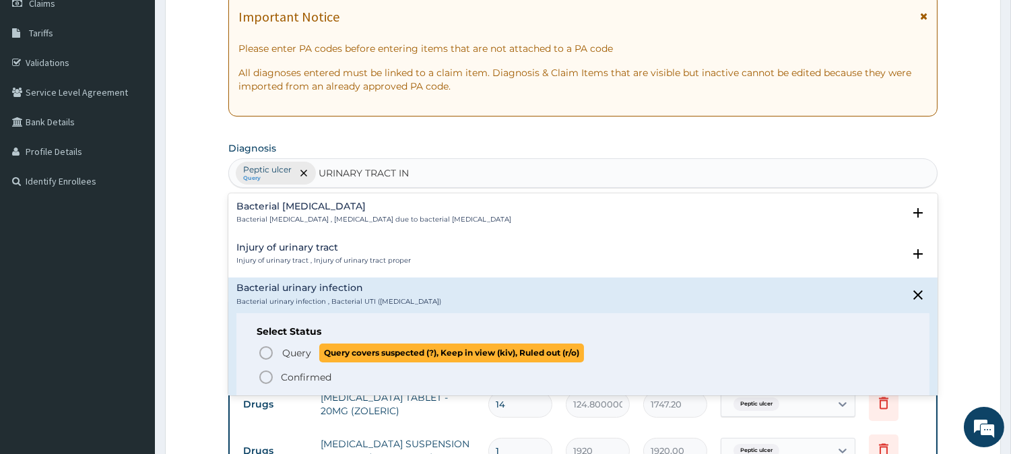
click at [293, 349] on span "Query" at bounding box center [296, 352] width 29 height 13
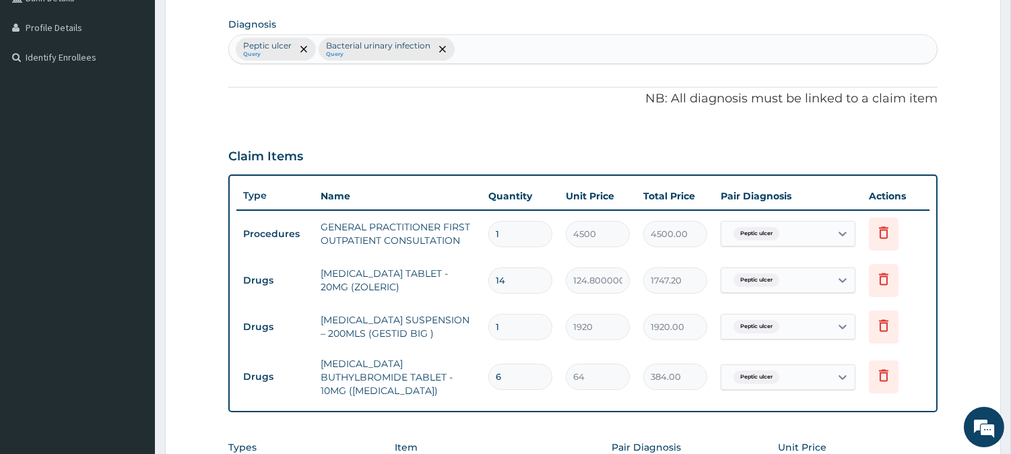
scroll to position [452, 0]
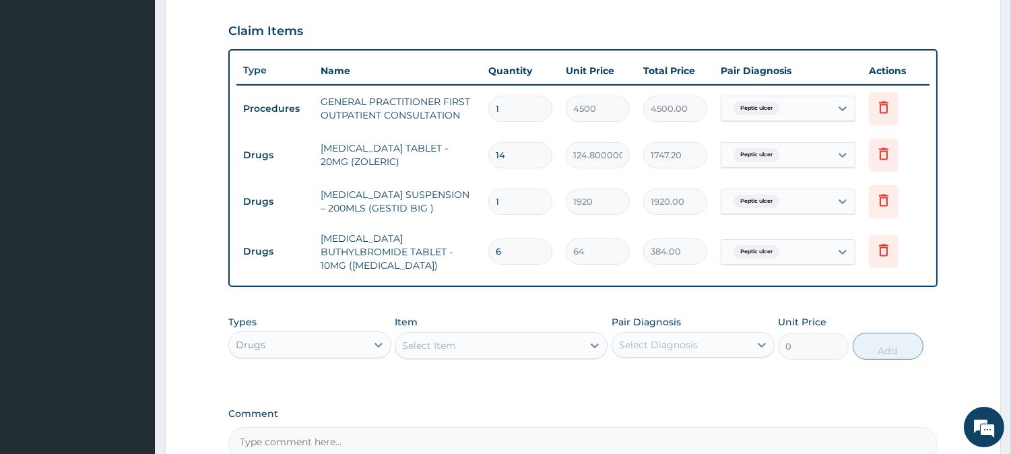
click at [512, 335] on div "Select Item" at bounding box center [488, 346] width 187 height 22
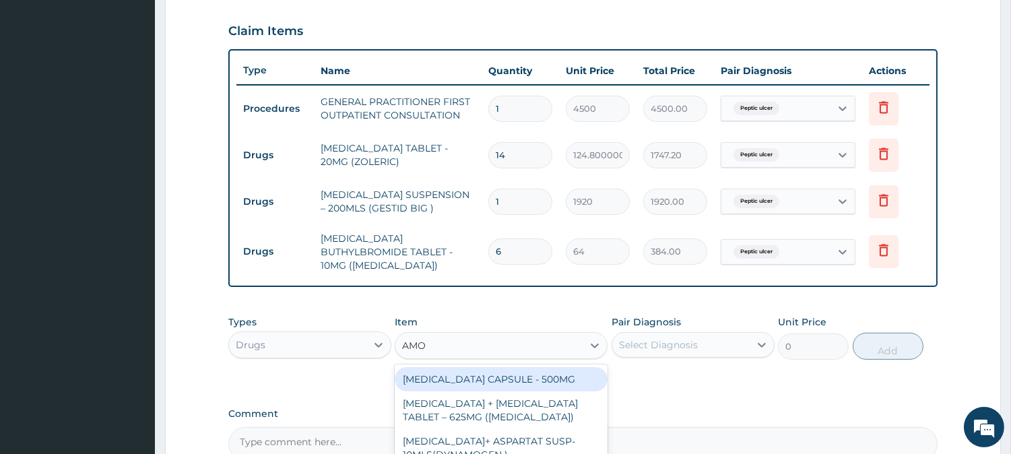
type input "AMOX"
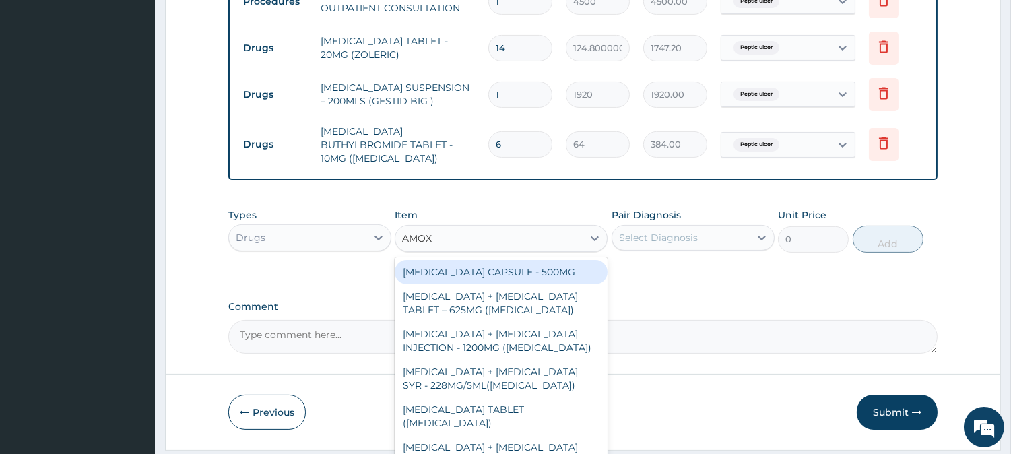
scroll to position [593, 0]
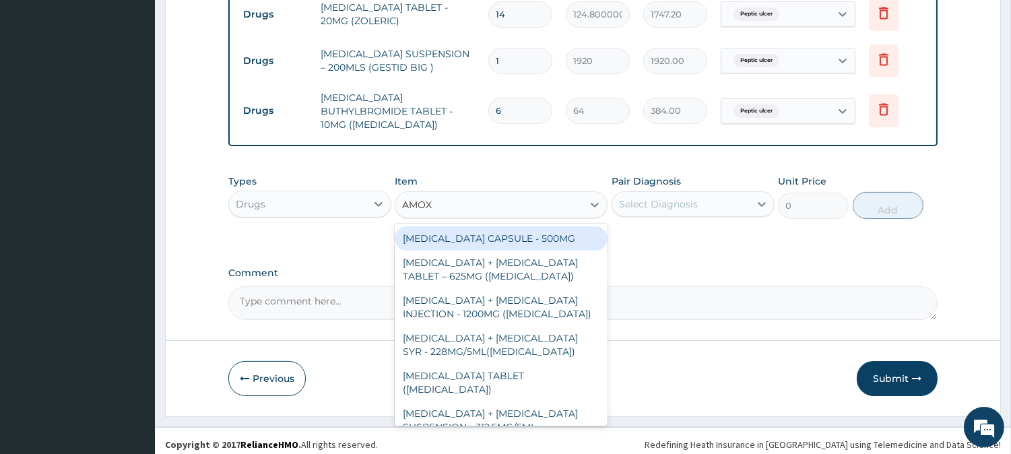
click at [513, 226] on div "AMOXICILLIN CAPSULE - 500MG" at bounding box center [501, 238] width 213 height 24
type input "128"
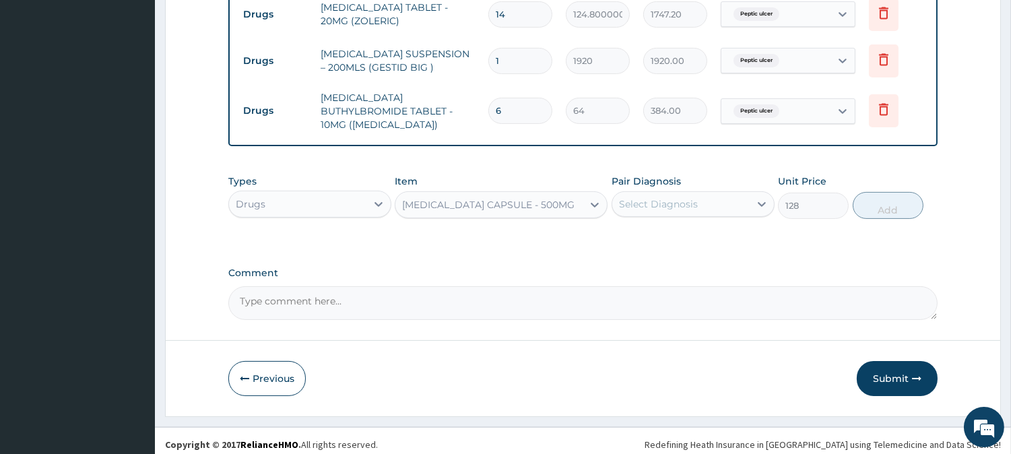
click at [692, 203] on div "Select Diagnosis" at bounding box center [680, 204] width 137 height 22
click at [651, 258] on label "Bacterial urinary infection" at bounding box center [697, 264] width 127 height 13
checkbox input "true"
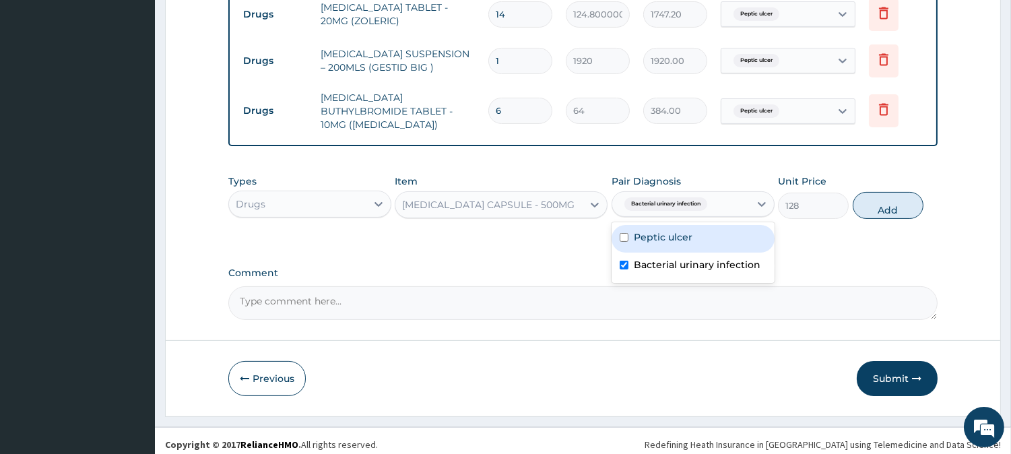
click at [880, 212] on div "Types Drugs Item AMOXICILLIN CAPSULE - 500MG Pair Diagnosis option Bacterial ur…" at bounding box center [582, 197] width 709 height 58
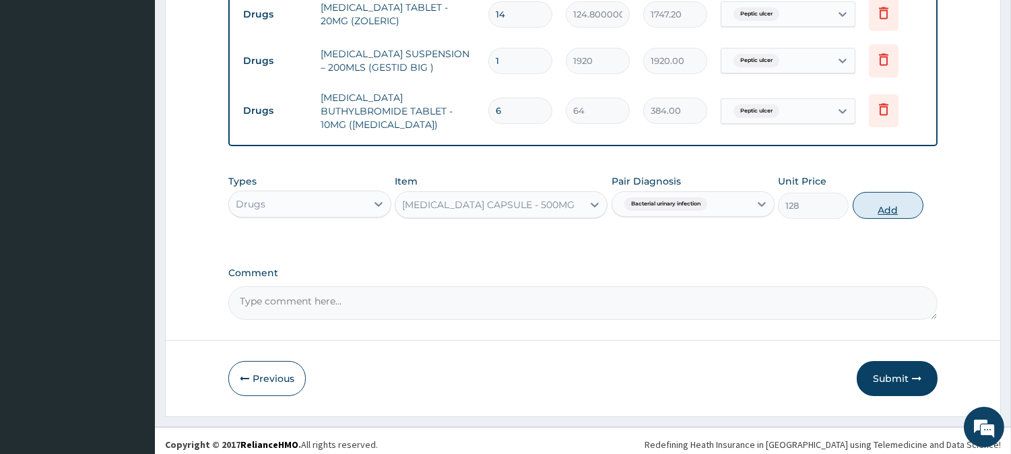
click at [894, 200] on button "Add" at bounding box center [888, 205] width 71 height 27
type input "0"
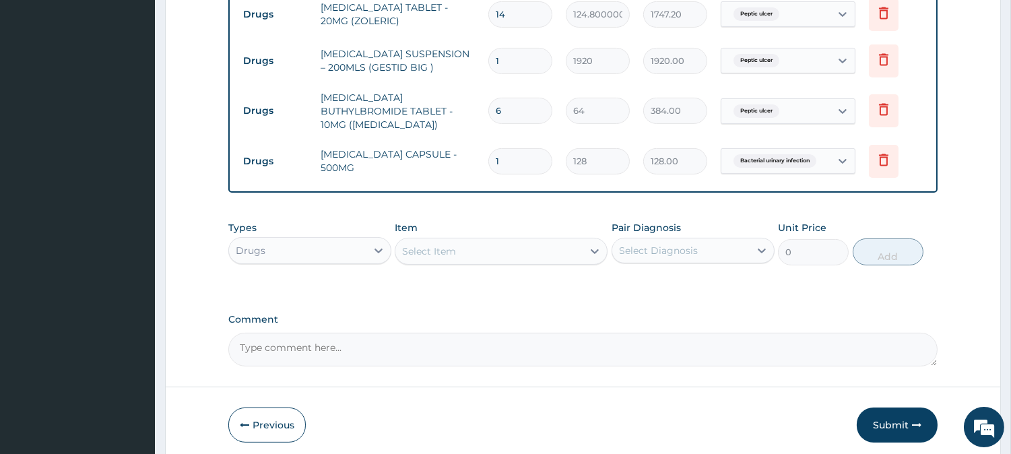
type input "15"
type input "1920.00"
type input "15"
click at [527, 240] on div "Select Item" at bounding box center [488, 251] width 187 height 22
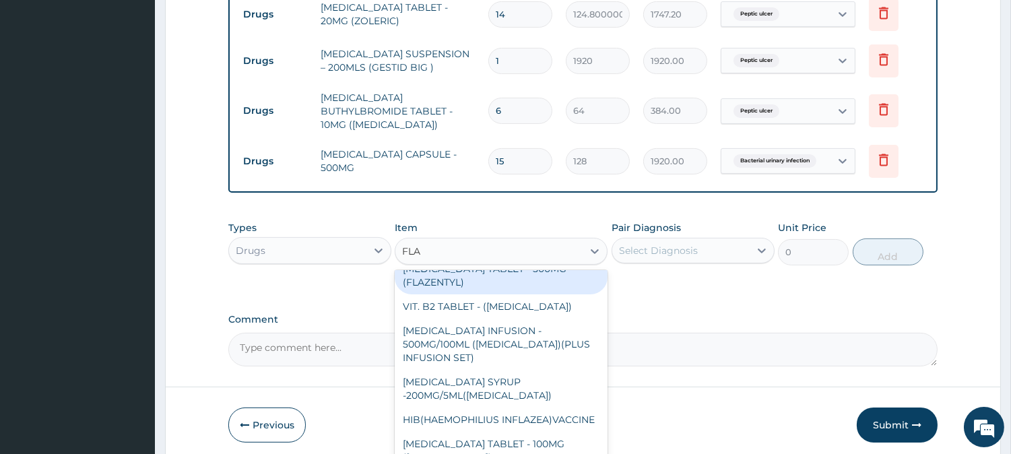
scroll to position [638, 0]
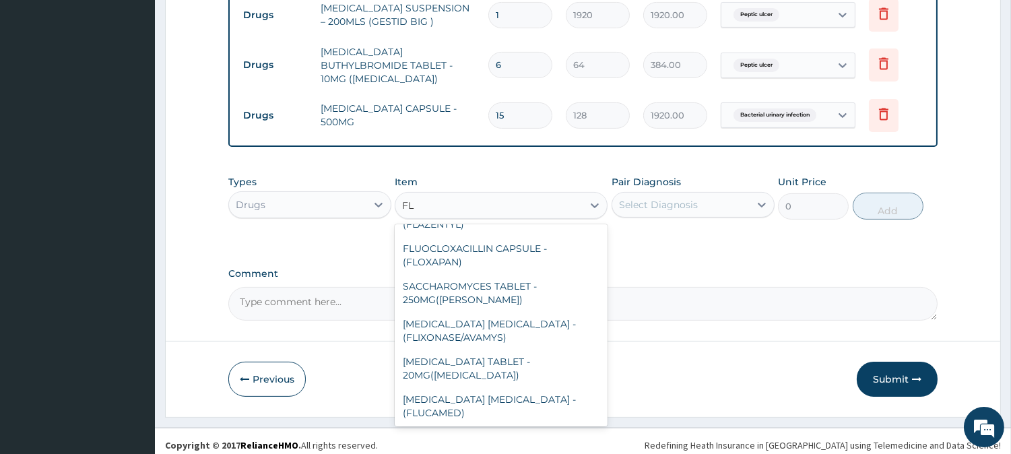
type input "F"
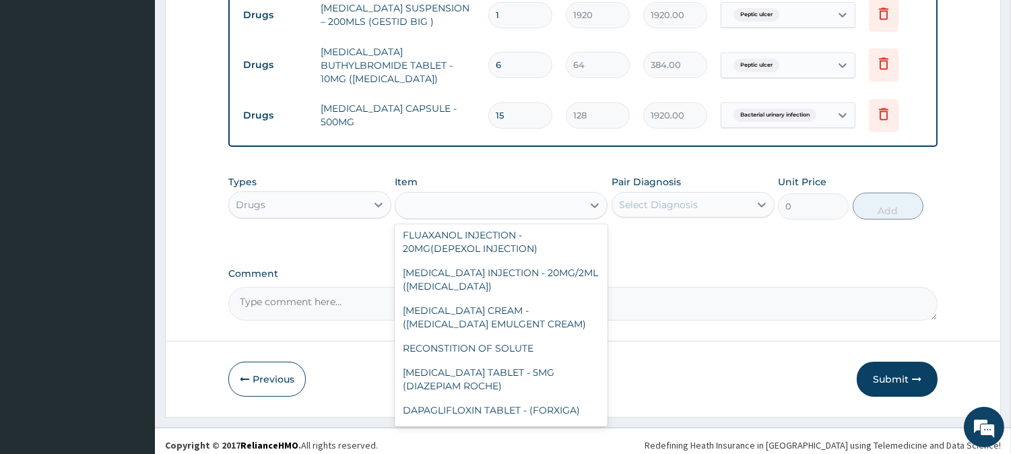
scroll to position [3570, 0]
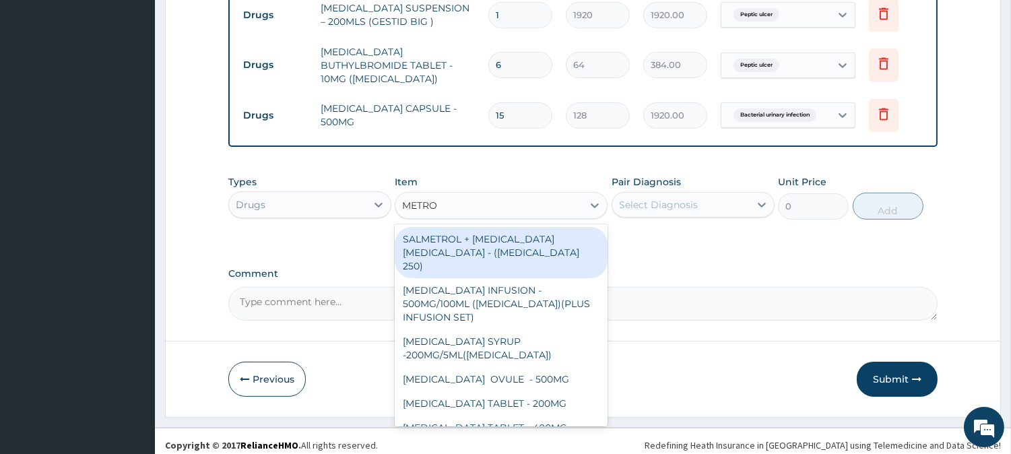
type input "METRON"
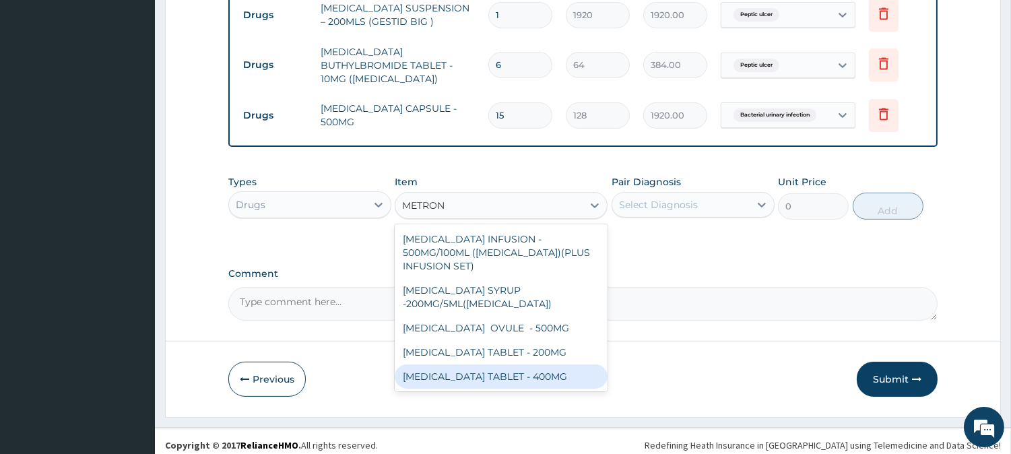
click at [515, 364] on div "[MEDICAL_DATA] TABLET - 400MG" at bounding box center [501, 376] width 213 height 24
type input "96"
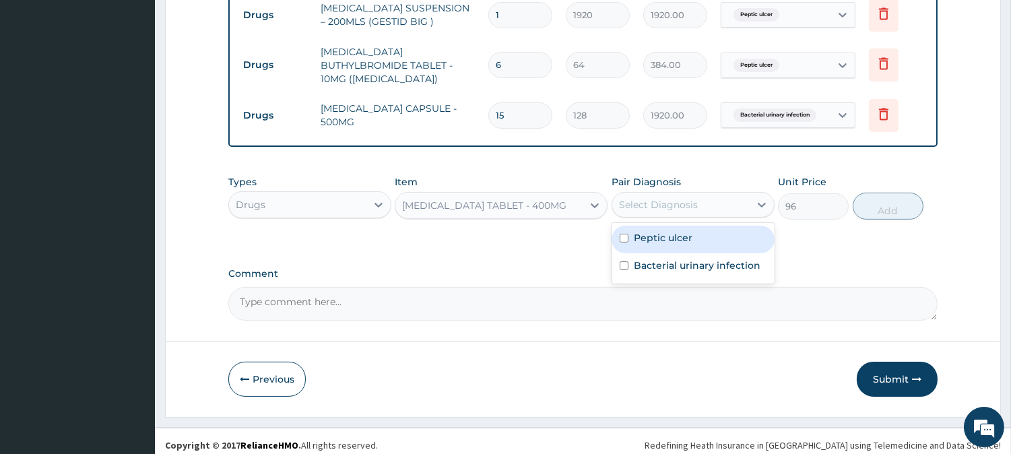
click at [694, 199] on div "Select Diagnosis" at bounding box center [658, 204] width 79 height 13
click at [662, 231] on label "Peptic ulcer" at bounding box center [663, 237] width 59 height 13
checkbox input "true"
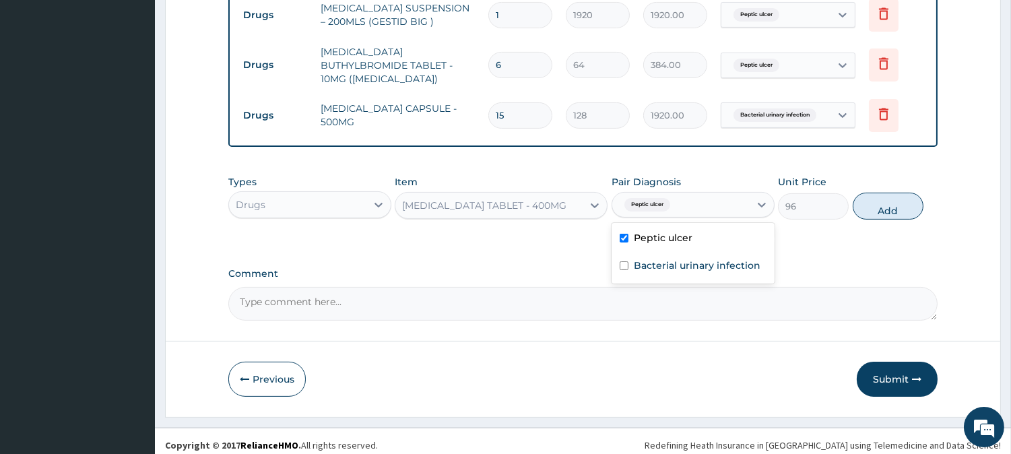
click at [904, 203] on button "Add" at bounding box center [888, 206] width 71 height 27
type input "0"
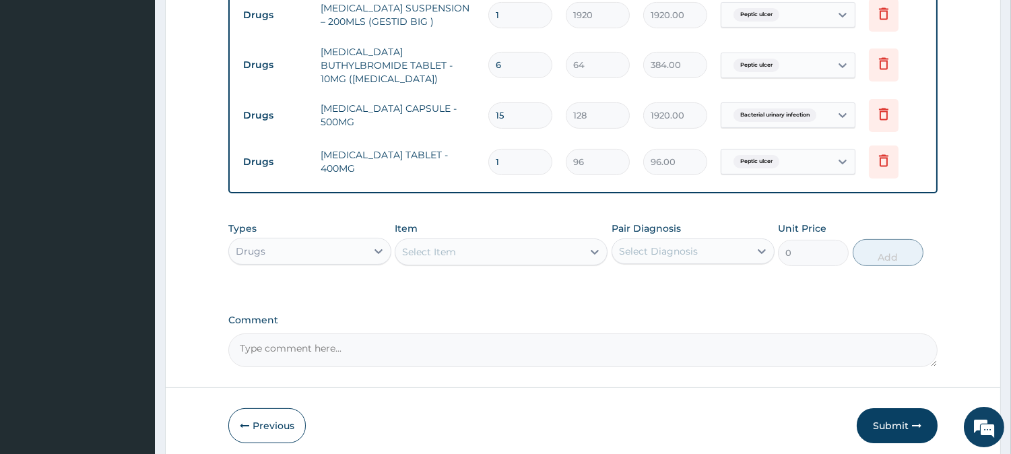
type input "15"
type input "1440.00"
type input "15"
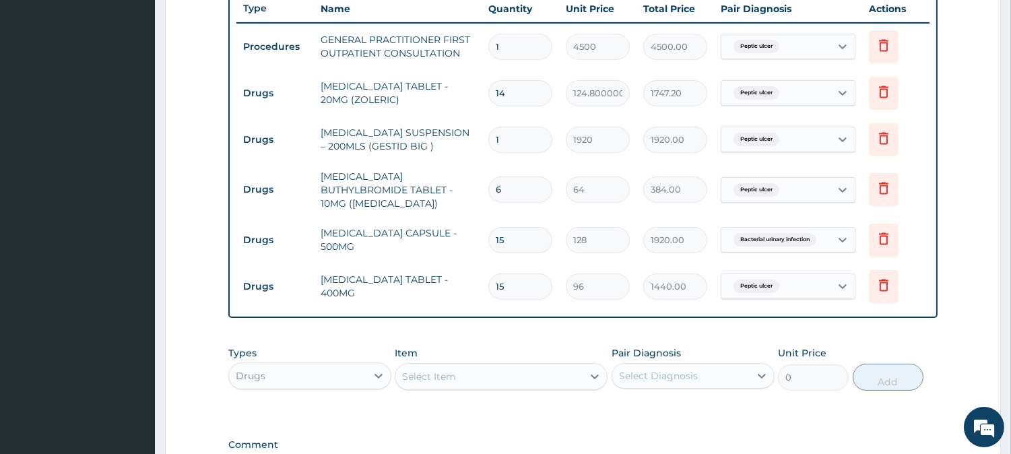
scroll to position [15, 0]
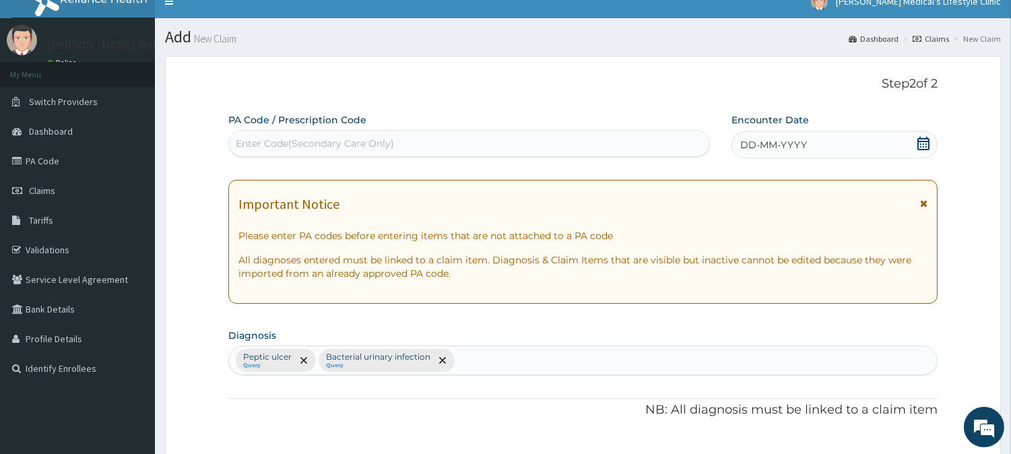
click at [784, 143] on span "DD-MM-YYYY" at bounding box center [773, 144] width 67 height 13
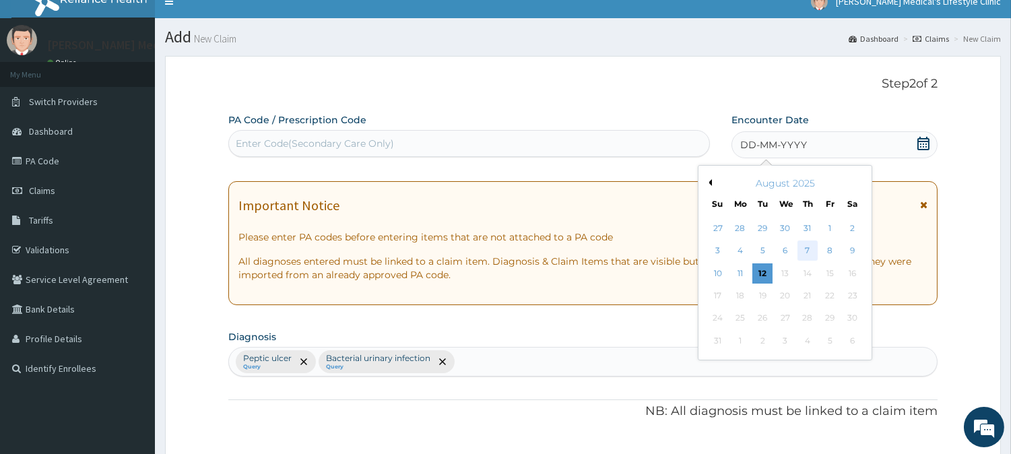
click at [805, 247] on div "7" at bounding box center [807, 251] width 20 height 20
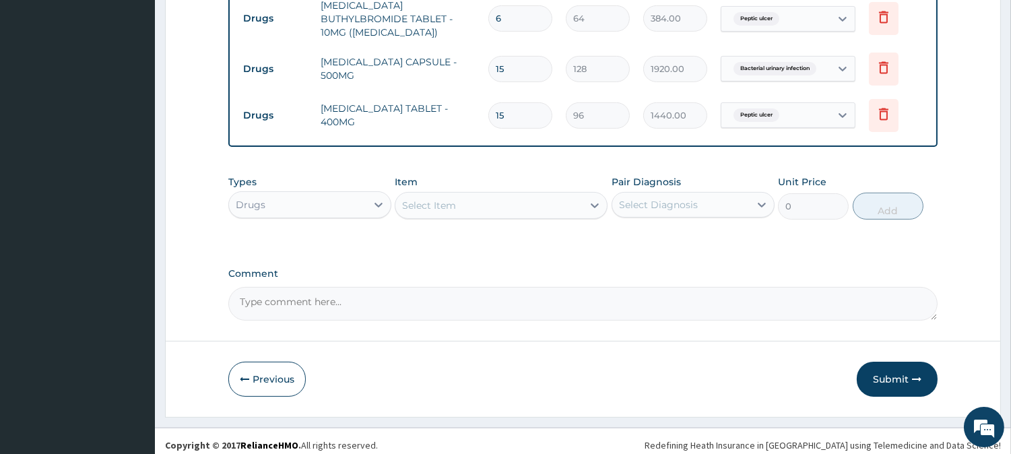
scroll to position [686, 0]
click at [873, 367] on button "Submit" at bounding box center [897, 378] width 81 height 35
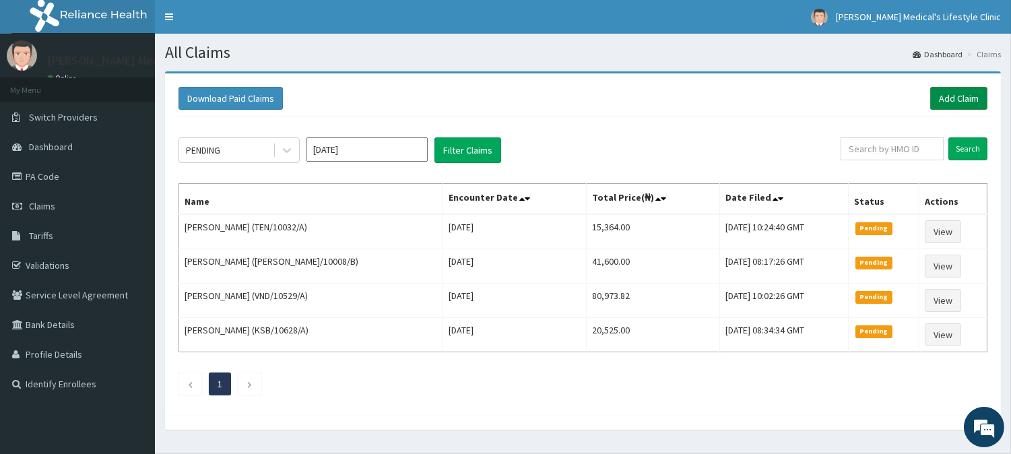
click at [964, 100] on link "Add Claim" at bounding box center [958, 98] width 57 height 23
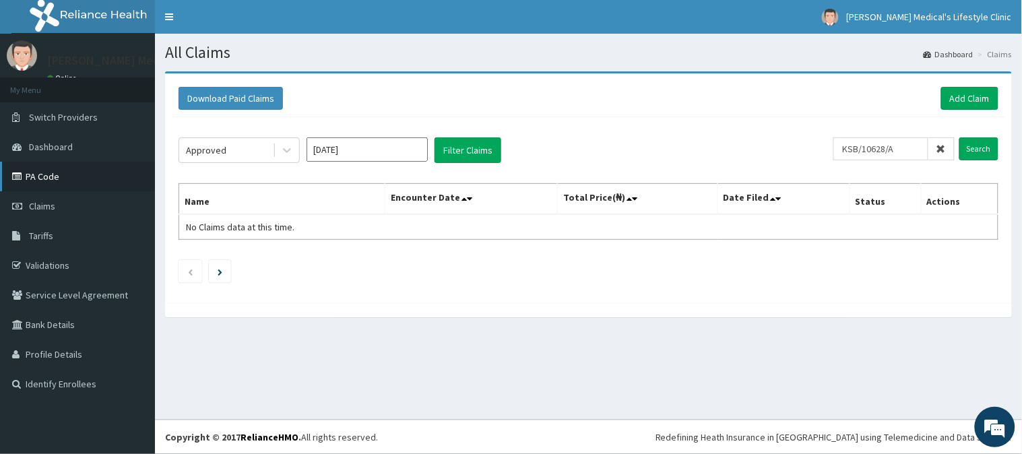
click at [28, 176] on link "PA Code" at bounding box center [77, 177] width 155 height 30
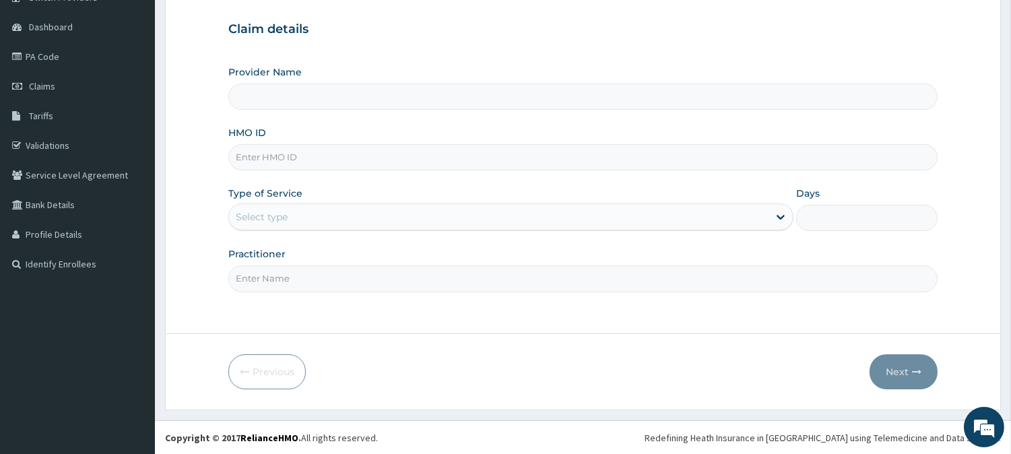
type input "[PERSON_NAME] Medical's Lifestyle clinic"
click at [277, 163] on input "HMO ID" at bounding box center [582, 157] width 709 height 26
paste input "AIP/10619/A"
type input "AIP/10619/A"
click at [279, 214] on div "Select type" at bounding box center [262, 216] width 52 height 13
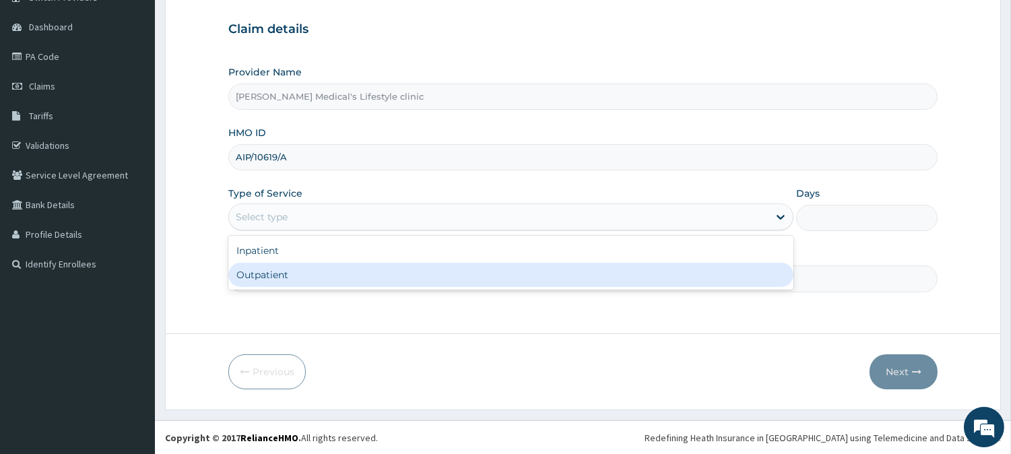
click at [278, 271] on div "Outpatient" at bounding box center [510, 275] width 565 height 24
type input "1"
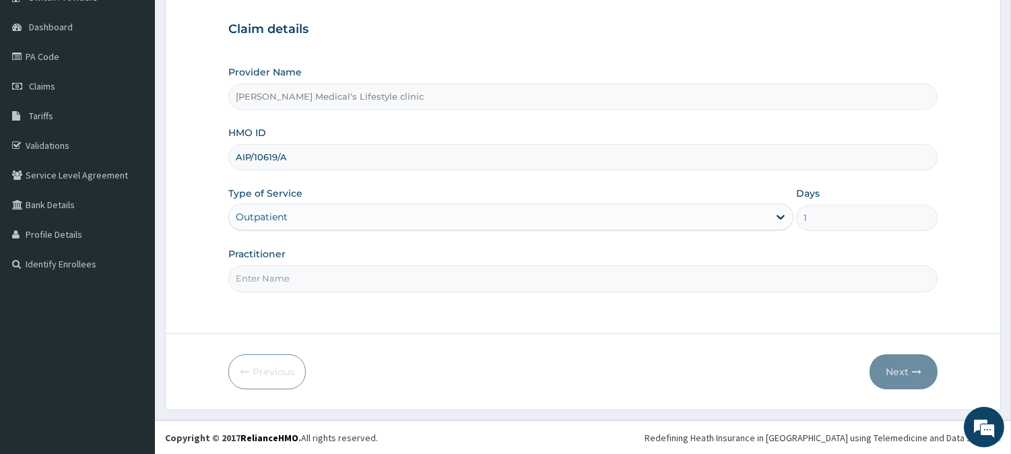
click at [278, 273] on input "Practitioner" at bounding box center [582, 278] width 709 height 26
type input "[PERSON_NAME]"
click at [891, 373] on button "Next" at bounding box center [903, 371] width 68 height 35
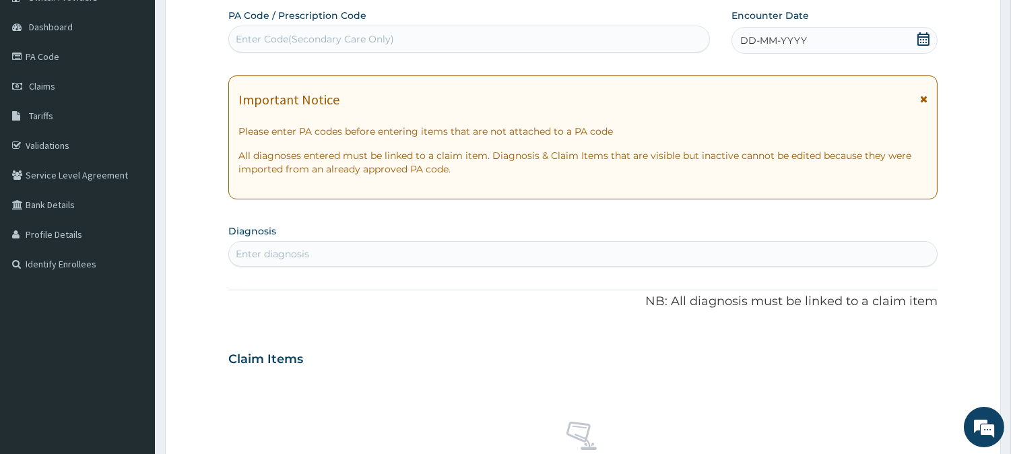
click at [381, 30] on div "Enter Code(Secondary Care Only)" at bounding box center [469, 39] width 480 height 22
paste input "PA/6E5DCD"
type input "PA/6E5DCD"
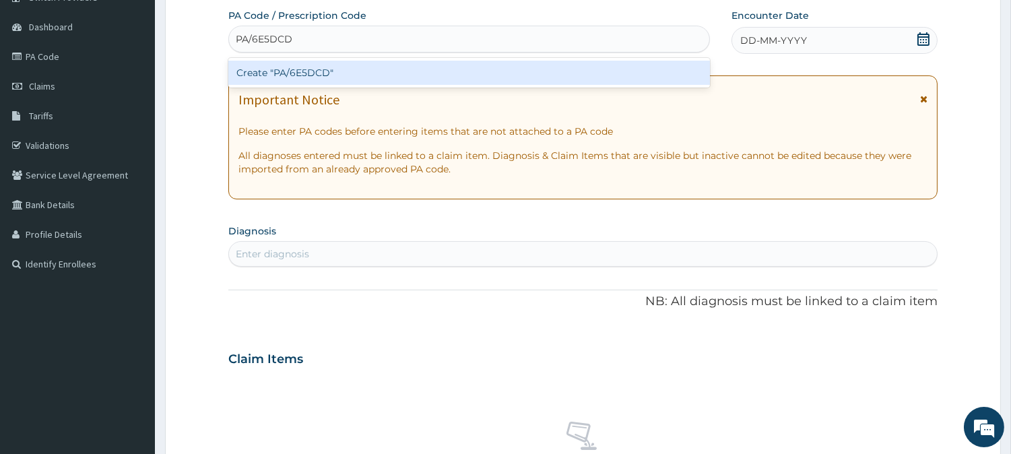
click at [344, 72] on div "Create "PA/6E5DCD"" at bounding box center [469, 73] width 482 height 24
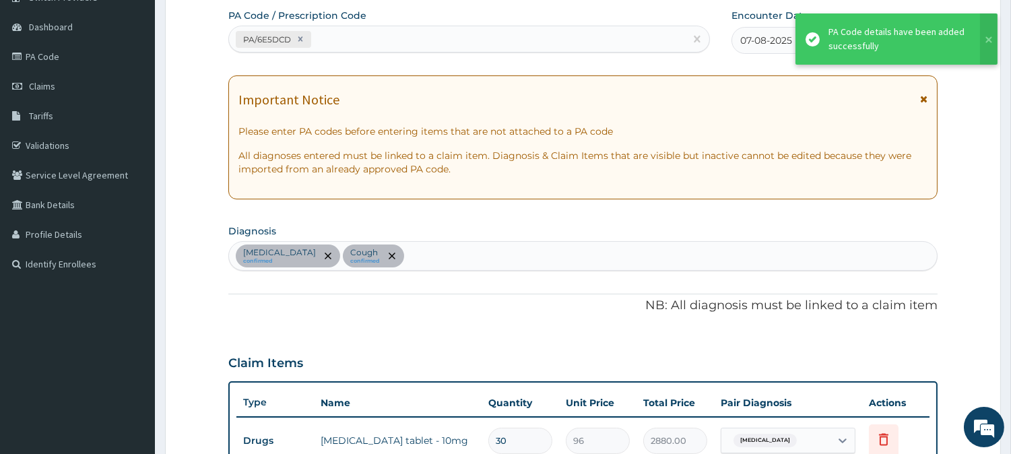
scroll to position [382, 0]
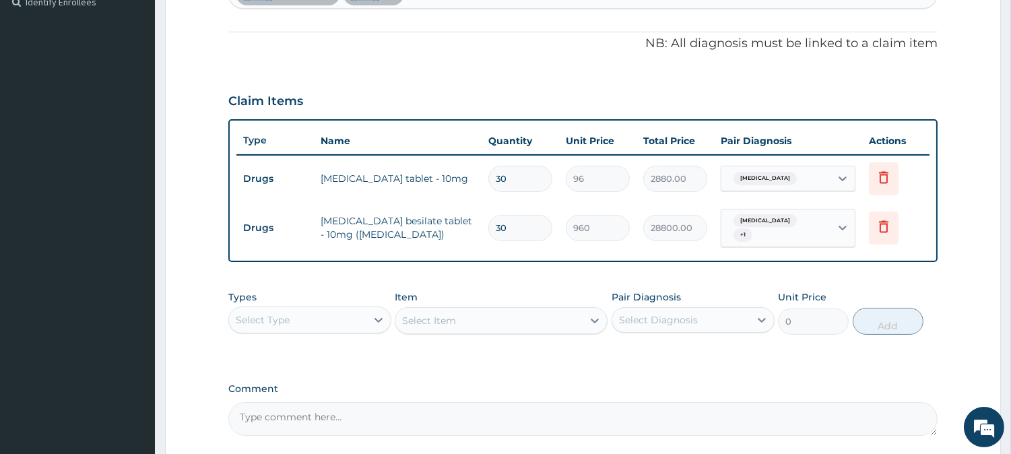
drag, startPoint x: 509, startPoint y: 176, endPoint x: 494, endPoint y: 176, distance: 14.8
click at [494, 176] on input "30" at bounding box center [520, 179] width 64 height 26
type input "1"
type input "96.00"
type input "14"
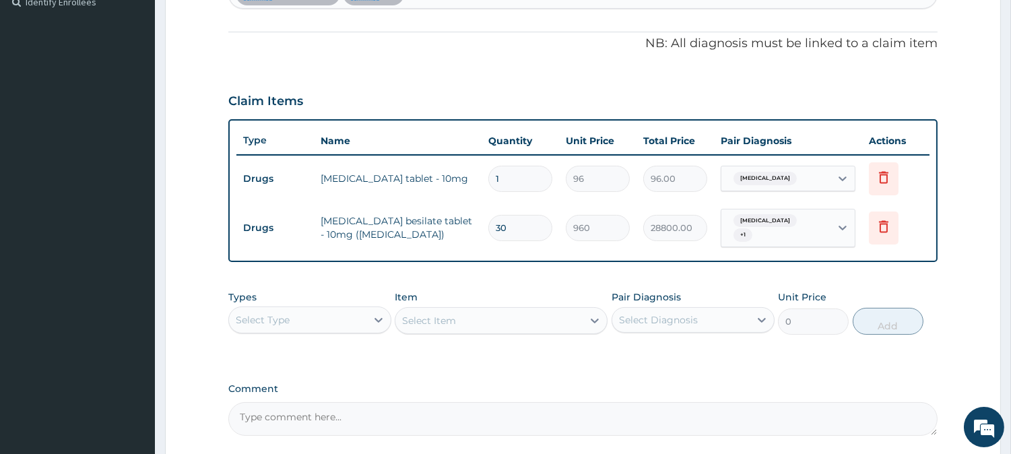
type input "1344.00"
type input "14"
drag, startPoint x: 506, startPoint y: 227, endPoint x: 495, endPoint y: 229, distance: 11.6
click at [495, 229] on input "30" at bounding box center [520, 228] width 64 height 26
type input "1"
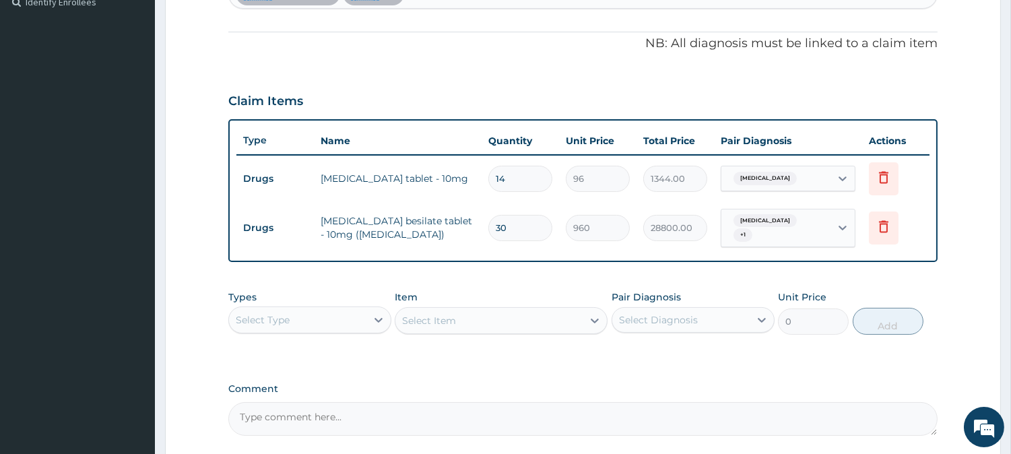
type input "960.00"
type input "14"
type input "13440.00"
type input "14"
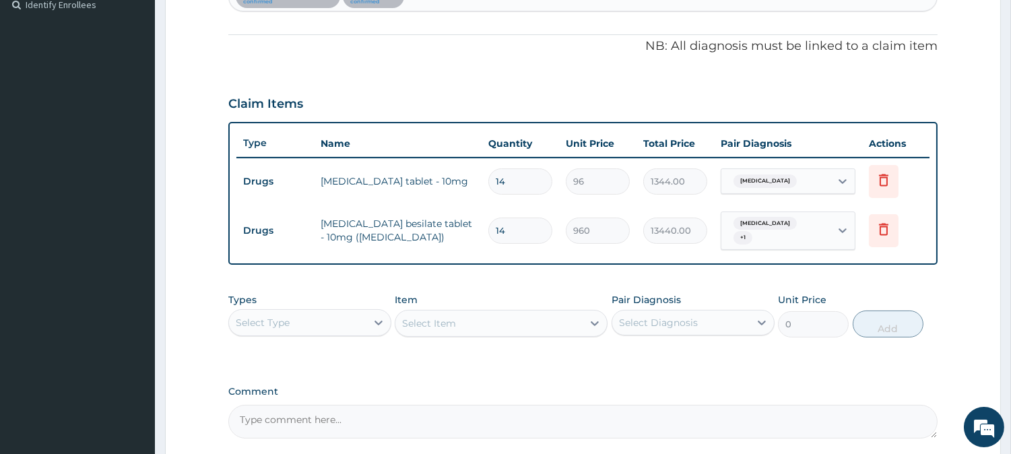
scroll to position [504, 0]
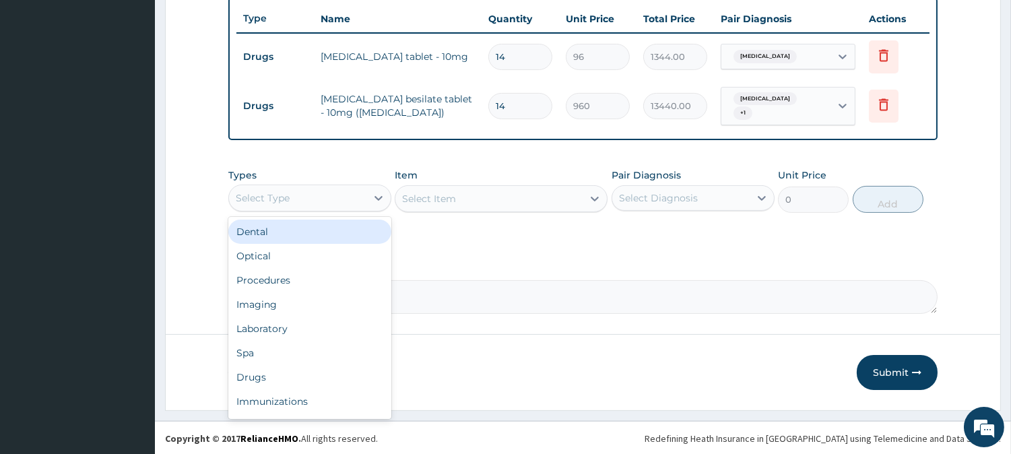
click at [320, 185] on div "Select Type" at bounding box center [309, 198] width 163 height 27
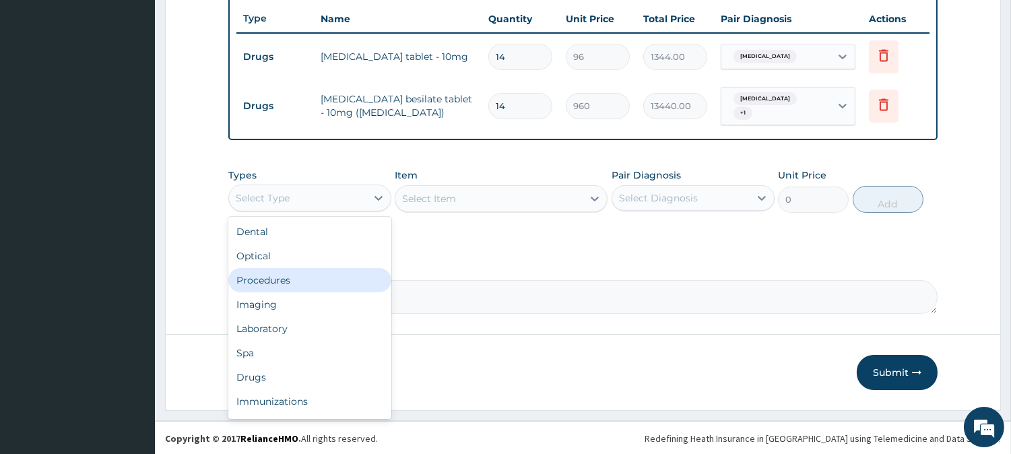
click at [311, 284] on div "Procedures" at bounding box center [309, 280] width 163 height 24
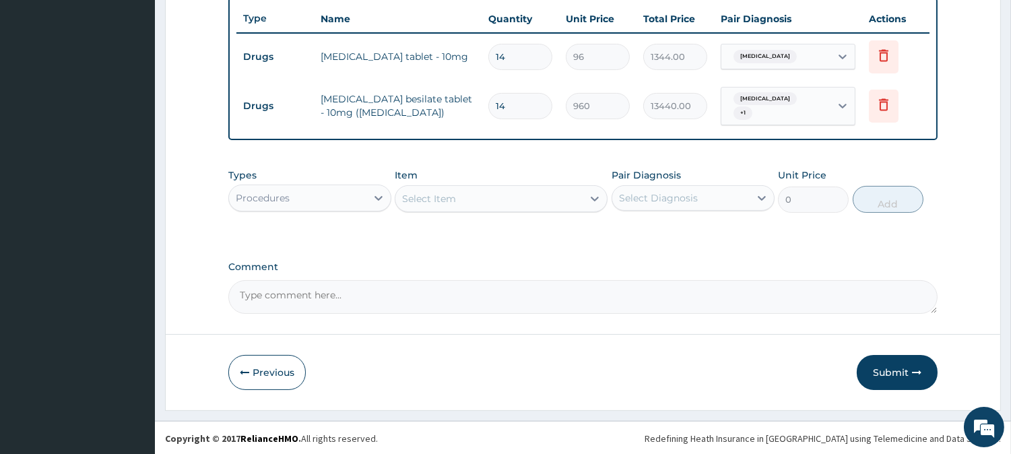
click at [558, 200] on div "Select Item" at bounding box center [488, 199] width 187 height 22
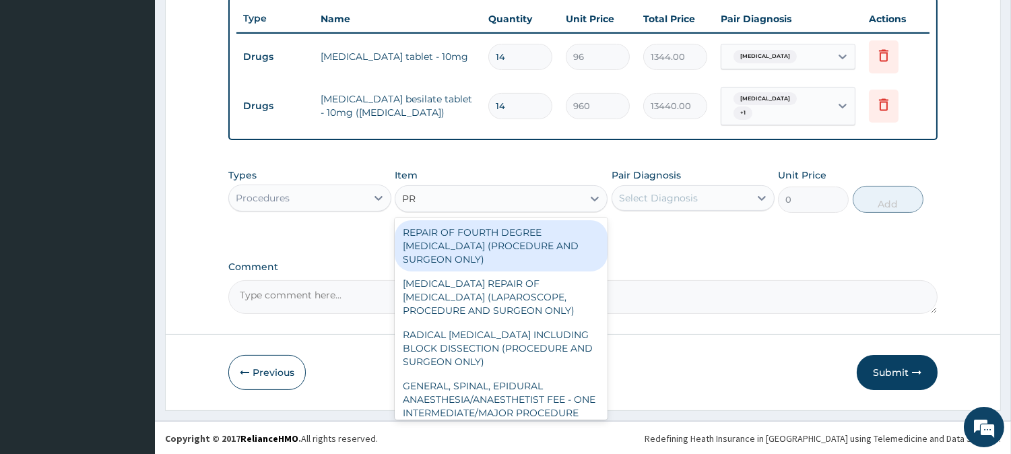
type input "PRA"
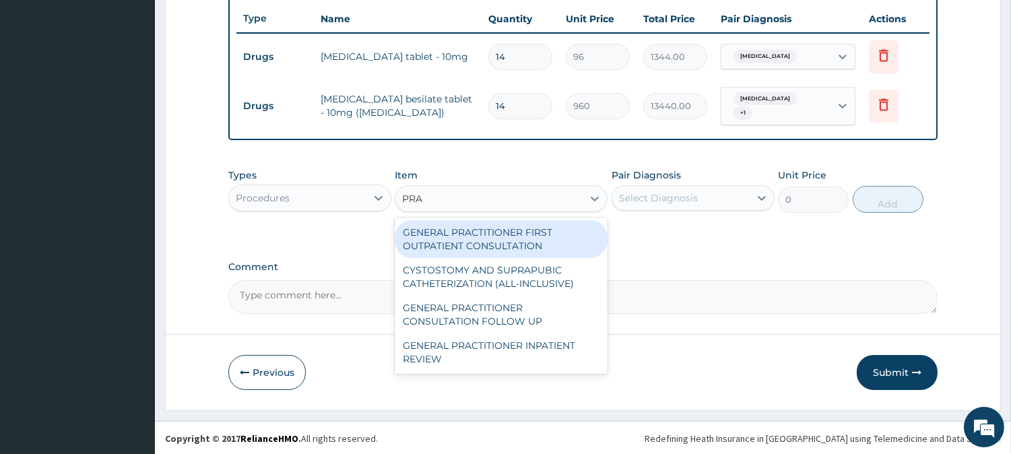
click at [503, 245] on div "GENERAL PRACTITIONER FIRST OUTPATIENT CONSULTATION" at bounding box center [501, 239] width 213 height 38
type input "4500"
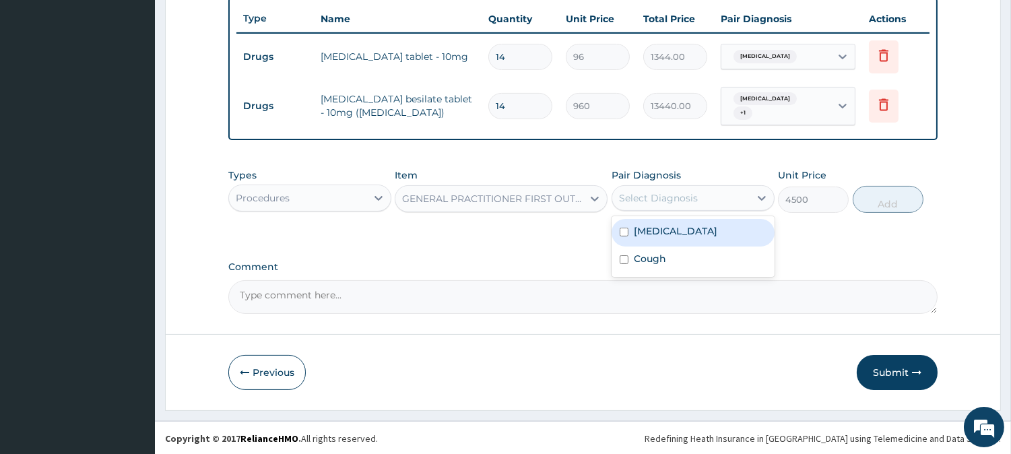
click at [652, 198] on div "Select Diagnosis" at bounding box center [658, 197] width 79 height 13
click at [648, 227] on label "[MEDICAL_DATA]" at bounding box center [676, 230] width 84 height 13
checkbox input "true"
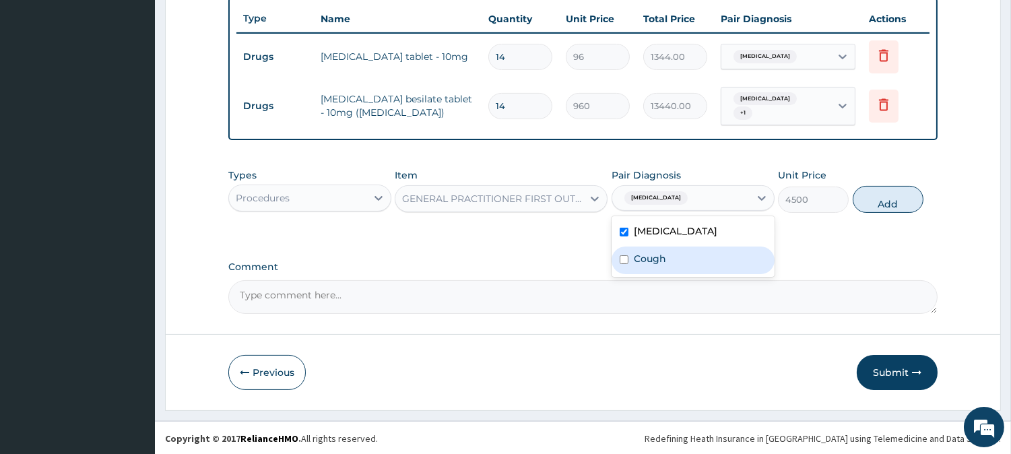
click at [644, 256] on label "Cough" at bounding box center [650, 258] width 32 height 13
checkbox input "true"
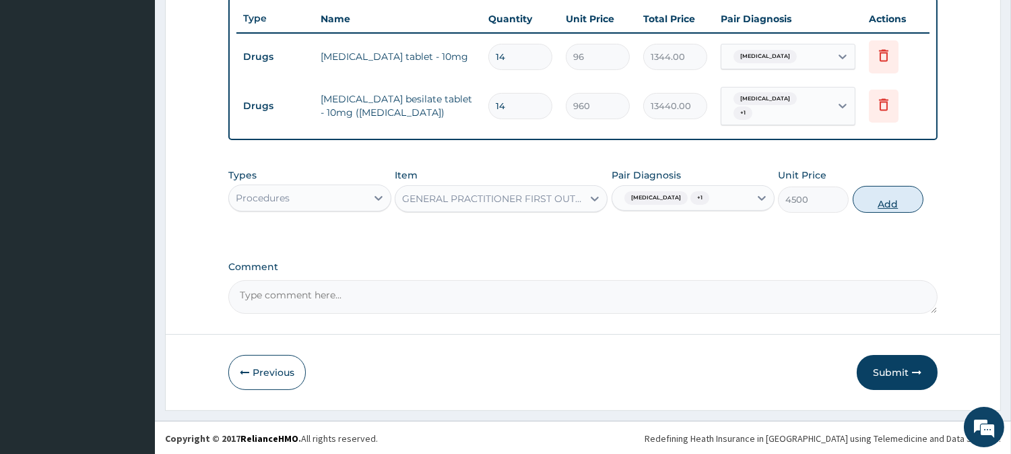
click at [882, 206] on button "Add" at bounding box center [888, 199] width 71 height 27
type input "0"
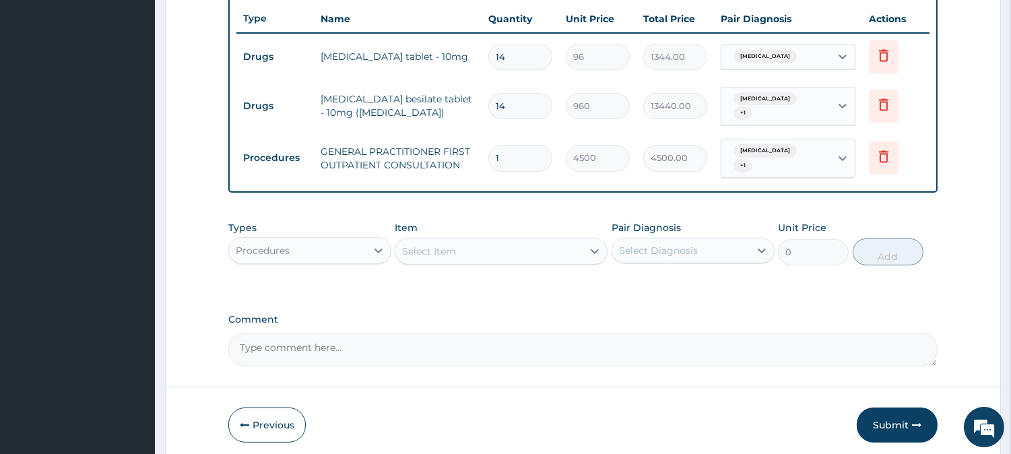
click at [359, 248] on div "Procedures" at bounding box center [297, 251] width 137 height 22
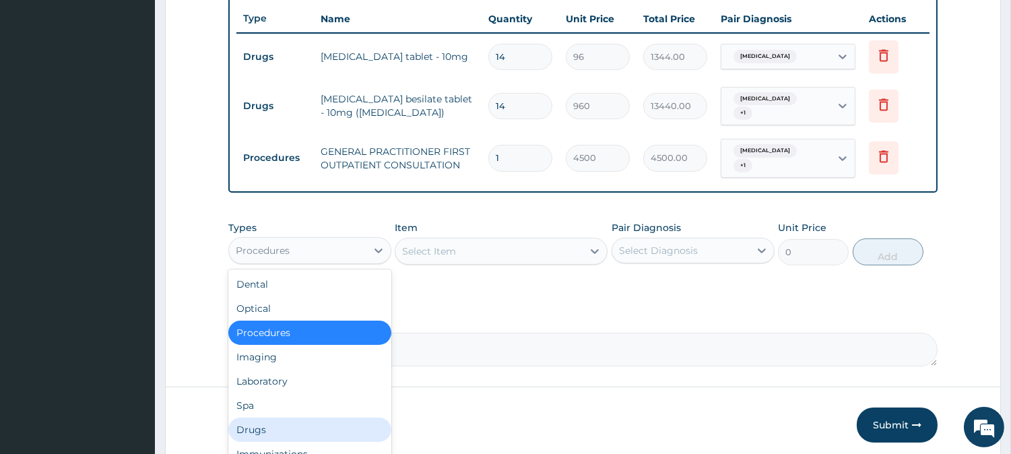
click at [361, 428] on div "Drugs" at bounding box center [309, 430] width 163 height 24
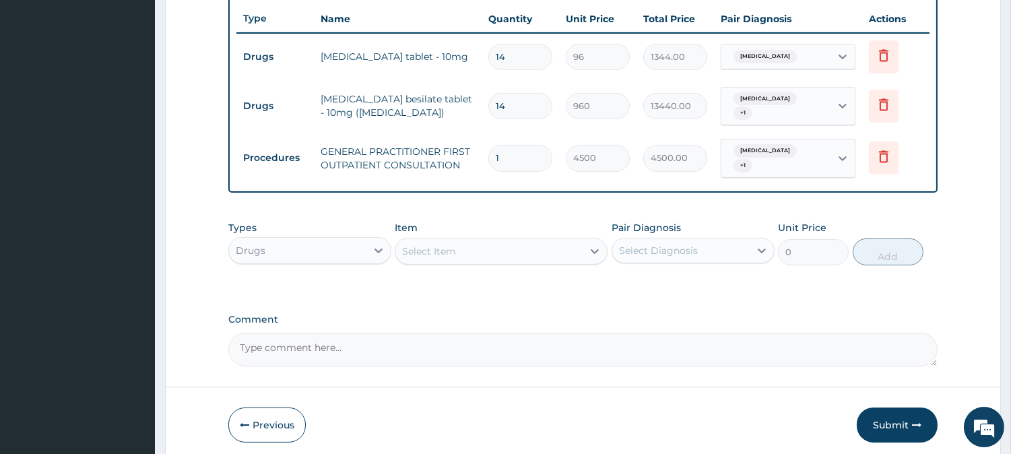
click at [560, 247] on div "Select Item" at bounding box center [488, 251] width 187 height 22
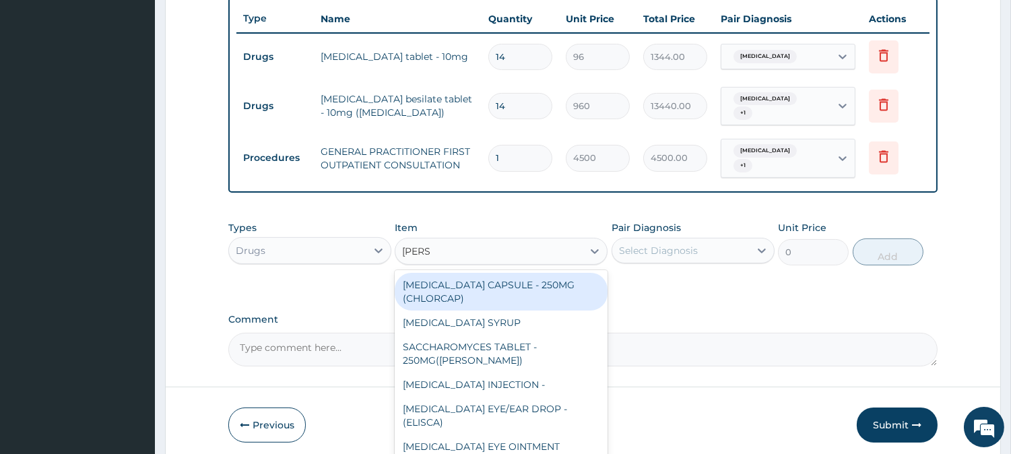
type input "LORAT"
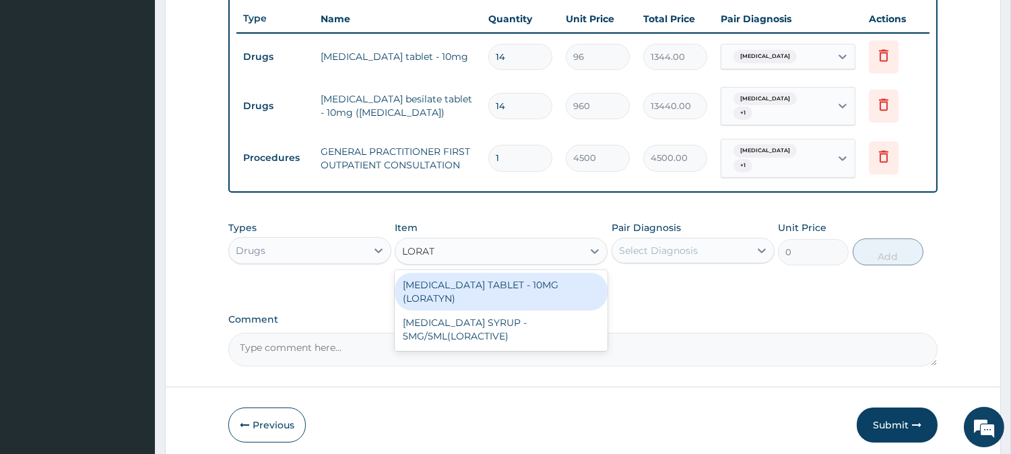
click at [541, 282] on div "[MEDICAL_DATA] TABLET - 10MG (LORATYN)" at bounding box center [501, 292] width 213 height 38
type input "112"
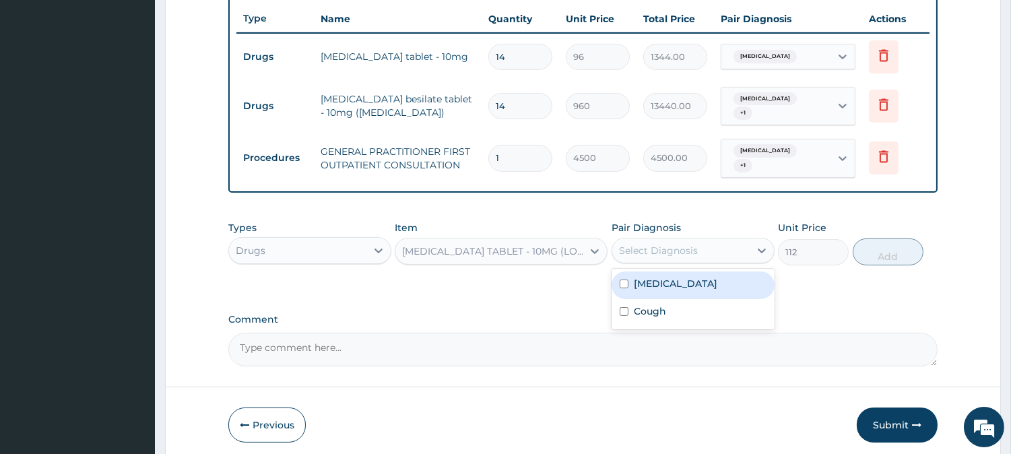
click at [659, 261] on div "Select Diagnosis" at bounding box center [693, 251] width 163 height 26
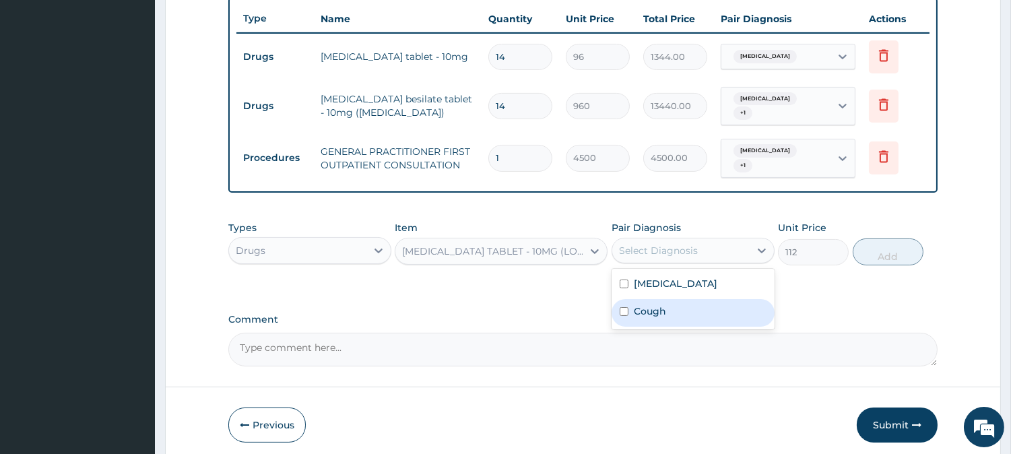
click at [640, 306] on label "Cough" at bounding box center [650, 310] width 32 height 13
checkbox input "true"
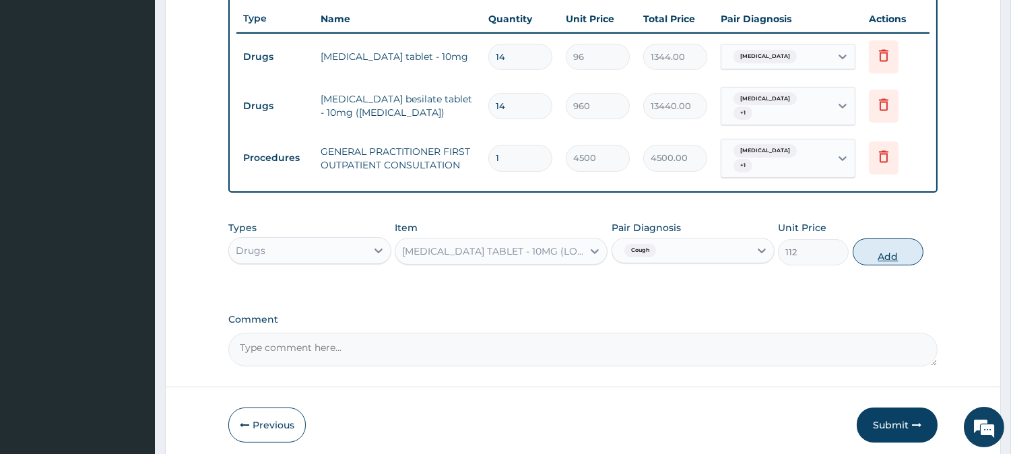
click at [893, 257] on button "Add" at bounding box center [888, 251] width 71 height 27
type input "0"
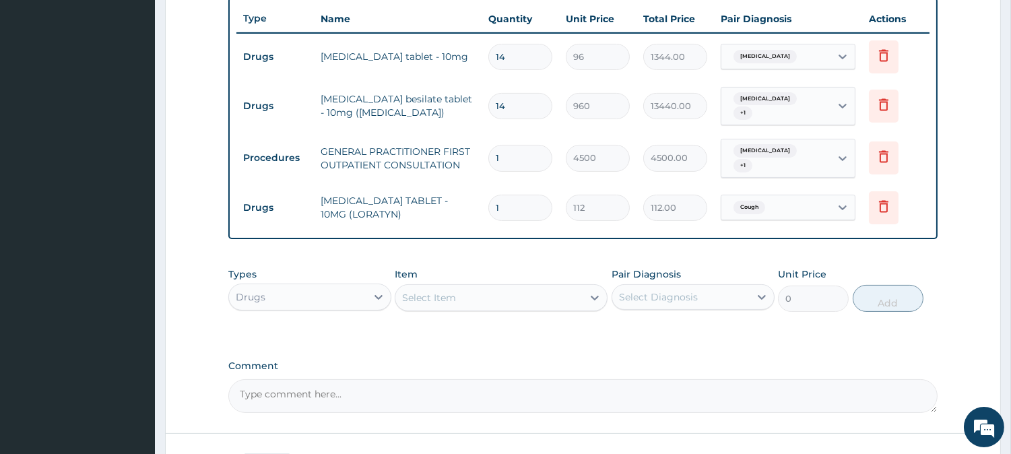
type input "0.00"
type input "5"
type input "560.00"
type input "5"
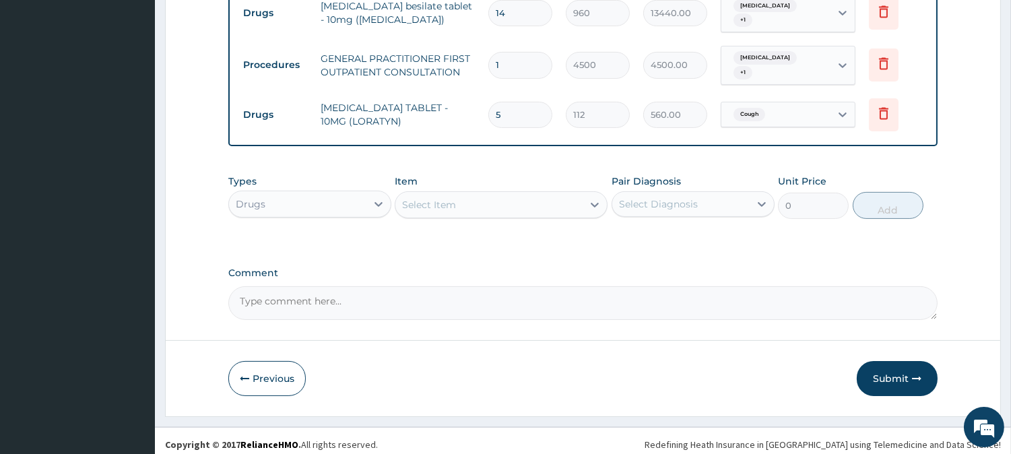
scroll to position [603, 0]
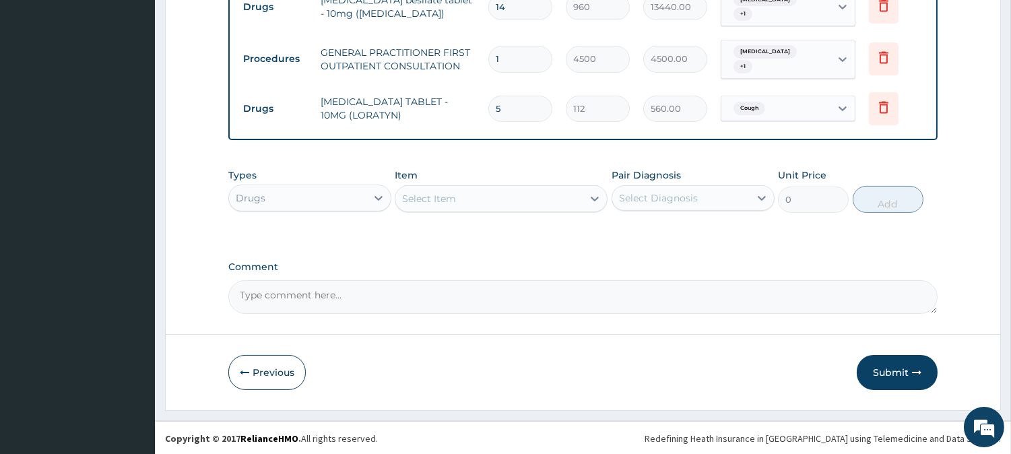
click at [489, 199] on div "Select Item" at bounding box center [488, 199] width 187 height 22
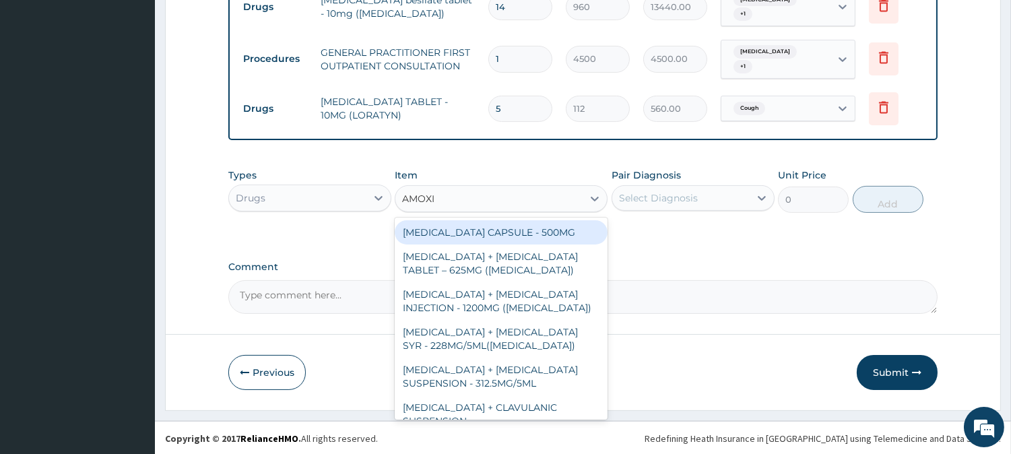
type input "AMOXIC"
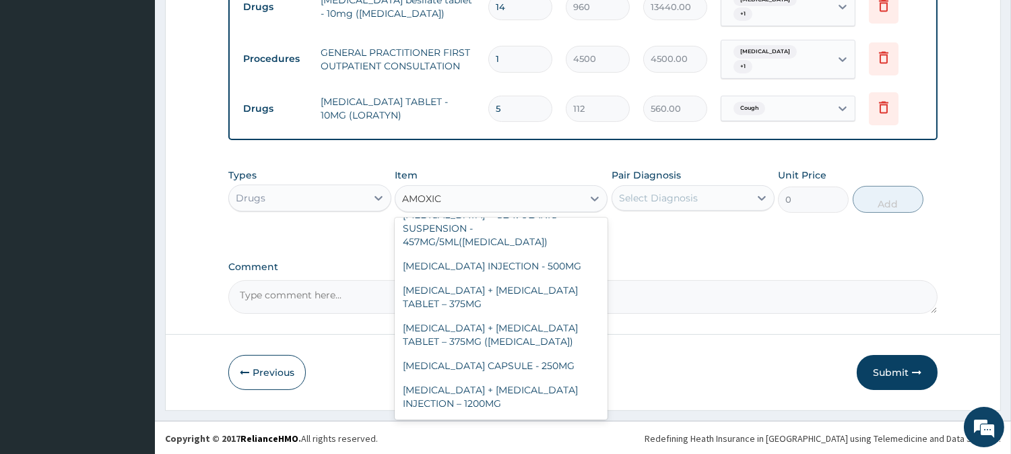
scroll to position [249, 0]
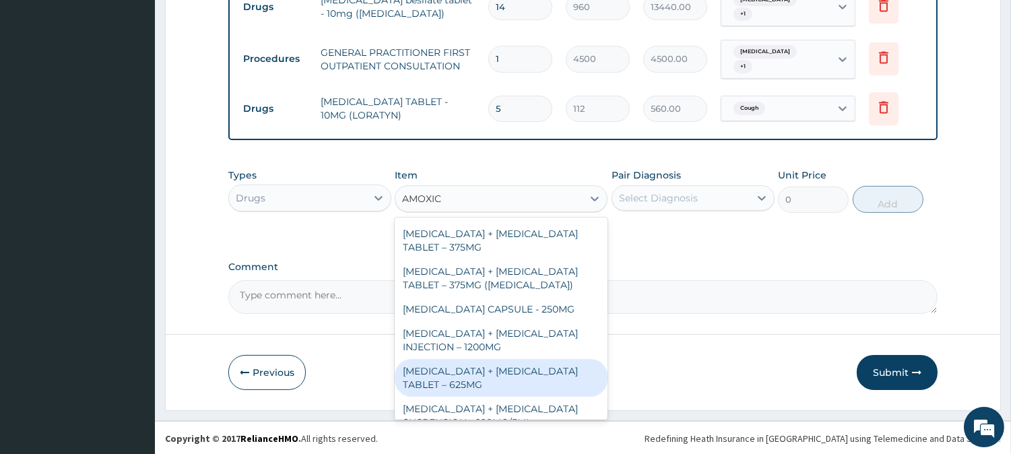
click at [506, 373] on div "[MEDICAL_DATA] + [MEDICAL_DATA] TABLET – 625MG" at bounding box center [501, 378] width 213 height 38
type input "480"
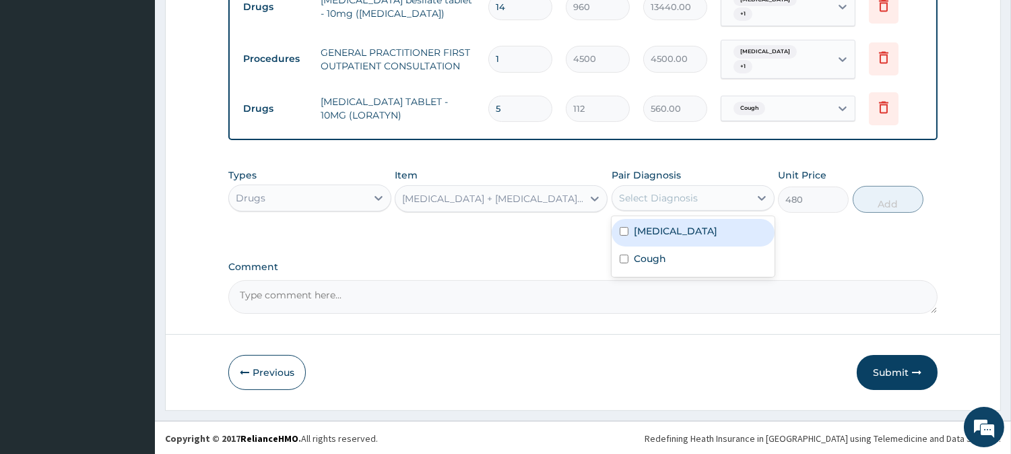
click at [709, 196] on div "Select Diagnosis" at bounding box center [680, 198] width 137 height 22
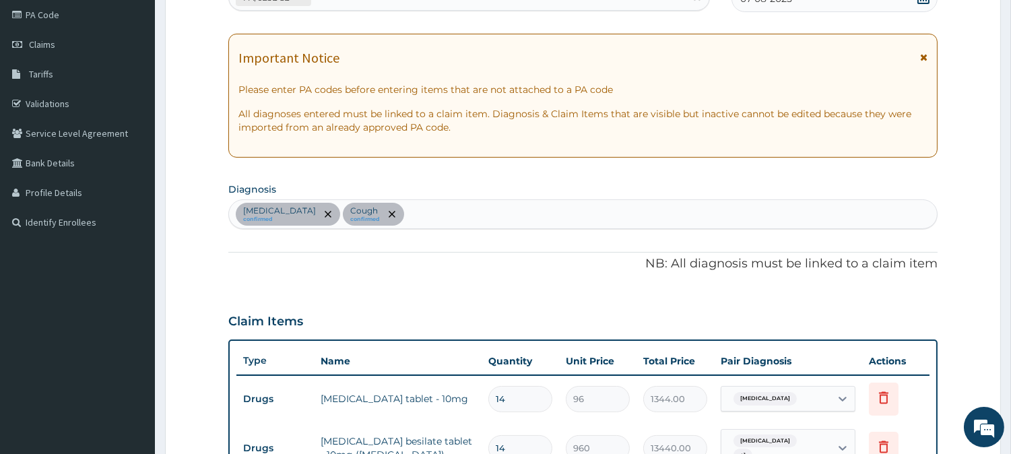
scroll to position [104, 0]
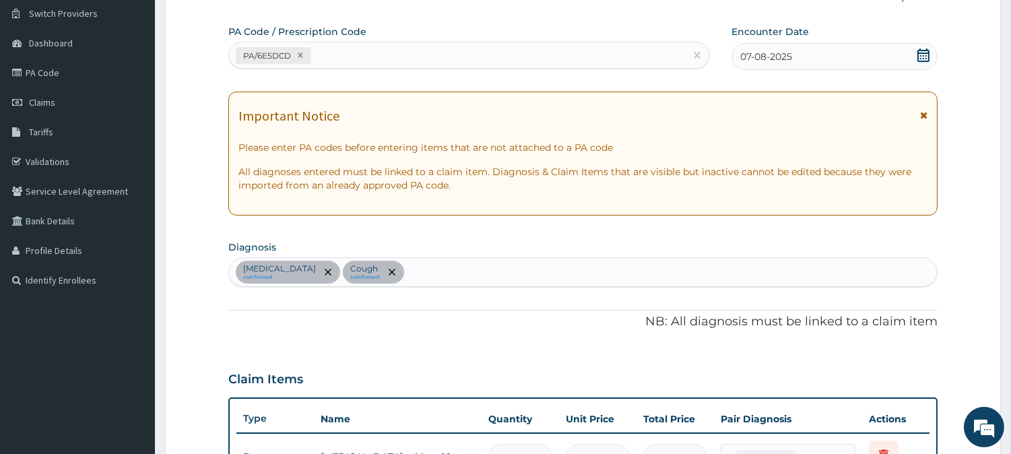
click at [435, 263] on div "[MEDICAL_DATA] confirmed Cough confirmed" at bounding box center [583, 272] width 708 height 28
click at [445, 272] on input "URINAY" at bounding box center [426, 271] width 38 height 13
type input "URINARY"
click at [494, 273] on div "[MEDICAL_DATA] confirmed Cough confirmed URINARY" at bounding box center [569, 272] width 680 height 28
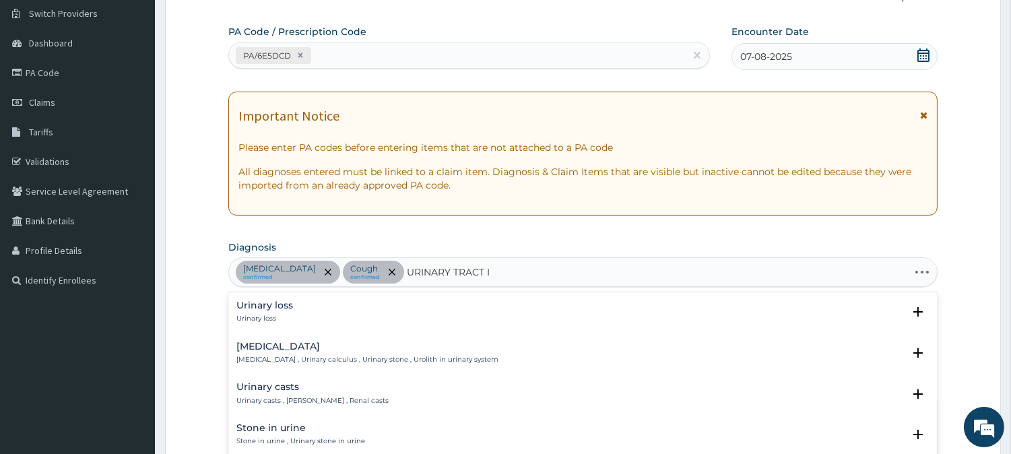
type input "URINARY TRACT IN"
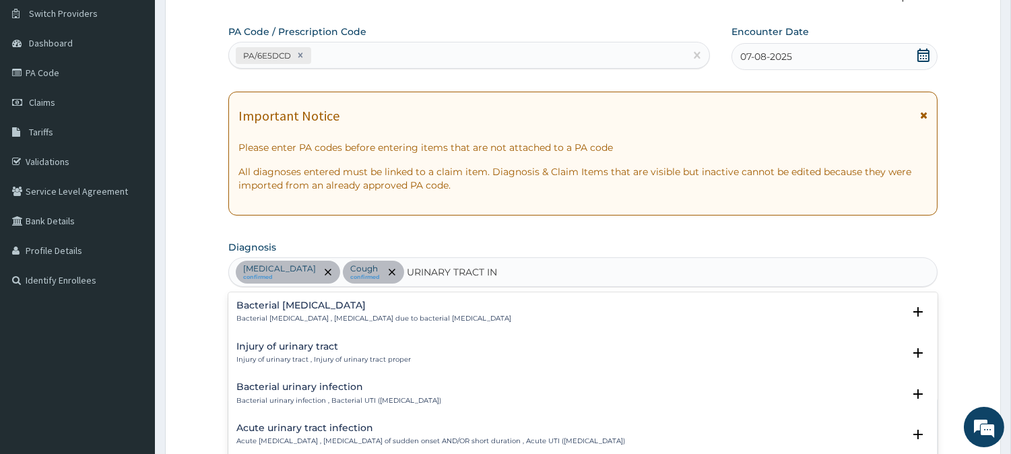
click at [337, 384] on h4 "Bacterial urinary infection" at bounding box center [338, 387] width 205 height 10
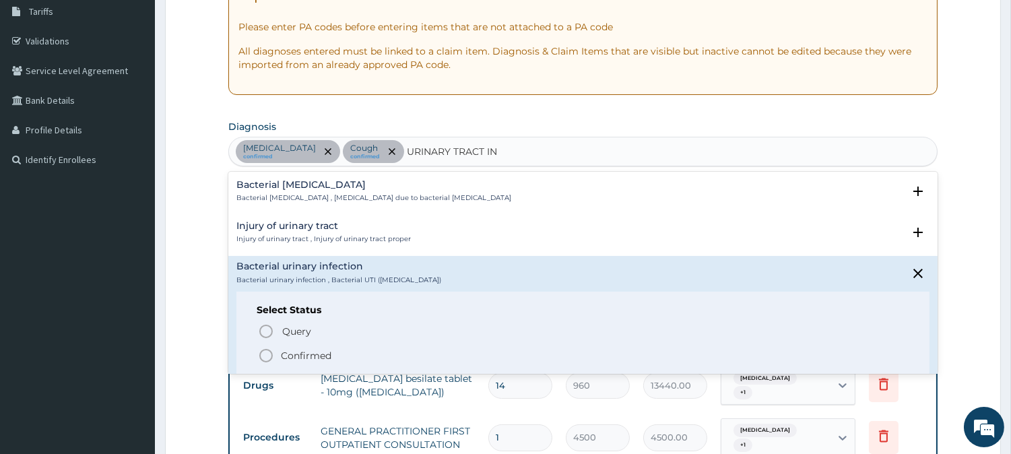
scroll to position [229, 0]
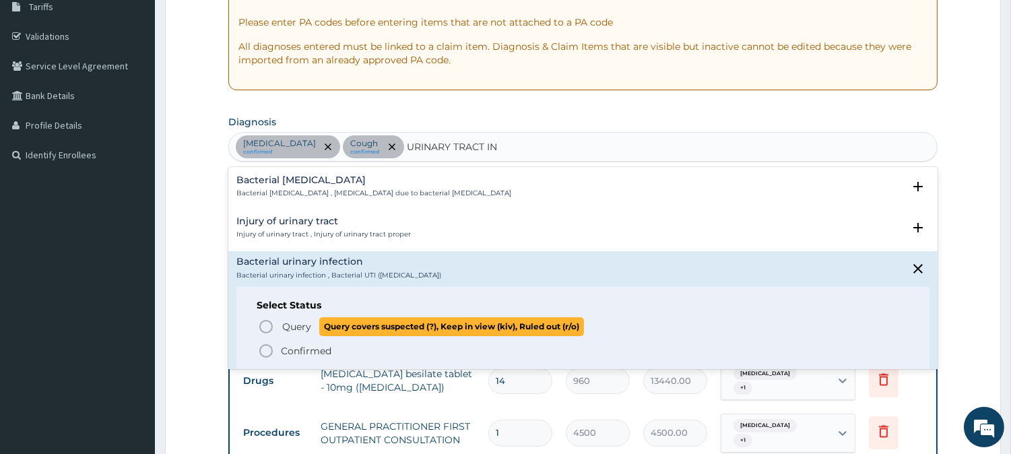
click at [269, 322] on circle "status option query" at bounding box center [266, 327] width 12 height 12
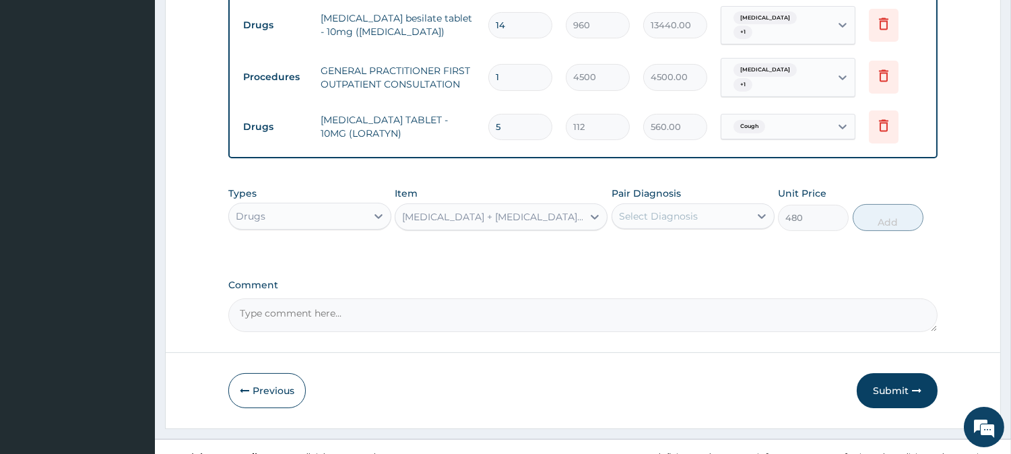
scroll to position [603, 0]
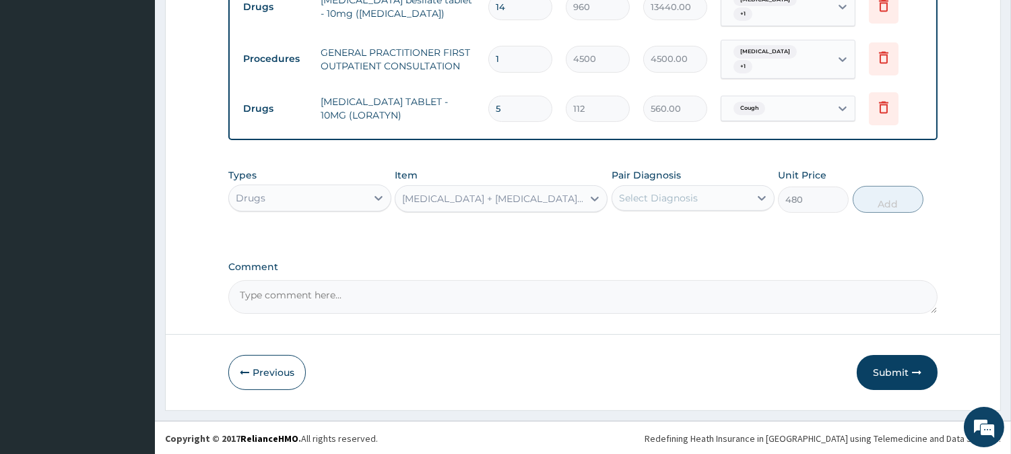
click at [663, 199] on div "Select Diagnosis" at bounding box center [658, 197] width 79 height 13
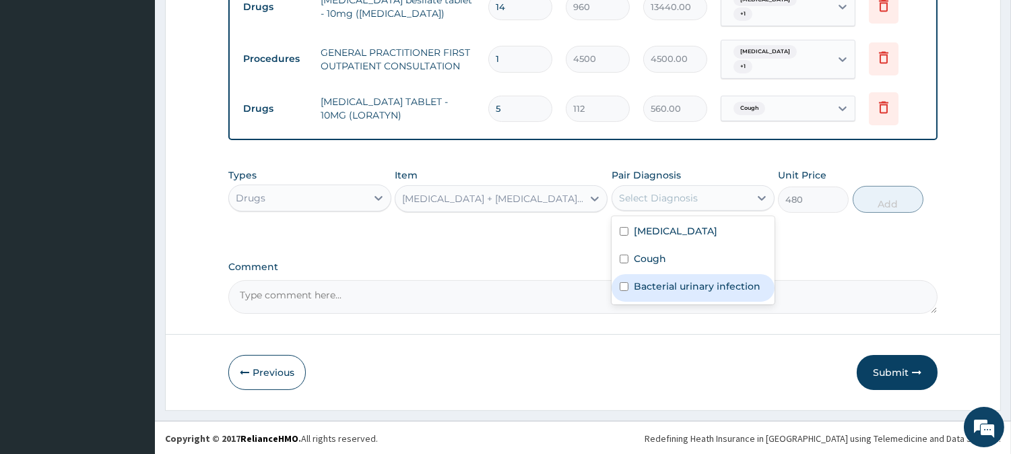
click at [649, 294] on div "Bacterial urinary infection" at bounding box center [693, 288] width 163 height 28
checkbox input "true"
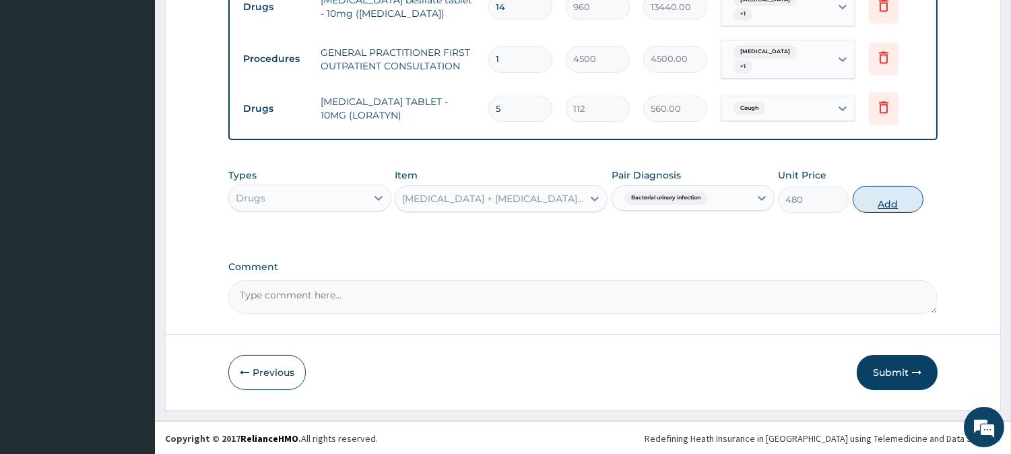
click at [876, 207] on button "Add" at bounding box center [888, 199] width 71 height 27
type input "0"
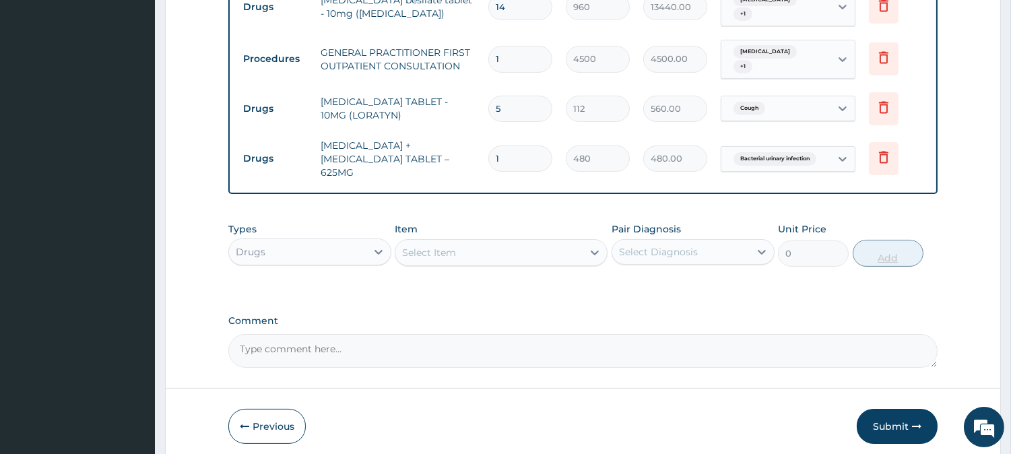
type input "14"
type input "6720.00"
type input "14"
click at [519, 242] on div "Select Item" at bounding box center [488, 253] width 187 height 22
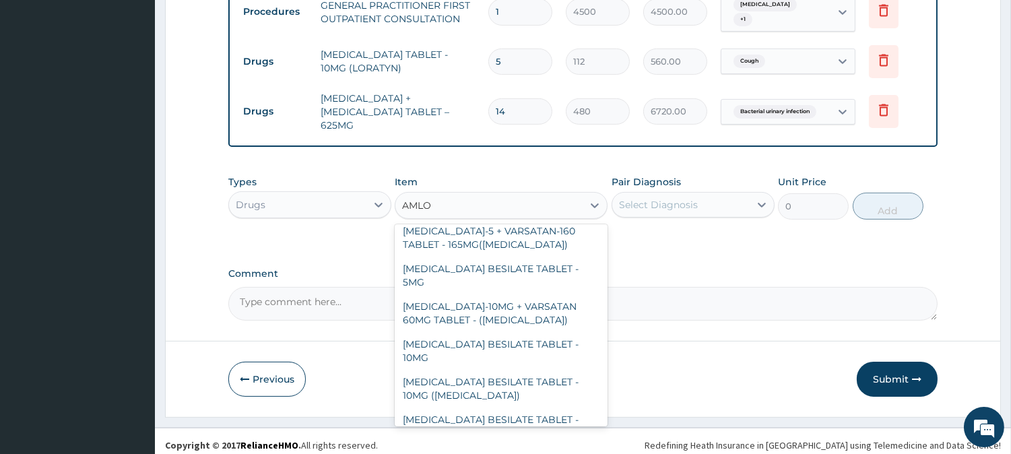
scroll to position [66, 0]
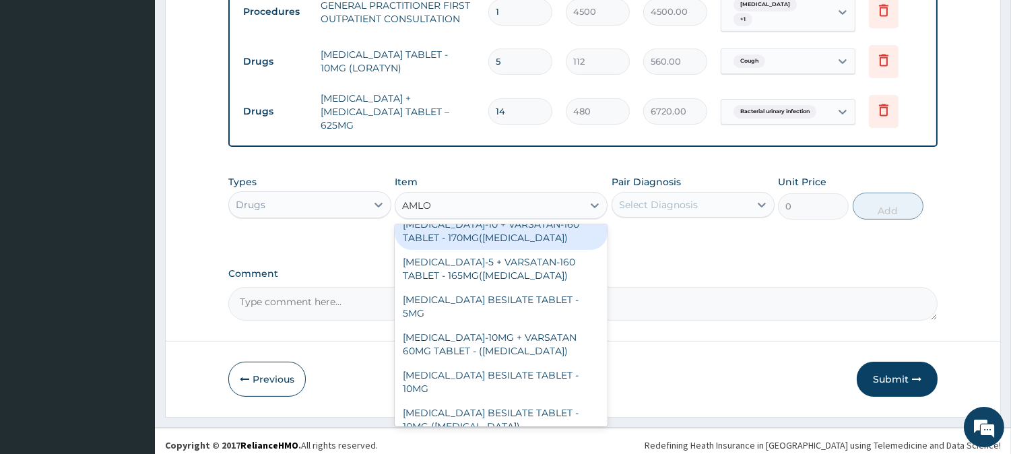
type input "AMLO"
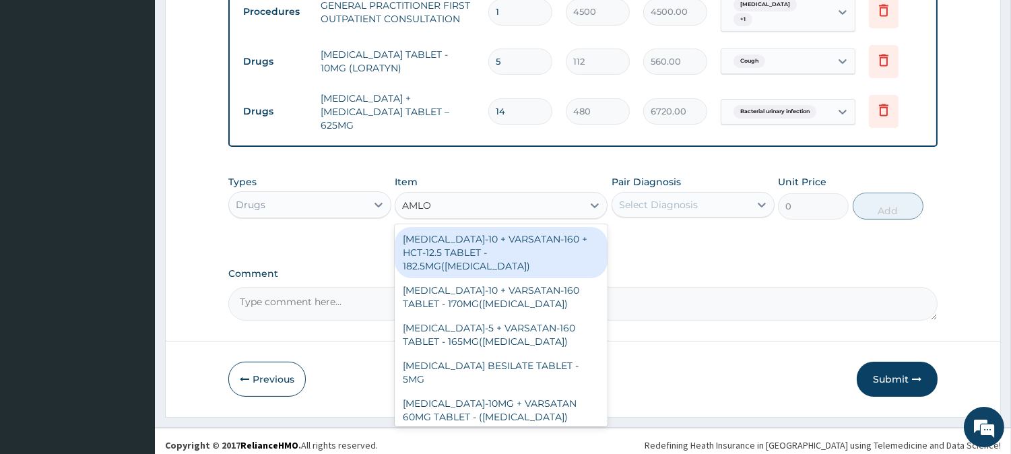
type input "AMLOD"
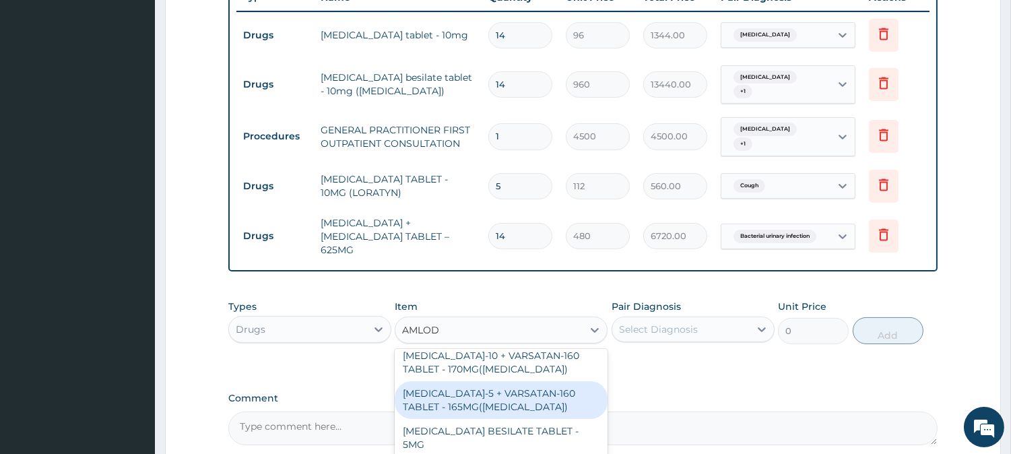
scroll to position [650, 0]
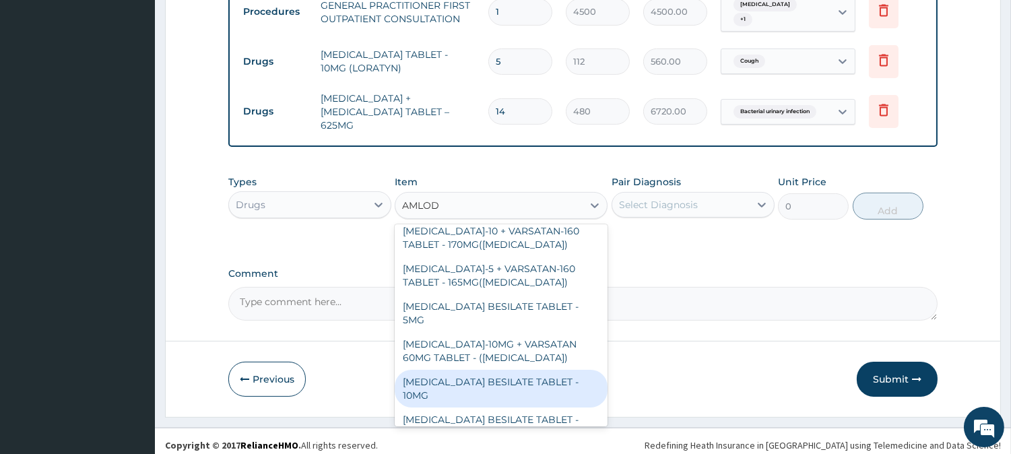
click at [549, 370] on div "[MEDICAL_DATA] BESILATE TABLET - 10MG" at bounding box center [501, 389] width 213 height 38
type input "128"
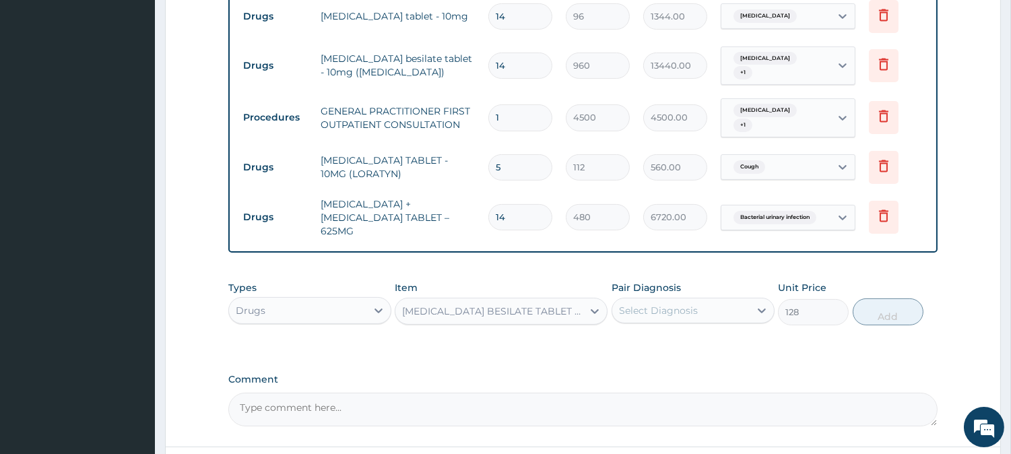
scroll to position [525, 0]
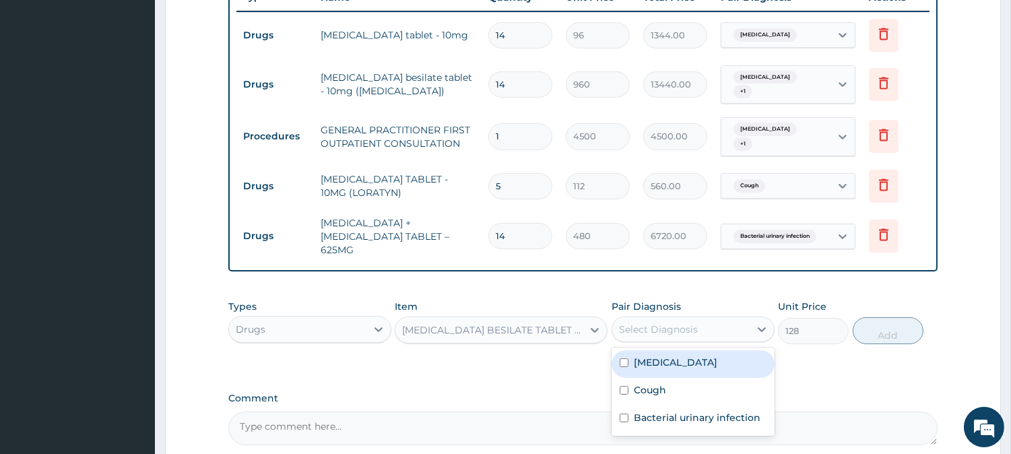
click at [685, 329] on div "Select Diagnosis" at bounding box center [680, 330] width 137 height 22
click at [681, 356] on label "[MEDICAL_DATA]" at bounding box center [676, 362] width 84 height 13
checkbox input "true"
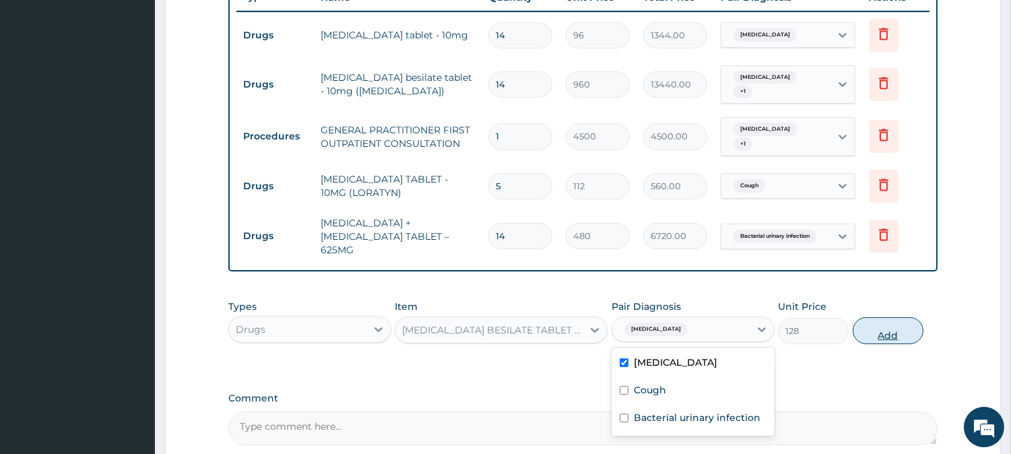
click at [880, 324] on button "Add" at bounding box center [888, 330] width 71 height 27
type input "0"
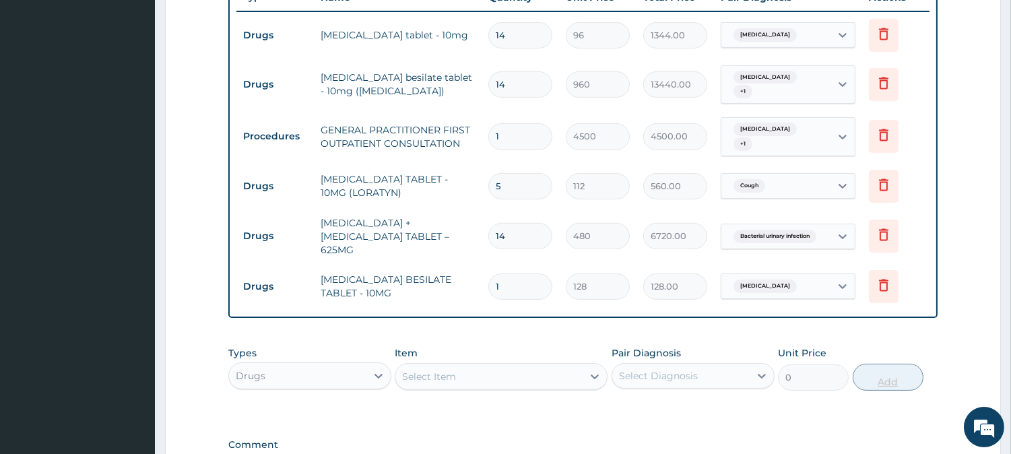
type input "14"
type input "1792.00"
type input "14"
click at [884, 82] on icon at bounding box center [884, 83] width 16 height 16
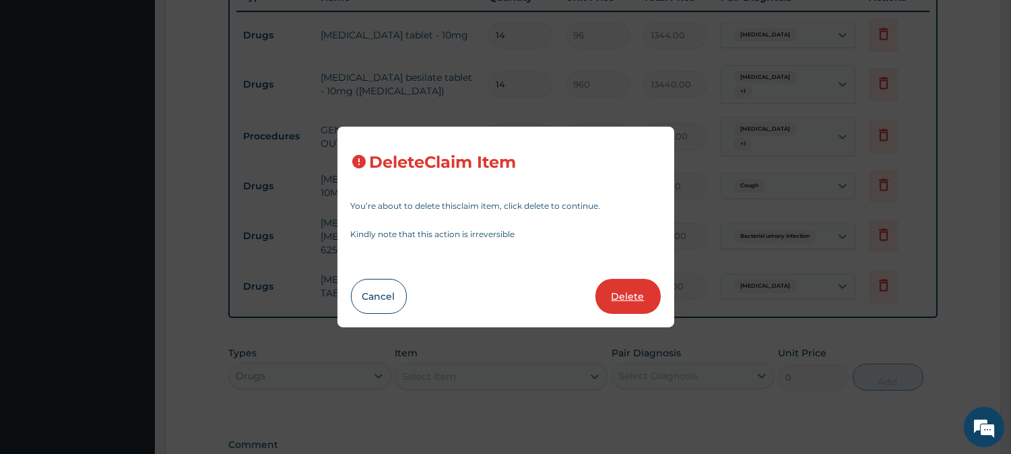
click at [634, 286] on button "Delete" at bounding box center [627, 296] width 65 height 35
type input "1"
type input "4500"
type input "4500.00"
type input "5"
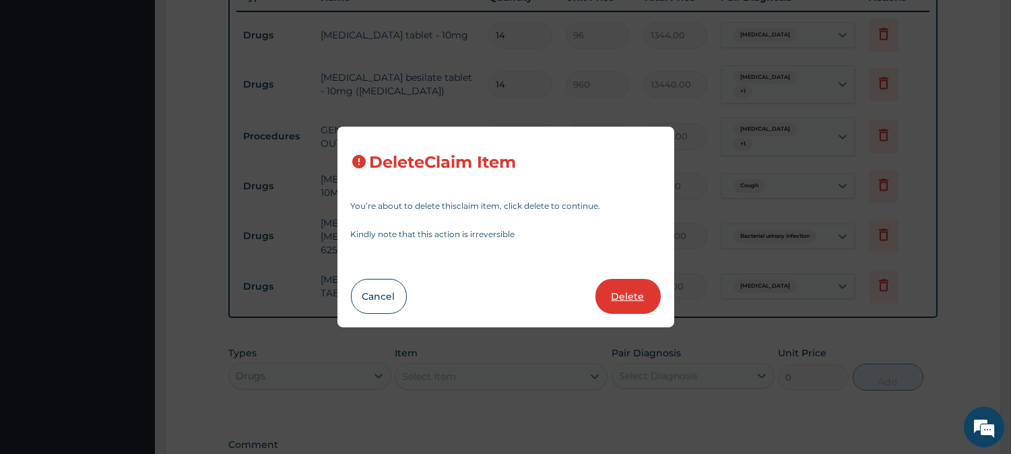
type input "112"
type input "560.00"
type input "14"
type input "480"
type input "6720.00"
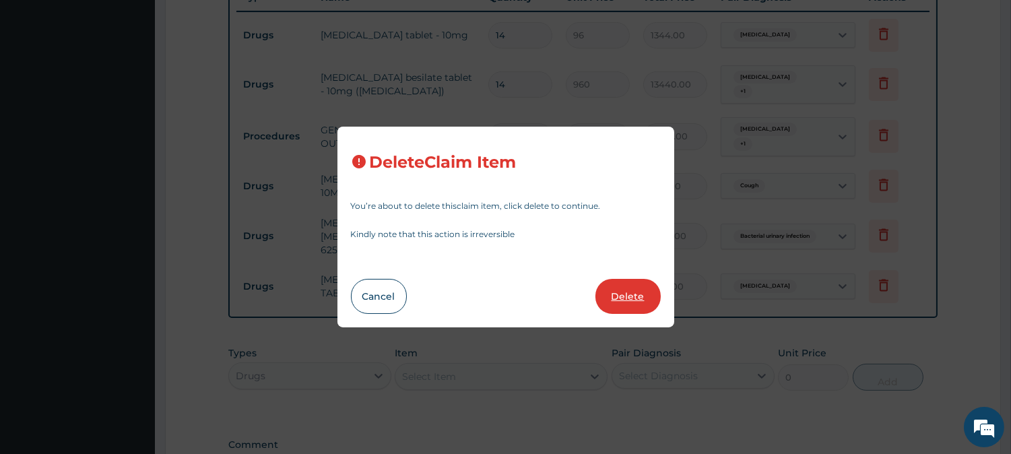
type input "128"
type input "1792.00"
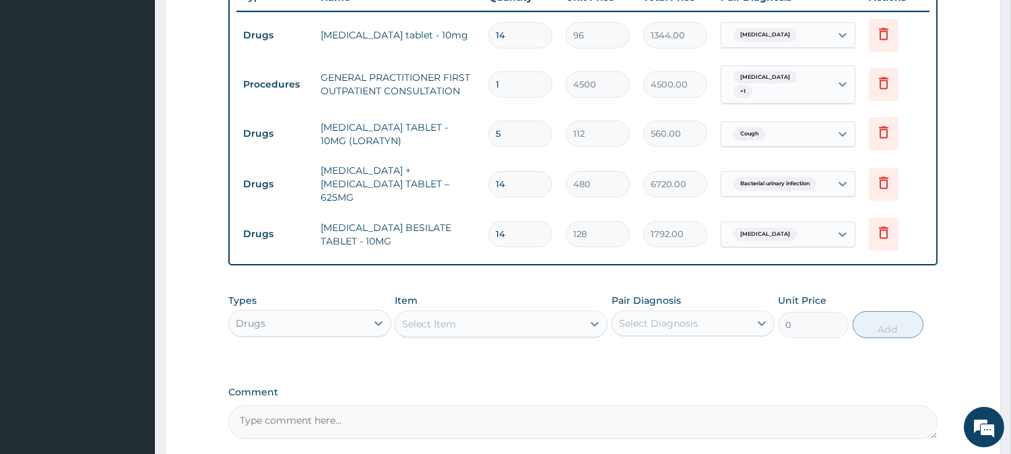
click at [513, 313] on div "Select Item" at bounding box center [488, 324] width 187 height 22
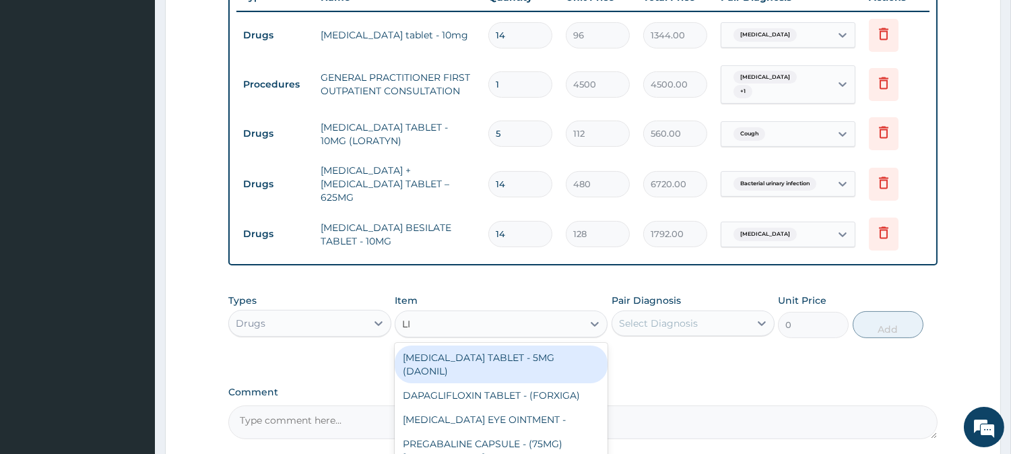
type input "LIS"
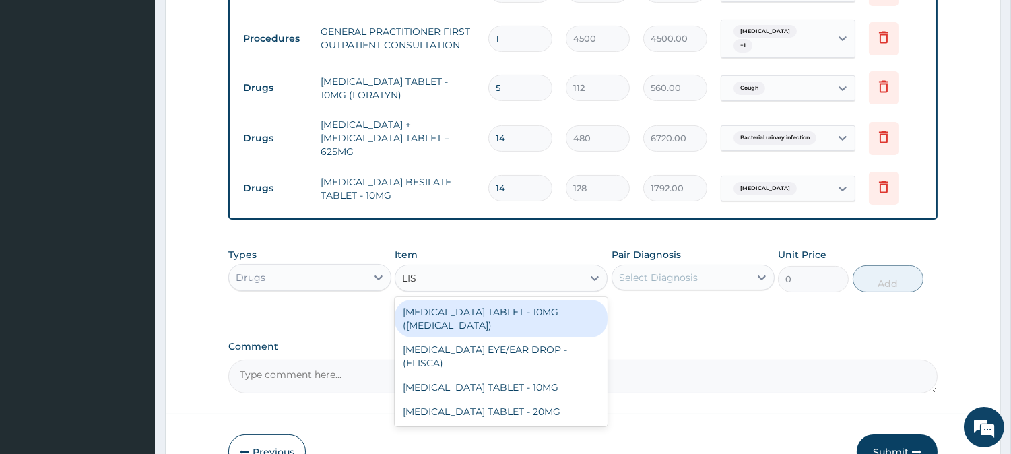
scroll to position [520, 0]
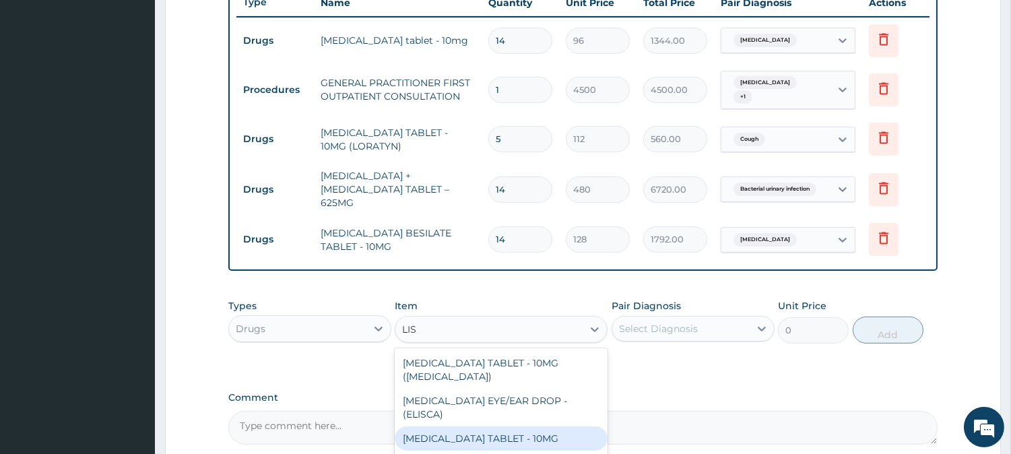
click at [490, 426] on div "[MEDICAL_DATA] TABLET - 10MG" at bounding box center [501, 438] width 213 height 24
type input "96"
